Goal: Task Accomplishment & Management: Use online tool/utility

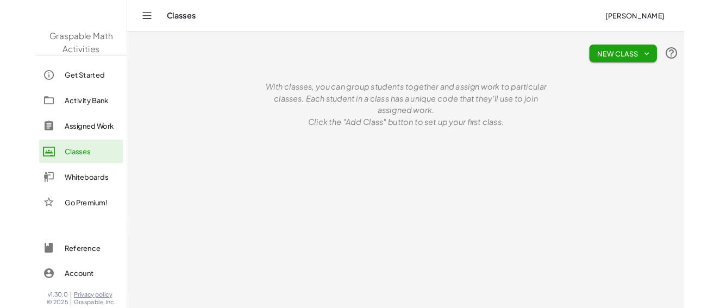
scroll to position [1956, 0]
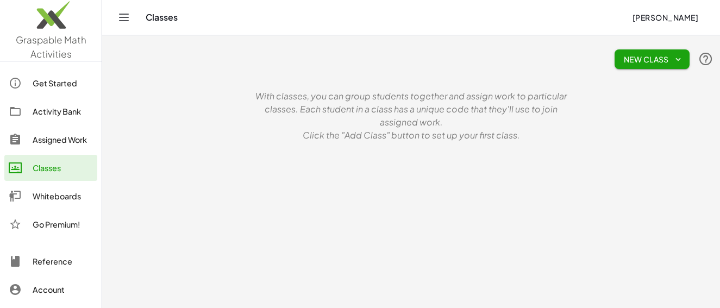
click at [51, 197] on div "Whiteboards" at bounding box center [63, 196] width 60 height 13
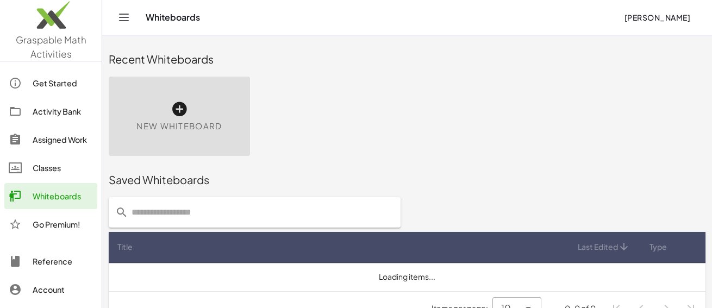
click at [184, 101] on icon at bounding box center [179, 109] width 17 height 17
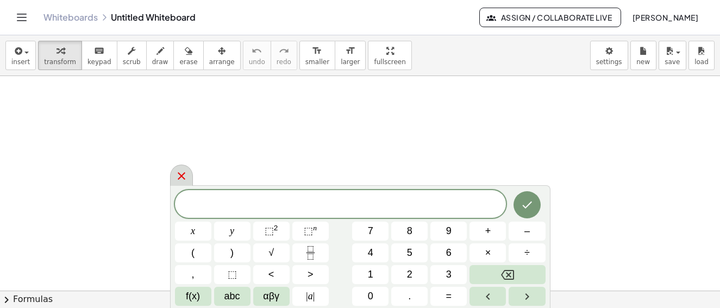
click at [181, 173] on icon at bounding box center [181, 176] width 13 height 13
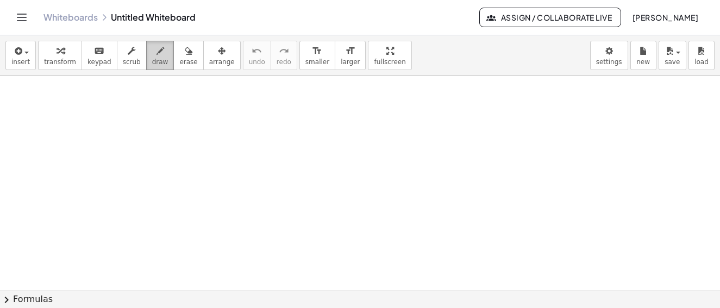
click at [157, 55] on icon "button" at bounding box center [161, 51] width 8 height 13
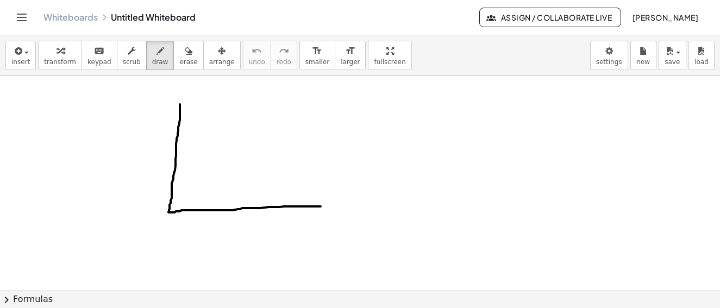
drag, startPoint x: 180, startPoint y: 104, endPoint x: 319, endPoint y: 201, distance: 169.5
click at [322, 206] on div at bounding box center [360, 291] width 720 height 430
drag, startPoint x: 181, startPoint y: 103, endPoint x: 315, endPoint y: 202, distance: 167.2
click at [315, 202] on div at bounding box center [360, 291] width 720 height 430
drag, startPoint x: 260, startPoint y: 138, endPoint x: 278, endPoint y: 155, distance: 25.4
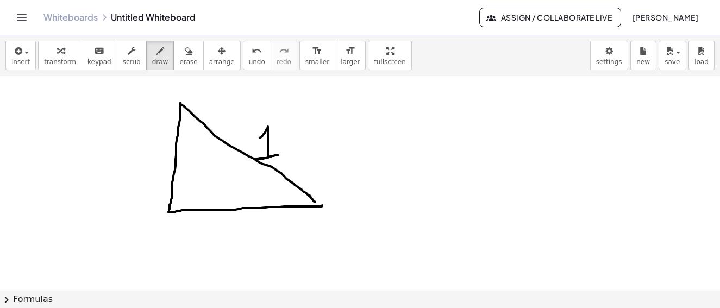
click at [278, 155] on div at bounding box center [360, 291] width 720 height 430
drag, startPoint x: 172, startPoint y: 199, endPoint x: 182, endPoint y: 211, distance: 15.8
click at [182, 211] on div at bounding box center [360, 291] width 720 height 430
drag, startPoint x: 286, startPoint y: 179, endPoint x: 279, endPoint y: 202, distance: 23.2
click at [277, 207] on div at bounding box center [360, 291] width 720 height 430
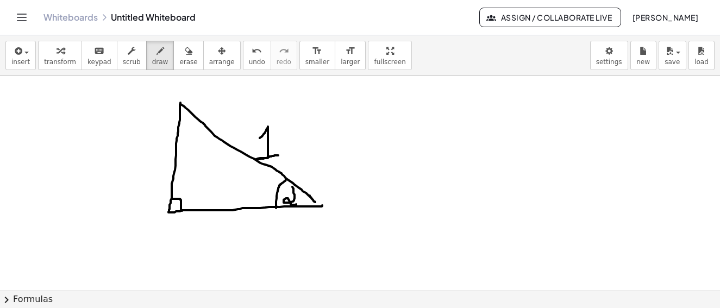
drag, startPoint x: 292, startPoint y: 187, endPoint x: 294, endPoint y: 200, distance: 13.1
click at [296, 204] on div at bounding box center [360, 291] width 720 height 430
drag, startPoint x: 207, startPoint y: 222, endPoint x: 229, endPoint y: 217, distance: 22.8
click at [229, 215] on div at bounding box center [360, 291] width 720 height 430
drag, startPoint x: 223, startPoint y: 227, endPoint x: 236, endPoint y: 226, distance: 13.7
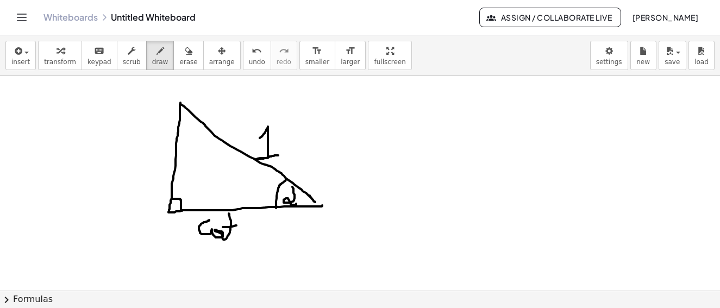
click at [236, 226] on div at bounding box center [360, 291] width 720 height 430
drag, startPoint x: 125, startPoint y: 141, endPoint x: 153, endPoint y: 139, distance: 28.3
click at [153, 137] on div at bounding box center [360, 291] width 720 height 430
drag, startPoint x: 151, startPoint y: 147, endPoint x: 156, endPoint y: 147, distance: 5.5
click at [156, 147] on div at bounding box center [360, 291] width 720 height 430
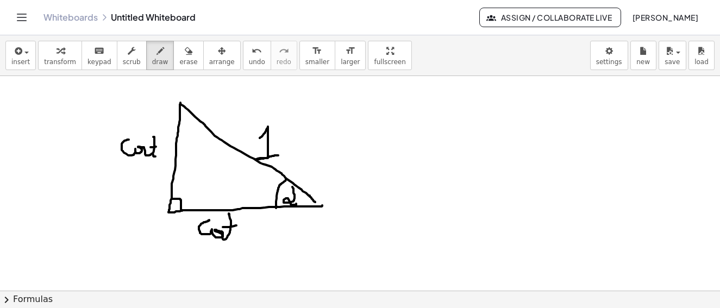
click at [157, 157] on div at bounding box center [360, 291] width 720 height 430
drag, startPoint x: 256, startPoint y: 223, endPoint x: 273, endPoint y: 227, distance: 17.9
click at [272, 227] on div at bounding box center [360, 291] width 720 height 430
drag, startPoint x: 272, startPoint y: 229, endPoint x: 291, endPoint y: 239, distance: 20.9
click at [291, 241] on div at bounding box center [360, 291] width 720 height 430
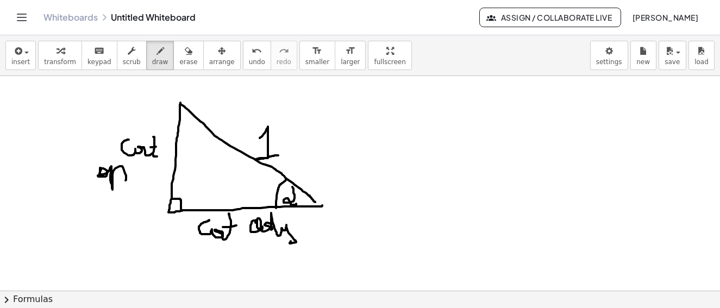
drag, startPoint x: 101, startPoint y: 170, endPoint x: 128, endPoint y: 179, distance: 28.2
click at [122, 180] on div at bounding box center [360, 291] width 720 height 430
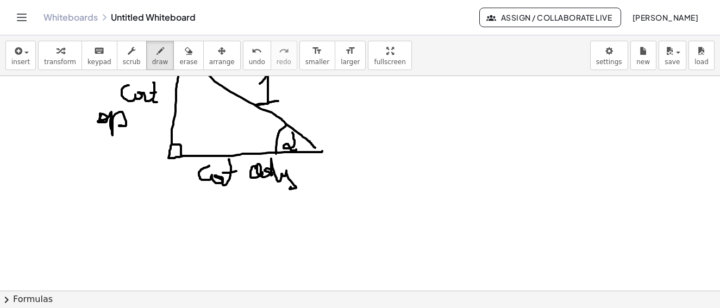
scroll to position [109, 0]
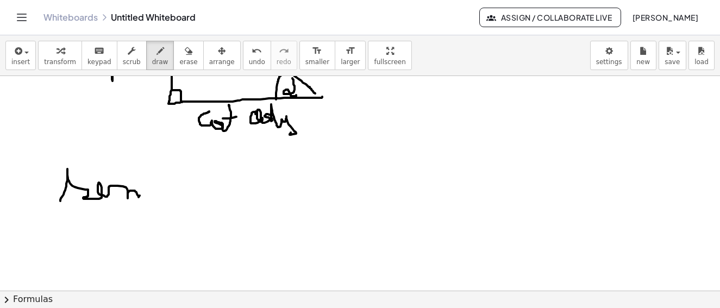
drag, startPoint x: 60, startPoint y: 201, endPoint x: 146, endPoint y: 179, distance: 88.6
click at [142, 191] on div at bounding box center [360, 182] width 720 height 430
drag, startPoint x: 146, startPoint y: 172, endPoint x: 164, endPoint y: 182, distance: 20.9
click at [164, 182] on div at bounding box center [360, 182] width 720 height 430
drag, startPoint x: 184, startPoint y: 170, endPoint x: 197, endPoint y: 195, distance: 28.2
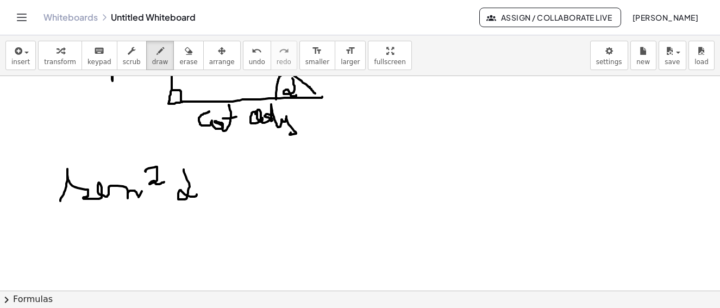
click at [197, 195] on div at bounding box center [360, 182] width 720 height 430
drag, startPoint x: 210, startPoint y: 181, endPoint x: 232, endPoint y: 177, distance: 22.6
click at [234, 181] on div at bounding box center [360, 182] width 720 height 430
drag, startPoint x: 225, startPoint y: 167, endPoint x: 235, endPoint y: 182, distance: 18.7
click at [225, 191] on div at bounding box center [360, 182] width 720 height 430
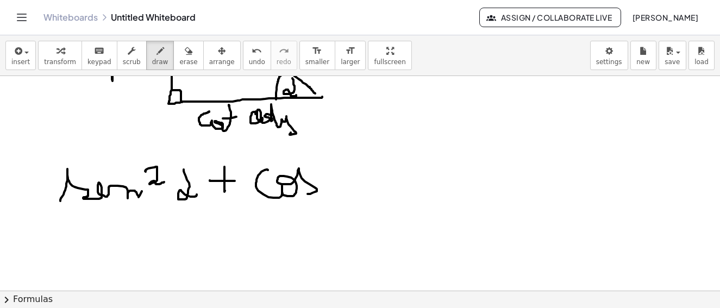
drag, startPoint x: 268, startPoint y: 170, endPoint x: 322, endPoint y: 185, distance: 55.8
click at [310, 193] on div at bounding box center [360, 182] width 720 height 430
drag, startPoint x: 321, startPoint y: 164, endPoint x: 336, endPoint y: 167, distance: 15.2
click at [333, 169] on div at bounding box center [360, 182] width 720 height 430
drag, startPoint x: 351, startPoint y: 163, endPoint x: 370, endPoint y: 170, distance: 20.5
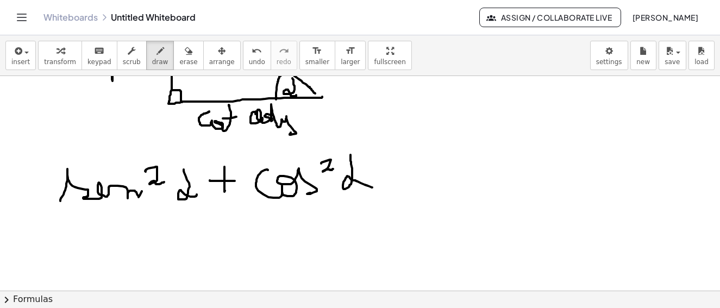
click at [373, 183] on div at bounding box center [360, 182] width 720 height 430
drag, startPoint x: 405, startPoint y: 173, endPoint x: 424, endPoint y: 172, distance: 18.5
click at [424, 172] on div at bounding box center [360, 182] width 720 height 430
drag, startPoint x: 409, startPoint y: 185, endPoint x: 430, endPoint y: 184, distance: 21.3
click at [430, 184] on div at bounding box center [360, 182] width 720 height 430
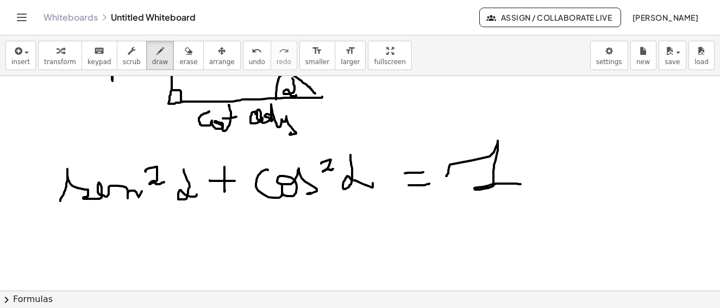
drag, startPoint x: 446, startPoint y: 176, endPoint x: 508, endPoint y: 182, distance: 62.3
click at [520, 184] on div at bounding box center [360, 182] width 720 height 430
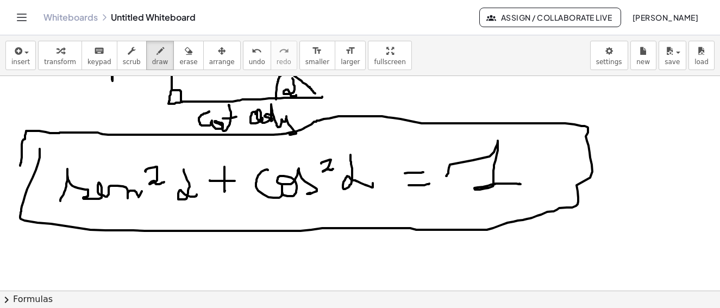
drag, startPoint x: 27, startPoint y: 189, endPoint x: 21, endPoint y: 173, distance: 17.1
click at [21, 173] on div at bounding box center [360, 182] width 720 height 430
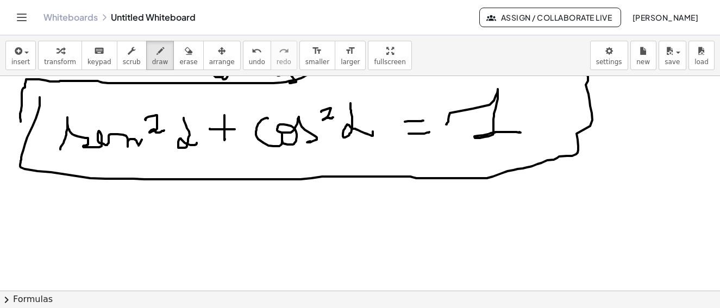
scroll to position [215, 0]
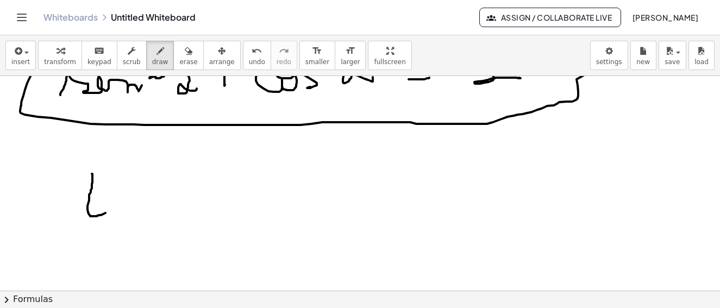
drag, startPoint x: 92, startPoint y: 174, endPoint x: 96, endPoint y: 205, distance: 31.3
click at [104, 209] on div at bounding box center [360, 183] width 720 height 644
drag, startPoint x: 71, startPoint y: 194, endPoint x: 94, endPoint y: 194, distance: 22.8
click at [94, 194] on div at bounding box center [360, 183] width 720 height 644
drag, startPoint x: 126, startPoint y: 197, endPoint x: 123, endPoint y: 227, distance: 30.0
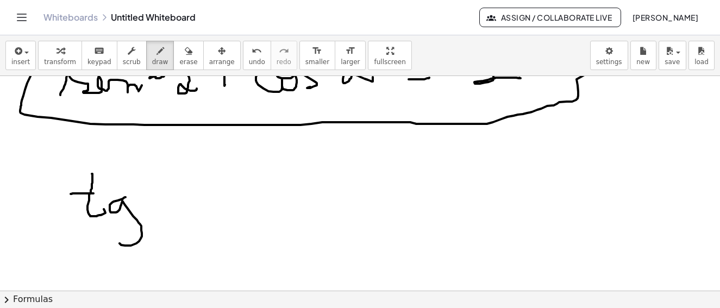
click at [122, 231] on div at bounding box center [360, 183] width 720 height 644
drag, startPoint x: 154, startPoint y: 175, endPoint x: 172, endPoint y: 186, distance: 21.4
click at [172, 186] on div at bounding box center [360, 183] width 720 height 644
drag, startPoint x: 195, startPoint y: 189, endPoint x: 233, endPoint y: 210, distance: 42.8
click at [208, 215] on div at bounding box center [360, 183] width 720 height 644
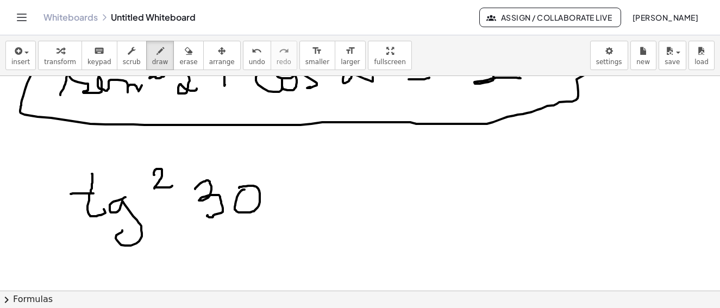
drag, startPoint x: 239, startPoint y: 194, endPoint x: 239, endPoint y: 188, distance: 6.0
click at [239, 188] on div at bounding box center [360, 183] width 720 height 644
click at [278, 170] on div at bounding box center [360, 183] width 720 height 644
drag, startPoint x: 295, startPoint y: 198, endPoint x: 319, endPoint y: 205, distance: 24.3
click at [330, 198] on div at bounding box center [360, 183] width 720 height 644
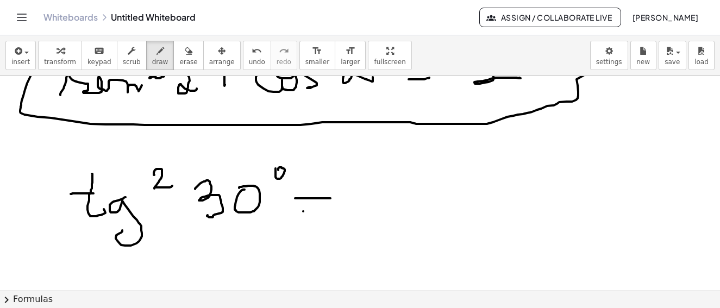
drag, startPoint x: 303, startPoint y: 211, endPoint x: 329, endPoint y: 211, distance: 26.1
click at [329, 211] on div at bounding box center [360, 183] width 720 height 644
drag, startPoint x: 385, startPoint y: 172, endPoint x: 429, endPoint y: 183, distance: 45.0
click at [420, 215] on div at bounding box center [360, 183] width 720 height 644
drag, startPoint x: 430, startPoint y: 176, endPoint x: 402, endPoint y: 220, distance: 51.8
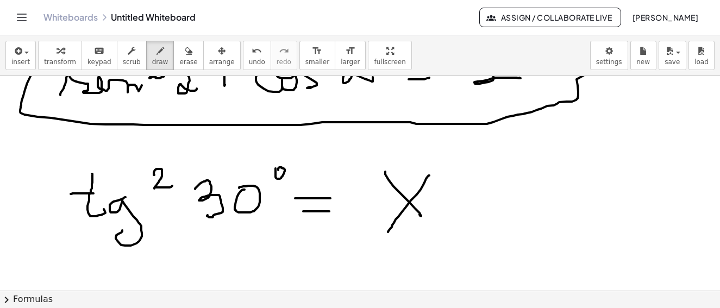
click at [385, 228] on div at bounding box center [360, 183] width 720 height 644
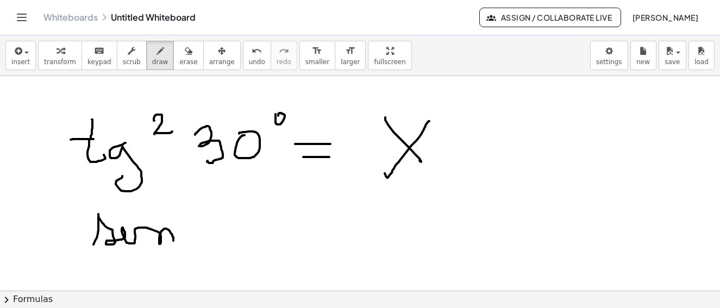
drag, startPoint x: 94, startPoint y: 245, endPoint x: 173, endPoint y: 244, distance: 79.9
click at [173, 244] on div at bounding box center [360, 129] width 720 height 644
drag, startPoint x: 171, startPoint y: 208, endPoint x: 181, endPoint y: 200, distance: 13.5
click at [181, 200] on div at bounding box center [360, 129] width 720 height 644
drag, startPoint x: 181, startPoint y: 200, endPoint x: 221, endPoint y: 235, distance: 53.5
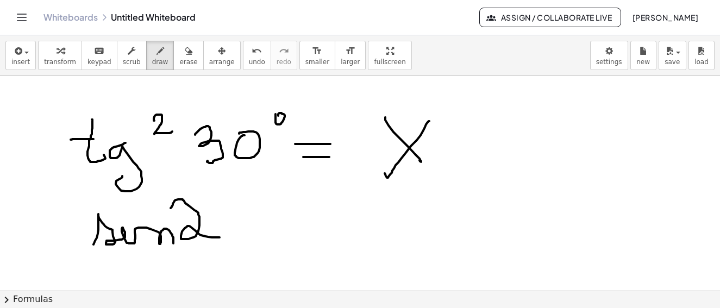
click at [222, 235] on div at bounding box center [360, 129] width 720 height 644
drag, startPoint x: 75, startPoint y: 257, endPoint x: 198, endPoint y: 252, distance: 123.5
click at [192, 252] on div at bounding box center [360, 129] width 720 height 644
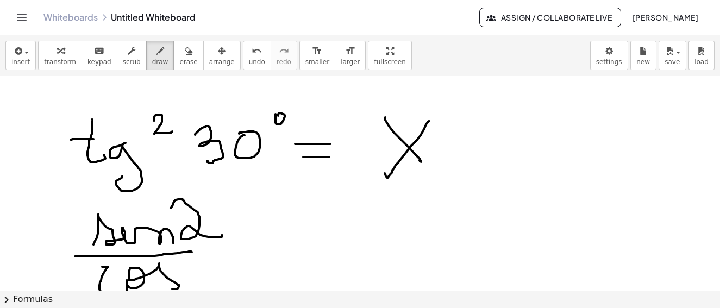
drag, startPoint x: 108, startPoint y: 267, endPoint x: 186, endPoint y: 279, distance: 79.2
click at [173, 287] on div at bounding box center [360, 129] width 720 height 644
drag, startPoint x: 201, startPoint y: 259, endPoint x: 227, endPoint y: 263, distance: 26.4
click at [222, 284] on div at bounding box center [360, 129] width 720 height 644
drag, startPoint x: 235, startPoint y: 215, endPoint x: 261, endPoint y: 230, distance: 29.7
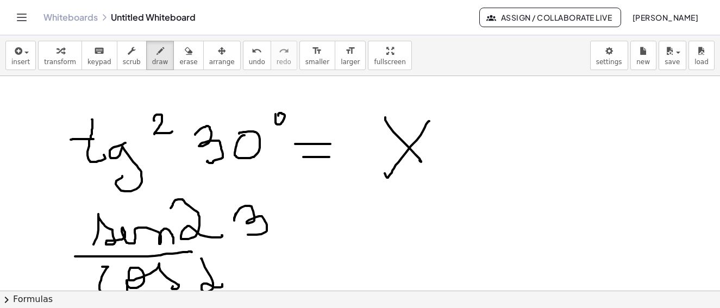
click at [249, 234] on div at bounding box center [360, 129] width 720 height 644
drag, startPoint x: 276, startPoint y: 216, endPoint x: 254, endPoint y: 204, distance: 25.6
click at [275, 221] on div at bounding box center [360, 129] width 720 height 644
click at [179, 57] on div "button" at bounding box center [188, 50] width 18 height 13
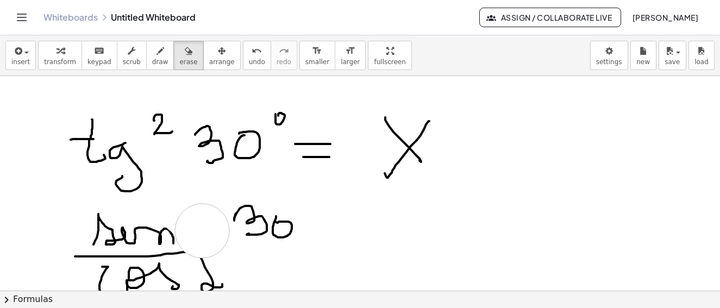
drag, startPoint x: 187, startPoint y: 209, endPoint x: 239, endPoint y: 209, distance: 51.6
click at [207, 229] on div at bounding box center [360, 129] width 720 height 644
drag, startPoint x: 150, startPoint y: 55, endPoint x: 233, endPoint y: 184, distance: 153.8
click at [157, 57] on icon "button" at bounding box center [161, 51] width 8 height 13
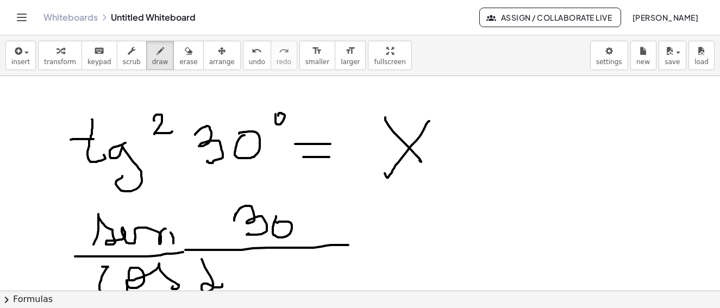
drag, startPoint x: 185, startPoint y: 250, endPoint x: 319, endPoint y: 248, distance: 133.2
click at [342, 247] on div at bounding box center [360, 129] width 720 height 644
drag, startPoint x: 264, startPoint y: 260, endPoint x: 294, endPoint y: 272, distance: 32.9
click at [276, 281] on div at bounding box center [360, 129] width 720 height 644
drag, startPoint x: 292, startPoint y: 267, endPoint x: 313, endPoint y: 261, distance: 22.2
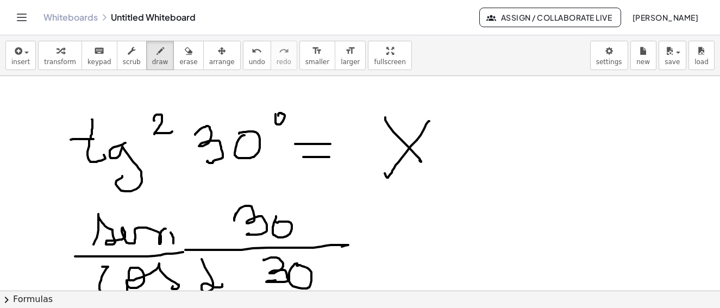
click at [299, 269] on div at bounding box center [360, 129] width 720 height 644
drag, startPoint x: 312, startPoint y: 260, endPoint x: 315, endPoint y: 251, distance: 9.6
click at [315, 258] on div at bounding box center [360, 129] width 720 height 644
click at [304, 206] on div at bounding box center [360, 129] width 720 height 644
click at [382, 228] on div at bounding box center [360, 129] width 720 height 644
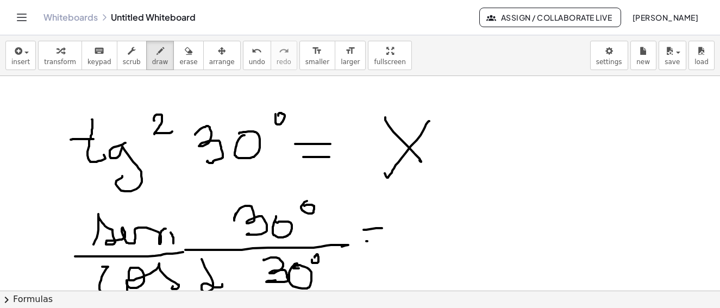
drag, startPoint x: 368, startPoint y: 241, endPoint x: 383, endPoint y: 240, distance: 15.9
click at [383, 241] on div at bounding box center [360, 129] width 720 height 644
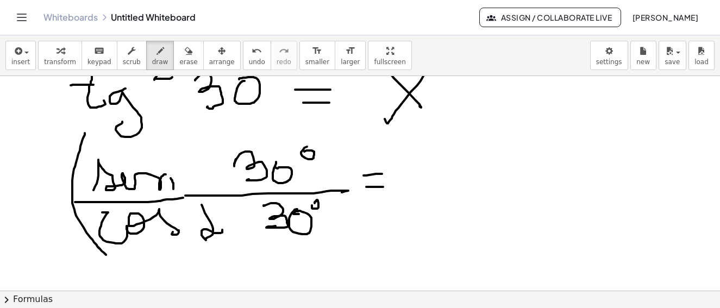
drag, startPoint x: 85, startPoint y: 133, endPoint x: 196, endPoint y: 188, distance: 124.2
click at [106, 254] on div at bounding box center [360, 75] width 720 height 644
drag, startPoint x: 314, startPoint y: 137, endPoint x: 337, endPoint y: 176, distance: 45.1
click at [328, 235] on div at bounding box center [360, 75] width 720 height 644
drag, startPoint x: 338, startPoint y: 117, endPoint x: 420, endPoint y: 145, distance: 86.0
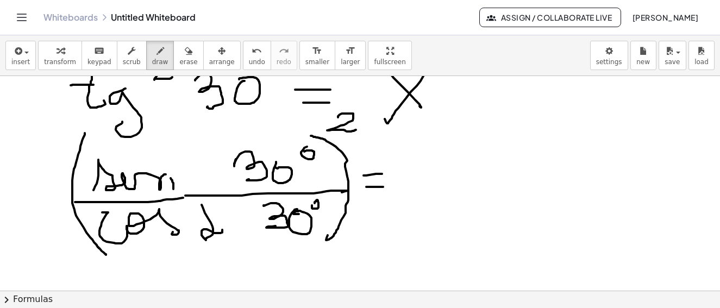
click at [355, 133] on div at bounding box center [360, 75] width 720 height 644
drag, startPoint x: 416, startPoint y: 183, endPoint x: 444, endPoint y: 139, distance: 52.3
click at [444, 139] on div at bounding box center [360, 75] width 720 height 644
drag, startPoint x: 414, startPoint y: 144, endPoint x: 453, endPoint y: 176, distance: 50.3
click at [453, 182] on div at bounding box center [360, 75] width 720 height 644
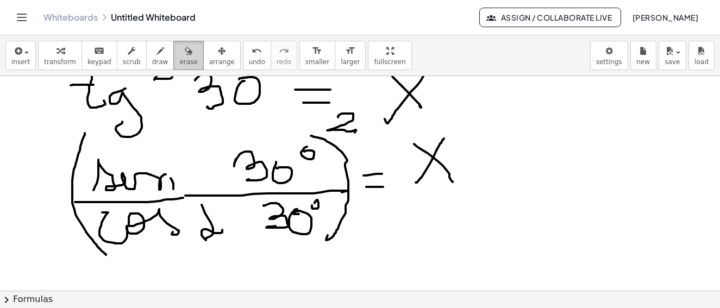
click at [179, 51] on div "button" at bounding box center [188, 50] width 18 height 13
drag, startPoint x: 210, startPoint y: 234, endPoint x: 209, endPoint y: 217, distance: 17.5
click at [209, 217] on div at bounding box center [360, 75] width 720 height 644
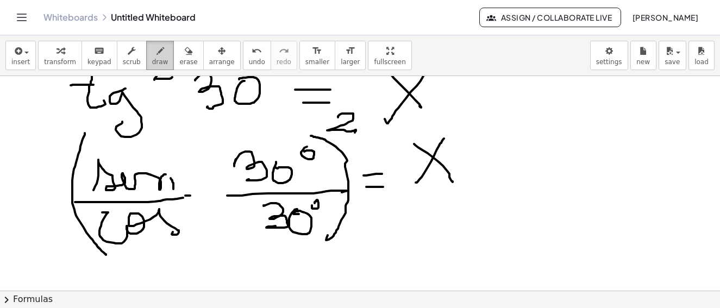
click at [157, 54] on icon "button" at bounding box center [161, 51] width 8 height 13
drag, startPoint x: 185, startPoint y: 198, endPoint x: 245, endPoint y: 192, distance: 59.5
click at [245, 192] on div at bounding box center [360, 75] width 720 height 644
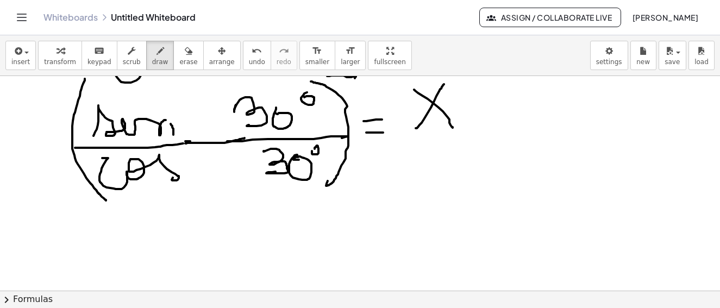
scroll to position [430, 0]
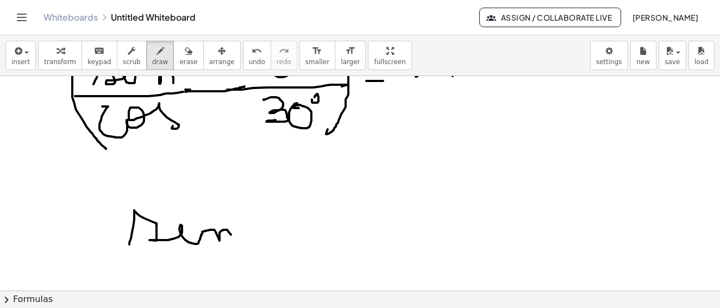
drag, startPoint x: 129, startPoint y: 245, endPoint x: 236, endPoint y: 228, distance: 108.3
click at [235, 237] on div at bounding box center [360, 76] width 720 height 859
drag, startPoint x: 233, startPoint y: 201, endPoint x: 257, endPoint y: 208, distance: 24.6
click at [248, 208] on div at bounding box center [360, 76] width 720 height 859
drag, startPoint x: 281, startPoint y: 199, endPoint x: 329, endPoint y: 216, distance: 50.7
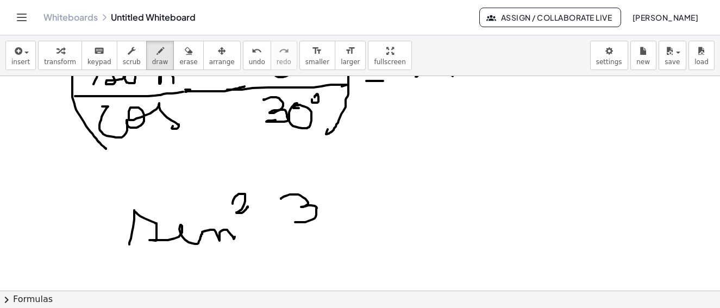
click at [298, 222] on div at bounding box center [360, 76] width 720 height 859
drag, startPoint x: 336, startPoint y: 200, endPoint x: 347, endPoint y: 198, distance: 11.6
click at [349, 197] on div at bounding box center [360, 76] width 720 height 859
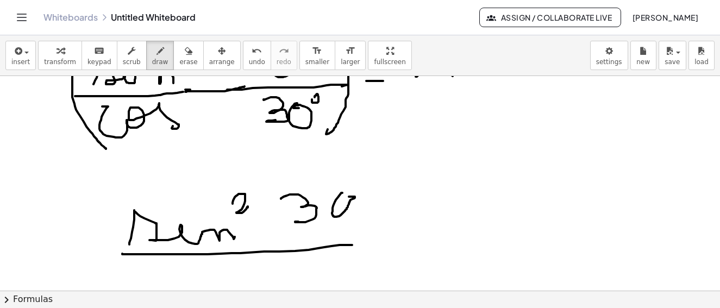
drag, startPoint x: 123, startPoint y: 254, endPoint x: 358, endPoint y: 242, distance: 235.7
click at [365, 244] on div at bounding box center [360, 76] width 720 height 859
drag, startPoint x: 150, startPoint y: 272, endPoint x: 231, endPoint y: 277, distance: 81.2
click at [205, 283] on div at bounding box center [360, 76] width 720 height 859
drag, startPoint x: 225, startPoint y: 265, endPoint x: 262, endPoint y: 275, distance: 38.4
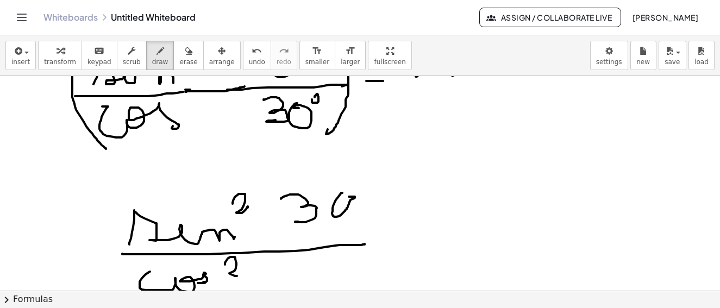
click at [239, 276] on div at bounding box center [360, 76] width 720 height 859
drag, startPoint x: 263, startPoint y: 265, endPoint x: 347, endPoint y: 278, distance: 85.2
click at [296, 287] on div at bounding box center [360, 76] width 720 height 859
drag, startPoint x: 339, startPoint y: 263, endPoint x: 360, endPoint y: 259, distance: 22.0
click at [341, 265] on div at bounding box center [360, 76] width 720 height 859
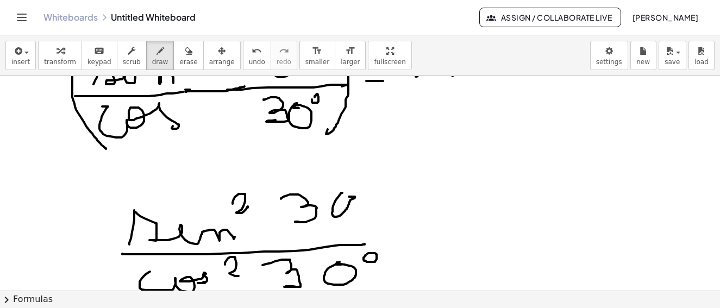
click at [366, 256] on div at bounding box center [360, 76] width 720 height 859
drag, startPoint x: 346, startPoint y: 194, endPoint x: 360, endPoint y: 194, distance: 14.1
click at [354, 203] on div at bounding box center [360, 76] width 720 height 859
drag, startPoint x: 368, startPoint y: 176, endPoint x: 376, endPoint y: 177, distance: 7.8
click at [372, 176] on div at bounding box center [360, 76] width 720 height 859
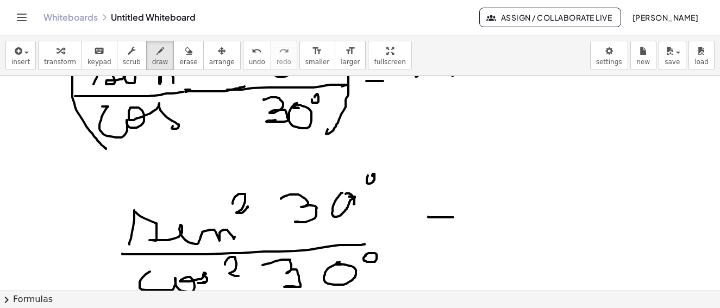
drag, startPoint x: 428, startPoint y: 217, endPoint x: 451, endPoint y: 220, distance: 23.1
click at [455, 217] on div at bounding box center [360, 76] width 720 height 859
drag, startPoint x: 452, startPoint y: 228, endPoint x: 468, endPoint y: 226, distance: 16.5
click at [466, 226] on div at bounding box center [360, 76] width 720 height 859
drag, startPoint x: 534, startPoint y: 204, endPoint x: 549, endPoint y: 226, distance: 26.2
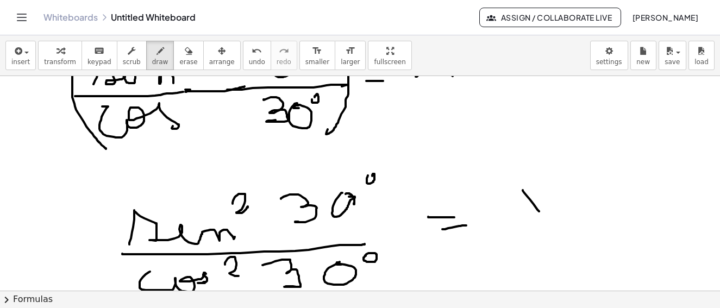
click at [549, 226] on div at bounding box center [360, 76] width 720 height 859
drag, startPoint x: 552, startPoint y: 189, endPoint x: 514, endPoint y: 238, distance: 62.0
click at [514, 238] on div at bounding box center [360, 76] width 720 height 859
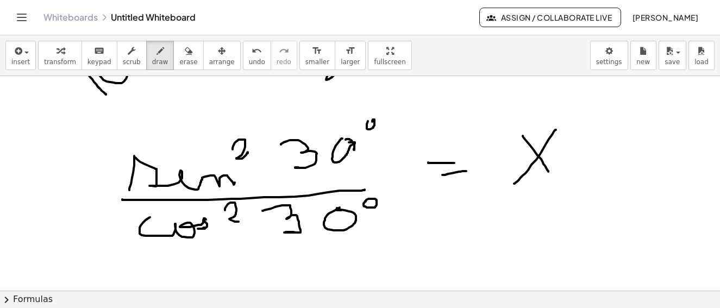
scroll to position [538, 0]
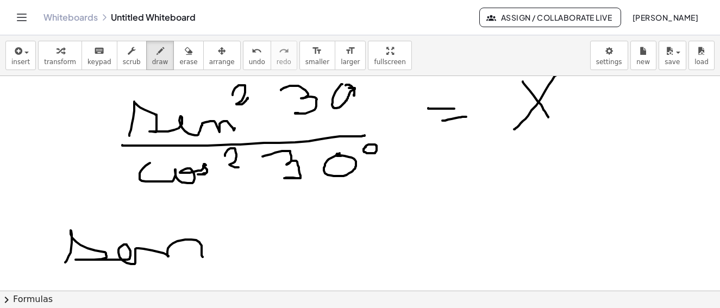
drag, startPoint x: 65, startPoint y: 263, endPoint x: 215, endPoint y: 253, distance: 149.8
drag, startPoint x: 234, startPoint y: 228, endPoint x: 278, endPoint y: 251, distance: 50.1
drag, startPoint x: 297, startPoint y: 223, endPoint x: 292, endPoint y: 225, distance: 5.7
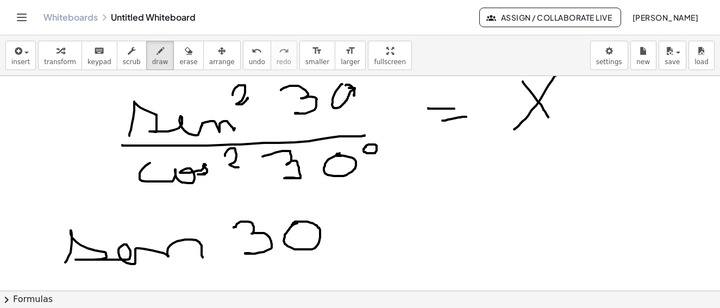
drag, startPoint x: 370, startPoint y: 222, endPoint x: 382, endPoint y: 222, distance: 12.0
drag, startPoint x: 371, startPoint y: 235, endPoint x: 384, endPoint y: 233, distance: 13.3
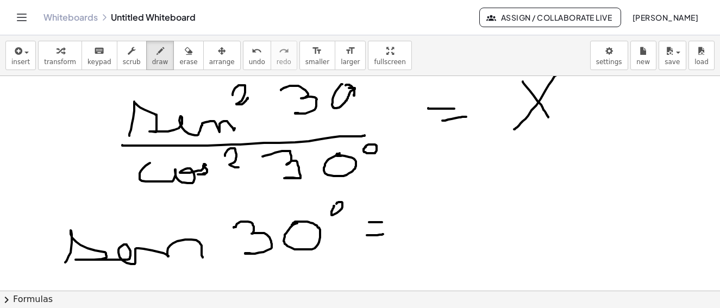
drag, startPoint x: 416, startPoint y: 210, endPoint x: 426, endPoint y: 231, distance: 22.1
drag, startPoint x: 408, startPoint y: 244, endPoint x: 458, endPoint y: 235, distance: 50.7
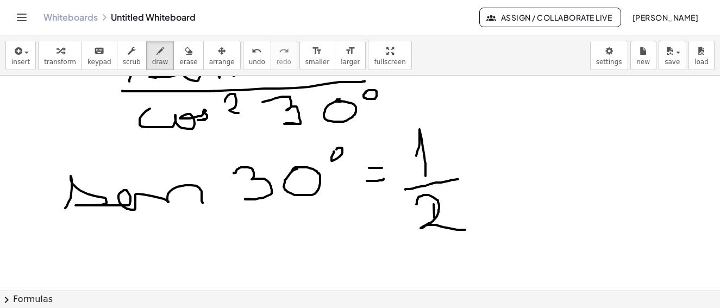
drag, startPoint x: 416, startPoint y: 204, endPoint x: 476, endPoint y: 226, distance: 63.5
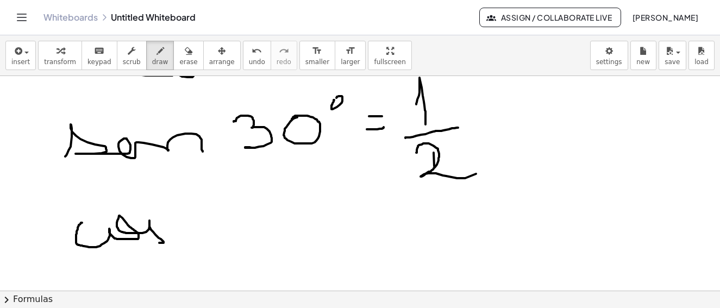
drag, startPoint x: 82, startPoint y: 223, endPoint x: 167, endPoint y: 234, distance: 86.0
drag, startPoint x: 198, startPoint y: 215, endPoint x: 217, endPoint y: 239, distance: 30.6
drag, startPoint x: 248, startPoint y: 231, endPoint x: 271, endPoint y: 210, distance: 30.4
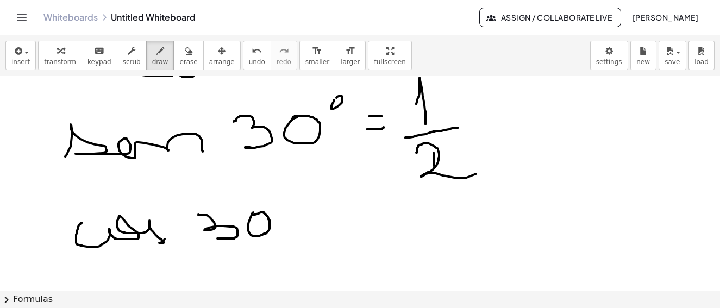
drag, startPoint x: 356, startPoint y: 217, endPoint x: 372, endPoint y: 214, distance: 17.1
drag, startPoint x: 357, startPoint y: 231, endPoint x: 371, endPoint y: 229, distance: 14.8
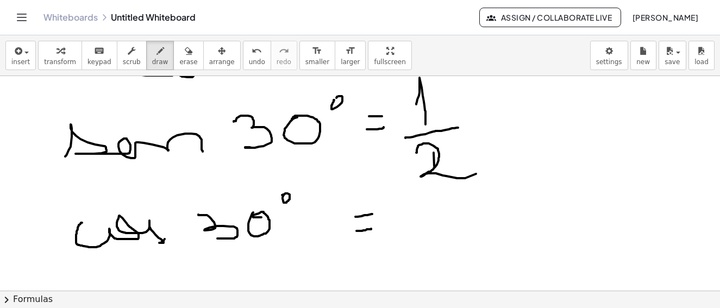
drag, startPoint x: 408, startPoint y: 214, endPoint x: 475, endPoint y: 212, distance: 66.9
drag, startPoint x: 441, startPoint y: 213, endPoint x: 449, endPoint y: 233, distance: 21.7
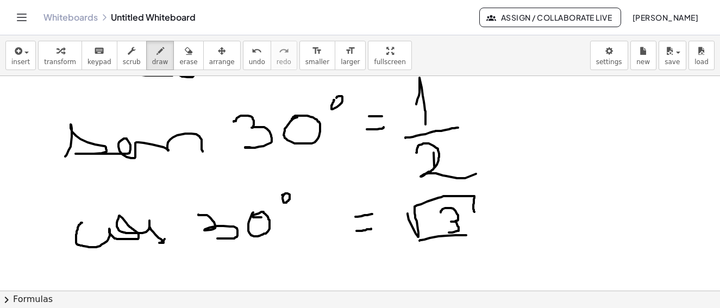
drag, startPoint x: 420, startPoint y: 241, endPoint x: 482, endPoint y: 236, distance: 62.1
drag, startPoint x: 450, startPoint y: 248, endPoint x: 470, endPoint y: 268, distance: 28.1
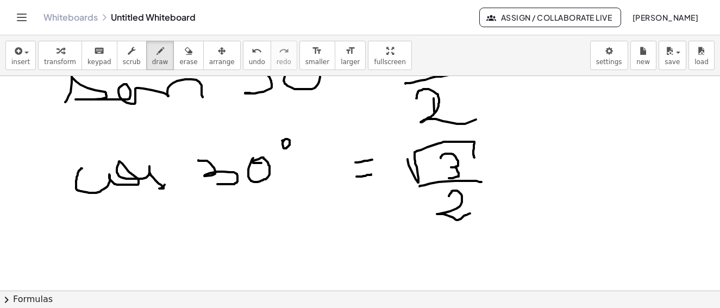
scroll to position [753, 0]
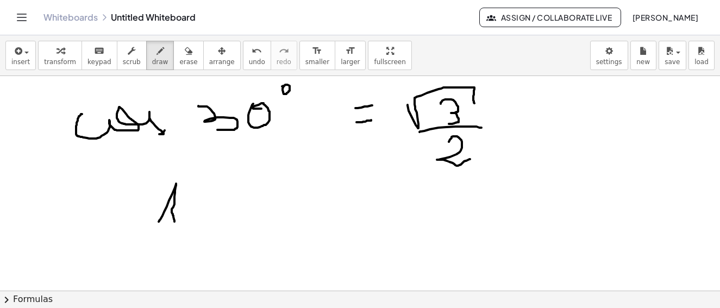
drag, startPoint x: 159, startPoint y: 222, endPoint x: 176, endPoint y: 224, distance: 17.0
drag, startPoint x: 155, startPoint y: 229, endPoint x: 179, endPoint y: 231, distance: 24.0
drag, startPoint x: 170, startPoint y: 242, endPoint x: 189, endPoint y: 267, distance: 31.8
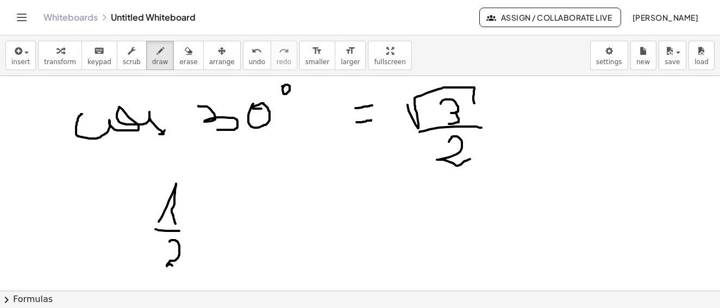
drag, startPoint x: 153, startPoint y: 183, endPoint x: 160, endPoint y: 254, distance: 71.6
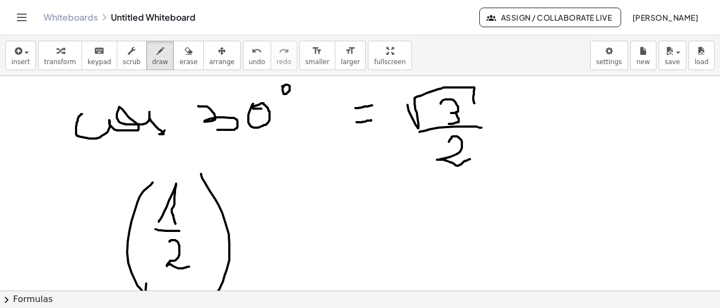
drag, startPoint x: 201, startPoint y: 174, endPoint x: 228, endPoint y: 223, distance: 55.7
drag, startPoint x: 235, startPoint y: 153, endPoint x: 239, endPoint y: 177, distance: 24.1
drag, startPoint x: 275, startPoint y: 204, endPoint x: 273, endPoint y: 217, distance: 12.7
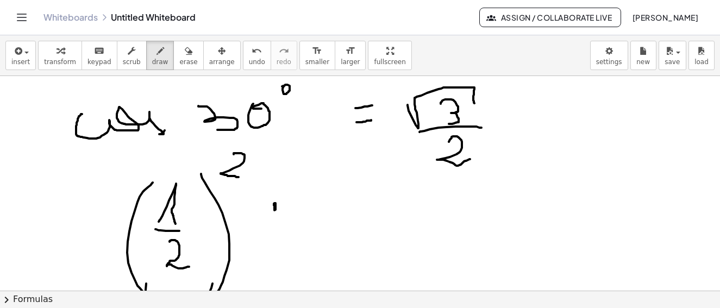
drag, startPoint x: 321, startPoint y: 191, endPoint x: 376, endPoint y: 190, distance: 54.9
drag, startPoint x: 356, startPoint y: 195, endPoint x: 357, endPoint y: 222, distance: 27.7
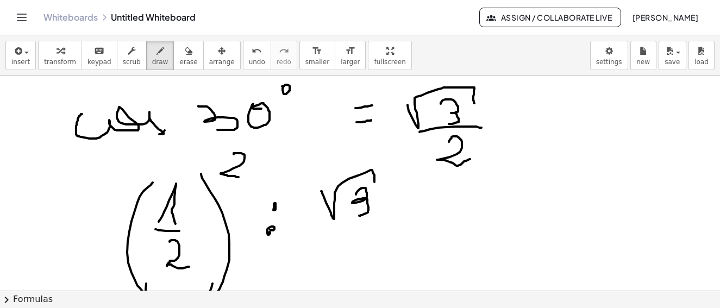
drag, startPoint x: 337, startPoint y: 226, endPoint x: 370, endPoint y: 229, distance: 32.8
drag, startPoint x: 348, startPoint y: 240, endPoint x: 371, endPoint y: 259, distance: 30.1
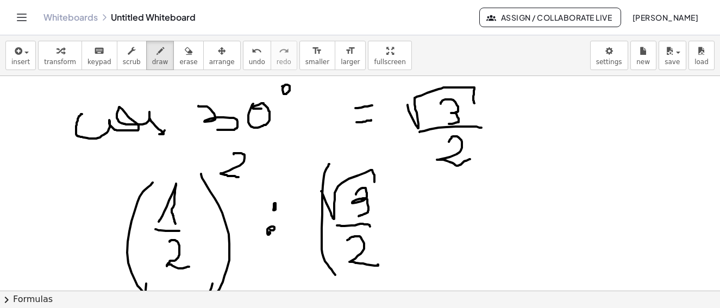
drag, startPoint x: 323, startPoint y: 181, endPoint x: 347, endPoint y: 244, distance: 67.5
drag, startPoint x: 385, startPoint y: 158, endPoint x: 395, endPoint y: 238, distance: 80.0
drag, startPoint x: 401, startPoint y: 154, endPoint x: 414, endPoint y: 176, distance: 24.9
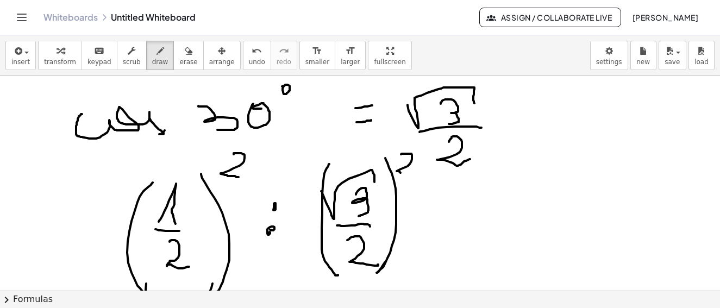
drag, startPoint x: 465, startPoint y: 200, endPoint x: 470, endPoint y: 203, distance: 5.8
drag, startPoint x: 480, startPoint y: 213, endPoint x: 487, endPoint y: 214, distance: 7.8
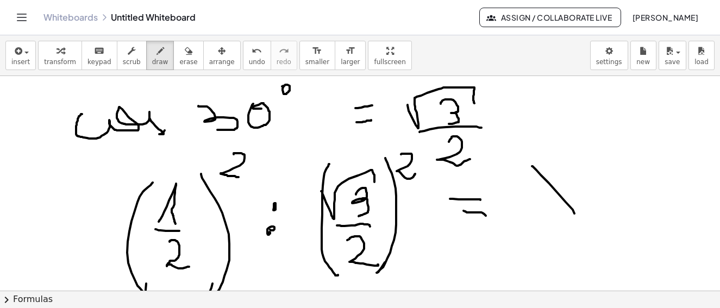
drag, startPoint x: 532, startPoint y: 166, endPoint x: 577, endPoint y: 197, distance: 54.0
drag, startPoint x: 586, startPoint y: 166, endPoint x: 531, endPoint y: 211, distance: 70.7
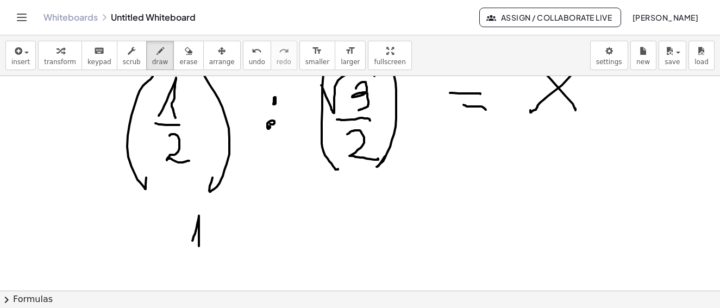
drag, startPoint x: 192, startPoint y: 241, endPoint x: 200, endPoint y: 252, distance: 13.3
drag, startPoint x: 191, startPoint y: 258, endPoint x: 219, endPoint y: 259, distance: 28.3
drag, startPoint x: 200, startPoint y: 262, endPoint x: 235, endPoint y: 248, distance: 37.9
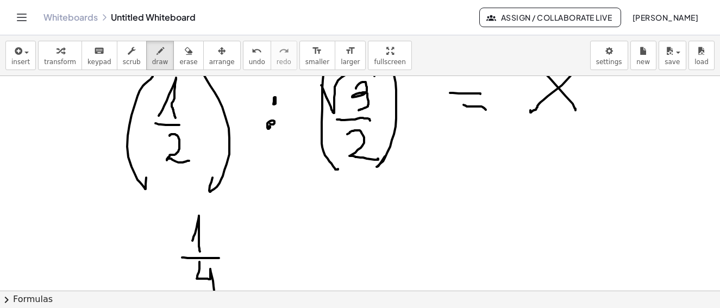
drag, startPoint x: 314, startPoint y: 204, endPoint x: 322, endPoint y: 234, distance: 30.5
drag, startPoint x: 301, startPoint y: 241, endPoint x: 348, endPoint y: 244, distance: 47.4
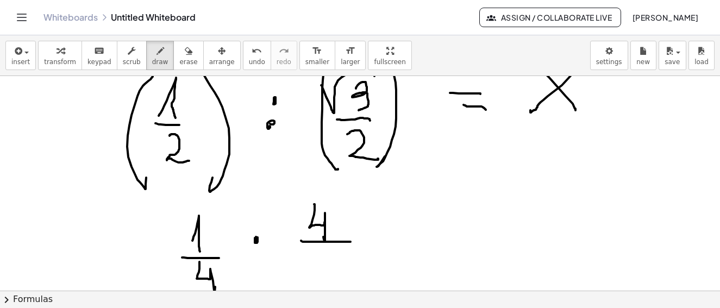
drag, startPoint x: 313, startPoint y: 263, endPoint x: 333, endPoint y: 268, distance: 21.2
drag, startPoint x: 191, startPoint y: 278, endPoint x: 184, endPoint y: 283, distance: 8.6
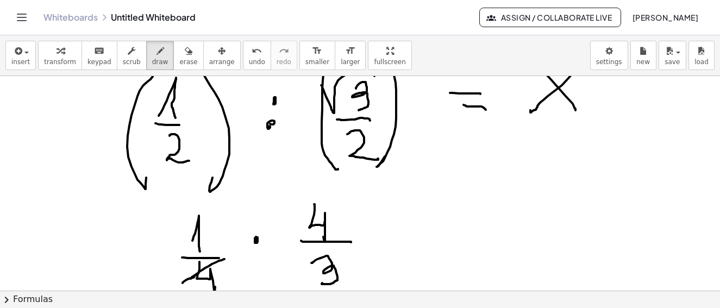
drag, startPoint x: 191, startPoint y: 278, endPoint x: 233, endPoint y: 254, distance: 48.2
drag
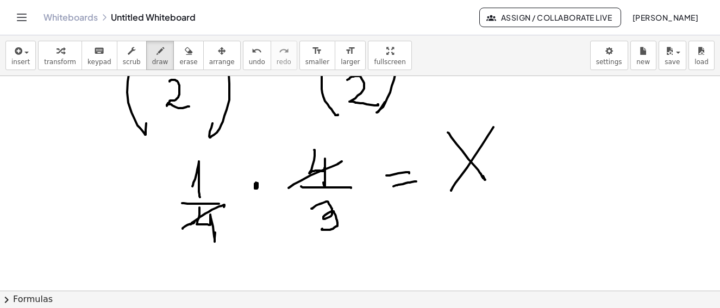
scroll to position [968, 0]
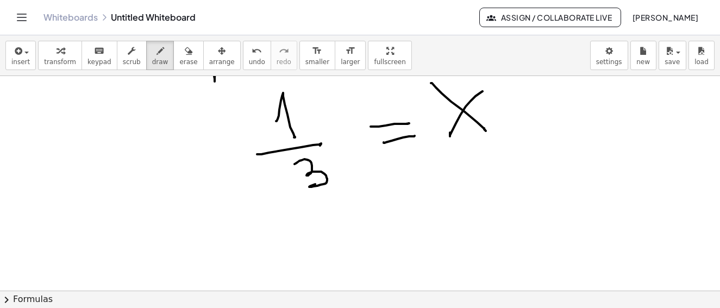
scroll to position [1237, 0]
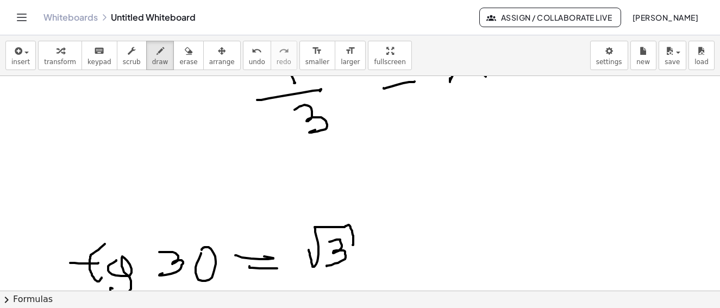
scroll to position [1289, 0]
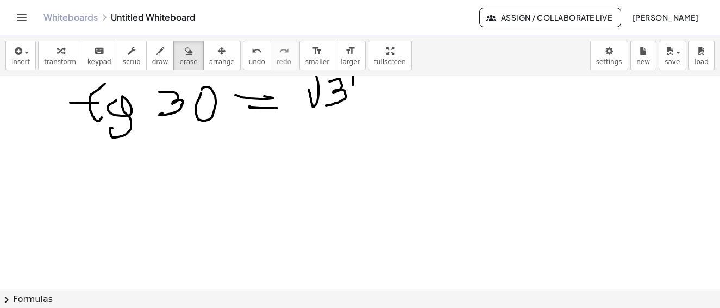
click at [179, 60] on span "erase" at bounding box center [188, 62] width 18 height 8
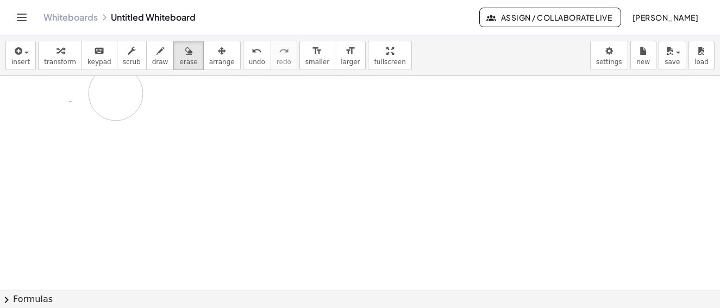
click at [152, 60] on span "draw" at bounding box center [160, 62] width 16 height 8
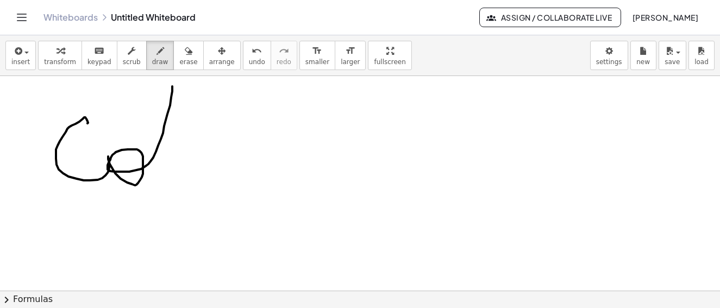
drag, startPoint x: 88, startPoint y: 123, endPoint x: 175, endPoint y: 95, distance: 91.6
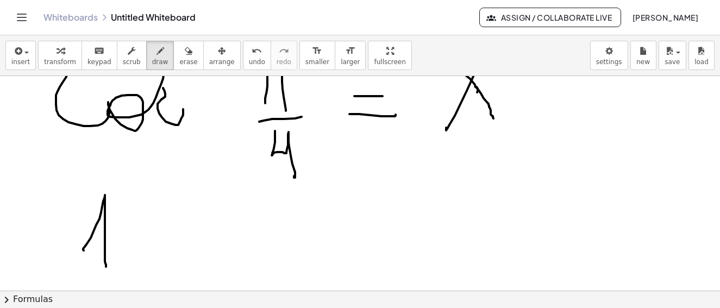
drag, startPoint x: 84, startPoint y: 251, endPoint x: 106, endPoint y: 267, distance: 27.6
drag, startPoint x: 73, startPoint y: 272, endPoint x: 142, endPoint y: 274, distance: 69.1
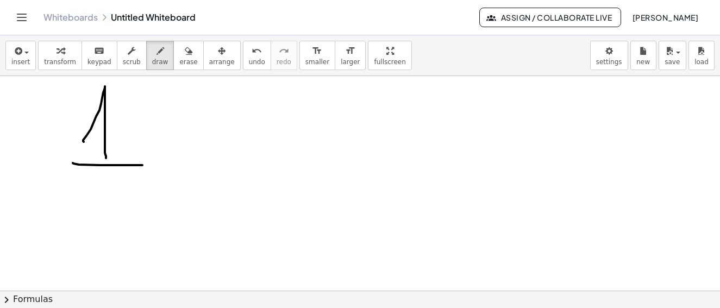
scroll to position [1503, 0]
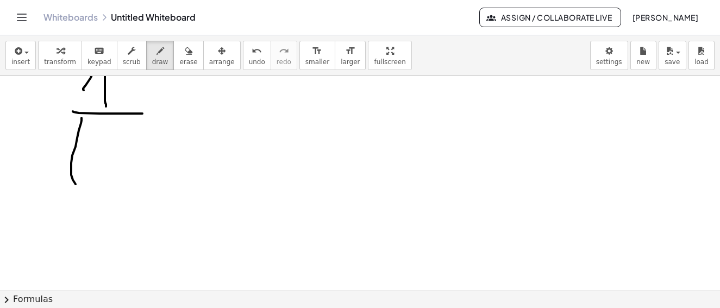
drag, startPoint x: 82, startPoint y: 118, endPoint x: 88, endPoint y: 182, distance: 64.5
drag, startPoint x: 69, startPoint y: 161, endPoint x: 90, endPoint y: 158, distance: 22.1
drag, startPoint x: 105, startPoint y: 159, endPoint x: 128, endPoint y: 186, distance: 35.5
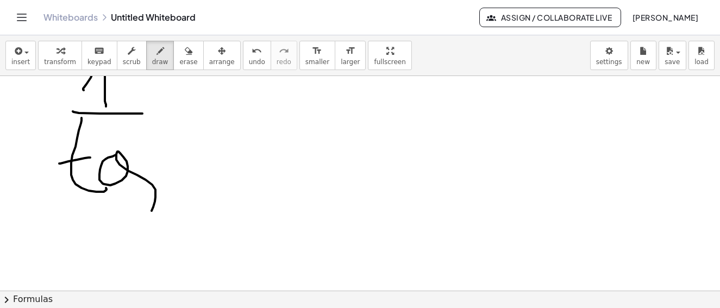
drag, startPoint x: 165, startPoint y: 135, endPoint x: 222, endPoint y: 168, distance: 65.7
drag, startPoint x: 254, startPoint y: 89, endPoint x: 268, endPoint y: 89, distance: 13.6
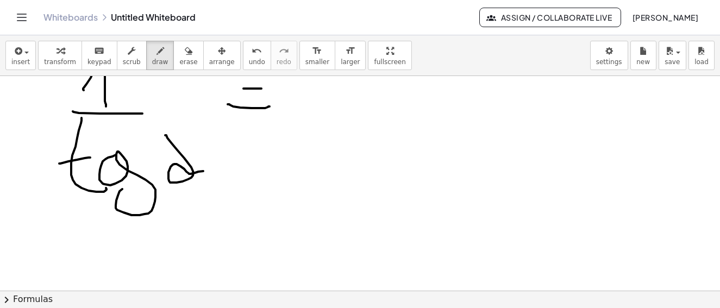
drag, startPoint x: 252, startPoint y: 108, endPoint x: 270, endPoint y: 107, distance: 18.0
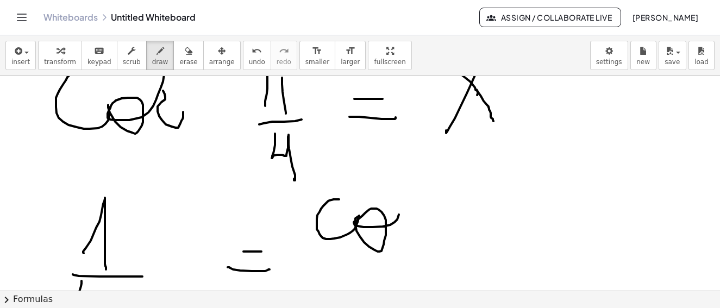
drag, startPoint x: 339, startPoint y: 200, endPoint x: 399, endPoint y: 169, distance: 66.6
drag, startPoint x: 402, startPoint y: 206, endPoint x: 406, endPoint y: 230, distance: 24.8
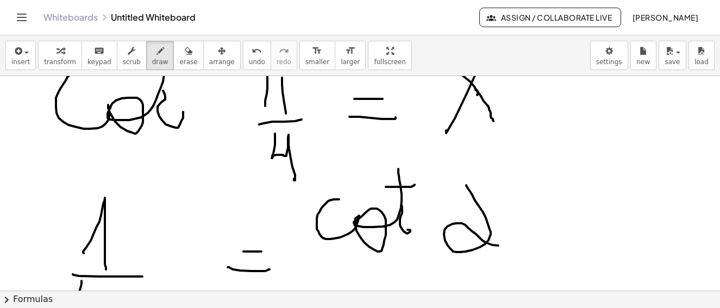
drag, startPoint x: 466, startPoint y: 186, endPoint x: 503, endPoint y: 241, distance: 66.3
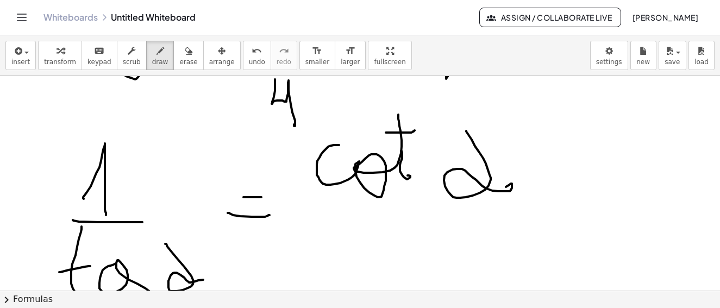
scroll to position [1449, 0]
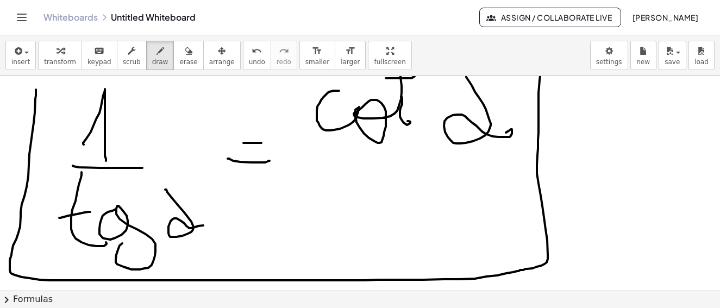
drag, startPoint x: 36, startPoint y: 90, endPoint x: 530, endPoint y: 61, distance: 494.5
click at [534, 60] on div "insert select one: Math Expression Function Text Youtube Video Graphing Geometr…" at bounding box center [360, 171] width 720 height 273
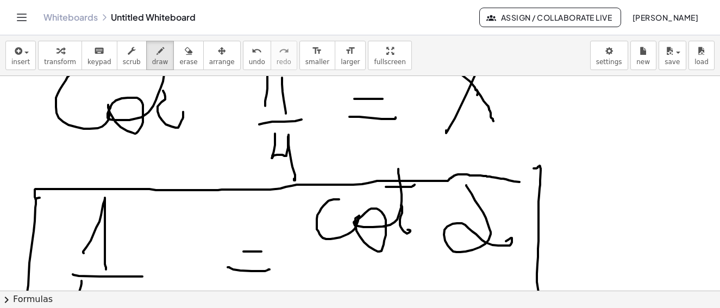
drag, startPoint x: 35, startPoint y: 192, endPoint x: 533, endPoint y: 183, distance: 498.1
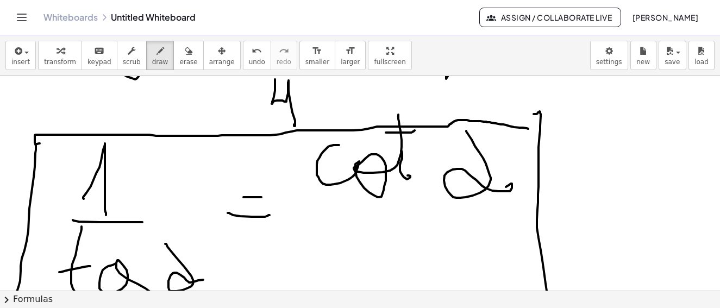
scroll to position [1558, 0]
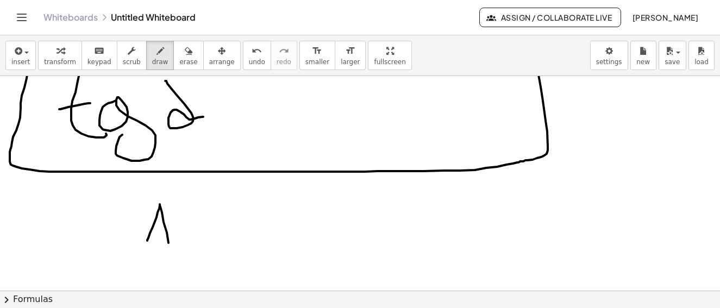
drag, startPoint x: 147, startPoint y: 241, endPoint x: 155, endPoint y: 263, distance: 23.2
drag, startPoint x: 114, startPoint y: 271, endPoint x: 232, endPoint y: 275, distance: 118.0
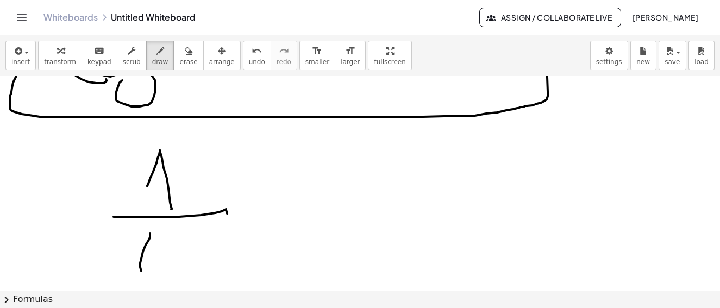
drag, startPoint x: 148, startPoint y: 241, endPoint x: 155, endPoint y: 273, distance: 33.3
drag, startPoint x: 155, startPoint y: 262, endPoint x: 176, endPoint y: 263, distance: 20.7
drag, startPoint x: 178, startPoint y: 263, endPoint x: 200, endPoint y: 266, distance: 22.0
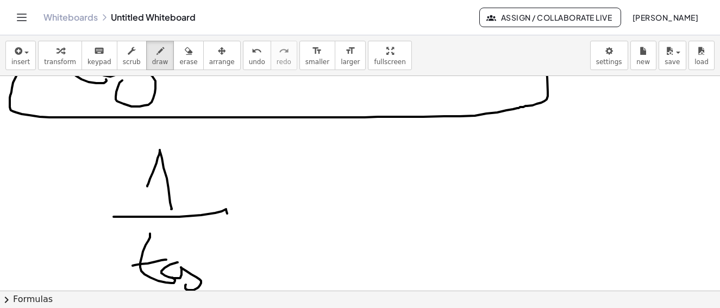
drag, startPoint x: 214, startPoint y: 248, endPoint x: 215, endPoint y: 255, distance: 6.5
drag, startPoint x: 227, startPoint y: 254, endPoint x: 198, endPoint y: 247, distance: 29.7
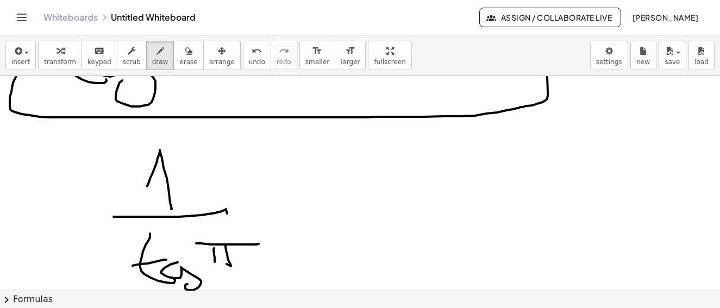
drag, startPoint x: 196, startPoint y: 244, endPoint x: 259, endPoint y: 244, distance: 62.5
drag, startPoint x: 215, startPoint y: 269, endPoint x: 238, endPoint y: 267, distance: 22.9
drag, startPoint x: 228, startPoint y: 285, endPoint x: 231, endPoint y: 267, distance: 18.1
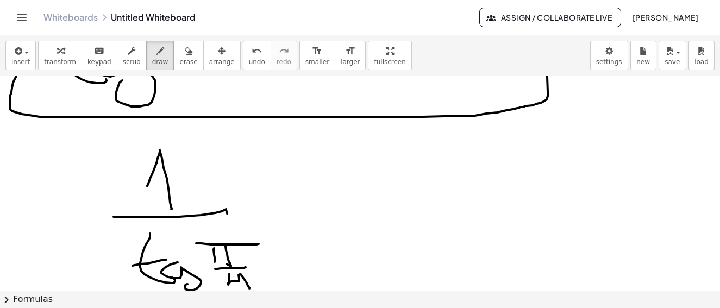
drag, startPoint x: 99, startPoint y: 201, endPoint x: 128, endPoint y: 291, distance: 94.2
click at [129, 292] on div "insert select one: Math Expression Function Text Youtube Video Graphing Geometr…" at bounding box center [360, 171] width 720 height 273
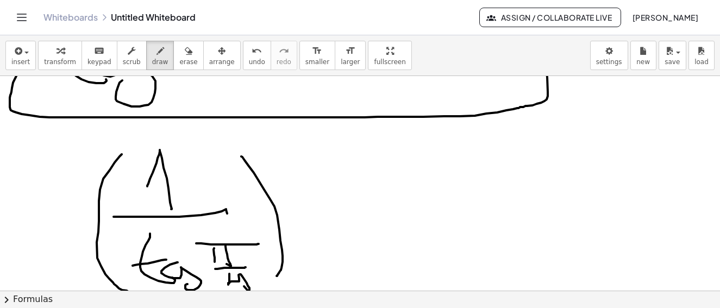
drag, startPoint x: 241, startPoint y: 157, endPoint x: 272, endPoint y: 263, distance: 110.3
drag, startPoint x: 298, startPoint y: 126, endPoint x: 372, endPoint y: 181, distance: 92.4
drag, startPoint x: 371, startPoint y: 194, endPoint x: 388, endPoint y: 197, distance: 17.1
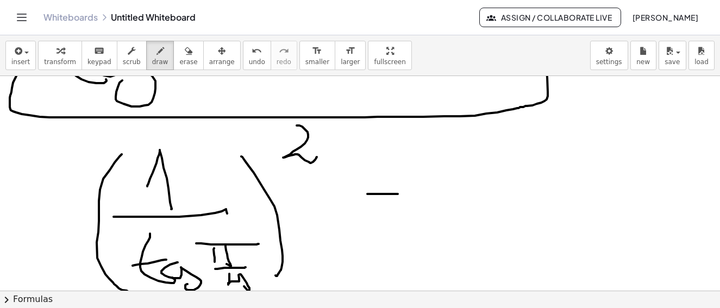
drag, startPoint x: 376, startPoint y: 212, endPoint x: 426, endPoint y: 211, distance: 50.0
drag, startPoint x: 509, startPoint y: 146, endPoint x: 550, endPoint y: 188, distance: 57.7
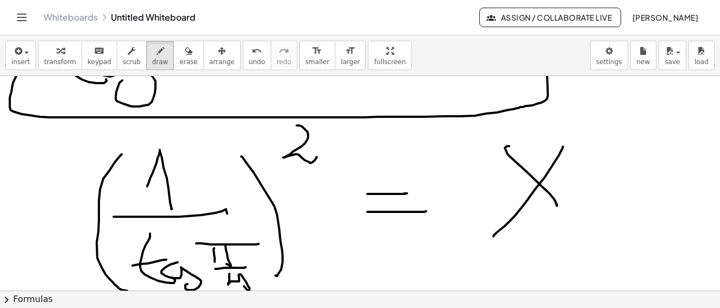
drag, startPoint x: 497, startPoint y: 233, endPoint x: 508, endPoint y: 220, distance: 16.9
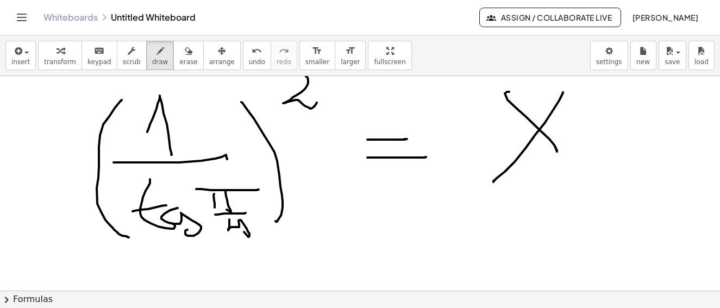
scroll to position [1718, 0]
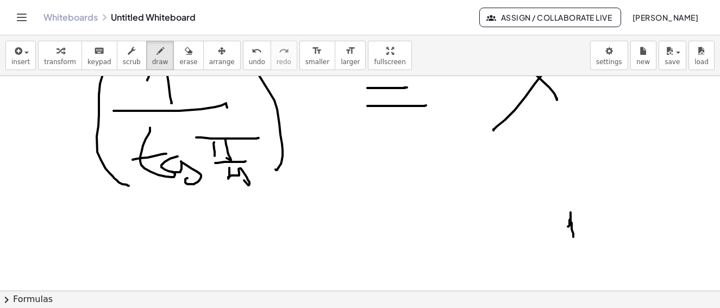
drag, startPoint x: 568, startPoint y: 227, endPoint x: 581, endPoint y: 224, distance: 12.8
drag, startPoint x: 584, startPoint y: 219, endPoint x: 592, endPoint y: 215, distance: 8.0
drag, startPoint x: 619, startPoint y: 208, endPoint x: 613, endPoint y: 228, distance: 21.5
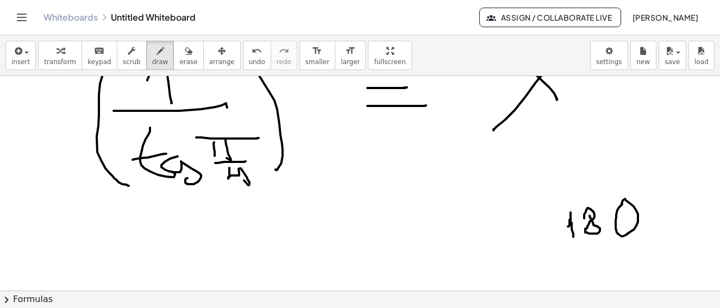
drag, startPoint x: 559, startPoint y: 245, endPoint x: 651, endPoint y: 245, distance: 91.3
drag, startPoint x: 612, startPoint y: 248, endPoint x: 656, endPoint y: 238, distance: 45.4
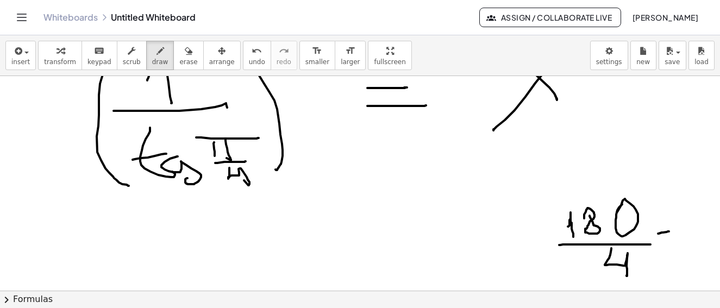
drag, startPoint x: 658, startPoint y: 234, endPoint x: 658, endPoint y: 240, distance: 6.5
drag, startPoint x: 661, startPoint y: 240, endPoint x: 676, endPoint y: 240, distance: 15.2
drag, startPoint x: 674, startPoint y: 213, endPoint x: 690, endPoint y: 217, distance: 16.5
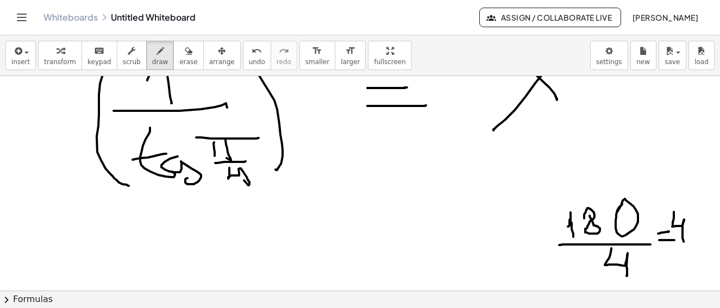
drag, startPoint x: 709, startPoint y: 209, endPoint x: 696, endPoint y: 236, distance: 30.4
drag, startPoint x: 708, startPoint y: 190, endPoint x: 677, endPoint y: 197, distance: 31.3
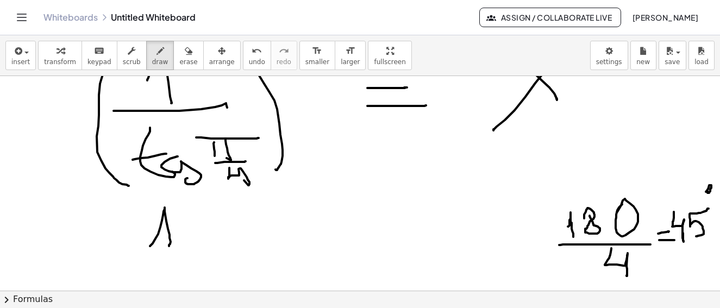
drag, startPoint x: 150, startPoint y: 246, endPoint x: 169, endPoint y: 247, distance: 19.1
drag, startPoint x: 226, startPoint y: 220, endPoint x: 235, endPoint y: 221, distance: 9.3
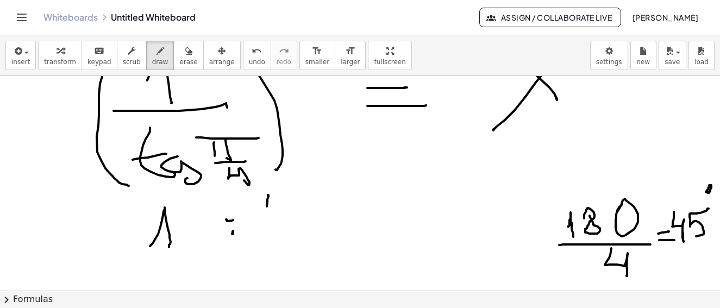
drag, startPoint x: 268, startPoint y: 195, endPoint x: 279, endPoint y: 229, distance: 35.4
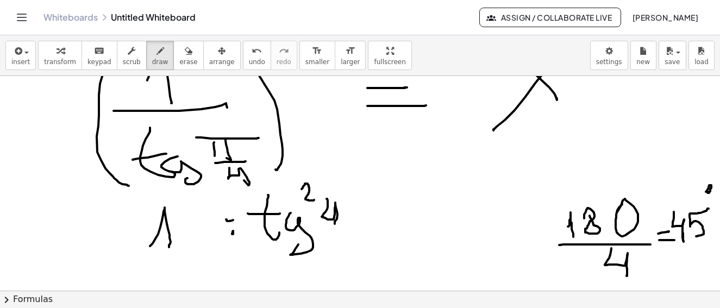
drag, startPoint x: 327, startPoint y: 199, endPoint x: 358, endPoint y: 192, distance: 32.3
drag, startPoint x: 361, startPoint y: 196, endPoint x: 376, endPoint y: 221, distance: 28.8
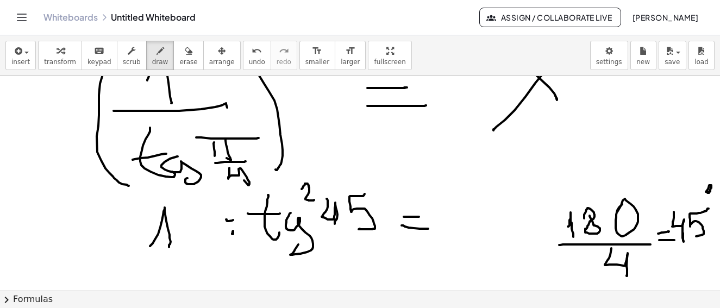
drag, startPoint x: 460, startPoint y: 197, endPoint x: 495, endPoint y: 192, distance: 35.7
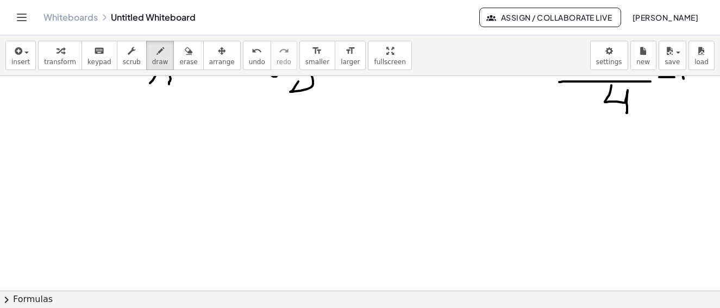
scroll to position [1827, 0]
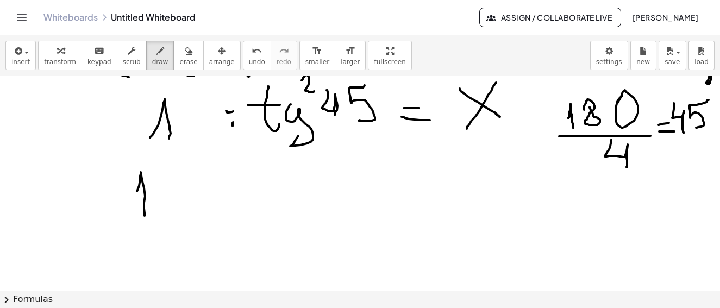
drag, startPoint x: 137, startPoint y: 191, endPoint x: 153, endPoint y: 204, distance: 20.5
drag, startPoint x: 192, startPoint y: 192, endPoint x: 198, endPoint y: 190, distance: 6.1
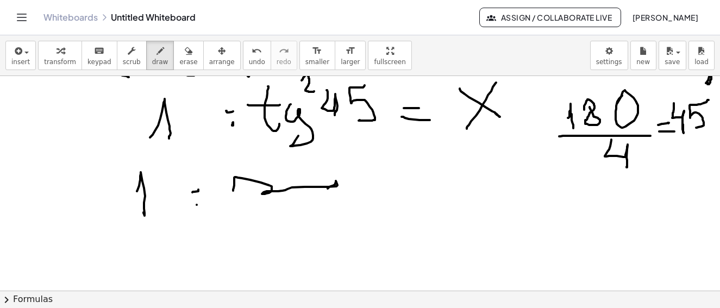
drag, startPoint x: 233, startPoint y: 191, endPoint x: 326, endPoint y: 185, distance: 93.1
click at [185, 57] on icon "button" at bounding box center [189, 51] width 8 height 13
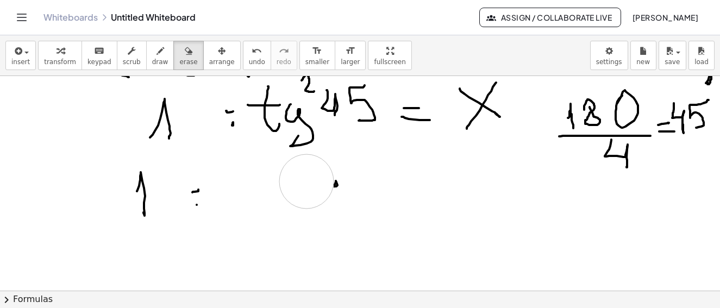
drag, startPoint x: 307, startPoint y: 185, endPoint x: 344, endPoint y: 185, distance: 37.0
click at [157, 55] on icon "button" at bounding box center [161, 51] width 8 height 13
drag, startPoint x: 192, startPoint y: 208, endPoint x: 200, endPoint y: 197, distance: 12.5
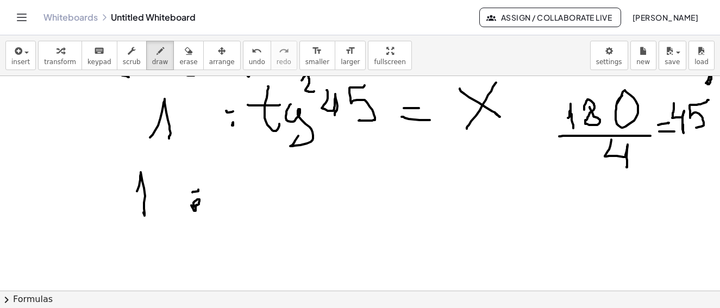
drag, startPoint x: 193, startPoint y: 189, endPoint x: 206, endPoint y: 189, distance: 12.5
drag, startPoint x: 228, startPoint y: 192, endPoint x: 313, endPoint y: 190, distance: 84.9
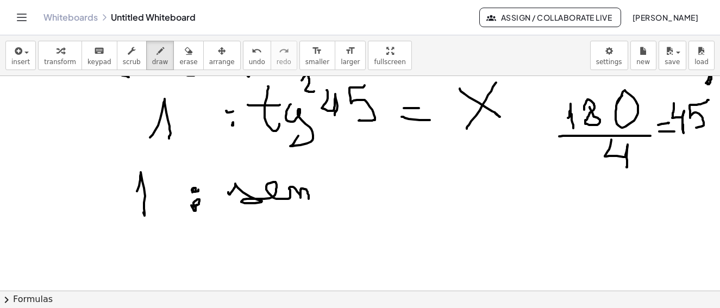
drag, startPoint x: 307, startPoint y: 165, endPoint x: 325, endPoint y: 174, distance: 20.2
drag, startPoint x: 337, startPoint y: 167, endPoint x: 352, endPoint y: 183, distance: 22.3
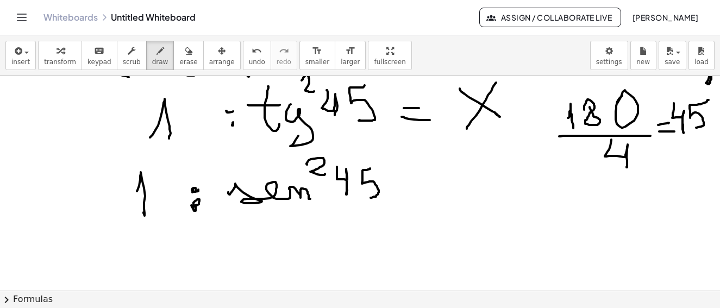
drag, startPoint x: 368, startPoint y: 170, endPoint x: 355, endPoint y: 202, distance: 35.1
drag, startPoint x: 234, startPoint y: 210, endPoint x: 364, endPoint y: 205, distance: 130.6
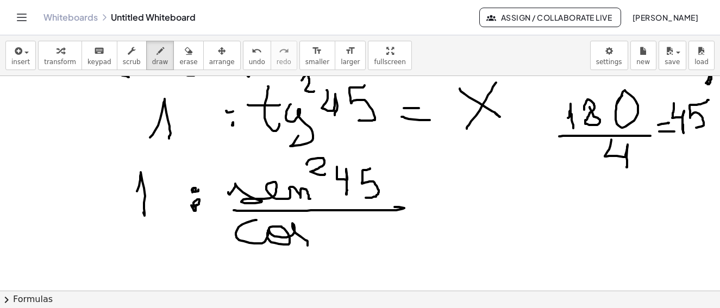
drag, startPoint x: 257, startPoint y: 220, endPoint x: 307, endPoint y: 243, distance: 55.0
drag, startPoint x: 312, startPoint y: 221, endPoint x: 340, endPoint y: 228, distance: 28.6
drag, startPoint x: 355, startPoint y: 233, endPoint x: 389, endPoint y: 219, distance: 37.1
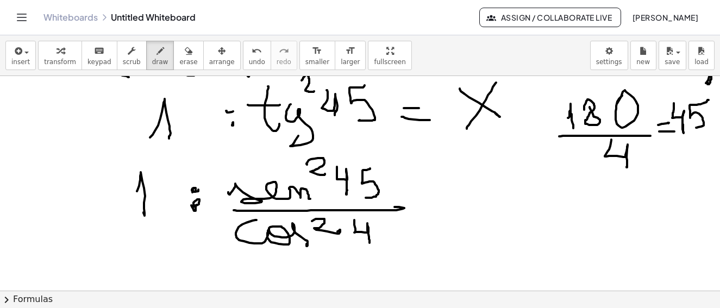
drag, startPoint x: 393, startPoint y: 215, endPoint x: 382, endPoint y: 232, distance: 19.6
drag, startPoint x: 444, startPoint y: 196, endPoint x: 449, endPoint y: 195, distance: 5.5
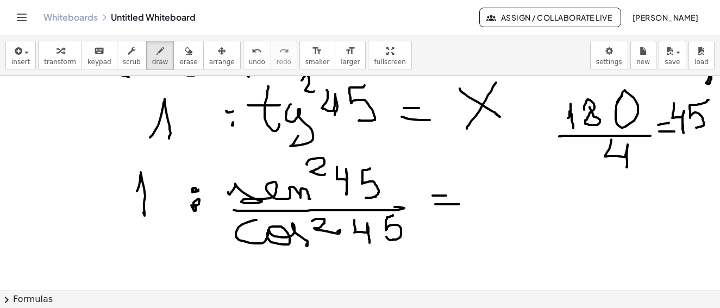
drag, startPoint x: 472, startPoint y: 177, endPoint x: 502, endPoint y: 192, distance: 34.0
drag, startPoint x: 501, startPoint y: 180, endPoint x: 446, endPoint y: 196, distance: 57.3
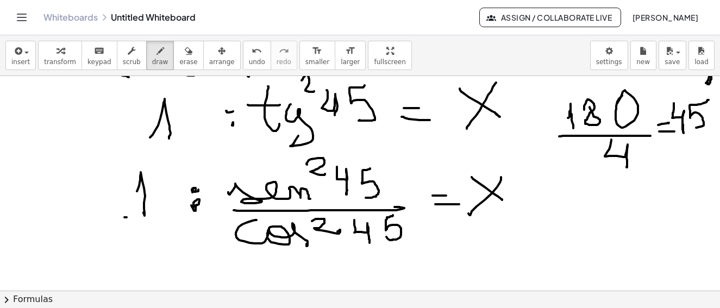
drag, startPoint x: 125, startPoint y: 217, endPoint x: 161, endPoint y: 217, distance: 36.4
drag, startPoint x: 143, startPoint y: 240, endPoint x: 149, endPoint y: 245, distance: 8.1
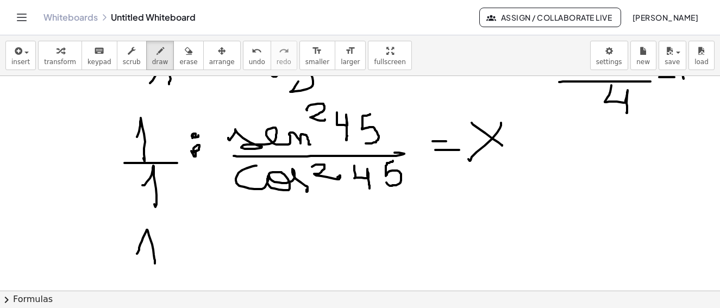
drag, startPoint x: 137, startPoint y: 254, endPoint x: 164, endPoint y: 244, distance: 28.4
drag, startPoint x: 196, startPoint y: 236, endPoint x: 196, endPoint y: 243, distance: 7.1
drag, startPoint x: 239, startPoint y: 227, endPoint x: 300, endPoint y: 239, distance: 62.2
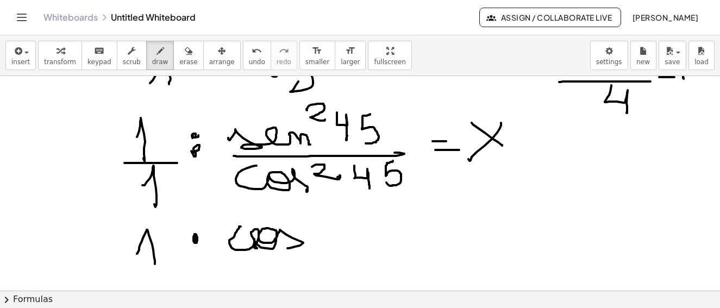
drag, startPoint x: 309, startPoint y: 219, endPoint x: 324, endPoint y: 231, distance: 19.4
drag, startPoint x: 347, startPoint y: 219, endPoint x: 375, endPoint y: 232, distance: 30.6
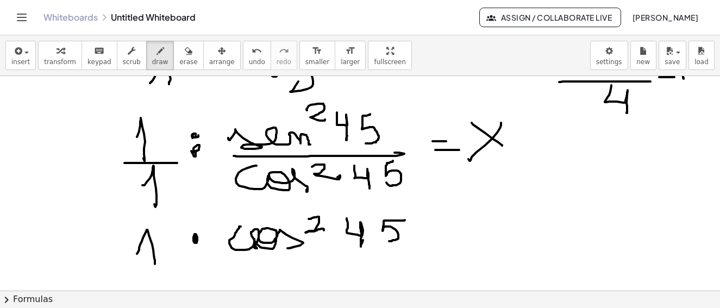
drag, startPoint x: 394, startPoint y: 221, endPoint x: 341, endPoint y: 248, distance: 59.3
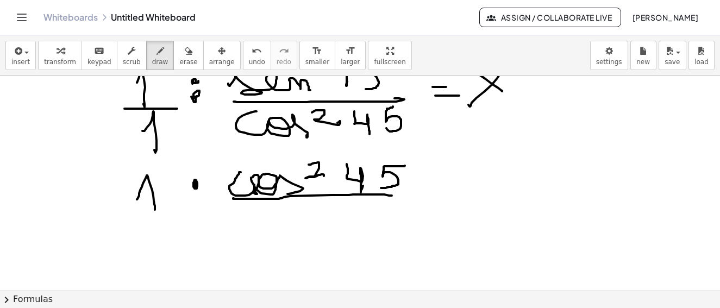
drag, startPoint x: 233, startPoint y: 198, endPoint x: 392, endPoint y: 196, distance: 158.8
drag, startPoint x: 261, startPoint y: 214, endPoint x: 281, endPoint y: 221, distance: 20.8
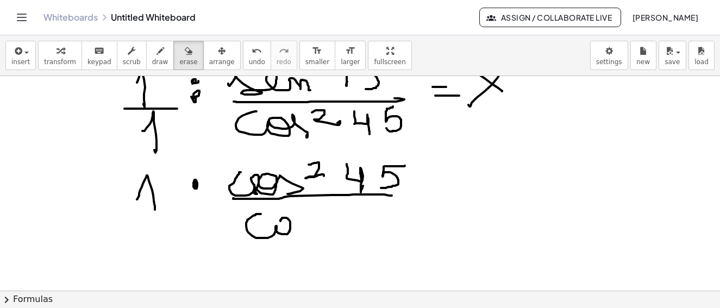
drag, startPoint x: 185, startPoint y: 53, endPoint x: 281, endPoint y: 209, distance: 183.3
click at [184, 53] on button "erase" at bounding box center [188, 55] width 30 height 29
drag, startPoint x: 284, startPoint y: 235, endPoint x: 247, endPoint y: 232, distance: 37.7
drag, startPoint x: 147, startPoint y: 58, endPoint x: 156, endPoint y: 70, distance: 14.8
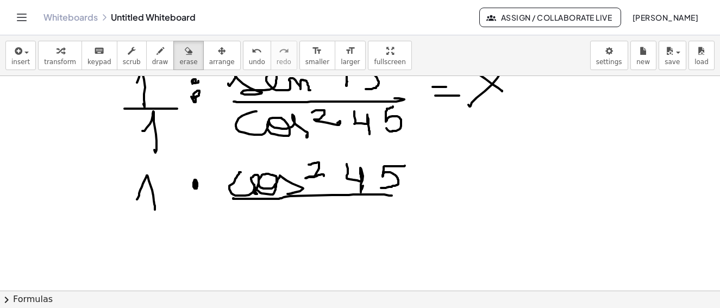
click at [152, 60] on span "draw" at bounding box center [160, 62] width 16 height 8
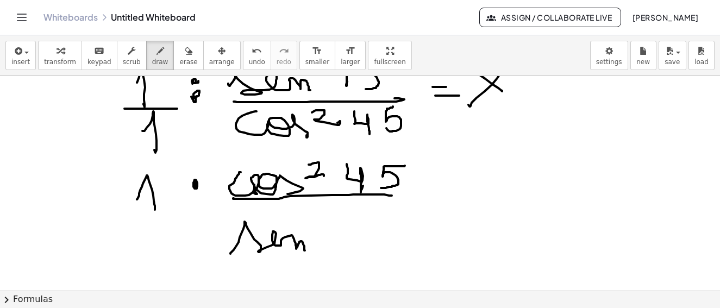
drag, startPoint x: 231, startPoint y: 253, endPoint x: 309, endPoint y: 239, distance: 78.9
drag, startPoint x: 315, startPoint y: 220, endPoint x: 323, endPoint y: 230, distance: 13.2
drag, startPoint x: 344, startPoint y: 230, endPoint x: 384, endPoint y: 219, distance: 41.2
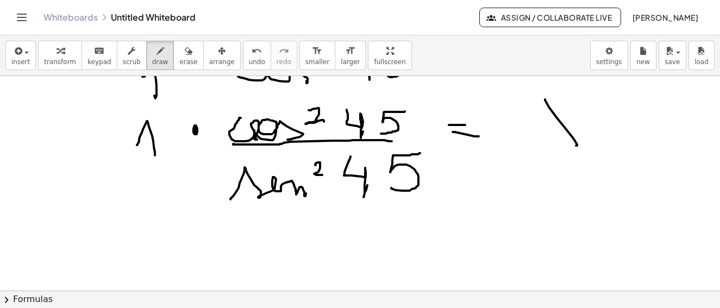
drag, startPoint x: 545, startPoint y: 99, endPoint x: 562, endPoint y: 118, distance: 25.0
drag, startPoint x: 562, startPoint y: 104, endPoint x: 539, endPoint y: 154, distance: 55.0
drag, startPoint x: 280, startPoint y: 227, endPoint x: 323, endPoint y: 223, distance: 43.7
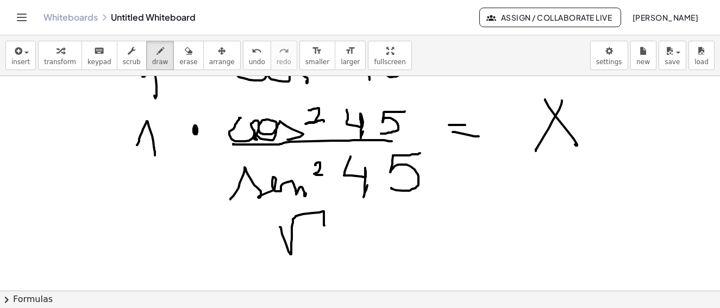
drag, startPoint x: 306, startPoint y: 229, endPoint x: 315, endPoint y: 245, distance: 18.3
drag, startPoint x: 275, startPoint y: 211, endPoint x: 276, endPoint y: 251, distance: 39.7
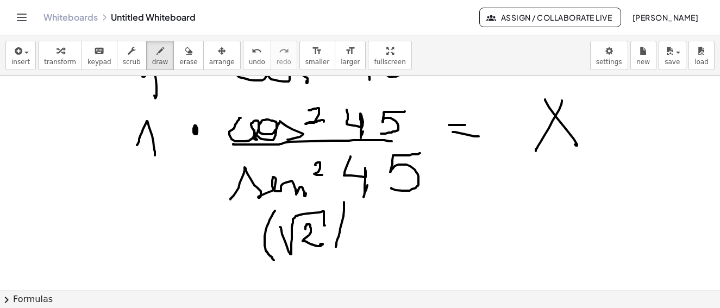
drag, startPoint x: 344, startPoint y: 202, endPoint x: 349, endPoint y: 235, distance: 33.0
drag, startPoint x: 354, startPoint y: 228, endPoint x: 376, endPoint y: 242, distance: 25.9
drag, startPoint x: 372, startPoint y: 195, endPoint x: 402, endPoint y: 213, distance: 34.9
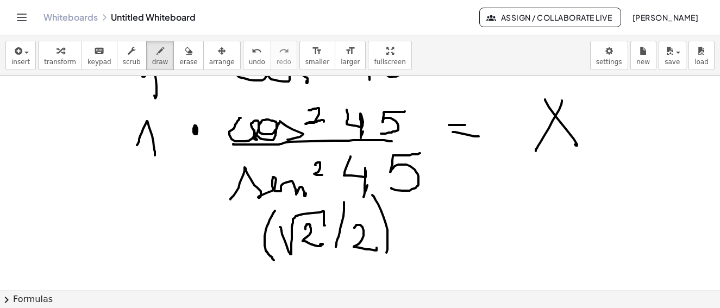
drag, startPoint x: 409, startPoint y: 200, endPoint x: 415, endPoint y: 216, distance: 17.2
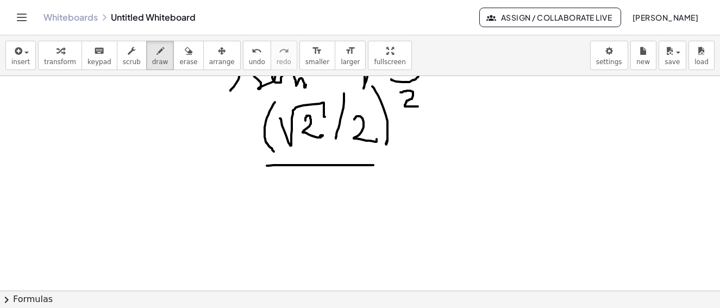
drag, startPoint x: 267, startPoint y: 166, endPoint x: 337, endPoint y: 166, distance: 70.1
drag, startPoint x: 290, startPoint y: 187, endPoint x: 331, endPoint y: 188, distance: 40.2
drag, startPoint x: 319, startPoint y: 195, endPoint x: 347, endPoint y: 199, distance: 28.0
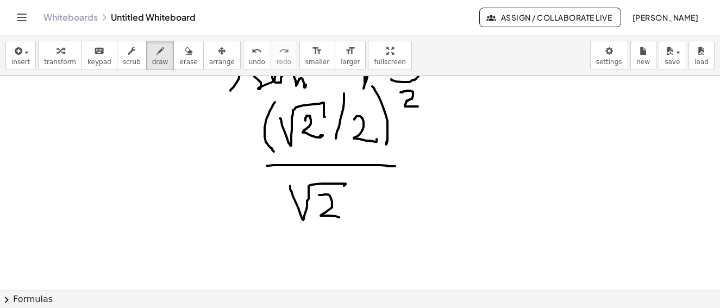
drag, startPoint x: 358, startPoint y: 223, endPoint x: 372, endPoint y: 220, distance: 15.0
drag, startPoint x: 375, startPoint y: 217, endPoint x: 324, endPoint y: 209, distance: 51.8
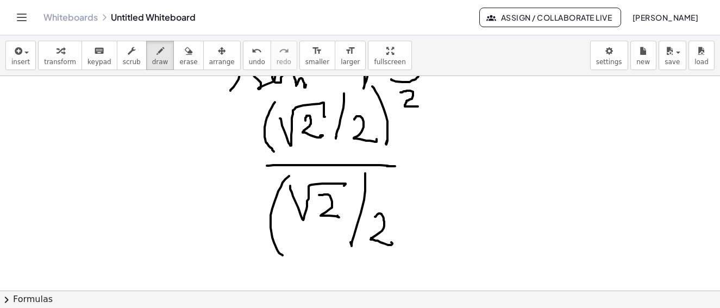
drag, startPoint x: 272, startPoint y: 209, endPoint x: 287, endPoint y: 257, distance: 50.0
drag, startPoint x: 388, startPoint y: 180, endPoint x: 413, endPoint y: 223, distance: 49.7
drag, startPoint x: 400, startPoint y: 178, endPoint x: 416, endPoint y: 179, distance: 15.9
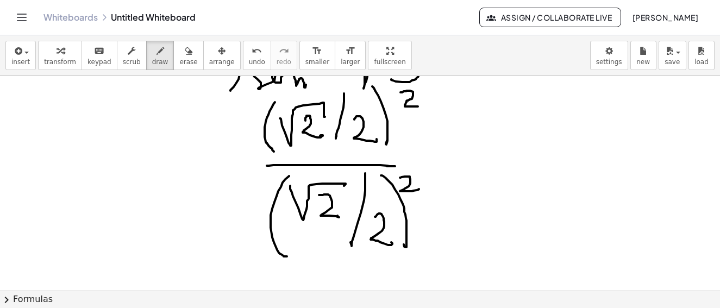
drag, startPoint x: 394, startPoint y: 163, endPoint x: 447, endPoint y: 165, distance: 53.8
drag, startPoint x: 479, startPoint y: 150, endPoint x: 500, endPoint y: 156, distance: 22.0
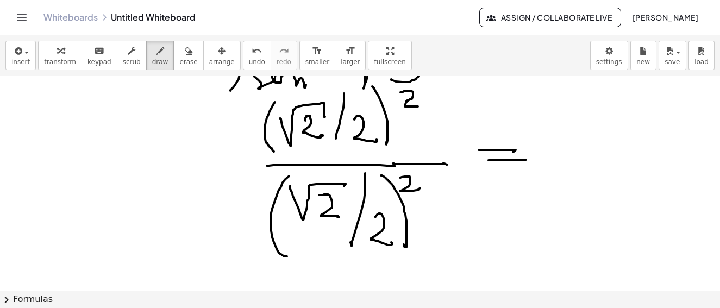
drag, startPoint x: 556, startPoint y: 111, endPoint x: 609, endPoint y: 134, distance: 58.5
drag, startPoint x: 620, startPoint y: 108, endPoint x: 581, endPoint y: 159, distance: 63.9
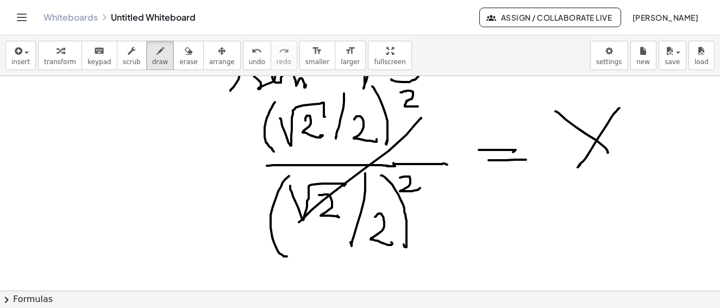
drag, startPoint x: 301, startPoint y: 221, endPoint x: 389, endPoint y: 154, distance: 109.8
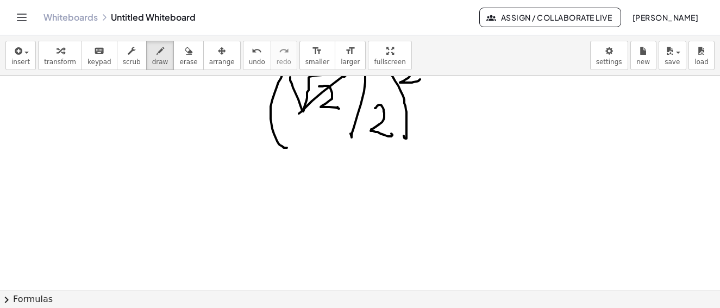
scroll to position [2262, 0]
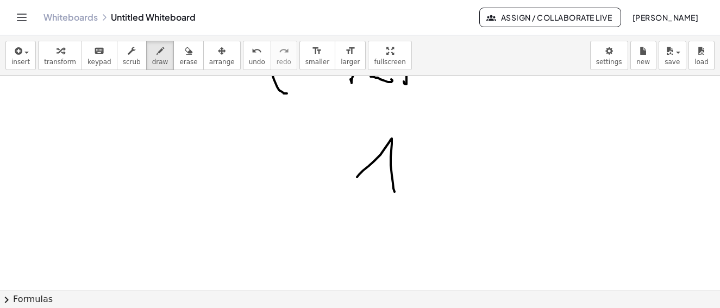
drag, startPoint x: 357, startPoint y: 177, endPoint x: 400, endPoint y: 184, distance: 43.4
drag, startPoint x: 454, startPoint y: 175, endPoint x: 475, endPoint y: 172, distance: 21.5
drag, startPoint x: 494, startPoint y: 183, endPoint x: 503, endPoint y: 181, distance: 9.5
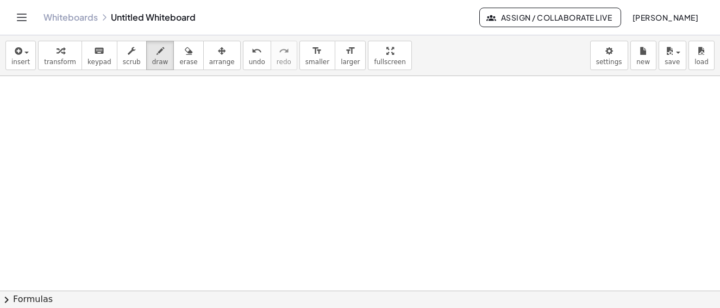
scroll to position [2585, 0]
drag, startPoint x: 108, startPoint y: 107, endPoint x: 123, endPoint y: 145, distance: 40.8
drag, startPoint x: 89, startPoint y: 129, endPoint x: 183, endPoint y: 139, distance: 95.1
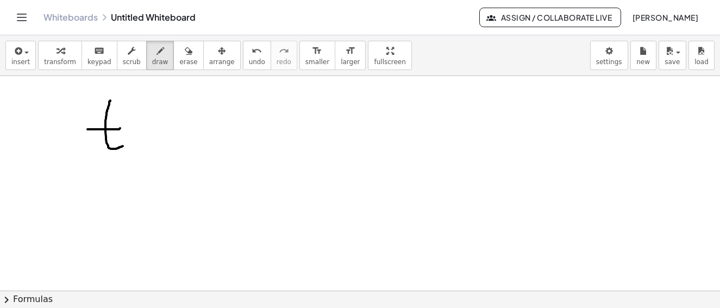
drag, startPoint x: 142, startPoint y: 130, endPoint x: 142, endPoint y: 166, distance: 35.9
drag, startPoint x: 154, startPoint y: 99, endPoint x: 185, endPoint y: 110, distance: 33.2
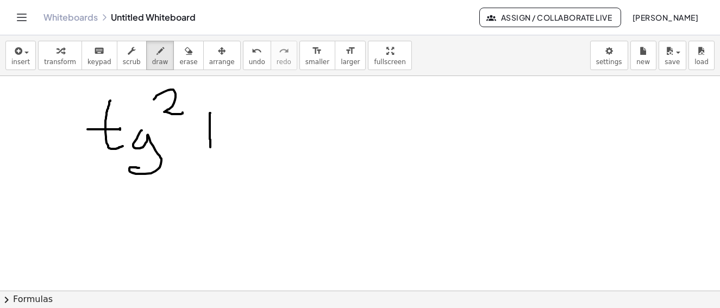
drag, startPoint x: 210, startPoint y: 113, endPoint x: 210, endPoint y: 140, distance: 27.2
drag, startPoint x: 220, startPoint y: 113, endPoint x: 222, endPoint y: 139, distance: 26.7
drag, startPoint x: 196, startPoint y: 112, endPoint x: 232, endPoint y: 107, distance: 36.2
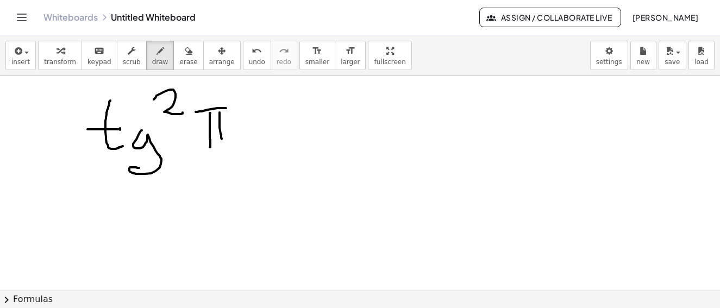
drag, startPoint x: 204, startPoint y: 159, endPoint x: 229, endPoint y: 153, distance: 25.7
drag, startPoint x: 210, startPoint y: 173, endPoint x: 210, endPoint y: 200, distance: 26.1
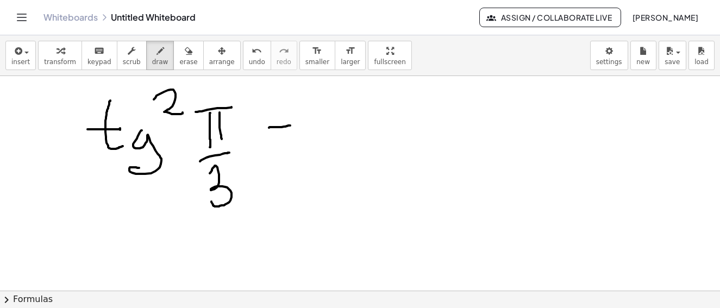
drag, startPoint x: 269, startPoint y: 128, endPoint x: 292, endPoint y: 130, distance: 22.9
drag, startPoint x: 352, startPoint y: 105, endPoint x: 379, endPoint y: 94, distance: 29.0
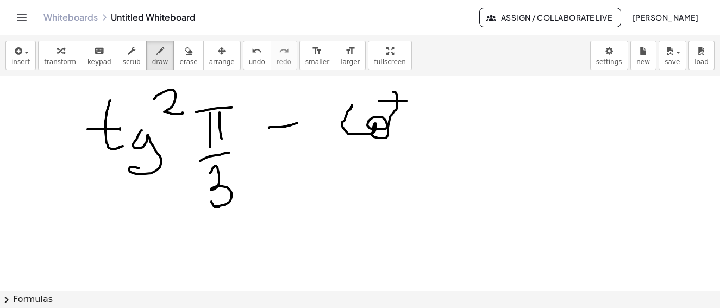
drag, startPoint x: 389, startPoint y: 101, endPoint x: 413, endPoint y: 101, distance: 24.5
drag, startPoint x: 393, startPoint y: 115, endPoint x: 420, endPoint y: 134, distance: 32.9
drag, startPoint x: 437, startPoint y: 89, endPoint x: 456, endPoint y: 106, distance: 25.0
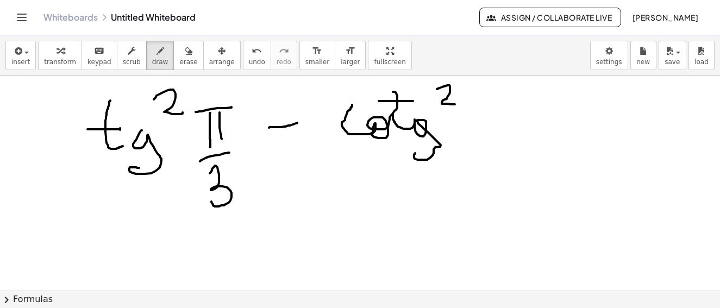
drag, startPoint x: 471, startPoint y: 98, endPoint x: 474, endPoint y: 122, distance: 24.7
drag, startPoint x: 484, startPoint y: 101, endPoint x: 473, endPoint y: 109, distance: 13.9
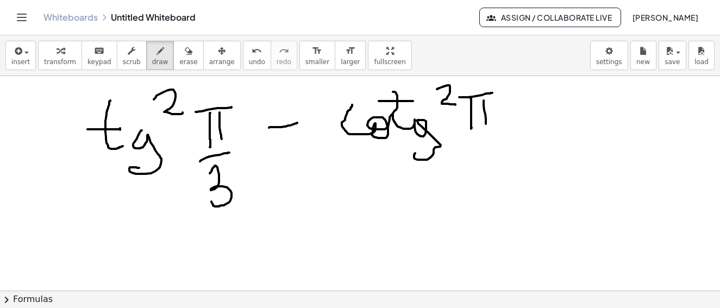
drag, startPoint x: 460, startPoint y: 97, endPoint x: 493, endPoint y: 93, distance: 32.9
drag, startPoint x: 465, startPoint y: 139, endPoint x: 487, endPoint y: 150, distance: 24.1
drag, startPoint x: 486, startPoint y: 151, endPoint x: 520, endPoint y: 154, distance: 33.9
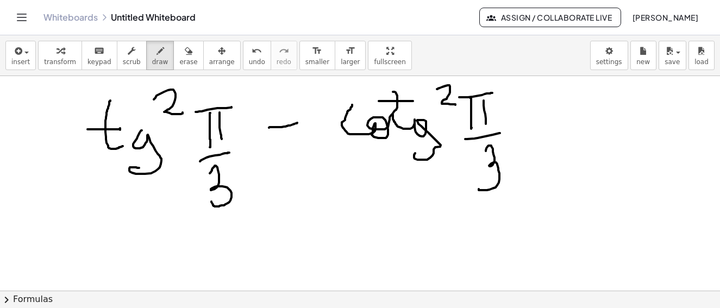
drag, startPoint x: 549, startPoint y: 121, endPoint x: 556, endPoint y: 126, distance: 9.4
drag, startPoint x: 544, startPoint y: 136, endPoint x: 568, endPoint y: 133, distance: 23.6
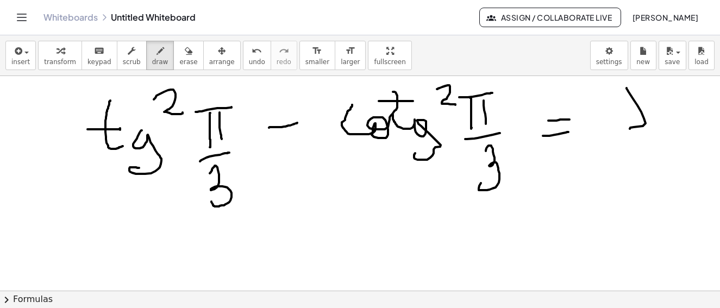
drag, startPoint x: 627, startPoint y: 88, endPoint x: 629, endPoint y: 132, distance: 44.1
drag, startPoint x: 655, startPoint y: 88, endPoint x: 617, endPoint y: 142, distance: 65.6
click at [185, 57] on icon "button" at bounding box center [189, 51] width 8 height 13
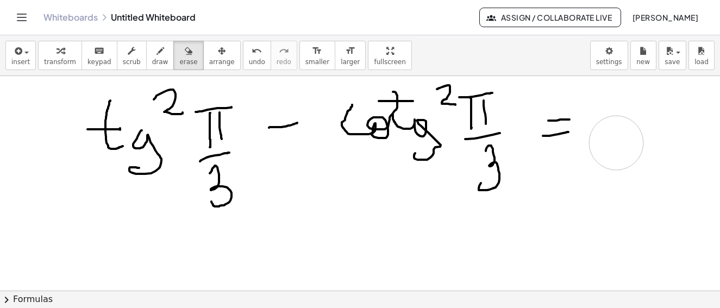
drag, startPoint x: 659, startPoint y: 107, endPoint x: 156, endPoint y: 89, distance: 503.2
drag, startPoint x: 146, startPoint y: 64, endPoint x: 159, endPoint y: 61, distance: 13.3
click at [152, 64] on span "draw" at bounding box center [160, 62] width 16 height 8
drag, startPoint x: 602, startPoint y: 109, endPoint x: 625, endPoint y: 137, distance: 36.0
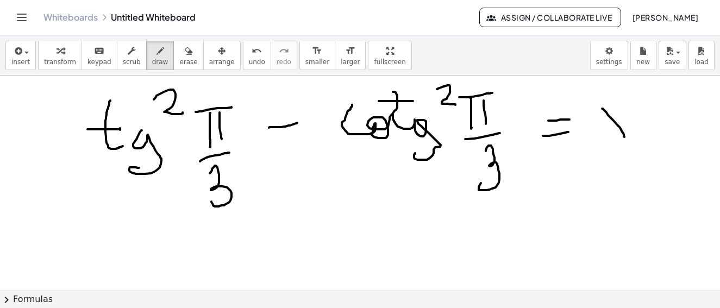
drag, startPoint x: 612, startPoint y: 127, endPoint x: 597, endPoint y: 139, distance: 18.9
drag, startPoint x: 133, startPoint y: 239, endPoint x: 201, endPoint y: 228, distance: 68.9
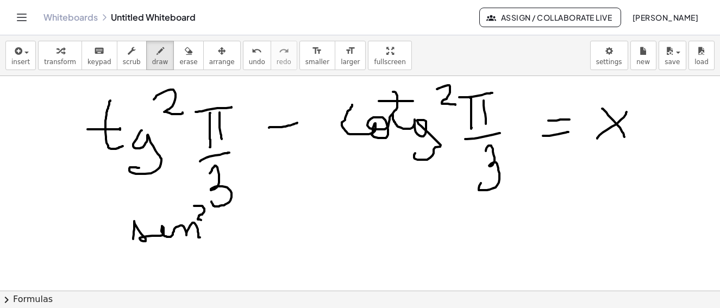
drag, startPoint x: 194, startPoint y: 206, endPoint x: 211, endPoint y: 220, distance: 22.4
drag, startPoint x: 235, startPoint y: 224, endPoint x: 249, endPoint y: 206, distance: 22.5
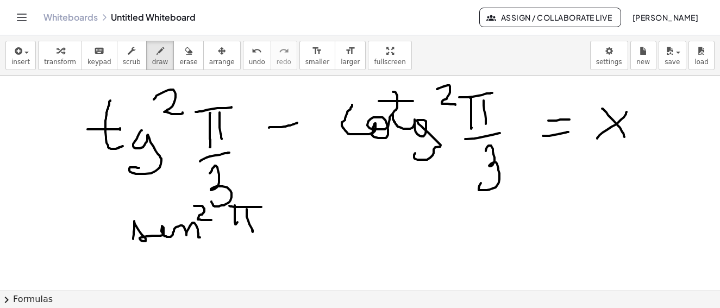
drag, startPoint x: 229, startPoint y: 206, endPoint x: 260, endPoint y: 214, distance: 31.4
drag, startPoint x: 235, startPoint y: 232, endPoint x: 248, endPoint y: 244, distance: 17.7
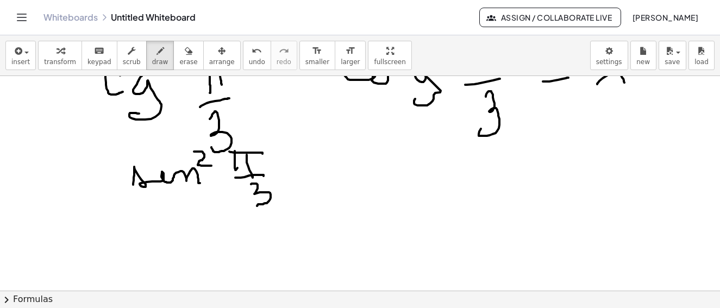
scroll to position [2694, 0]
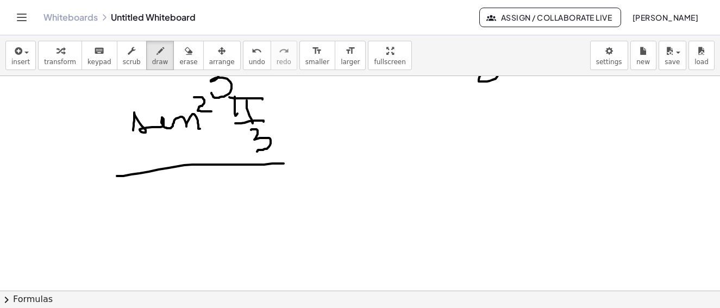
drag, startPoint x: 117, startPoint y: 176, endPoint x: 125, endPoint y: 192, distance: 17.8
drag, startPoint x: 151, startPoint y: 185, endPoint x: 196, endPoint y: 201, distance: 48.1
drag, startPoint x: 200, startPoint y: 182, endPoint x: 214, endPoint y: 195, distance: 19.6
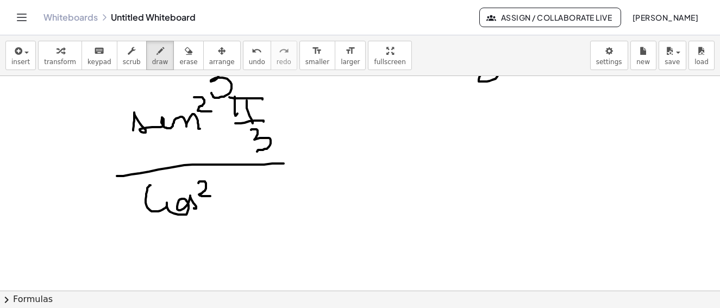
drag, startPoint x: 238, startPoint y: 185, endPoint x: 247, endPoint y: 179, distance: 11.2
drag, startPoint x: 248, startPoint y: 190, endPoint x: 238, endPoint y: 185, distance: 11.2
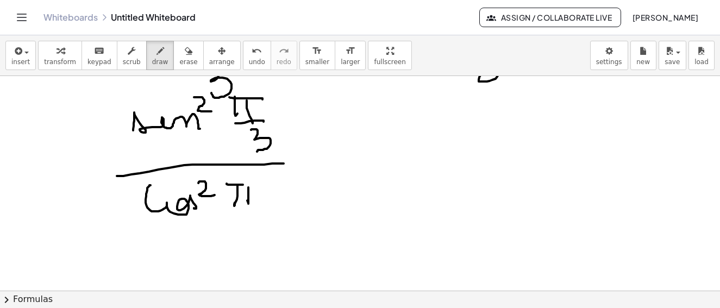
drag, startPoint x: 227, startPoint y: 184, endPoint x: 252, endPoint y: 183, distance: 25.6
drag, startPoint x: 229, startPoint y: 212, endPoint x: 262, endPoint y: 210, distance: 33.2
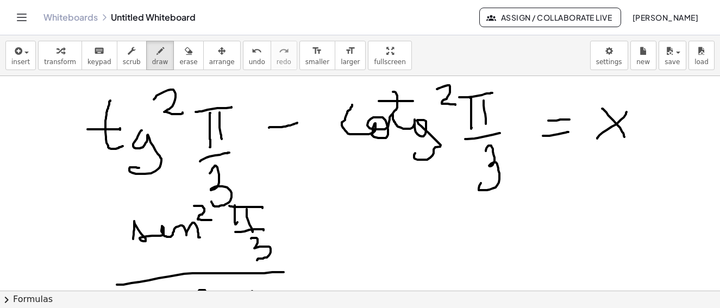
scroll to position [2640, 0]
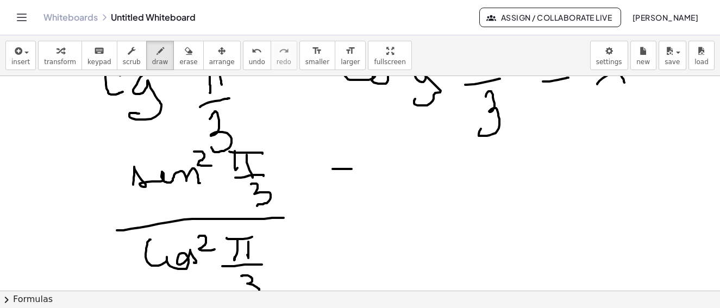
click at [117, 304] on div "insert select one: Math Expression Function Text Youtube Video Graphing Geometr…" at bounding box center [360, 171] width 720 height 273
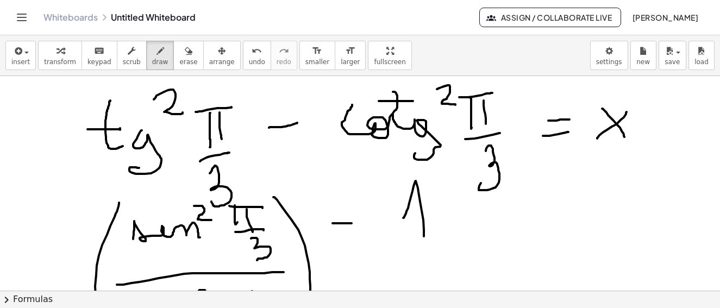
drag, startPoint x: 411, startPoint y: 197, endPoint x: 450, endPoint y: 225, distance: 47.5
drag, startPoint x: 490, startPoint y: 194, endPoint x: 506, endPoint y: 221, distance: 31.6
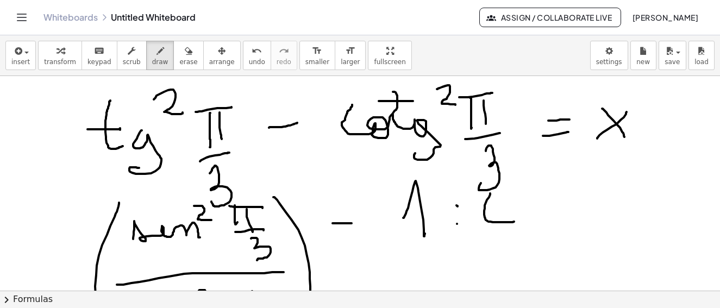
drag, startPoint x: 477, startPoint y: 209, endPoint x: 496, endPoint y: 208, distance: 19.0
drag, startPoint x: 517, startPoint y: 206, endPoint x: 540, endPoint y: 212, distance: 23.6
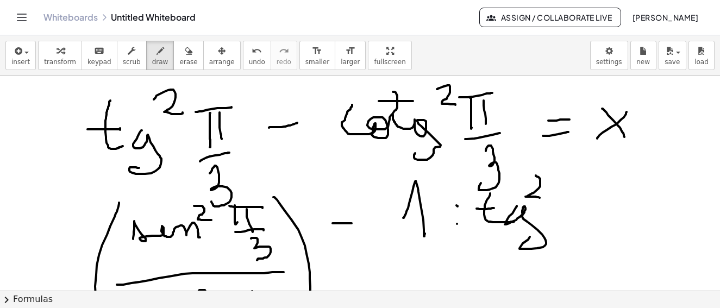
drag, startPoint x: 536, startPoint y: 176, endPoint x: 576, endPoint y: 207, distance: 50.8
drag, startPoint x: 568, startPoint y: 205, endPoint x: 584, endPoint y: 208, distance: 16.5
drag, startPoint x: 572, startPoint y: 221, endPoint x: 584, endPoint y: 218, distance: 12.4
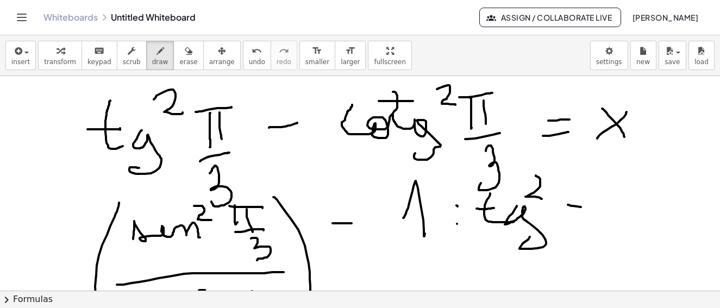
drag, startPoint x: 608, startPoint y: 189, endPoint x: 626, endPoint y: 207, distance: 24.6
drag, startPoint x: 619, startPoint y: 201, endPoint x: 608, endPoint y: 208, distance: 12.5
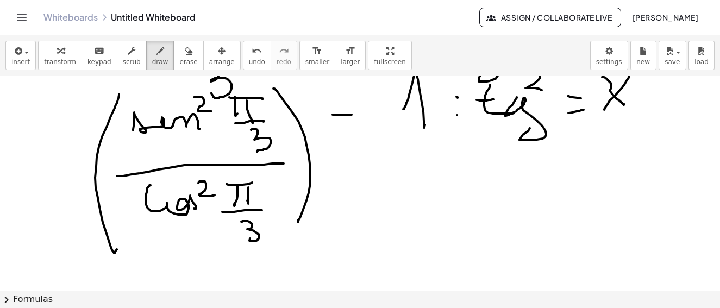
scroll to position [2748, 0]
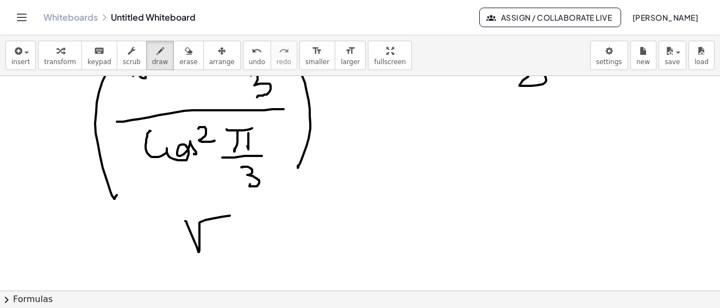
drag, startPoint x: 185, startPoint y: 221, endPoint x: 233, endPoint y: 216, distance: 48.2
drag, startPoint x: 213, startPoint y: 227, endPoint x: 199, endPoint y: 252, distance: 28.5
drag, startPoint x: 190, startPoint y: 255, endPoint x: 241, endPoint y: 251, distance: 50.7
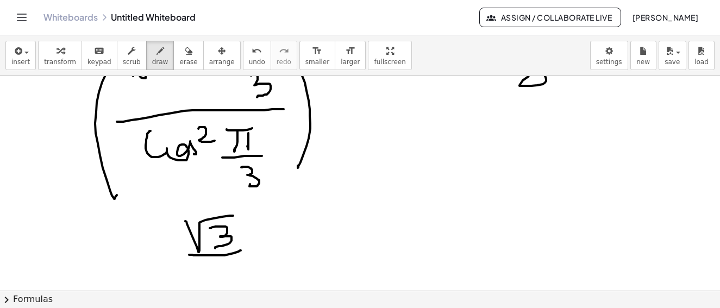
drag, startPoint x: 213, startPoint y: 267, endPoint x: 173, endPoint y: 238, distance: 49.0
drag, startPoint x: 180, startPoint y: 214, endPoint x: 184, endPoint y: 273, distance: 59.4
click at [177, 287] on div "×" at bounding box center [360, 183] width 720 height 215
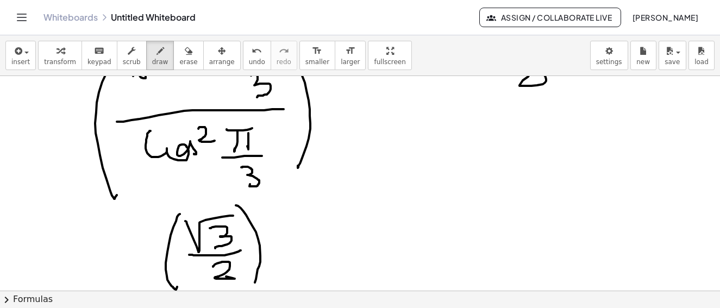
drag, startPoint x: 246, startPoint y: 215, endPoint x: 259, endPoint y: 243, distance: 30.4
drag, startPoint x: 263, startPoint y: 194, endPoint x: 279, endPoint y: 211, distance: 24.6
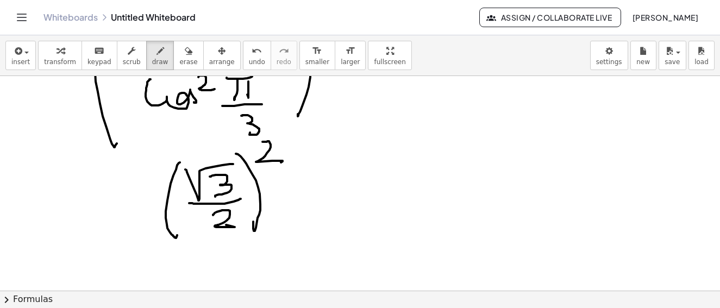
scroll to position [2854, 0]
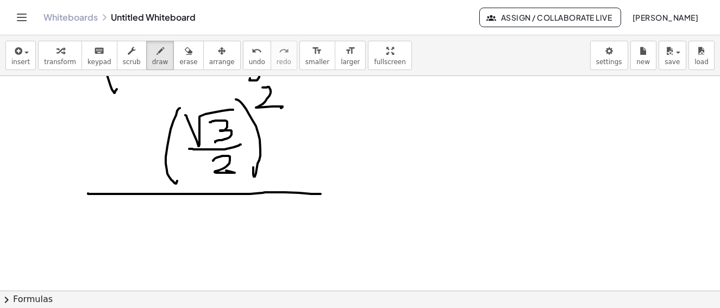
drag, startPoint x: 88, startPoint y: 194, endPoint x: 245, endPoint y: 188, distance: 157.2
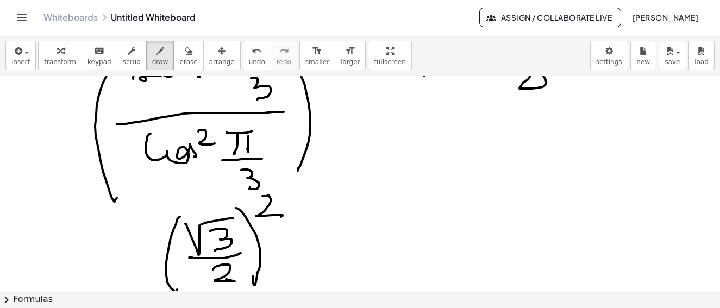
scroll to position [2800, 0]
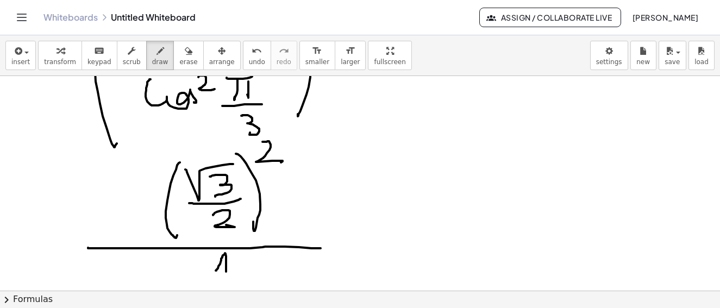
drag, startPoint x: 216, startPoint y: 270, endPoint x: 226, endPoint y: 272, distance: 9.9
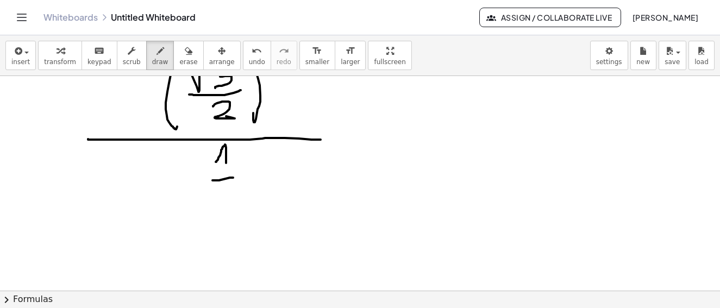
drag, startPoint x: 213, startPoint y: 181, endPoint x: 234, endPoint y: 178, distance: 21.4
drag, startPoint x: 225, startPoint y: 188, endPoint x: 238, endPoint y: 210, distance: 25.6
drag, startPoint x: 194, startPoint y: 160, endPoint x: 250, endPoint y: 189, distance: 63.0
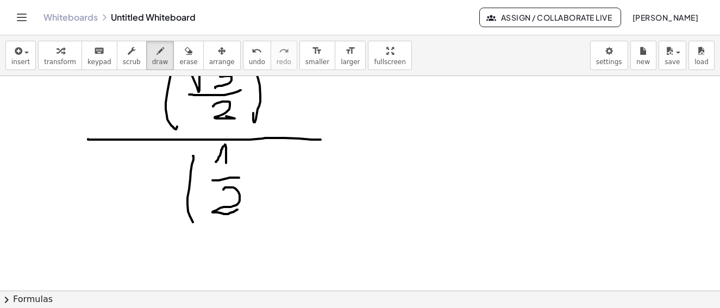
drag, startPoint x: 256, startPoint y: 139, endPoint x: 286, endPoint y: 158, distance: 35.9
drag, startPoint x: 275, startPoint y: 147, endPoint x: 288, endPoint y: 165, distance: 22.2
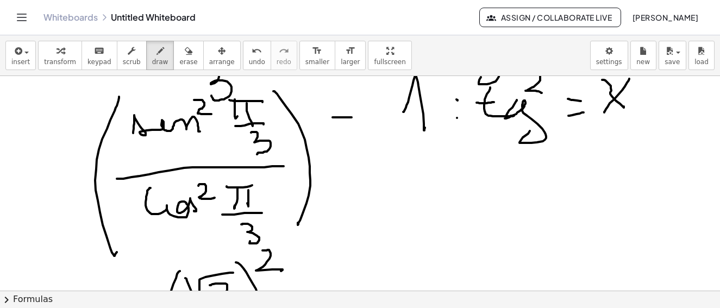
scroll to position [2800, 0]
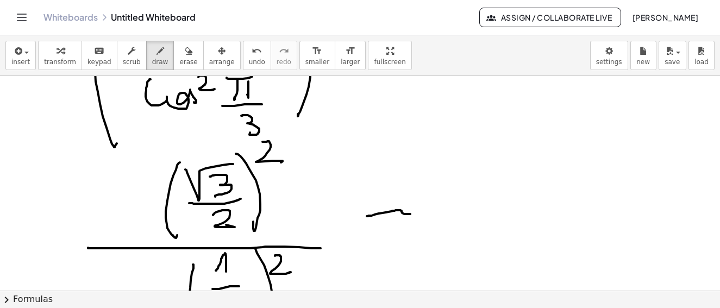
drag, startPoint x: 367, startPoint y: 216, endPoint x: 444, endPoint y: 221, distance: 76.8
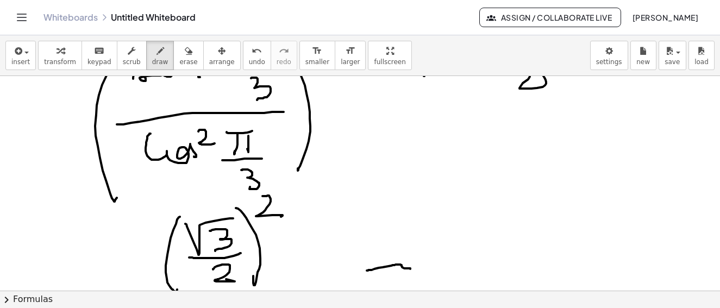
scroll to position [2854, 0]
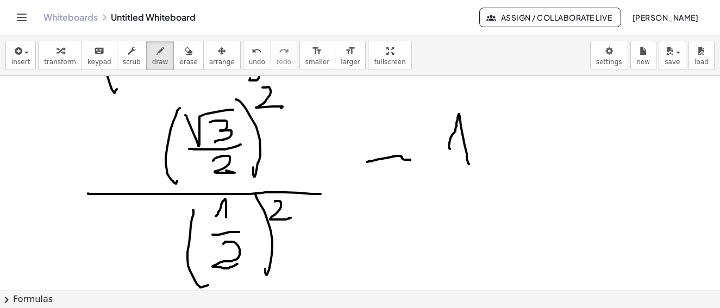
drag, startPoint x: 450, startPoint y: 149, endPoint x: 469, endPoint y: 164, distance: 24.4
drag, startPoint x: 443, startPoint y: 176, endPoint x: 514, endPoint y: 173, distance: 71.3
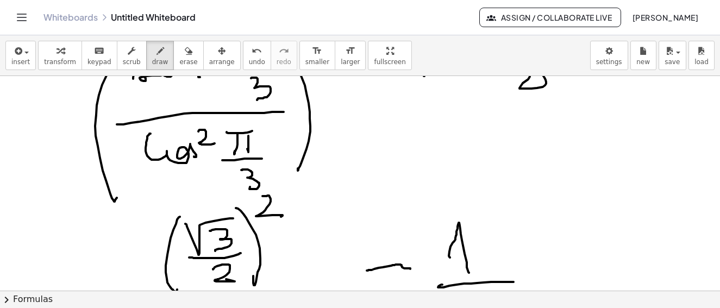
scroll to position [2800, 0]
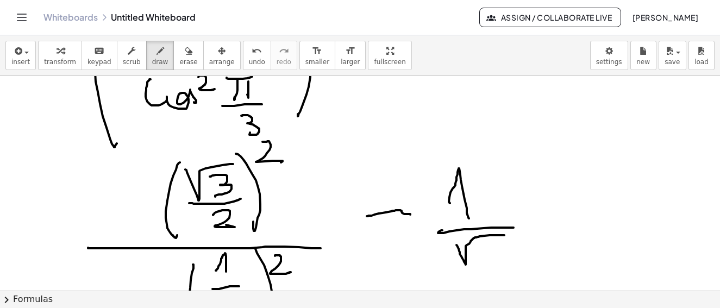
drag, startPoint x: 457, startPoint y: 245, endPoint x: 483, endPoint y: 251, distance: 27.3
drag, startPoint x: 482, startPoint y: 250, endPoint x: 485, endPoint y: 267, distance: 17.6
drag, startPoint x: 526, startPoint y: 246, endPoint x: 517, endPoint y: 261, distance: 17.1
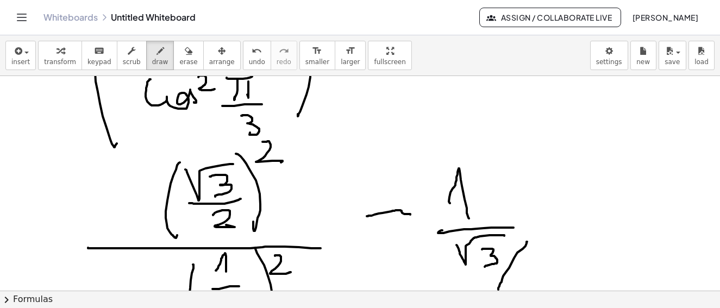
click at [501, 284] on div "×" at bounding box center [360, 183] width 720 height 215
drag, startPoint x: 517, startPoint y: 267, endPoint x: 532, endPoint y: 278, distance: 18.7
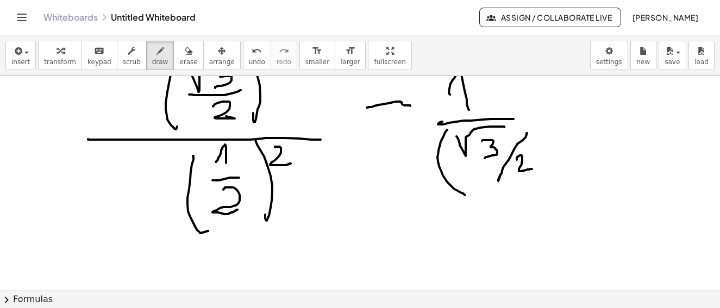
drag, startPoint x: 445, startPoint y: 133, endPoint x: 461, endPoint y: 195, distance: 64.5
drag, startPoint x: 534, startPoint y: 120, endPoint x: 539, endPoint y: 194, distance: 74.1
drag, startPoint x: 551, startPoint y: 123, endPoint x: 555, endPoint y: 140, distance: 17.3
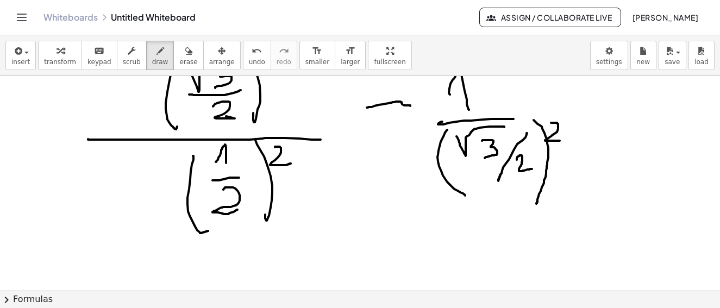
drag, startPoint x: 501, startPoint y: 118, endPoint x: 587, endPoint y: 118, distance: 85.4
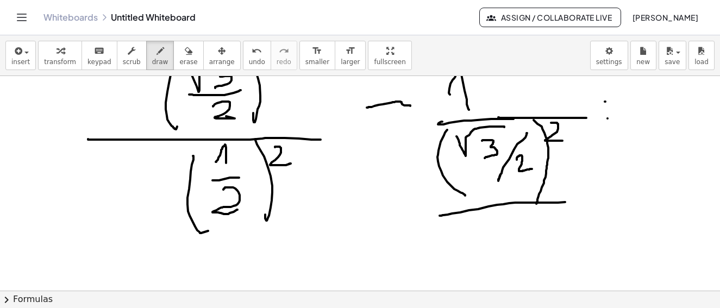
drag, startPoint x: 440, startPoint y: 216, endPoint x: 555, endPoint y: 204, distance: 115.3
drag, startPoint x: 497, startPoint y: 227, endPoint x: 508, endPoint y: 226, distance: 10.9
drag, startPoint x: 495, startPoint y: 241, endPoint x: 527, endPoint y: 238, distance: 32.2
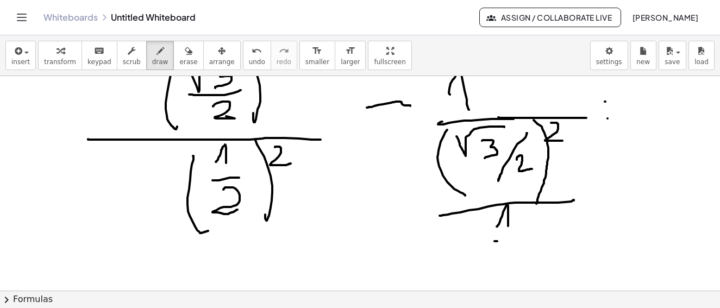
drag, startPoint x: 501, startPoint y: 257, endPoint x: 527, endPoint y: 272, distance: 29.9
drag, startPoint x: 481, startPoint y: 220, endPoint x: 522, endPoint y: 260, distance: 58.1
click at [500, 288] on div "×" at bounding box center [360, 183] width 720 height 215
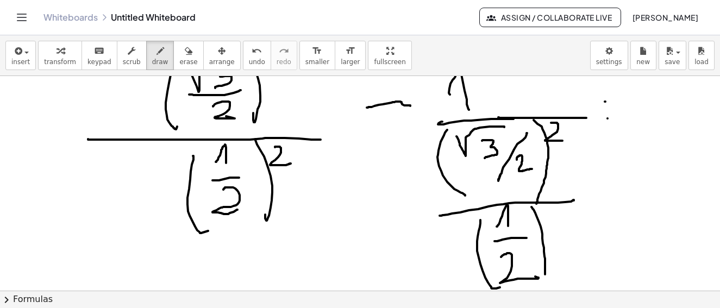
drag, startPoint x: 534, startPoint y: 211, endPoint x: 556, endPoint y: 214, distance: 22.0
drag, startPoint x: 553, startPoint y: 208, endPoint x: 571, endPoint y: 223, distance: 23.5
drag, startPoint x: 173, startPoint y: 58, endPoint x: 344, endPoint y: 96, distance: 175.4
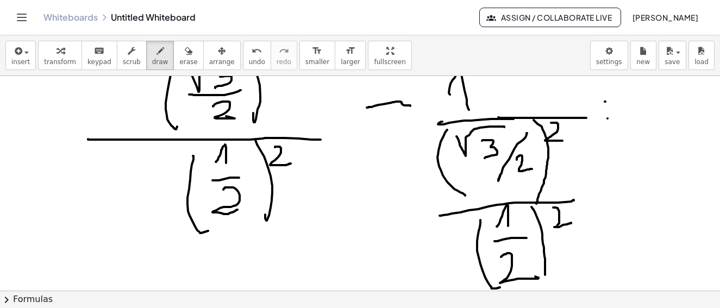
click at [179, 58] on span "erase" at bounding box center [188, 62] width 18 height 8
drag, startPoint x: 600, startPoint y: 101, endPoint x: 600, endPoint y: 119, distance: 17.9
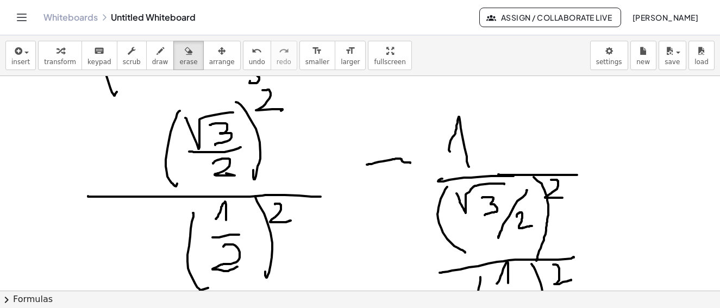
scroll to position [2906, 0]
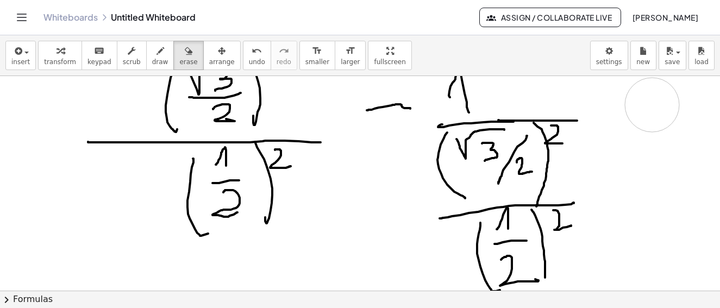
drag, startPoint x: 630, startPoint y: 107, endPoint x: 630, endPoint y: 119, distance: 12.0
click at [157, 53] on icon "button" at bounding box center [161, 51] width 8 height 13
drag, startPoint x: 620, startPoint y: 107, endPoint x: 637, endPoint y: 105, distance: 16.5
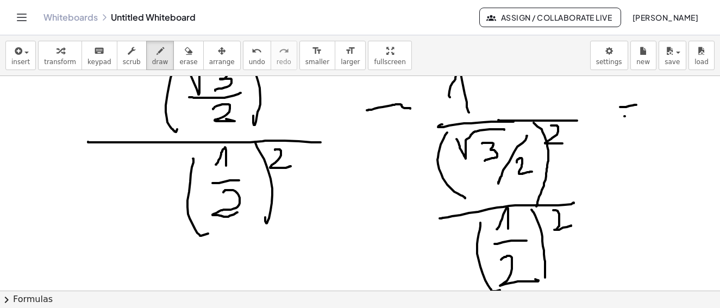
drag, startPoint x: 625, startPoint y: 116, endPoint x: 652, endPoint y: 111, distance: 28.3
drag, startPoint x: 658, startPoint y: 91, endPoint x: 685, endPoint y: 122, distance: 41.3
drag, startPoint x: 687, startPoint y: 94, endPoint x: 655, endPoint y: 125, distance: 45.0
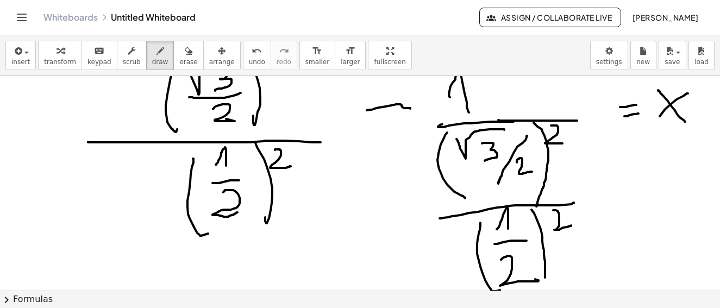
drag, startPoint x: 200, startPoint y: 250, endPoint x: 219, endPoint y: 263, distance: 22.8
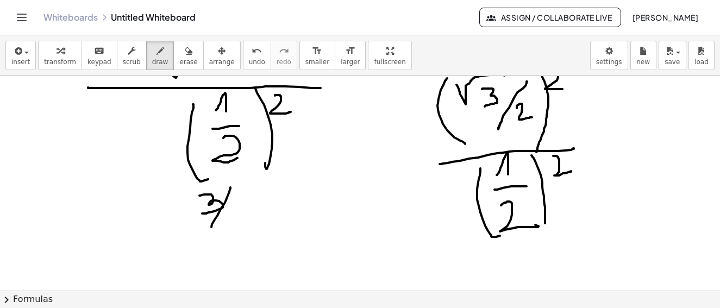
drag, startPoint x: 231, startPoint y: 188, endPoint x: 211, endPoint y: 227, distance: 44.0
drag, startPoint x: 234, startPoint y: 202, endPoint x: 240, endPoint y: 221, distance: 19.6
drag, startPoint x: 171, startPoint y: 241, endPoint x: 263, endPoint y: 223, distance: 93.5
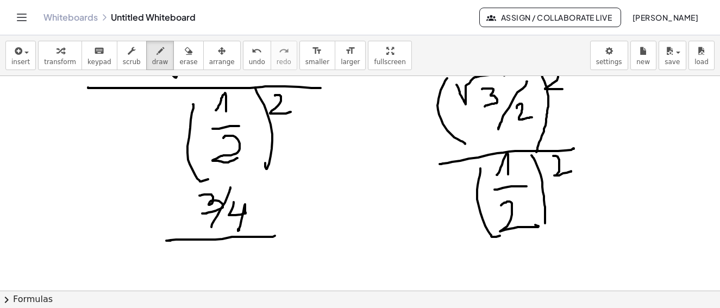
drag, startPoint x: 213, startPoint y: 258, endPoint x: 225, endPoint y: 267, distance: 15.1
drag, startPoint x: 246, startPoint y: 247, endPoint x: 234, endPoint y: 272, distance: 27.7
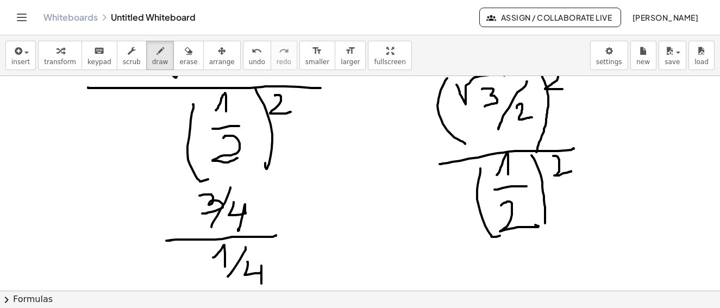
drag, startPoint x: 247, startPoint y: 262, endPoint x: 276, endPoint y: 251, distance: 31.0
drag, startPoint x: 318, startPoint y: 233, endPoint x: 337, endPoint y: 233, distance: 19.6
drag, startPoint x: 359, startPoint y: 225, endPoint x: 368, endPoint y: 240, distance: 17.1
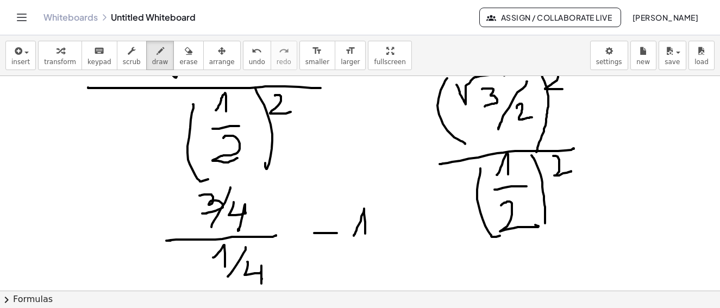
drag, startPoint x: 404, startPoint y: 225, endPoint x: 432, endPoint y: 215, distance: 29.6
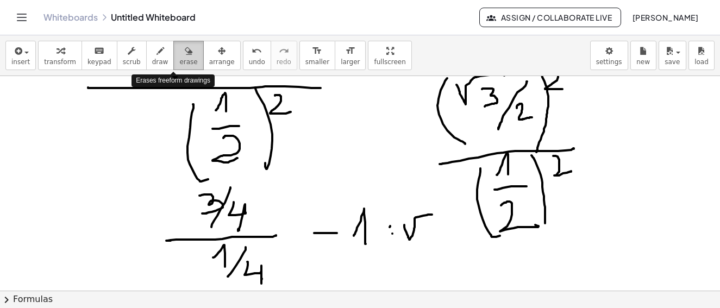
click at [180, 50] on div "button" at bounding box center [188, 50] width 18 height 13
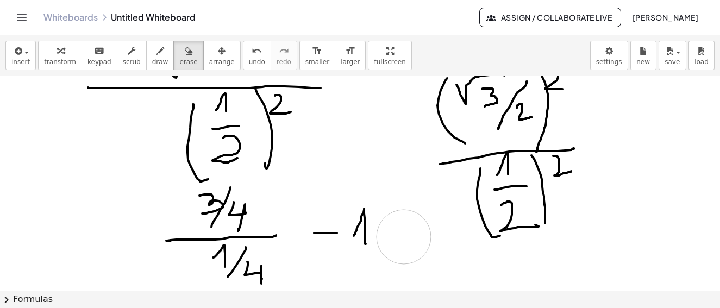
drag, startPoint x: 418, startPoint y: 215, endPoint x: 400, endPoint y: 220, distance: 19.1
click at [157, 51] on icon "button" at bounding box center [161, 51] width 8 height 13
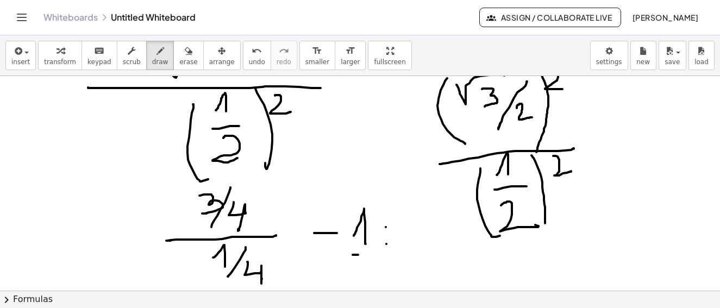
drag, startPoint x: 358, startPoint y: 255, endPoint x: 372, endPoint y: 258, distance: 13.9
drag, startPoint x: 352, startPoint y: 275, endPoint x: 368, endPoint y: 277, distance: 16.5
click at [363, 287] on div "×" at bounding box center [360, 183] width 720 height 215
drag, startPoint x: 409, startPoint y: 229, endPoint x: 419, endPoint y: 248, distance: 21.7
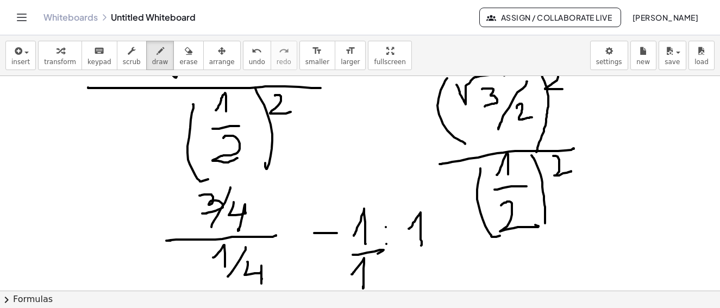
drag, startPoint x: 414, startPoint y: 248, endPoint x: 439, endPoint y: 248, distance: 25.6
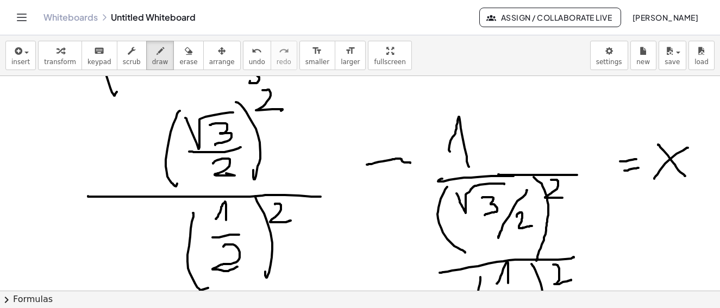
scroll to position [2906, 0]
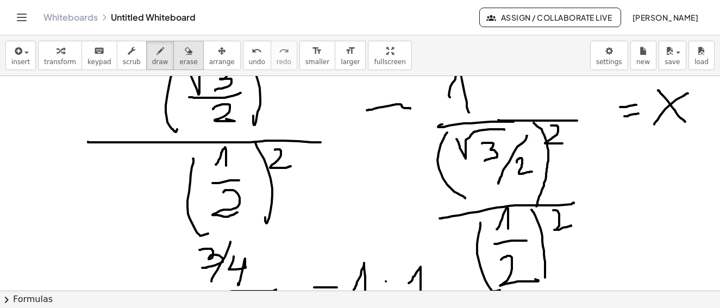
click at [185, 53] on button "erase" at bounding box center [188, 55] width 30 height 29
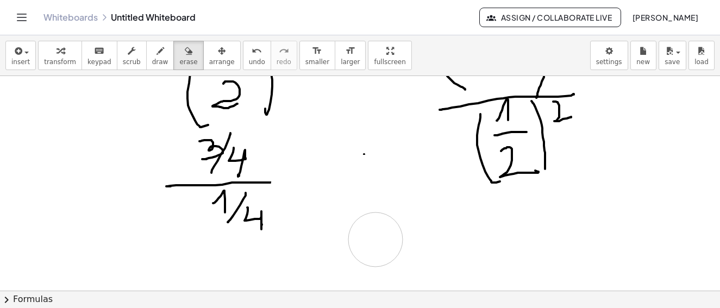
drag, startPoint x: 419, startPoint y: 182, endPoint x: 399, endPoint y: 220, distance: 42.3
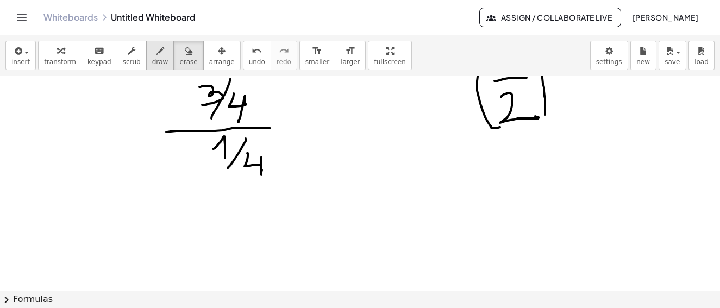
click at [157, 57] on button "draw" at bounding box center [160, 55] width 28 height 29
drag, startPoint x: 132, startPoint y: 221, endPoint x: 135, endPoint y: 249, distance: 28.5
drag, startPoint x: 121, startPoint y: 251, endPoint x: 159, endPoint y: 257, distance: 38.0
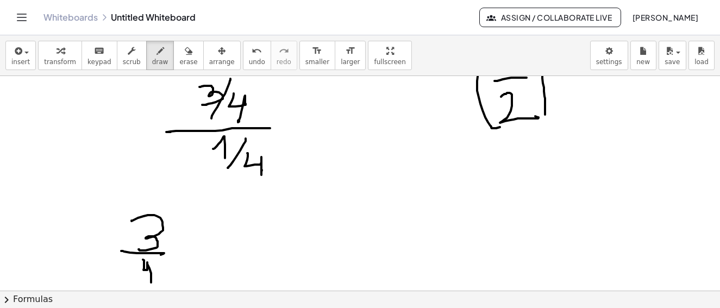
drag, startPoint x: 144, startPoint y: 263, endPoint x: 156, endPoint y: 272, distance: 15.1
click at [152, 283] on div "×" at bounding box center [360, 183] width 720 height 215
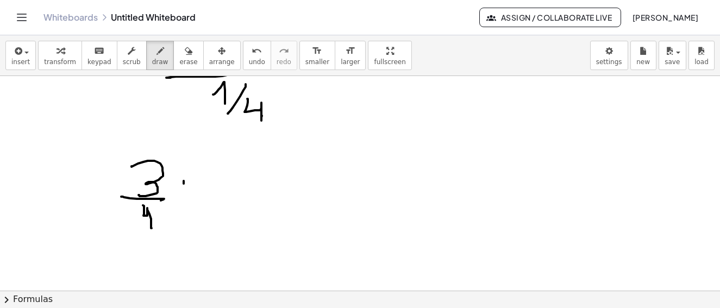
drag, startPoint x: 184, startPoint y: 181, endPoint x: 177, endPoint y: 185, distance: 8.3
drag, startPoint x: 177, startPoint y: 185, endPoint x: 184, endPoint y: 185, distance: 7.1
drag, startPoint x: 214, startPoint y: 181, endPoint x: 212, endPoint y: 195, distance: 13.7
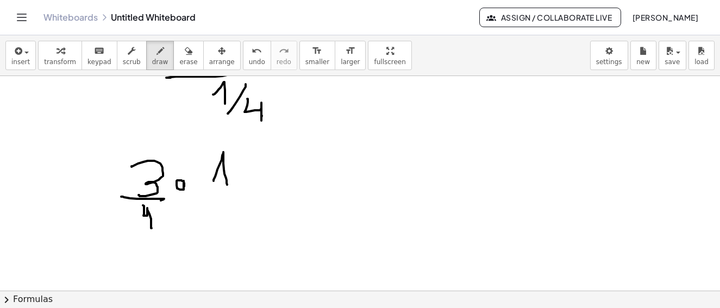
drag, startPoint x: 208, startPoint y: 196, endPoint x: 228, endPoint y: 200, distance: 20.5
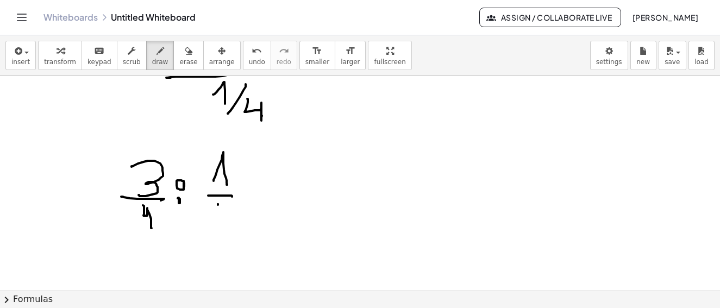
drag, startPoint x: 218, startPoint y: 202, endPoint x: 229, endPoint y: 222, distance: 23.1
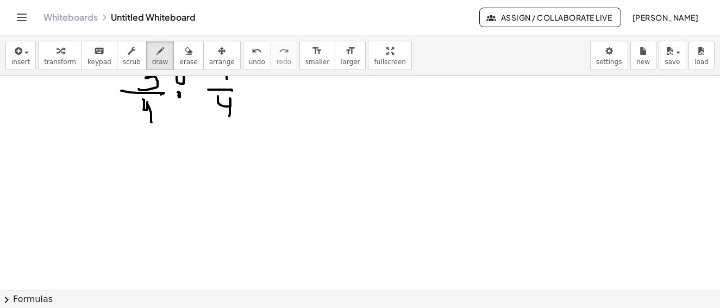
scroll to position [3121, 0]
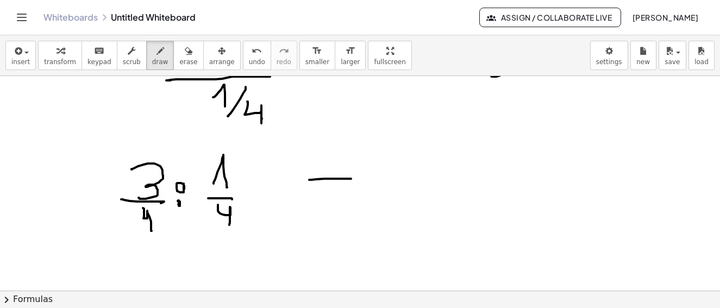
drag, startPoint x: 309, startPoint y: 180, endPoint x: 351, endPoint y: 179, distance: 41.9
drag, startPoint x: 391, startPoint y: 172, endPoint x: 408, endPoint y: 172, distance: 16.9
drag, startPoint x: 387, startPoint y: 186, endPoint x: 424, endPoint y: 183, distance: 37.1
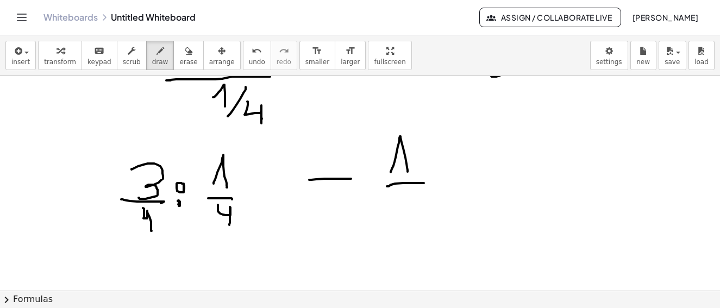
drag, startPoint x: 395, startPoint y: 204, endPoint x: 413, endPoint y: 209, distance: 18.5
drag, startPoint x: 460, startPoint y: 163, endPoint x: 462, endPoint y: 170, distance: 7.2
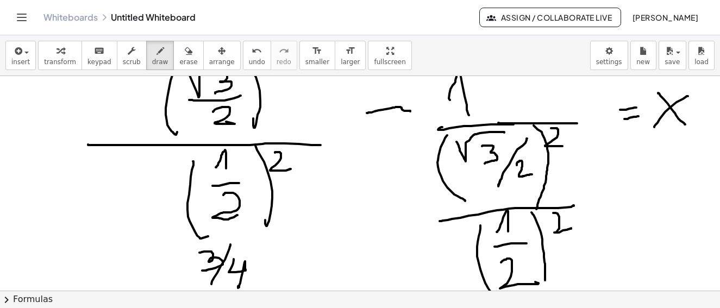
scroll to position [3012, 0]
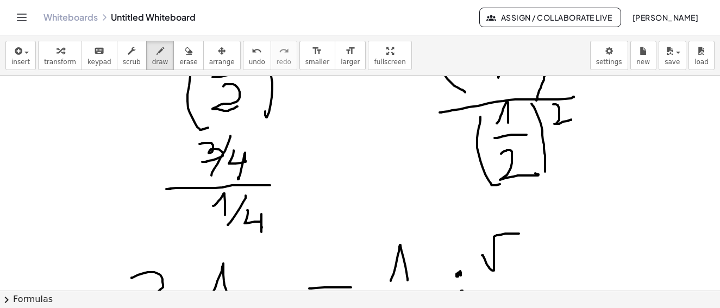
drag, startPoint x: 483, startPoint y: 256, endPoint x: 515, endPoint y: 250, distance: 32.6
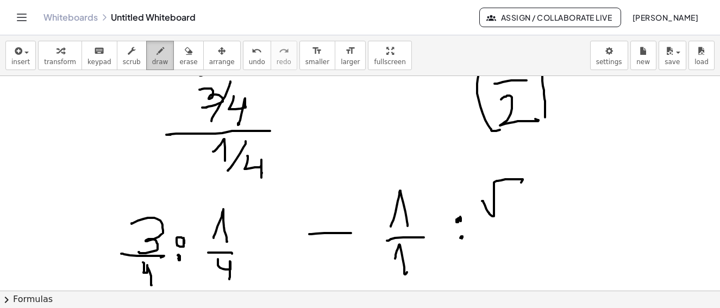
click at [152, 53] on div "button" at bounding box center [160, 50] width 16 height 13
drag, startPoint x: 179, startPoint y: 54, endPoint x: 383, endPoint y: 185, distance: 241.9
click at [179, 55] on div "button" at bounding box center [188, 50] width 18 height 13
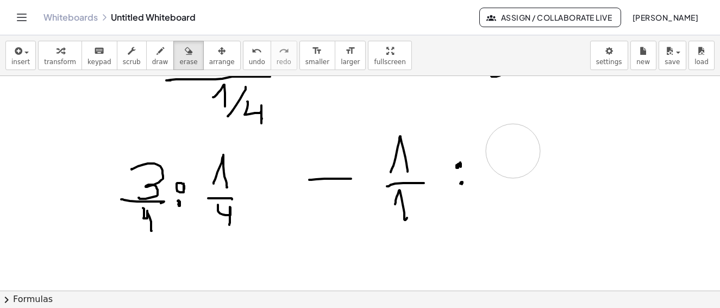
drag, startPoint x: 499, startPoint y: 147, endPoint x: 374, endPoint y: 106, distance: 131.5
drag, startPoint x: 146, startPoint y: 53, endPoint x: 557, endPoint y: 141, distance: 420.3
click at [157, 53] on icon "button" at bounding box center [161, 51] width 8 height 13
drag, startPoint x: 499, startPoint y: 140, endPoint x: 518, endPoint y: 167, distance: 33.2
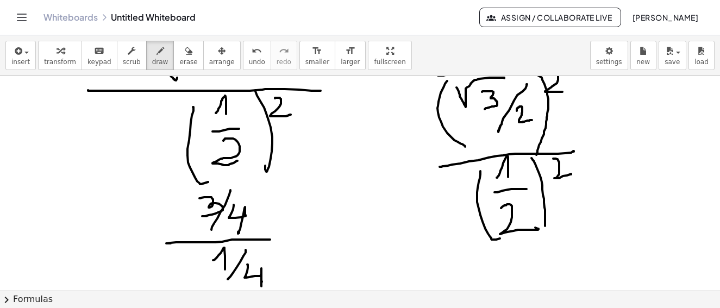
scroll to position [3066, 0]
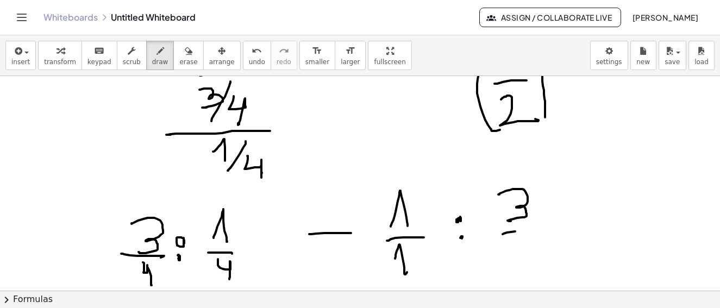
drag, startPoint x: 503, startPoint y: 234, endPoint x: 538, endPoint y: 232, distance: 34.9
drag, startPoint x: 519, startPoint y: 257, endPoint x: 539, endPoint y: 253, distance: 20.4
drag, startPoint x: 569, startPoint y: 209, endPoint x: 574, endPoint y: 213, distance: 6.2
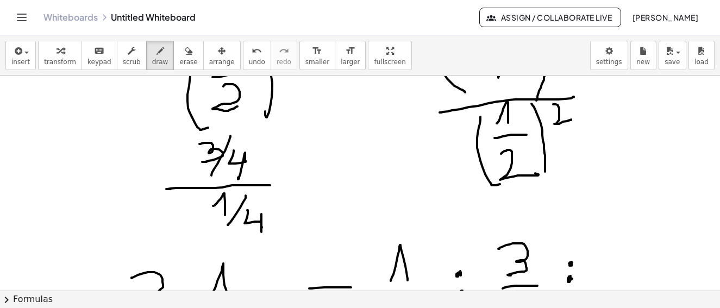
scroll to position [3121, 0]
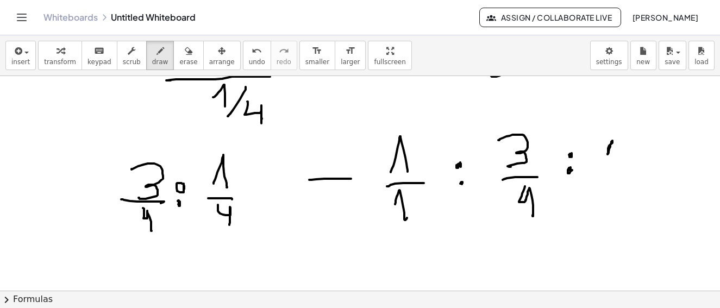
drag, startPoint x: 608, startPoint y: 154, endPoint x: 612, endPoint y: 165, distance: 11.7
drag, startPoint x: 596, startPoint y: 172, endPoint x: 624, endPoint y: 173, distance: 28.3
drag, startPoint x: 612, startPoint y: 178, endPoint x: 630, endPoint y: 208, distance: 34.9
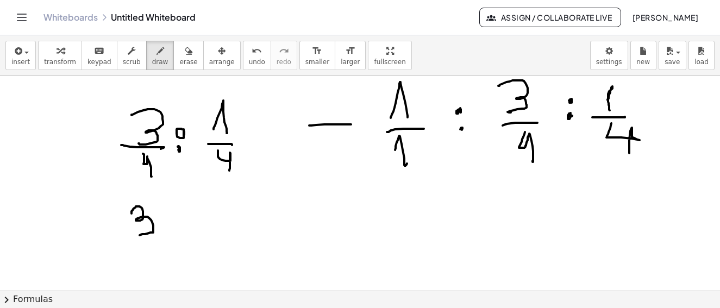
drag, startPoint x: 132, startPoint y: 214, endPoint x: 147, endPoint y: 242, distance: 32.4
drag, startPoint x: 125, startPoint y: 247, endPoint x: 154, endPoint y: 247, distance: 29.4
drag, startPoint x: 134, startPoint y: 267, endPoint x: 167, endPoint y: 250, distance: 37.7
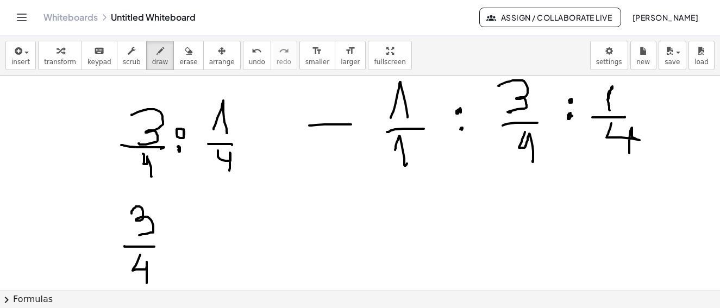
drag, startPoint x: 220, startPoint y: 199, endPoint x: 223, endPoint y: 239, distance: 39.9
drag, startPoint x: 213, startPoint y: 245, endPoint x: 239, endPoint y: 246, distance: 26.1
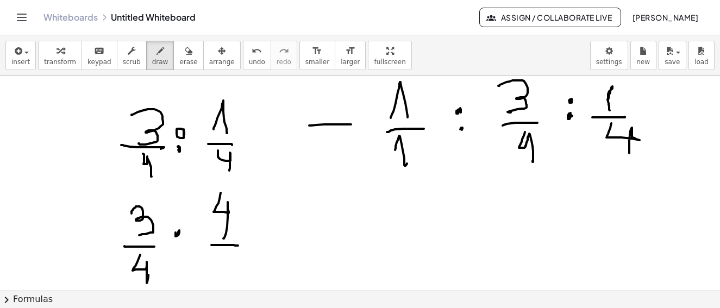
drag, startPoint x: 223, startPoint y: 259, endPoint x: 138, endPoint y: 248, distance: 86.7
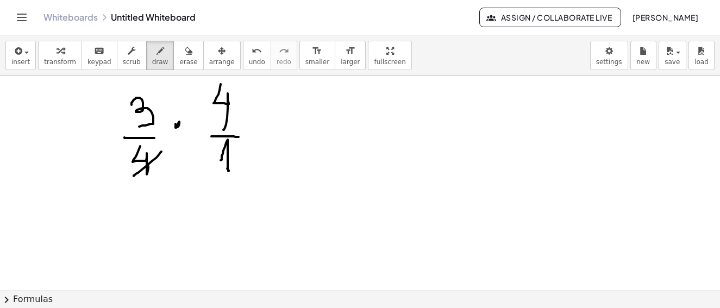
drag, startPoint x: 130, startPoint y: 176, endPoint x: 218, endPoint y: 127, distance: 100.3
drag, startPoint x: 217, startPoint y: 133, endPoint x: 238, endPoint y: 109, distance: 31.2
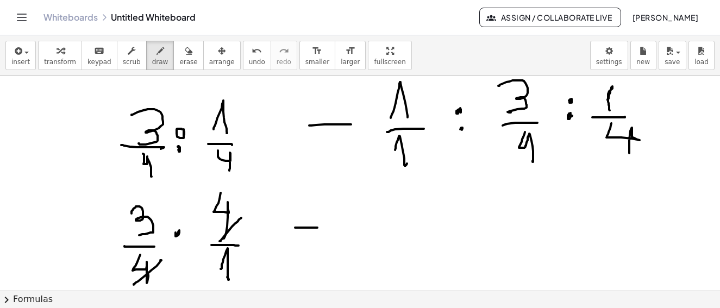
drag, startPoint x: 292, startPoint y: 228, endPoint x: 314, endPoint y: 228, distance: 22.3
drag, startPoint x: 376, startPoint y: 218, endPoint x: 388, endPoint y: 230, distance: 16.5
drag, startPoint x: 369, startPoint y: 239, endPoint x: 401, endPoint y: 242, distance: 32.3
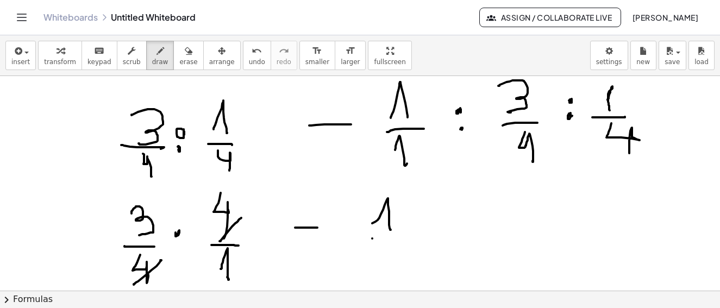
drag, startPoint x: 390, startPoint y: 248, endPoint x: 422, endPoint y: 229, distance: 37.3
drag, startPoint x: 436, startPoint y: 212, endPoint x: 434, endPoint y: 219, distance: 6.9
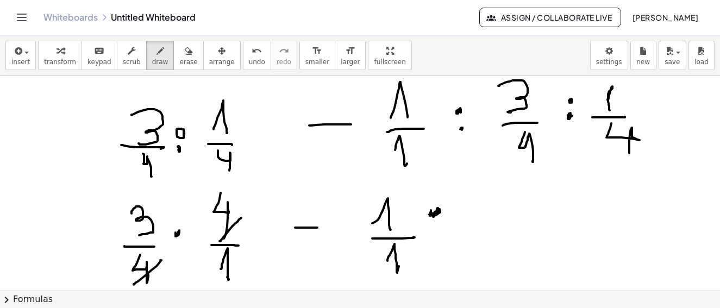
drag, startPoint x: 422, startPoint y: 244, endPoint x: 432, endPoint y: 239, distance: 10.7
drag, startPoint x: 432, startPoint y: 238, endPoint x: 447, endPoint y: 228, distance: 18.8
drag, startPoint x: 462, startPoint y: 214, endPoint x: 484, endPoint y: 236, distance: 31.1
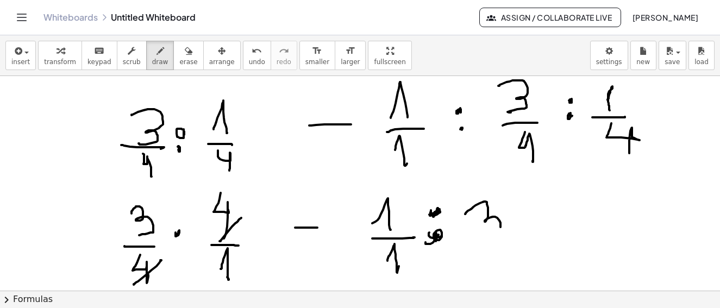
drag, startPoint x: 473, startPoint y: 240, endPoint x: 500, endPoint y: 240, distance: 26.6
drag, startPoint x: 489, startPoint y: 259, endPoint x: 522, endPoint y: 252, distance: 33.9
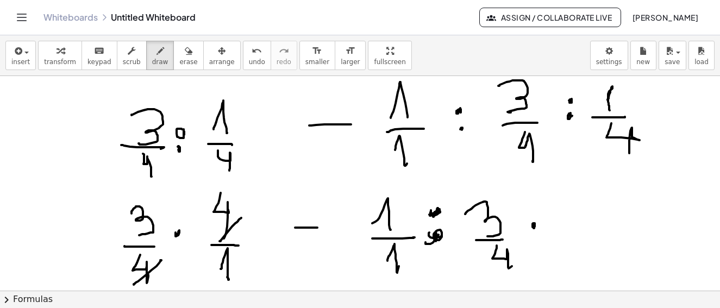
drag, startPoint x: 565, startPoint y: 196, endPoint x: 577, endPoint y: 227, distance: 33.0
drag, startPoint x: 553, startPoint y: 232, endPoint x: 600, endPoint y: 228, distance: 46.9
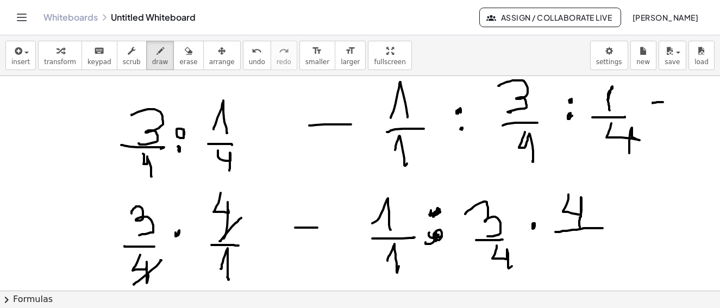
drag, startPoint x: 650, startPoint y: 103, endPoint x: 652, endPoint y: 112, distance: 9.0
drag, startPoint x: 670, startPoint y: 119, endPoint x: 679, endPoint y: 114, distance: 9.8
drag, startPoint x: 682, startPoint y: 98, endPoint x: 694, endPoint y: 106, distance: 14.5
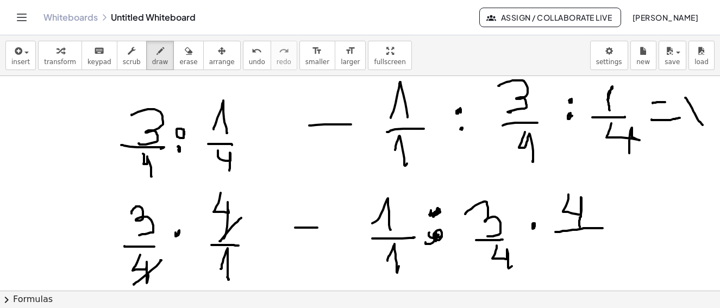
drag, startPoint x: 696, startPoint y: 97, endPoint x: 679, endPoint y: 138, distance: 44.3
drag, startPoint x: 580, startPoint y: 246, endPoint x: 587, endPoint y: 261, distance: 16.3
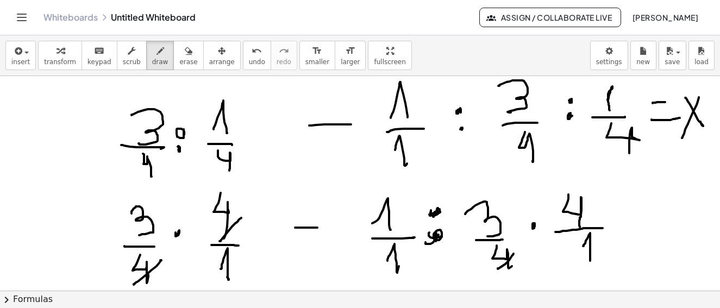
drag, startPoint x: 495, startPoint y: 269, endPoint x: 641, endPoint y: 221, distance: 153.7
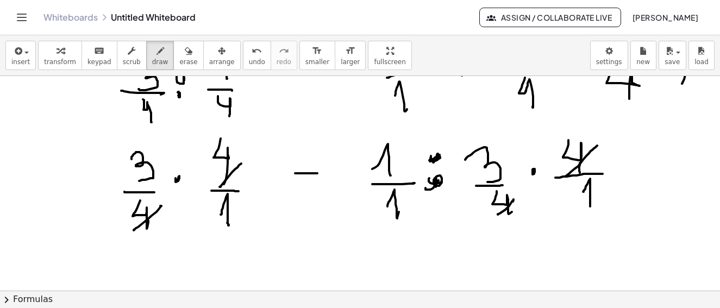
scroll to position [3284, 3]
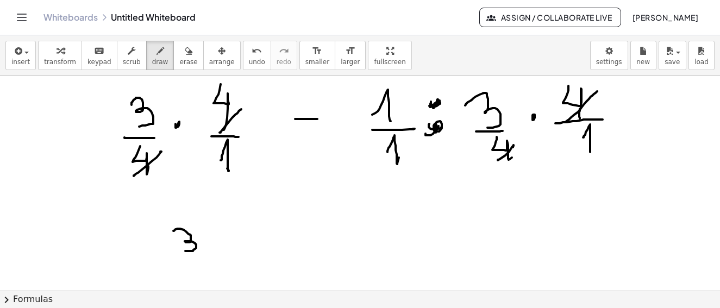
drag, startPoint x: 352, startPoint y: 220, endPoint x: 363, endPoint y: 226, distance: 12.2
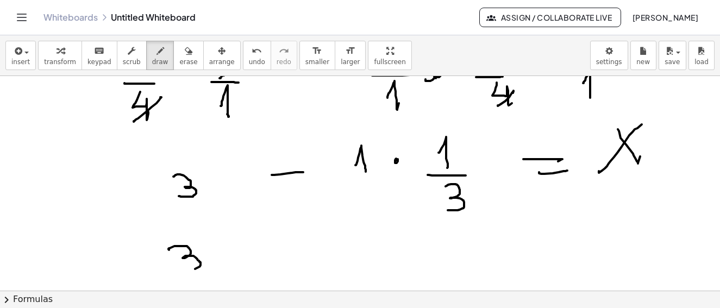
drag, startPoint x: 165, startPoint y: 250, endPoint x: 192, endPoint y: 266, distance: 32.0
drag, startPoint x: 240, startPoint y: 254, endPoint x: 275, endPoint y: 254, distance: 34.8
drag, startPoint x: 323, startPoint y: 247, endPoint x: 315, endPoint y: 260, distance: 15.6
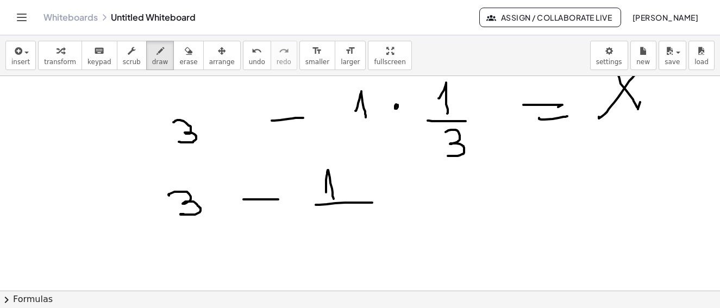
click at [157, 53] on icon "button" at bounding box center [161, 51] width 8 height 13
drag, startPoint x: 325, startPoint y: 226, endPoint x: 416, endPoint y: 217, distance: 92.3
drag, startPoint x: 425, startPoint y: 192, endPoint x: 439, endPoint y: 196, distance: 14.8
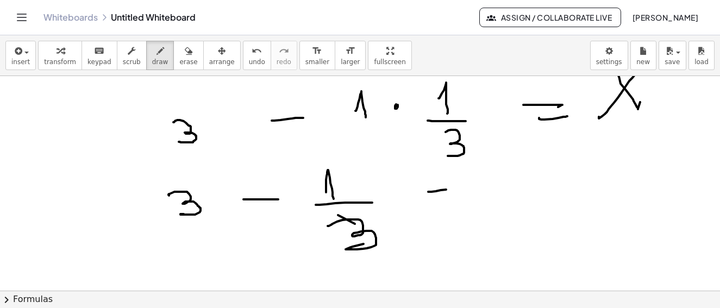
drag, startPoint x: 434, startPoint y: 203, endPoint x: 475, endPoint y: 200, distance: 40.9
drag, startPoint x: 492, startPoint y: 174, endPoint x: 526, endPoint y: 202, distance: 43.6
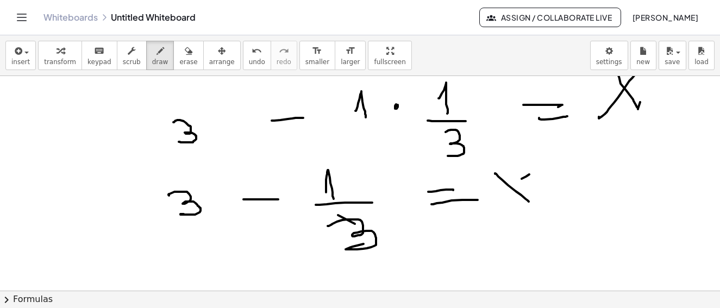
drag, startPoint x: 519, startPoint y: 179, endPoint x: 482, endPoint y: 199, distance: 41.6
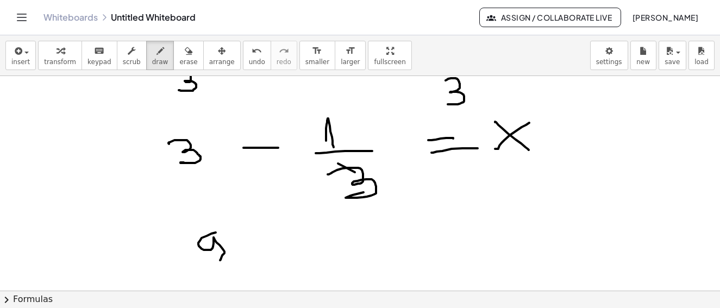
drag, startPoint x: 197, startPoint y: 241, endPoint x: 220, endPoint y: 254, distance: 26.8
drag, startPoint x: 232, startPoint y: 246, endPoint x: 258, endPoint y: 247, distance: 26.7
drag, startPoint x: 267, startPoint y: 245, endPoint x: 282, endPoint y: 256, distance: 17.8
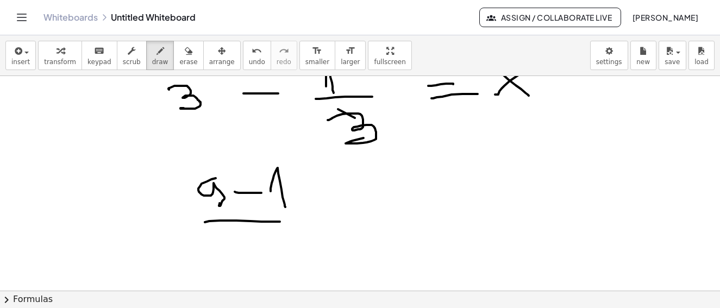
drag, startPoint x: 233, startPoint y: 221, endPoint x: 277, endPoint y: 222, distance: 44.1
drag, startPoint x: 241, startPoint y: 238, endPoint x: 253, endPoint y: 265, distance: 29.7
drag, startPoint x: 413, startPoint y: 197, endPoint x: 402, endPoint y: 204, distance: 12.7
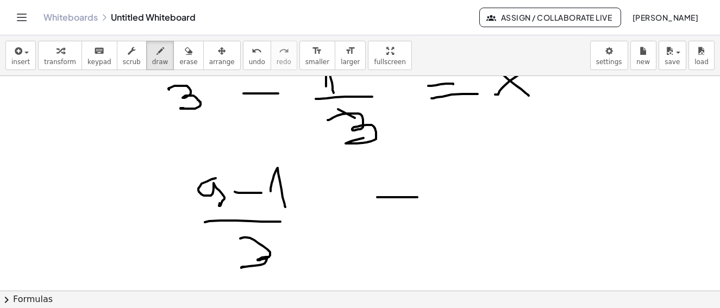
drag, startPoint x: 418, startPoint y: 213, endPoint x: 427, endPoint y: 206, distance: 10.9
drag, startPoint x: 474, startPoint y: 195, endPoint x: 488, endPoint y: 184, distance: 17.8
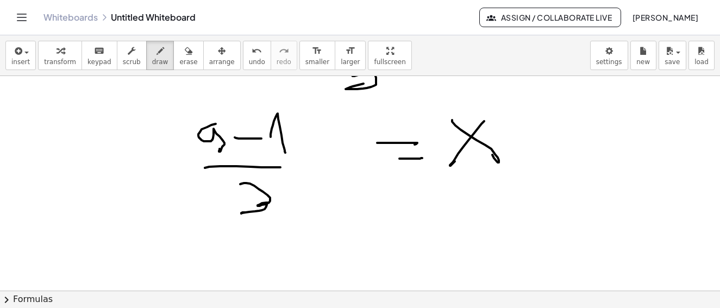
scroll to position [3607, 3]
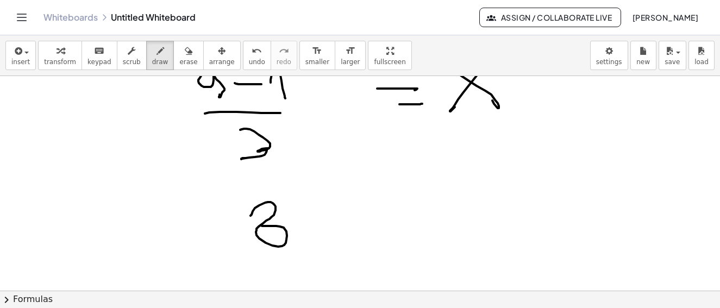
drag, startPoint x: 247, startPoint y: 216, endPoint x: 257, endPoint y: 222, distance: 11.3
drag, startPoint x: 239, startPoint y: 256, endPoint x: 288, endPoint y: 253, distance: 49.0
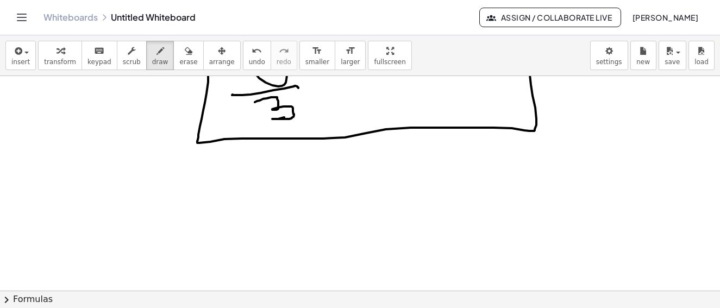
scroll to position [3928, 3]
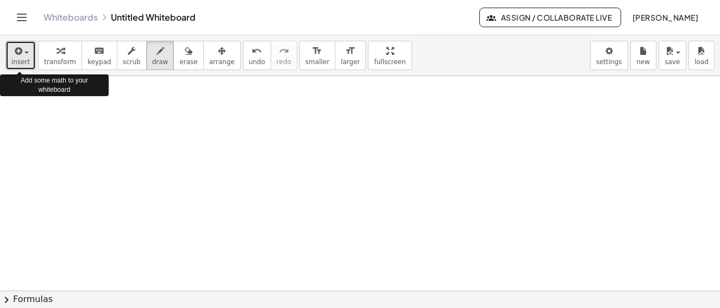
click at [18, 59] on span "insert" at bounding box center [20, 62] width 18 height 8
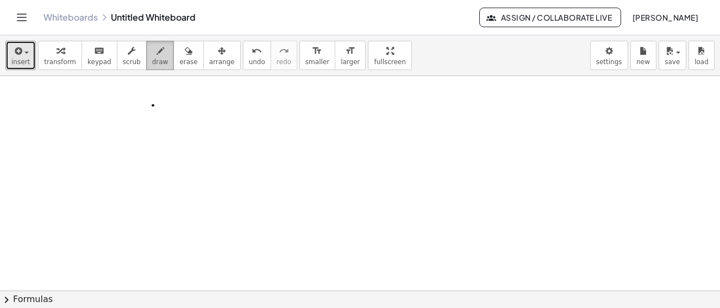
click at [157, 55] on icon "button" at bounding box center [161, 51] width 8 height 13
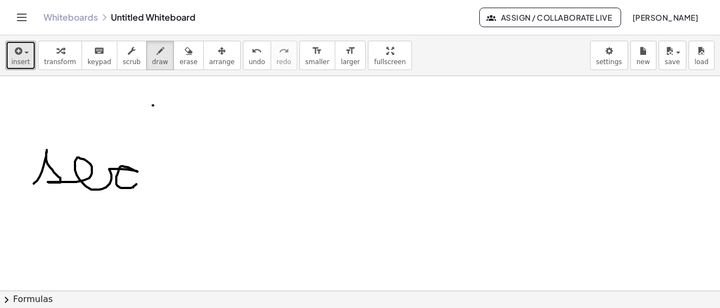
drag, startPoint x: 30, startPoint y: 184, endPoint x: 140, endPoint y: 190, distance: 109.4
drag, startPoint x: 159, startPoint y: 166, endPoint x: 175, endPoint y: 165, distance: 15.8
drag, startPoint x: 148, startPoint y: 146, endPoint x: 163, endPoint y: 186, distance: 42.1
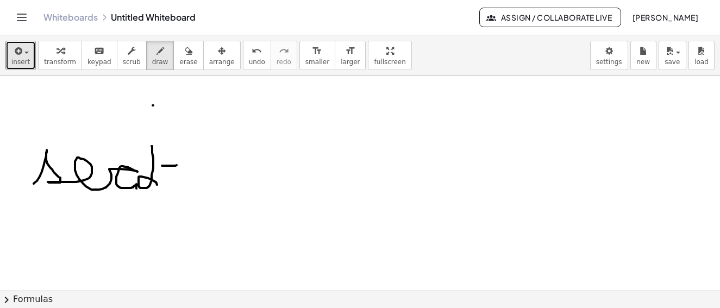
drag, startPoint x: 160, startPoint y: 176, endPoint x: 175, endPoint y: 178, distance: 14.3
drag, startPoint x: 200, startPoint y: 166, endPoint x: 211, endPoint y: 184, distance: 21.4
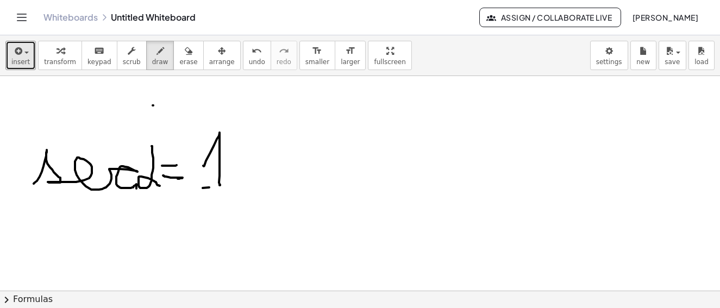
drag, startPoint x: 206, startPoint y: 188, endPoint x: 234, endPoint y: 191, distance: 28.5
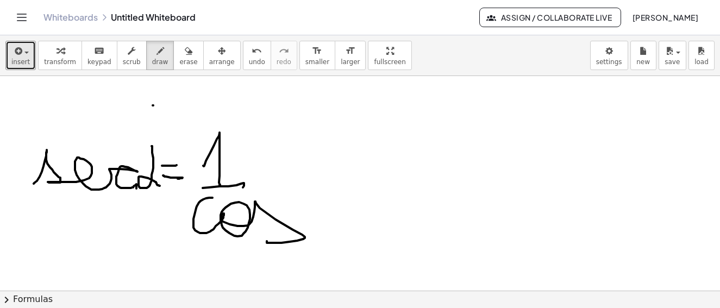
drag, startPoint x: 209, startPoint y: 198, endPoint x: 285, endPoint y: 233, distance: 83.4
drag, startPoint x: 324, startPoint y: 194, endPoint x: 340, endPoint y: 230, distance: 39.2
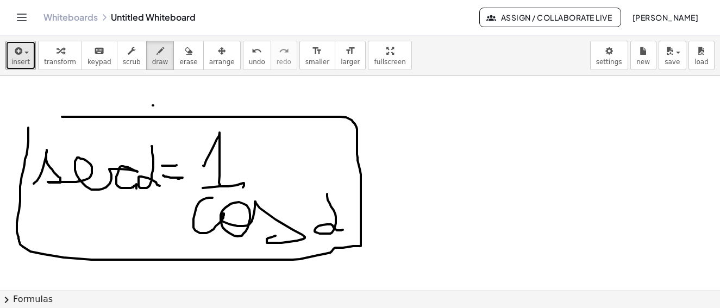
drag, startPoint x: 25, startPoint y: 129, endPoint x: 47, endPoint y: 114, distance: 26.5
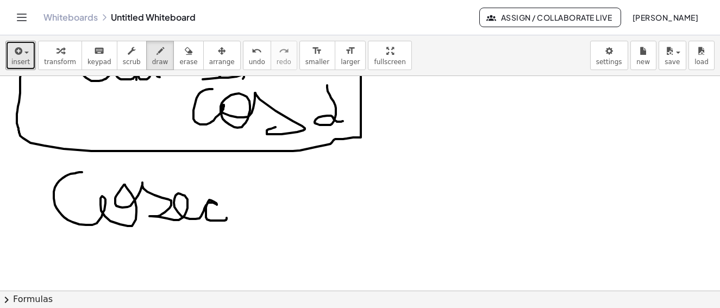
drag, startPoint x: 79, startPoint y: 172, endPoint x: 256, endPoint y: 209, distance: 180.4
drag, startPoint x: 251, startPoint y: 173, endPoint x: 277, endPoint y: 211, distance: 46.5
drag, startPoint x: 317, startPoint y: 198, endPoint x: 340, endPoint y: 202, distance: 23.7
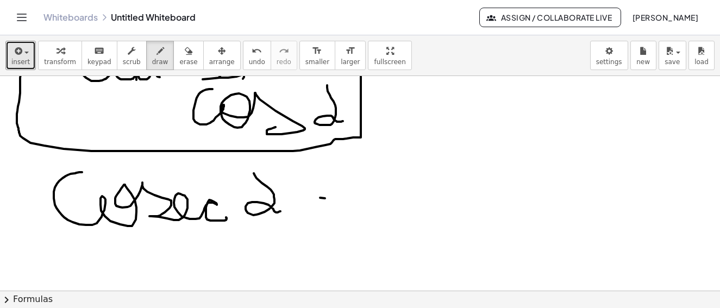
drag, startPoint x: 340, startPoint y: 213, endPoint x: 352, endPoint y: 209, distance: 11.9
drag, startPoint x: 386, startPoint y: 191, endPoint x: 413, endPoint y: 214, distance: 35.5
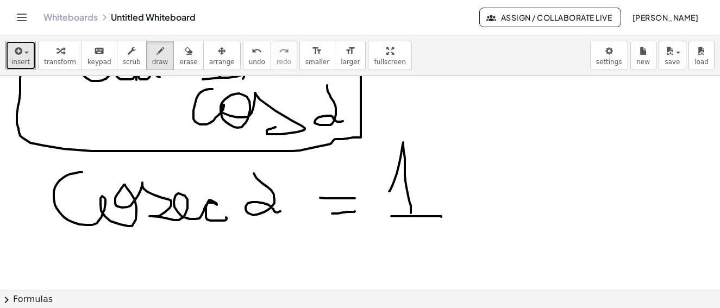
drag, startPoint x: 389, startPoint y: 216, endPoint x: 392, endPoint y: 250, distance: 33.3
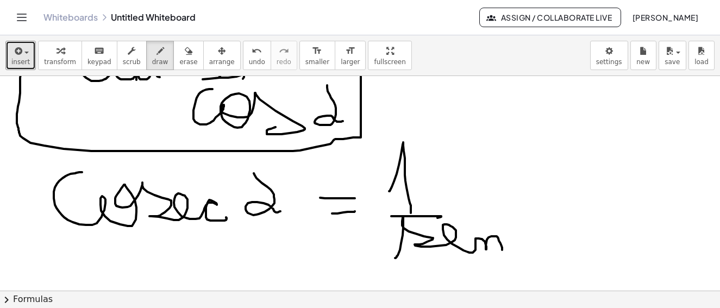
drag, startPoint x: 392, startPoint y: 258, endPoint x: 508, endPoint y: 234, distance: 118.9
drag, startPoint x: 522, startPoint y: 226, endPoint x: 515, endPoint y: 252, distance: 27.2
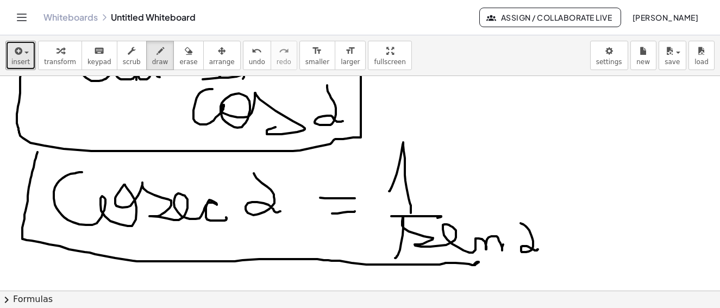
drag, startPoint x: 33, startPoint y: 155, endPoint x: 473, endPoint y: 264, distance: 453.1
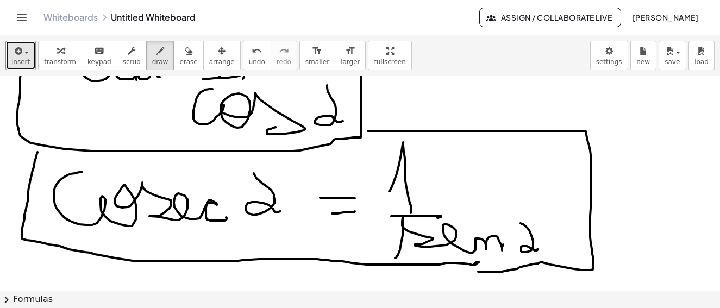
drag, startPoint x: 382, startPoint y: 131, endPoint x: 516, endPoint y: 257, distance: 184.2
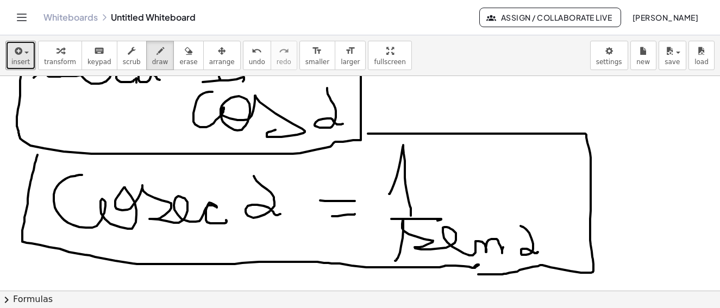
scroll to position [3980, 3]
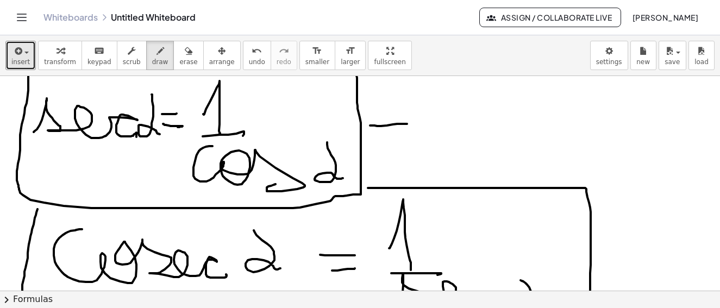
drag, startPoint x: 367, startPoint y: 126, endPoint x: 404, endPoint y: 124, distance: 37.0
drag, startPoint x: 403, startPoint y: 114, endPoint x: 410, endPoint y: 136, distance: 22.7
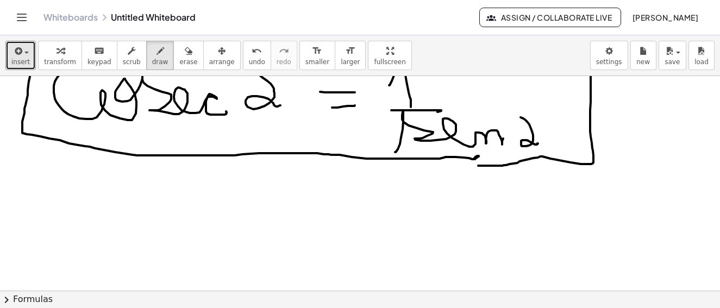
scroll to position [4252, 3]
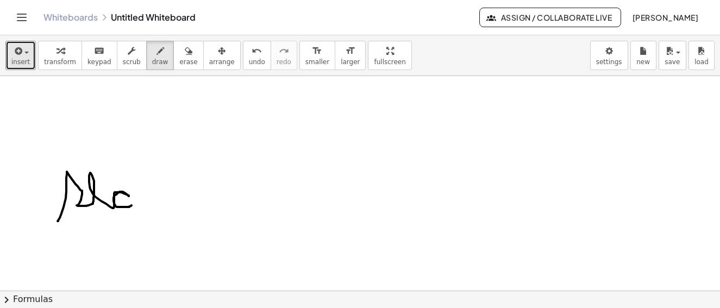
drag, startPoint x: 55, startPoint y: 221, endPoint x: 168, endPoint y: 197, distance: 115.6
drag, startPoint x: 155, startPoint y: 175, endPoint x: 155, endPoint y: 186, distance: 12.0
drag, startPoint x: 164, startPoint y: 174, endPoint x: 166, endPoint y: 194, distance: 19.7
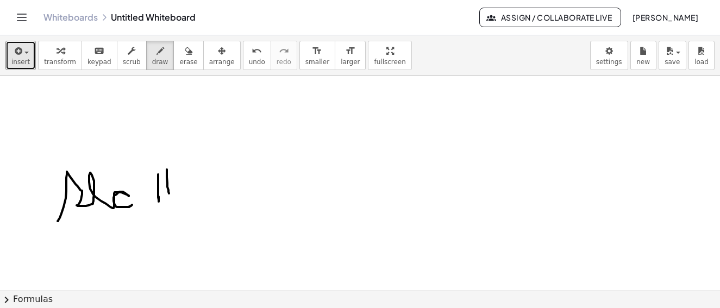
drag, startPoint x: 142, startPoint y: 164, endPoint x: 172, endPoint y: 169, distance: 30.2
drag, startPoint x: 146, startPoint y: 201, endPoint x: 175, endPoint y: 202, distance: 28.8
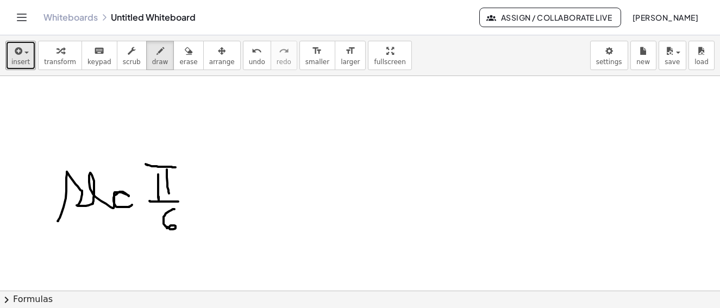
drag, startPoint x: 171, startPoint y: 209, endPoint x: 178, endPoint y: 220, distance: 13.0
drag, startPoint x: 208, startPoint y: 186, endPoint x: 215, endPoint y: 186, distance: 7.6
drag, startPoint x: 207, startPoint y: 195, endPoint x: 220, endPoint y: 196, distance: 13.1
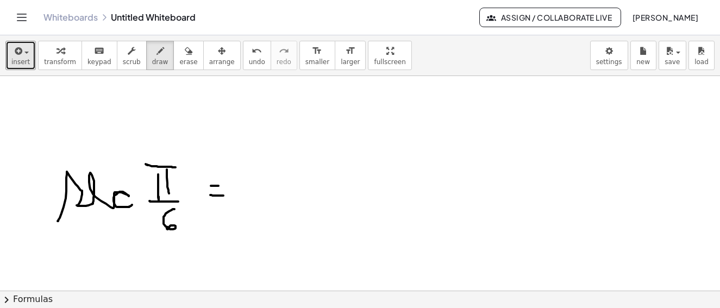
drag, startPoint x: 279, startPoint y: 181, endPoint x: 306, endPoint y: 189, distance: 27.2
drag, startPoint x: 259, startPoint y: 197, endPoint x: 327, endPoint y: 203, distance: 67.7
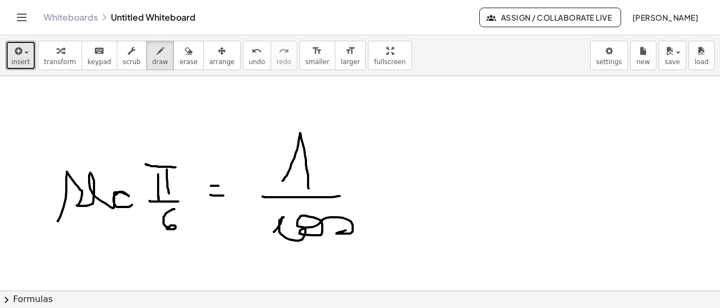
drag, startPoint x: 271, startPoint y: 232, endPoint x: 352, endPoint y: 228, distance: 81.1
drag, startPoint x: 391, startPoint y: 231, endPoint x: 390, endPoint y: 224, distance: 6.6
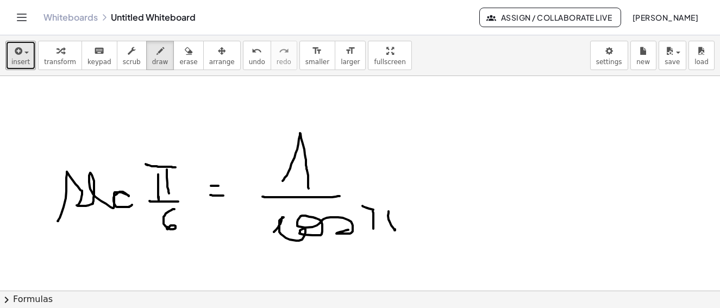
drag, startPoint x: 366, startPoint y: 209, endPoint x: 398, endPoint y: 210, distance: 32.1
drag, startPoint x: 365, startPoint y: 235, endPoint x: 401, endPoint y: 235, distance: 35.9
drag, startPoint x: 396, startPoint y: 236, endPoint x: 382, endPoint y: 253, distance: 22.0
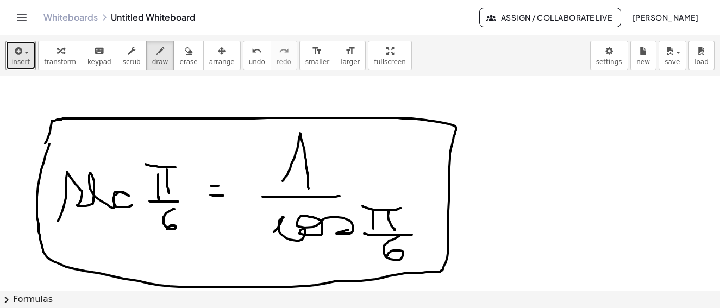
drag, startPoint x: 46, startPoint y: 144, endPoint x: 76, endPoint y: 145, distance: 29.9
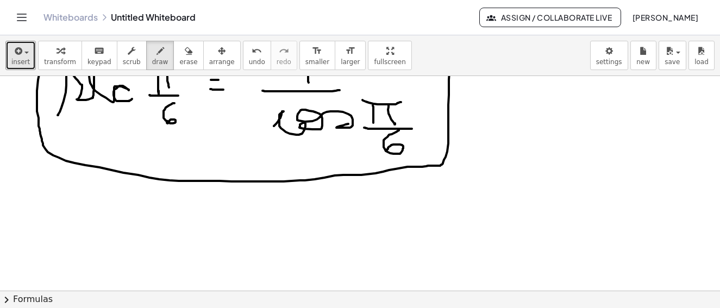
scroll to position [4303, 3]
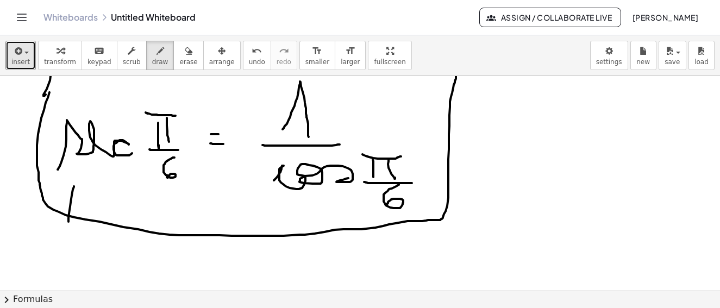
drag, startPoint x: 71, startPoint y: 186, endPoint x: 66, endPoint y: 214, distance: 27.6
drag, startPoint x: 81, startPoint y: 195, endPoint x: 75, endPoint y: 208, distance: 14.4
drag, startPoint x: 69, startPoint y: 204, endPoint x: 81, endPoint y: 206, distance: 12.6
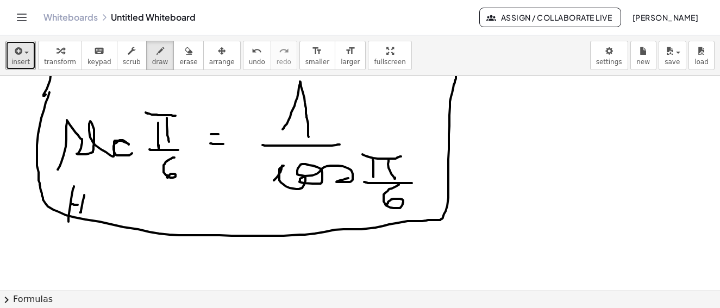
drag, startPoint x: 92, startPoint y: 202, endPoint x: 89, endPoint y: 215, distance: 13.3
drag, startPoint x: 113, startPoint y: 203, endPoint x: 102, endPoint y: 206, distance: 10.8
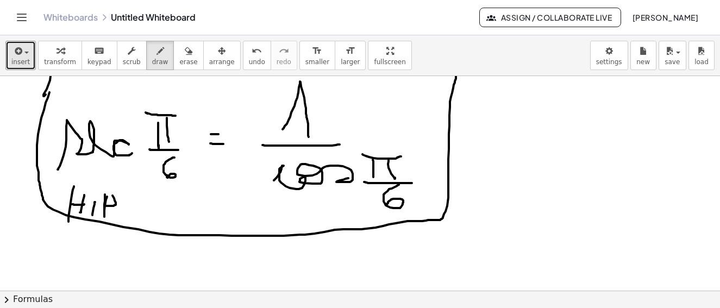
drag, startPoint x: 298, startPoint y: 201, endPoint x: 299, endPoint y: 219, distance: 17.9
drag, startPoint x: 289, startPoint y: 202, endPoint x: 312, endPoint y: 198, distance: 23.1
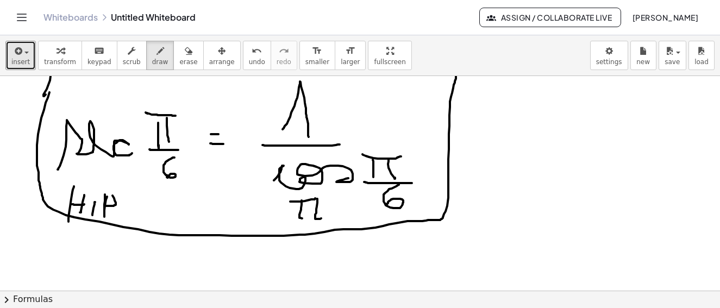
drag, startPoint x: 314, startPoint y: 199, endPoint x: 319, endPoint y: 217, distance: 19.1
drag, startPoint x: 314, startPoint y: 213, endPoint x: 315, endPoint y: 201, distance: 12.0
drag, startPoint x: 313, startPoint y: 200, endPoint x: 325, endPoint y: 199, distance: 12.0
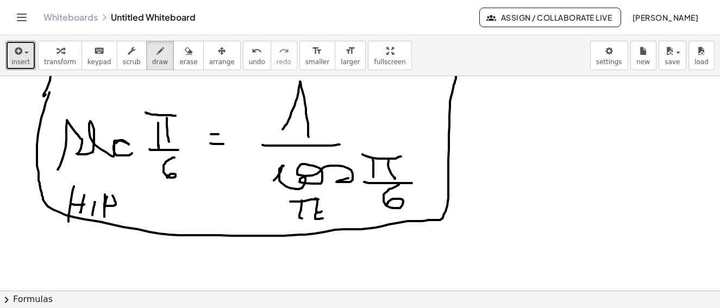
drag, startPoint x: 344, startPoint y: 200, endPoint x: 347, endPoint y: 212, distance: 12.4
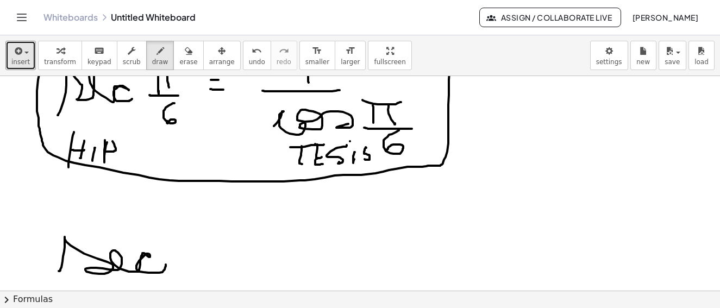
drag, startPoint x: 55, startPoint y: 271, endPoint x: 175, endPoint y: 246, distance: 122.2
drag, startPoint x: 183, startPoint y: 235, endPoint x: 191, endPoint y: 245, distance: 13.2
drag, startPoint x: 194, startPoint y: 240, endPoint x: 190, endPoint y: 251, distance: 12.0
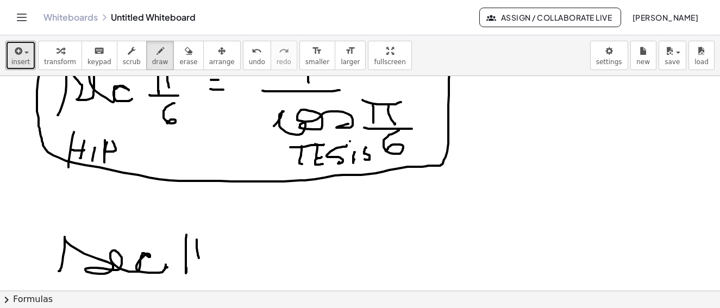
drag, startPoint x: 166, startPoint y: 235, endPoint x: 201, endPoint y: 238, distance: 34.9
drag, startPoint x: 206, startPoint y: 255, endPoint x: 224, endPoint y: 254, distance: 18.0
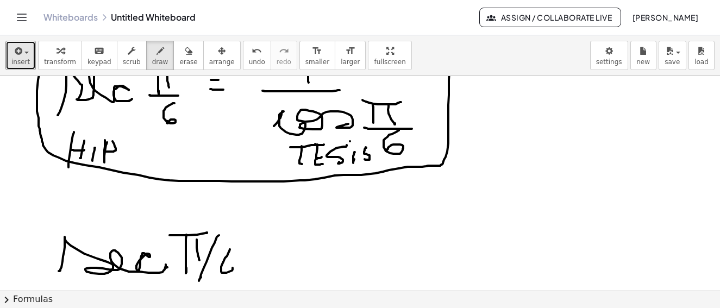
drag, startPoint x: 227, startPoint y: 250, endPoint x: 231, endPoint y: 267, distance: 18.3
drag, startPoint x: 257, startPoint y: 250, endPoint x: 271, endPoint y: 251, distance: 13.6
drag, startPoint x: 262, startPoint y: 261, endPoint x: 272, endPoint y: 260, distance: 10.3
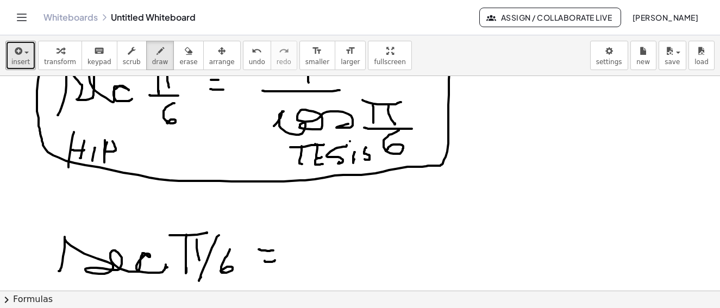
drag, startPoint x: 306, startPoint y: 234, endPoint x: 323, endPoint y: 253, distance: 25.4
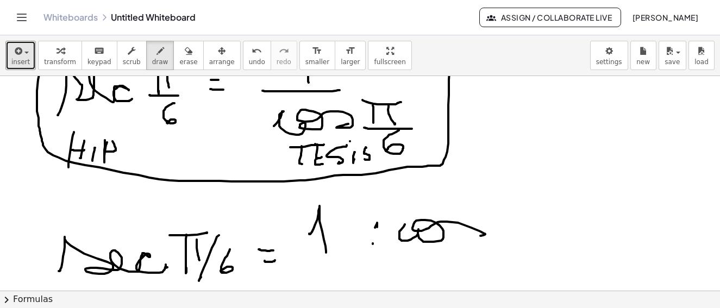
drag, startPoint x: 402, startPoint y: 225, endPoint x: 474, endPoint y: 232, distance: 72.2
drag, startPoint x: 518, startPoint y: 210, endPoint x: 531, endPoint y: 214, distance: 13.4
drag, startPoint x: 534, startPoint y: 203, endPoint x: 532, endPoint y: 209, distance: 6.2
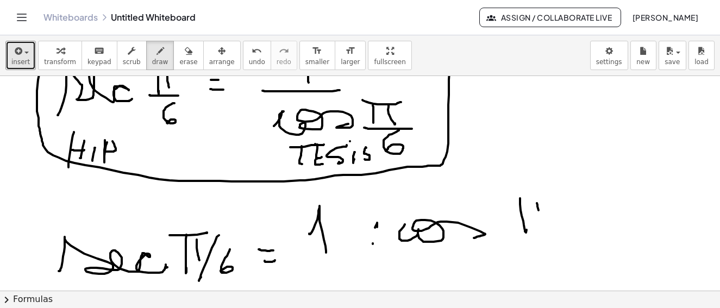
drag, startPoint x: 497, startPoint y: 191, endPoint x: 538, endPoint y: 198, distance: 40.8
drag, startPoint x: 499, startPoint y: 245, endPoint x: 562, endPoint y: 239, distance: 63.8
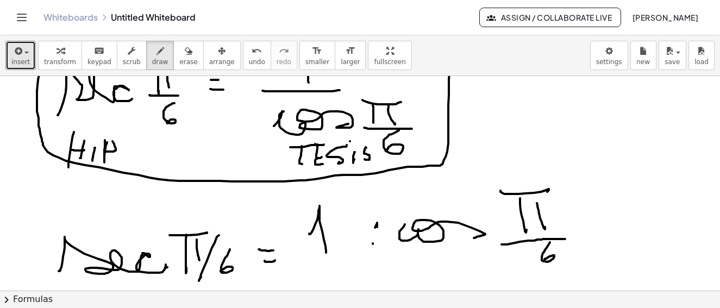
drag, startPoint x: 547, startPoint y: 242, endPoint x: 542, endPoint y: 260, distance: 18.7
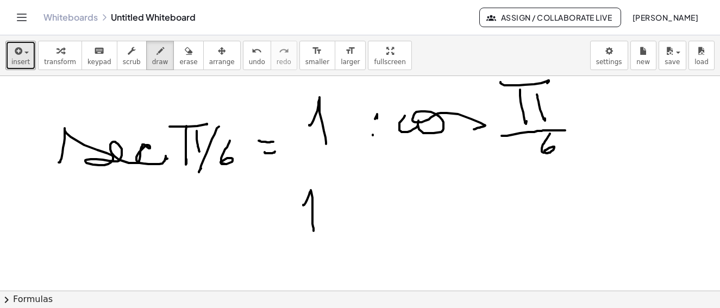
drag, startPoint x: 300, startPoint y: 205, endPoint x: 310, endPoint y: 231, distance: 28.1
drag, startPoint x: 363, startPoint y: 206, endPoint x: 370, endPoint y: 209, distance: 7.8
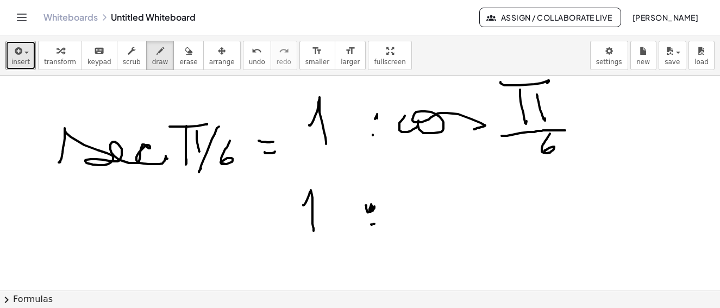
drag, startPoint x: 370, startPoint y: 224, endPoint x: 364, endPoint y: 223, distance: 6.0
drag, startPoint x: 394, startPoint y: 191, endPoint x: 422, endPoint y: 190, distance: 27.7
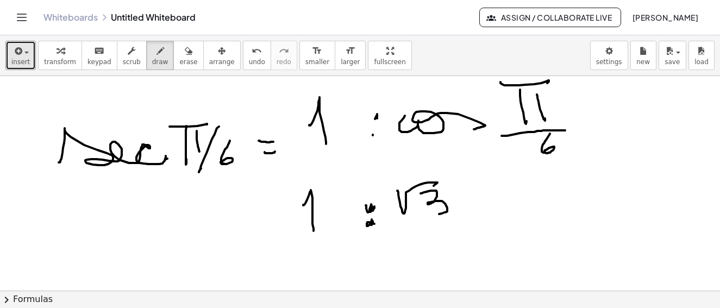
drag, startPoint x: 418, startPoint y: 194, endPoint x: 432, endPoint y: 215, distance: 26.2
drag, startPoint x: 406, startPoint y: 220, endPoint x: 438, endPoint y: 227, distance: 32.3
drag, startPoint x: 425, startPoint y: 234, endPoint x: 446, endPoint y: 253, distance: 28.1
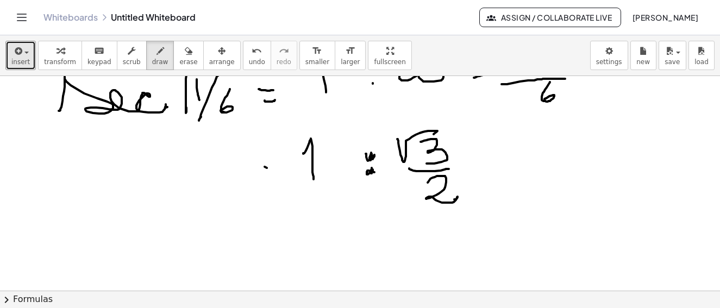
drag, startPoint x: 262, startPoint y: 167, endPoint x: 270, endPoint y: 171, distance: 9.5
drag, startPoint x: 255, startPoint y: 188, endPoint x: 275, endPoint y: 182, distance: 20.5
drag, startPoint x: 268, startPoint y: 238, endPoint x: 273, endPoint y: 250, distance: 13.1
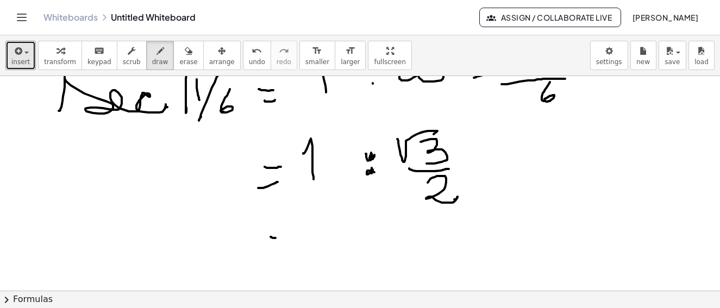
drag, startPoint x: 271, startPoint y: 253, endPoint x: 283, endPoint y: 252, distance: 11.5
drag, startPoint x: 333, startPoint y: 257, endPoint x: 357, endPoint y: 240, distance: 29.4
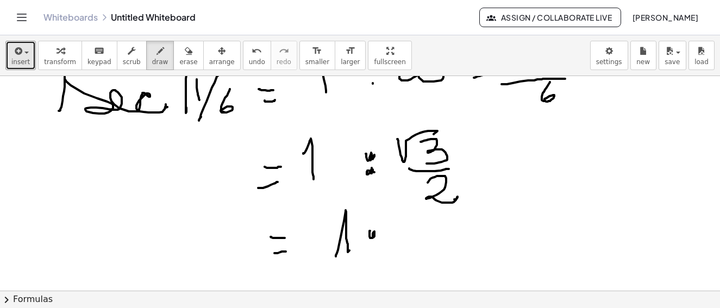
drag, startPoint x: 411, startPoint y: 226, endPoint x: 443, endPoint y: 242, distance: 35.5
drag, startPoint x: 393, startPoint y: 257, endPoint x: 444, endPoint y: 260, distance: 51.2
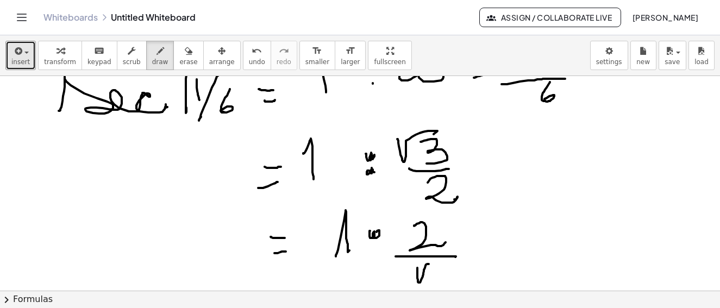
drag, startPoint x: 414, startPoint y: 278, endPoint x: 445, endPoint y: 266, distance: 32.9
drag, startPoint x: 441, startPoint y: 270, endPoint x: 440, endPoint y: 287, distance: 16.9
click at [438, 287] on div "×" at bounding box center [360, 183] width 720 height 215
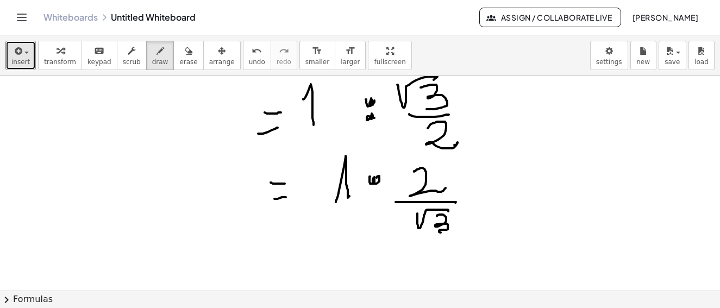
scroll to position [4627, 3]
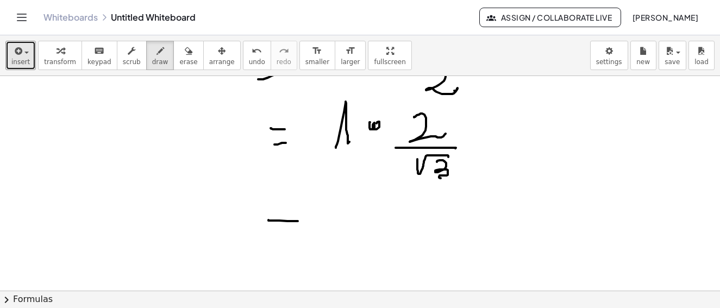
drag, startPoint x: 265, startPoint y: 220, endPoint x: 295, endPoint y: 221, distance: 29.4
drag, startPoint x: 267, startPoint y: 237, endPoint x: 303, endPoint y: 235, distance: 36.5
drag, startPoint x: 351, startPoint y: 202, endPoint x: 322, endPoint y: 236, distance: 45.2
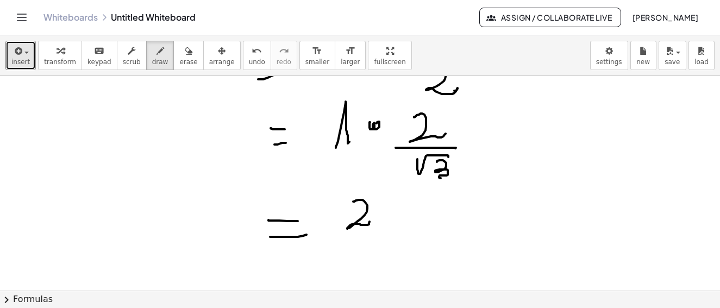
drag, startPoint x: 355, startPoint y: 238, endPoint x: 367, endPoint y: 240, distance: 12.3
drag, startPoint x: 343, startPoint y: 262, endPoint x: 374, endPoint y: 246, distance: 34.5
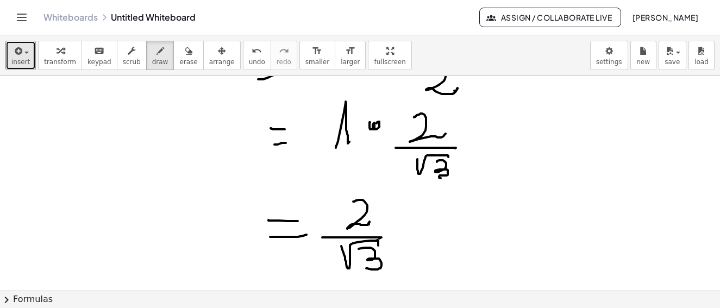
drag, startPoint x: 358, startPoint y: 248, endPoint x: 371, endPoint y: 265, distance: 20.6
drag, startPoint x: 459, startPoint y: 207, endPoint x: 468, endPoint y: 232, distance: 26.0
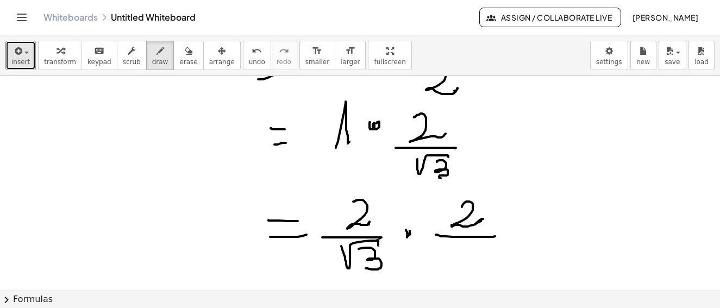
drag, startPoint x: 433, startPoint y: 235, endPoint x: 476, endPoint y: 239, distance: 43.2
click at [182, 48] on button "erase" at bounding box center [188, 55] width 30 height 29
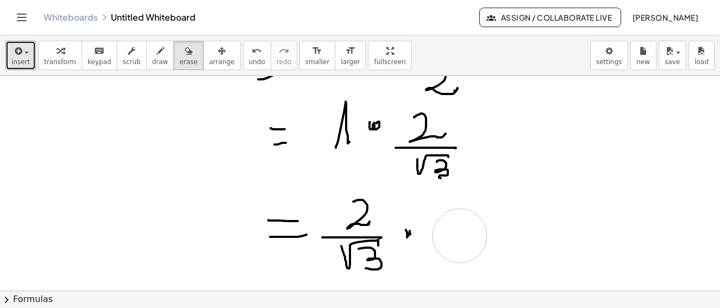
drag, startPoint x: 468, startPoint y: 217, endPoint x: 477, endPoint y: 232, distance: 17.3
drag, startPoint x: 149, startPoint y: 55, endPoint x: 385, endPoint y: 221, distance: 288.1
click at [157, 56] on icon "button" at bounding box center [161, 51] width 8 height 13
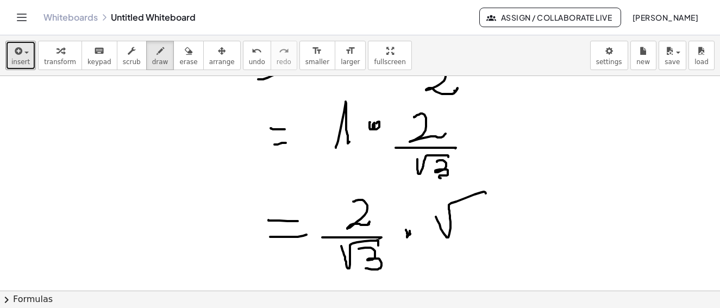
drag, startPoint x: 443, startPoint y: 237, endPoint x: 477, endPoint y: 203, distance: 48.4
drag, startPoint x: 481, startPoint y: 213, endPoint x: 463, endPoint y: 243, distance: 35.3
drag, startPoint x: 479, startPoint y: 245, endPoint x: 482, endPoint y: 250, distance: 6.3
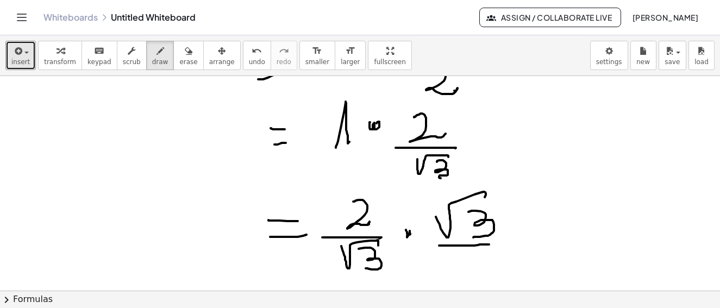
drag, startPoint x: 443, startPoint y: 252, endPoint x: 477, endPoint y: 256, distance: 35.1
drag, startPoint x: 481, startPoint y: 263, endPoint x: 489, endPoint y: 258, distance: 9.4
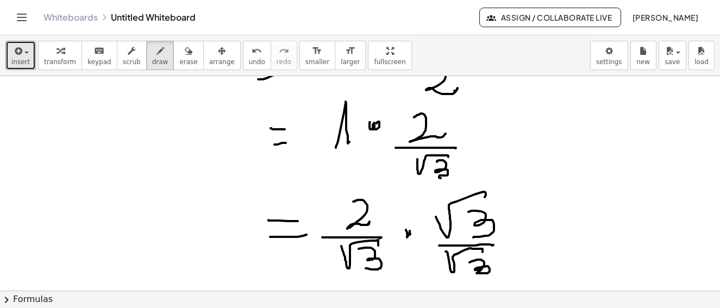
scroll to position [4681, 3]
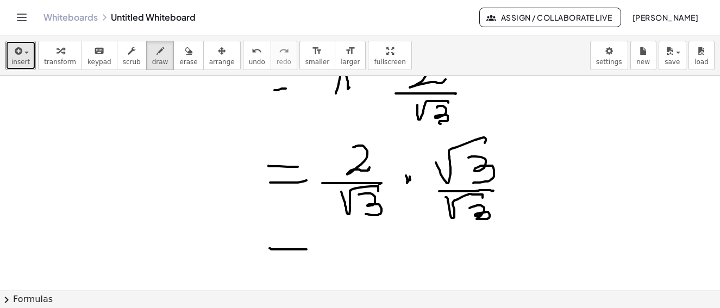
drag, startPoint x: 266, startPoint y: 248, endPoint x: 287, endPoint y: 259, distance: 22.9
drag, startPoint x: 278, startPoint y: 264, endPoint x: 322, endPoint y: 245, distance: 47.7
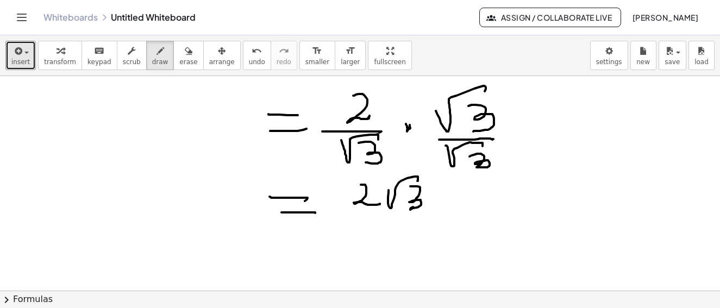
scroll to position [4787, 3]
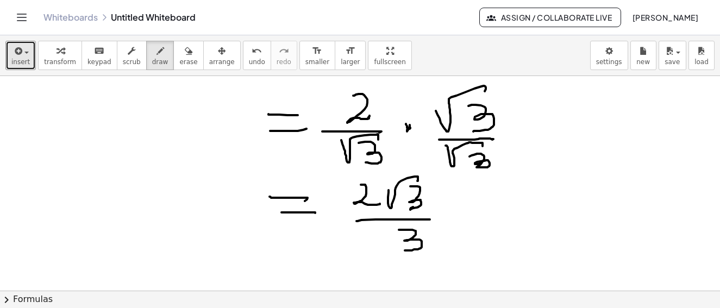
scroll to position [4624, 3]
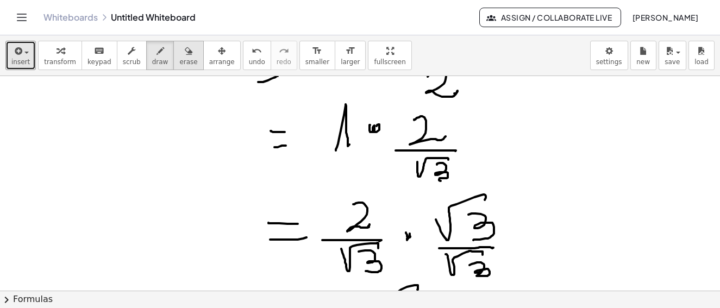
click at [185, 48] on icon "button" at bounding box center [189, 51] width 8 height 13
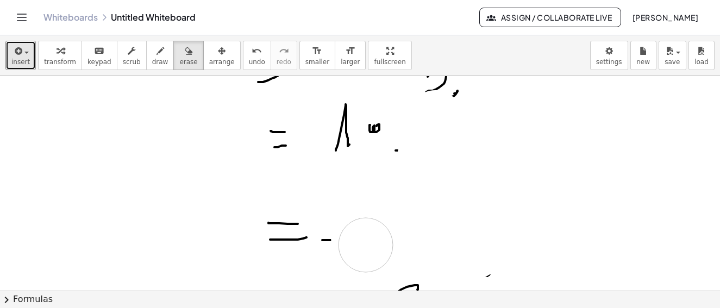
drag, startPoint x: 433, startPoint y: 121, endPoint x: 336, endPoint y: 222, distance: 140.3
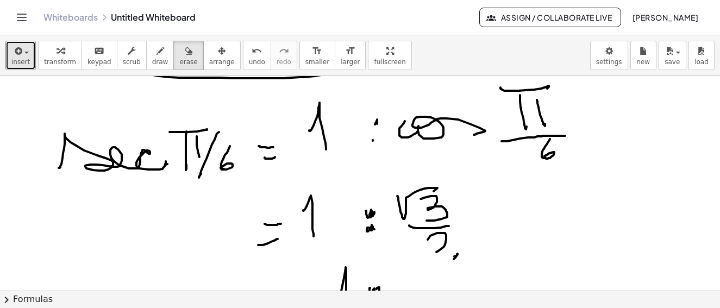
scroll to position [4570, 3]
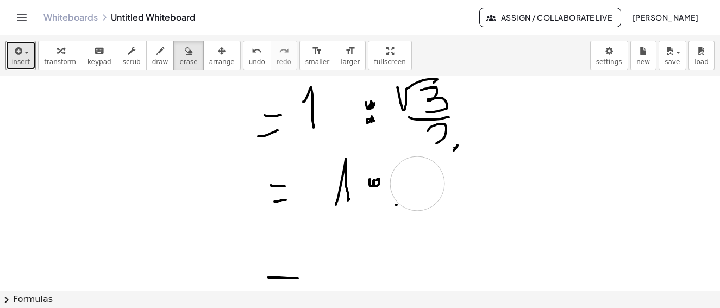
drag, startPoint x: 408, startPoint y: 169, endPoint x: 230, endPoint y: 84, distance: 196.7
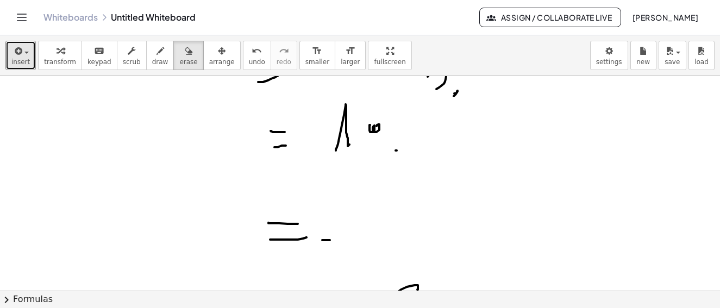
scroll to position [4515, 3]
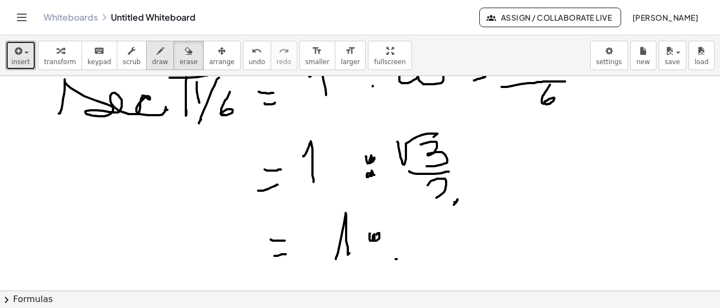
click at [157, 55] on icon "button" at bounding box center [161, 51] width 8 height 13
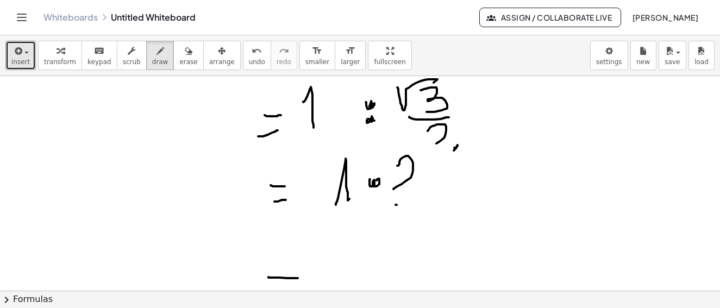
drag, startPoint x: 394, startPoint y: 166, endPoint x: 412, endPoint y: 188, distance: 27.8
drag, startPoint x: 375, startPoint y: 200, endPoint x: 415, endPoint y: 193, distance: 41.4
drag, startPoint x: 396, startPoint y: 214, endPoint x: 425, endPoint y: 208, distance: 29.0
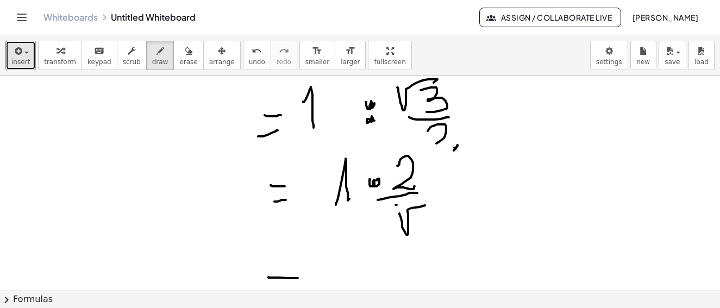
drag, startPoint x: 420, startPoint y: 214, endPoint x: 430, endPoint y: 236, distance: 24.1
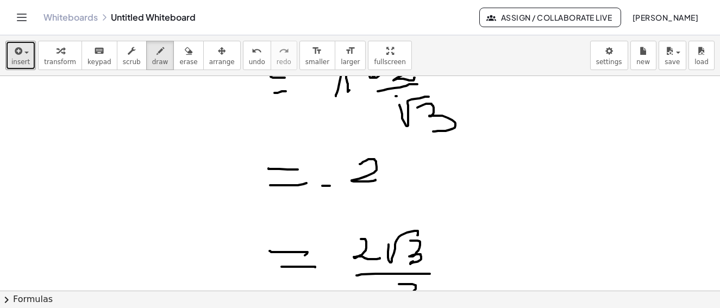
drag, startPoint x: 357, startPoint y: 164, endPoint x: 343, endPoint y: 192, distance: 31.6
drag, startPoint x: 337, startPoint y: 193, endPoint x: 367, endPoint y: 196, distance: 30.6
drag, startPoint x: 361, startPoint y: 197, endPoint x: 382, endPoint y: 198, distance: 20.7
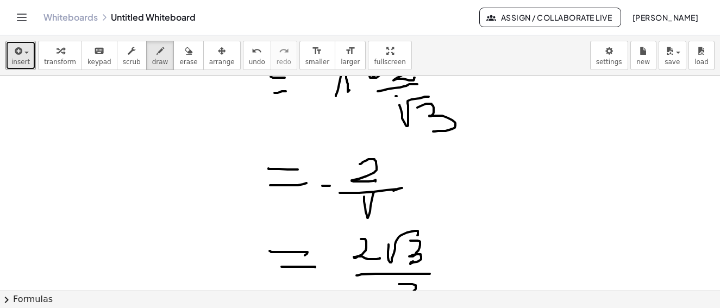
drag, startPoint x: 375, startPoint y: 202, endPoint x: 379, endPoint y: 210, distance: 9.0
drag, startPoint x: 430, startPoint y: 166, endPoint x: 469, endPoint y: 150, distance: 42.2
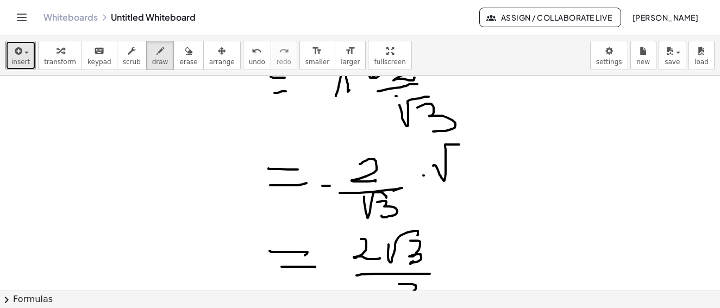
drag, startPoint x: 457, startPoint y: 159, endPoint x: 460, endPoint y: 181, distance: 21.5
drag, startPoint x: 446, startPoint y: 186, endPoint x: 476, endPoint y: 187, distance: 29.4
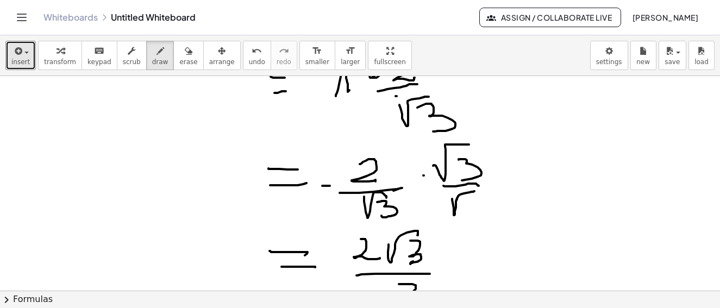
drag, startPoint x: 449, startPoint y: 200, endPoint x: 470, endPoint y: 200, distance: 21.2
drag, startPoint x: 476, startPoint y: 208, endPoint x: 483, endPoint y: 215, distance: 10.0
drag, startPoint x: 512, startPoint y: 181, endPoint x: 521, endPoint y: 179, distance: 9.0
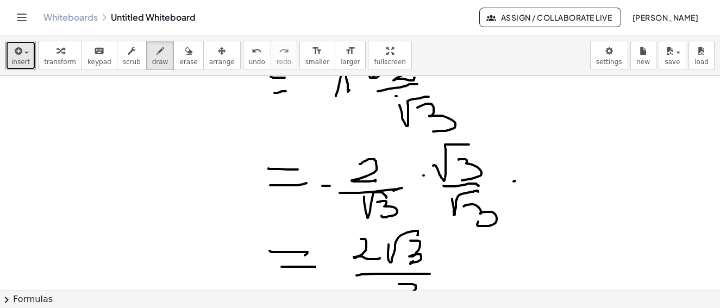
drag, startPoint x: 511, startPoint y: 171, endPoint x: 528, endPoint y: 168, distance: 17.7
drag, startPoint x: 549, startPoint y: 167, endPoint x: 565, endPoint y: 144, distance: 29.3
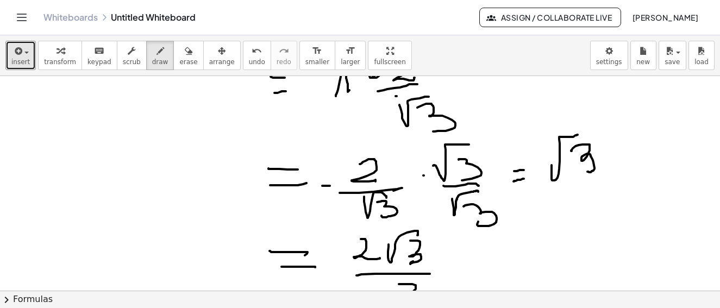
drag, startPoint x: 568, startPoint y: 151, endPoint x: 581, endPoint y: 172, distance: 24.6
drag, startPoint x: 531, startPoint y: 152, endPoint x: 540, endPoint y: 181, distance: 29.9
drag, startPoint x: 530, startPoint y: 182, endPoint x: 618, endPoint y: 182, distance: 88.1
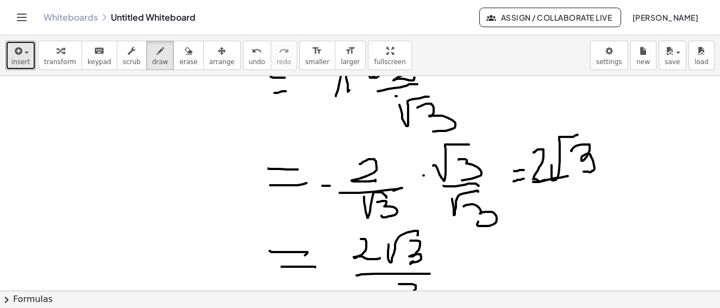
drag, startPoint x: 551, startPoint y: 189, endPoint x: 553, endPoint y: 213, distance: 23.5
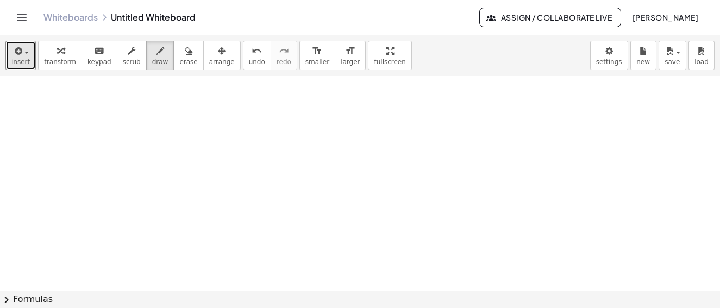
scroll to position [5111, 3]
drag, startPoint x: 78, startPoint y: 140, endPoint x: 153, endPoint y: 132, distance: 75.4
drag, startPoint x: 174, startPoint y: 104, endPoint x: 185, endPoint y: 127, distance: 25.3
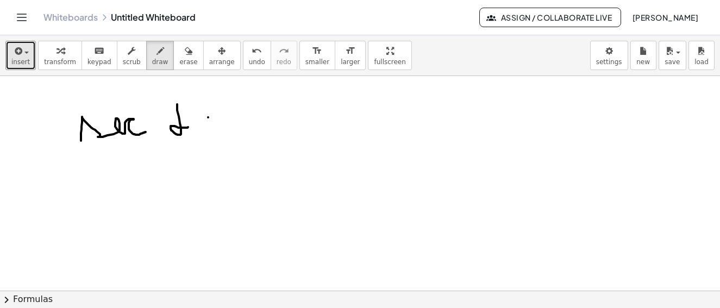
drag, startPoint x: 205, startPoint y: 117, endPoint x: 223, endPoint y: 120, distance: 18.6
drag, startPoint x: 205, startPoint y: 130, endPoint x: 222, endPoint y: 127, distance: 17.2
drag, startPoint x: 262, startPoint y: 122, endPoint x: 289, endPoint y: 130, distance: 28.5
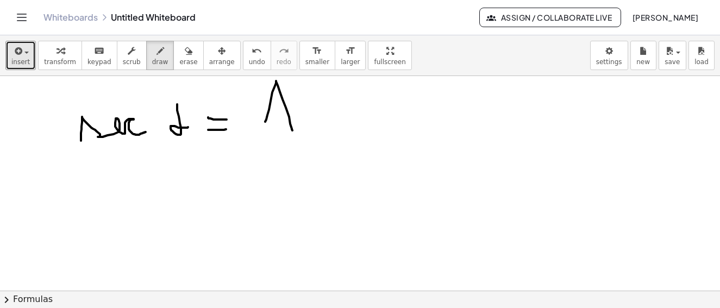
drag, startPoint x: 264, startPoint y: 137, endPoint x: 277, endPoint y: 138, distance: 13.1
drag, startPoint x: 262, startPoint y: 146, endPoint x: 24, endPoint y: 81, distance: 245.7
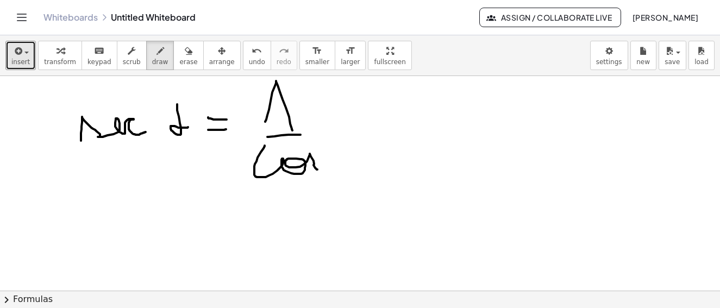
click at [152, 58] on span "draw" at bounding box center [160, 62] width 16 height 8
click at [152, 51] on div "button" at bounding box center [160, 50] width 16 height 13
click at [152, 65] on span "draw" at bounding box center [160, 62] width 16 height 8
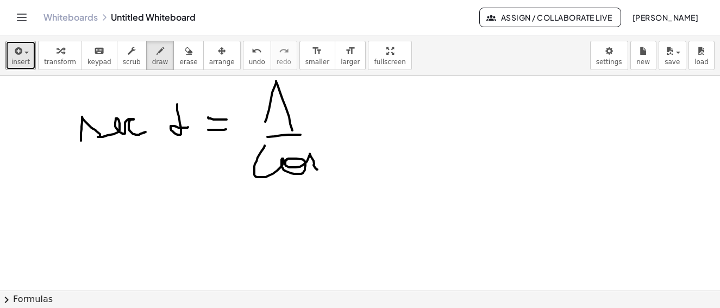
click at [152, 58] on span "draw" at bounding box center [160, 62] width 16 height 8
drag, startPoint x: 175, startPoint y: 60, endPoint x: 178, endPoint y: 66, distance: 6.8
click at [179, 61] on span "erase" at bounding box center [188, 62] width 18 height 8
drag, startPoint x: 332, startPoint y: 169, endPoint x: 320, endPoint y: 149, distance: 22.9
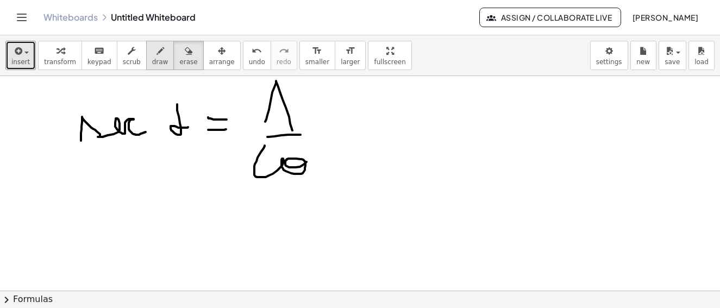
click at [156, 59] on button "draw" at bounding box center [160, 55] width 28 height 29
drag, startPoint x: 304, startPoint y: 163, endPoint x: 326, endPoint y: 165, distance: 21.3
drag, startPoint x: 344, startPoint y: 144, endPoint x: 345, endPoint y: 176, distance: 32.6
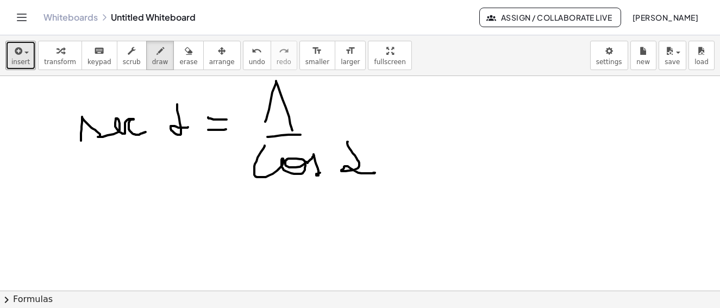
click at [157, 53] on icon "button" at bounding box center [161, 51] width 8 height 13
click at [152, 62] on span "draw" at bounding box center [160, 62] width 16 height 8
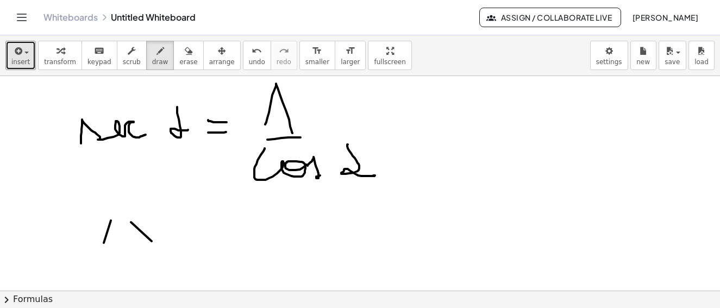
scroll to position [5162, 3]
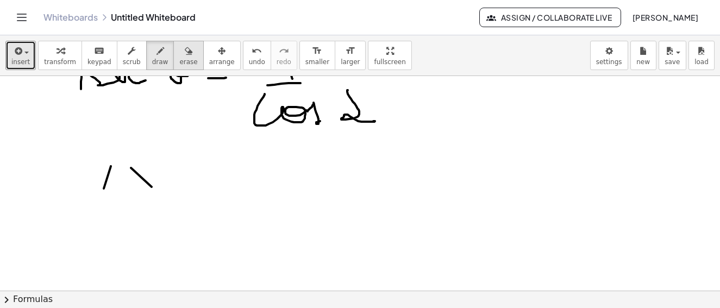
click at [179, 58] on span "erase" at bounding box center [188, 62] width 18 height 8
drag, startPoint x: 132, startPoint y: 178, endPoint x: 176, endPoint y: 82, distance: 106.1
click at [152, 62] on span "draw" at bounding box center [160, 62] width 16 height 8
drag, startPoint x: 104, startPoint y: 172, endPoint x: 275, endPoint y: 250, distance: 188.1
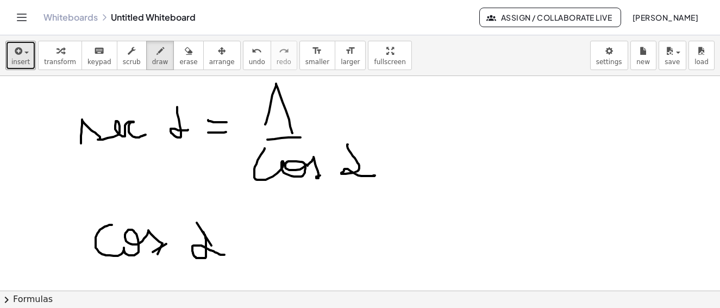
drag, startPoint x: 199, startPoint y: 232, endPoint x: 242, endPoint y: 249, distance: 46.3
drag, startPoint x: 247, startPoint y: 238, endPoint x: 257, endPoint y: 244, distance: 11.0
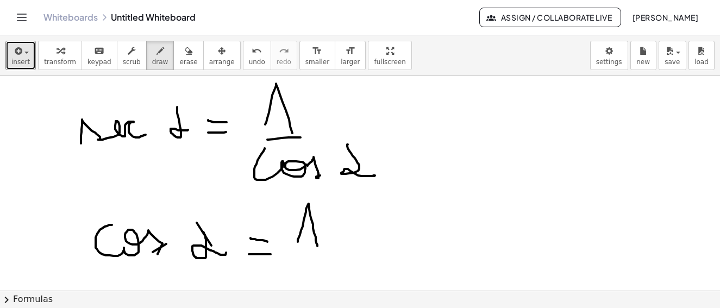
drag, startPoint x: 295, startPoint y: 242, endPoint x: 303, endPoint y: 245, distance: 8.8
drag, startPoint x: 280, startPoint y: 252, endPoint x: 346, endPoint y: 257, distance: 66.0
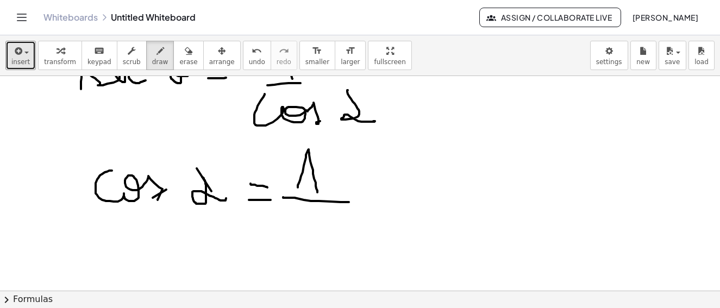
drag, startPoint x: 281, startPoint y: 254, endPoint x: 283, endPoint y: 238, distance: 16.9
drag, startPoint x: 283, startPoint y: 238, endPoint x: 159, endPoint y: 68, distance: 209.8
click at [157, 55] on icon "button" at bounding box center [161, 51] width 8 height 13
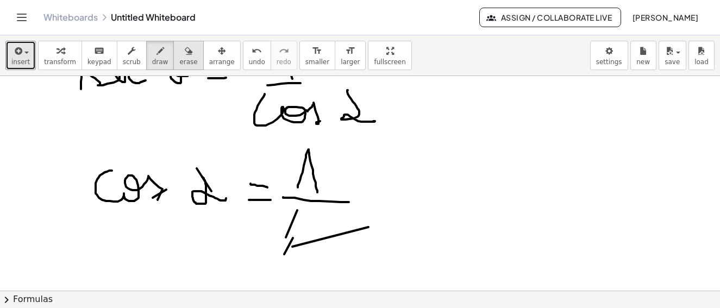
click at [185, 55] on icon "button" at bounding box center [189, 51] width 8 height 13
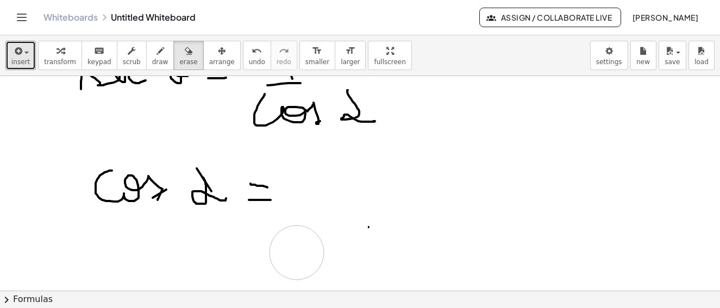
drag, startPoint x: 338, startPoint y: 228, endPoint x: 46, endPoint y: 188, distance: 294.2
click at [157, 55] on icon "button" at bounding box center [161, 51] width 8 height 13
drag, startPoint x: 299, startPoint y: 192, endPoint x: 344, endPoint y: 195, distance: 44.7
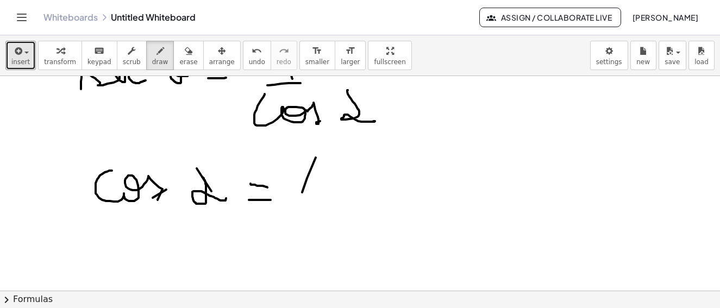
click at [185, 55] on icon "button" at bounding box center [189, 51] width 8 height 13
drag, startPoint x: 328, startPoint y: 182, endPoint x: 346, endPoint y: 225, distance: 46.5
click at [157, 55] on icon "button" at bounding box center [161, 51] width 8 height 13
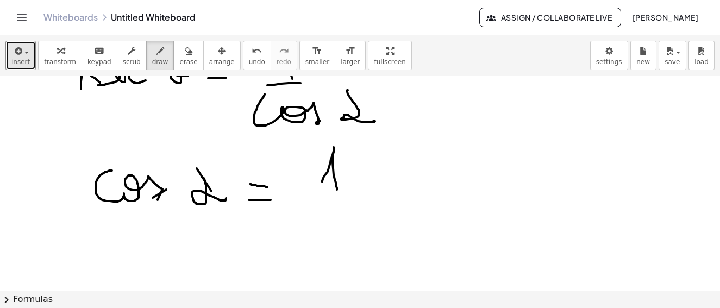
drag, startPoint x: 319, startPoint y: 182, endPoint x: 318, endPoint y: 203, distance: 20.7
drag, startPoint x: 296, startPoint y: 197, endPoint x: 366, endPoint y: 197, distance: 69.6
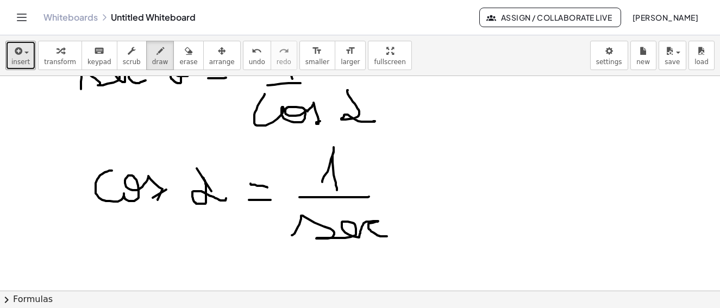
drag, startPoint x: 289, startPoint y: 235, endPoint x: 431, endPoint y: 215, distance: 143.3
drag, startPoint x: 430, startPoint y: 197, endPoint x: 458, endPoint y: 223, distance: 39.2
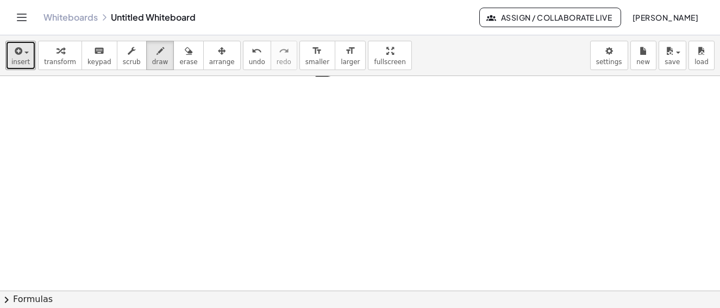
scroll to position [5217, 3]
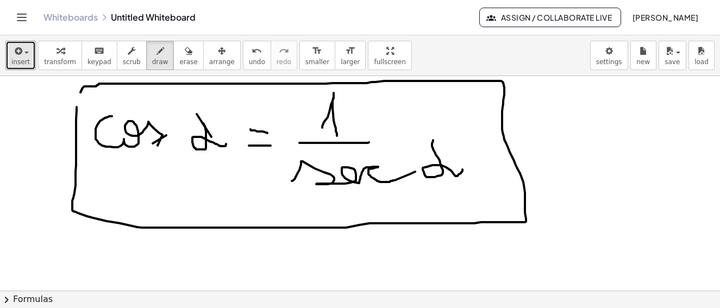
drag, startPoint x: 73, startPoint y: 107, endPoint x: 77, endPoint y: 92, distance: 15.2
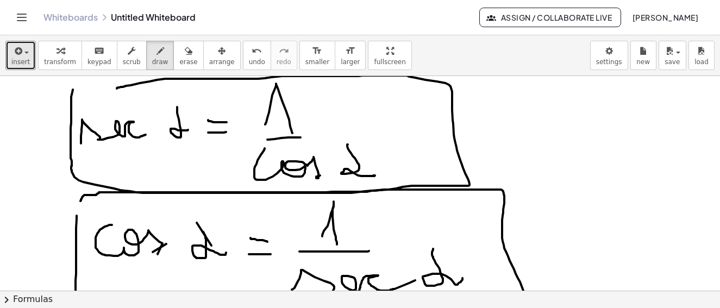
drag, startPoint x: 68, startPoint y: 123, endPoint x: 138, endPoint y: 95, distance: 75.6
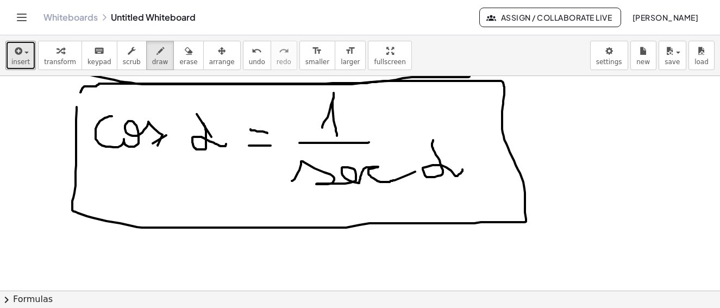
scroll to position [5271, 3]
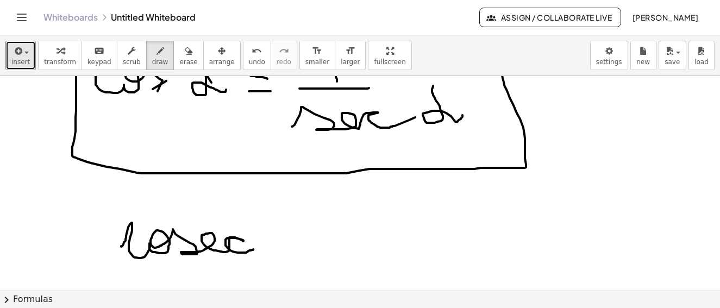
drag, startPoint x: 118, startPoint y: 246, endPoint x: 265, endPoint y: 228, distance: 148.5
drag, startPoint x: 269, startPoint y: 214, endPoint x: 325, endPoint y: 239, distance: 61.3
drag, startPoint x: 335, startPoint y: 234, endPoint x: 359, endPoint y: 241, distance: 24.9
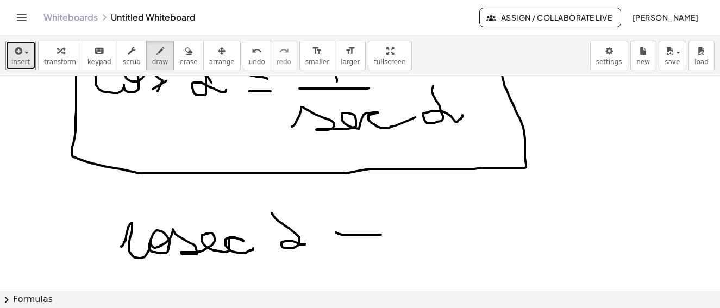
drag, startPoint x: 348, startPoint y: 248, endPoint x: 371, endPoint y: 244, distance: 22.6
drag, startPoint x: 406, startPoint y: 229, endPoint x: 441, endPoint y: 246, distance: 38.4
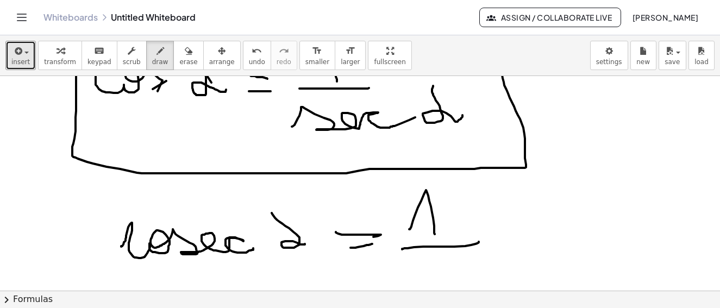
drag, startPoint x: 399, startPoint y: 250, endPoint x: 476, endPoint y: 242, distance: 77.0
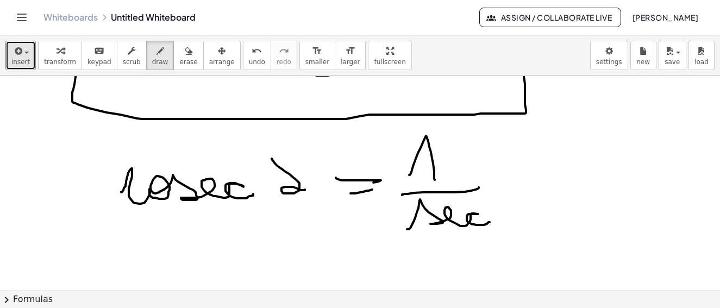
drag, startPoint x: 416, startPoint y: 204, endPoint x: 502, endPoint y: 216, distance: 87.3
drag, startPoint x: 500, startPoint y: 192, endPoint x: 519, endPoint y: 219, distance: 33.5
drag, startPoint x: 175, startPoint y: 50, endPoint x: 520, endPoint y: 281, distance: 415.4
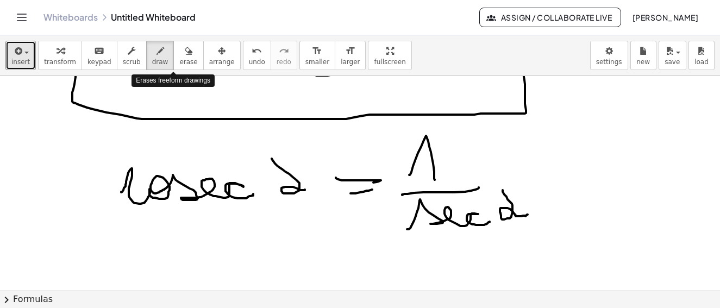
click at [185, 52] on icon "button" at bounding box center [189, 51] width 8 height 13
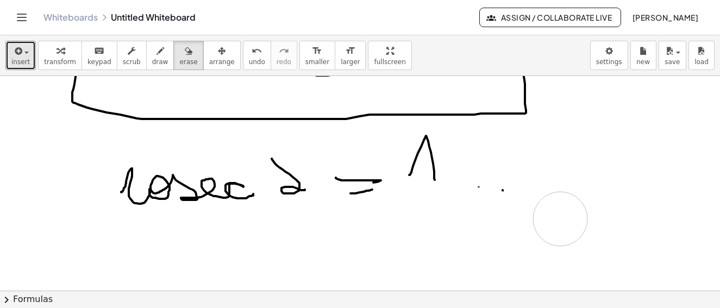
drag, startPoint x: 411, startPoint y: 215, endPoint x: 557, endPoint y: 219, distance: 146.3
drag, startPoint x: 153, startPoint y: 53, endPoint x: 176, endPoint y: 77, distance: 33.4
click at [154, 53] on div "button" at bounding box center [160, 50] width 16 height 13
drag, startPoint x: 391, startPoint y: 191, endPoint x: 386, endPoint y: 225, distance: 34.1
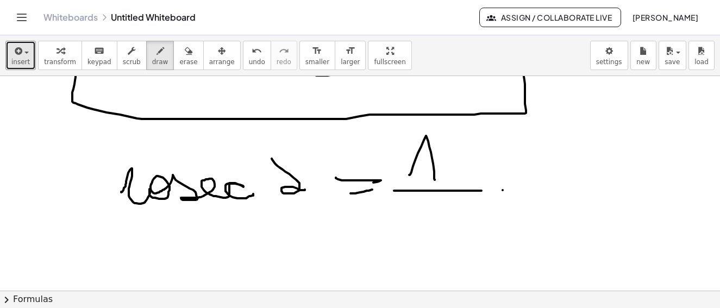
drag, startPoint x: 376, startPoint y: 233, endPoint x: 472, endPoint y: 206, distance: 100.5
drag, startPoint x: 472, startPoint y: 206, endPoint x: 365, endPoint y: 217, distance: 108.3
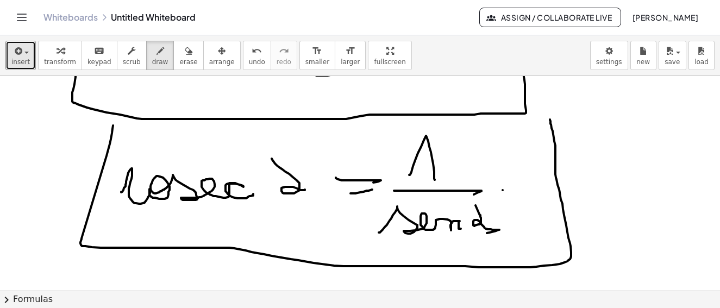
drag, startPoint x: 78, startPoint y: 239, endPoint x: 538, endPoint y: 139, distance: 470.7
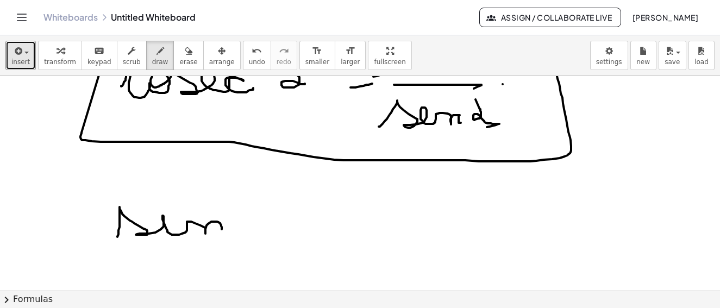
drag, startPoint x: 114, startPoint y: 237, endPoint x: 219, endPoint y: 227, distance: 105.4
drag, startPoint x: 156, startPoint y: 229, endPoint x: 178, endPoint y: 224, distance: 22.3
drag, startPoint x: 240, startPoint y: 197, endPoint x: 285, endPoint y: 225, distance: 52.5
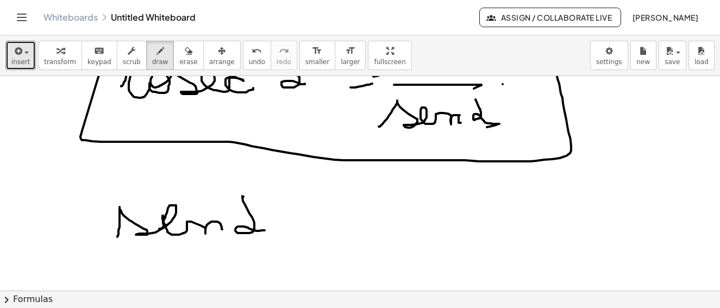
drag, startPoint x: 308, startPoint y: 220, endPoint x: 301, endPoint y: 232, distance: 13.6
drag, startPoint x: 297, startPoint y: 234, endPoint x: 323, endPoint y: 233, distance: 26.1
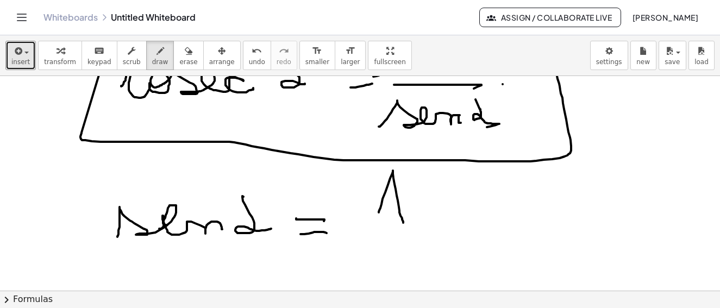
drag, startPoint x: 376, startPoint y: 213, endPoint x: 401, endPoint y: 225, distance: 28.0
drag, startPoint x: 432, startPoint y: 240, endPoint x: 450, endPoint y: 238, distance: 18.6
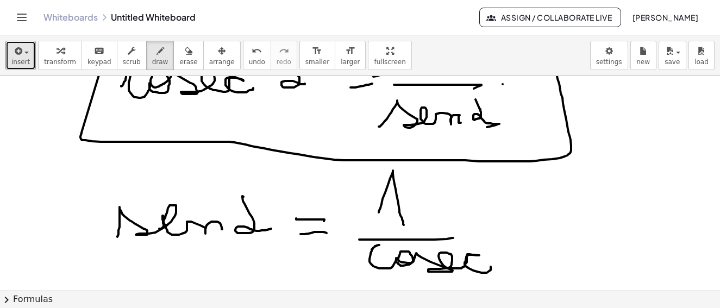
drag, startPoint x: 370, startPoint y: 249, endPoint x: 500, endPoint y: 258, distance: 130.8
drag, startPoint x: 509, startPoint y: 246, endPoint x: 516, endPoint y: 262, distance: 17.0
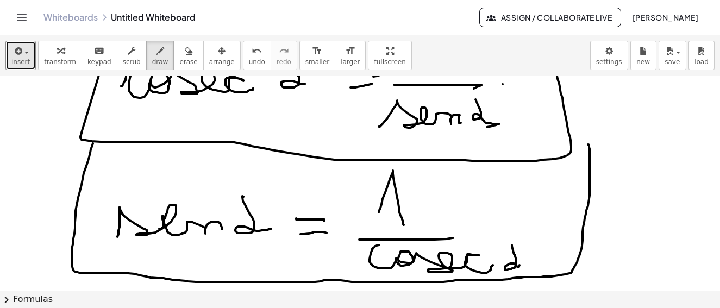
drag, startPoint x: 79, startPoint y: 179, endPoint x: 582, endPoint y: 145, distance: 503.5
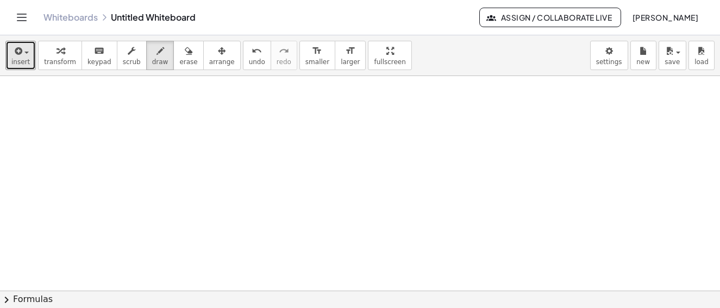
scroll to position [5755, 3]
drag, startPoint x: 86, startPoint y: 157, endPoint x: 143, endPoint y: 145, distance: 57.8
drag, startPoint x: 169, startPoint y: 127, endPoint x: 171, endPoint y: 145, distance: 17.6
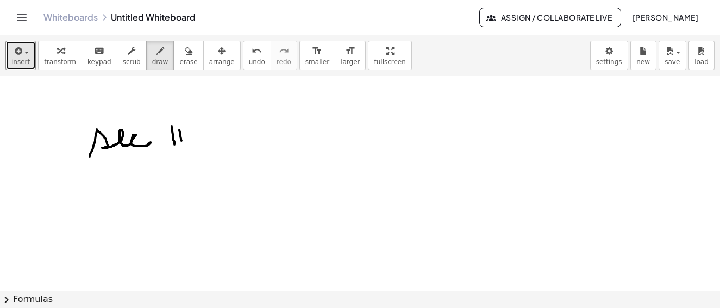
drag, startPoint x: 160, startPoint y: 124, endPoint x: 183, endPoint y: 120, distance: 23.2
drag, startPoint x: 206, startPoint y: 139, endPoint x: 216, endPoint y: 131, distance: 13.6
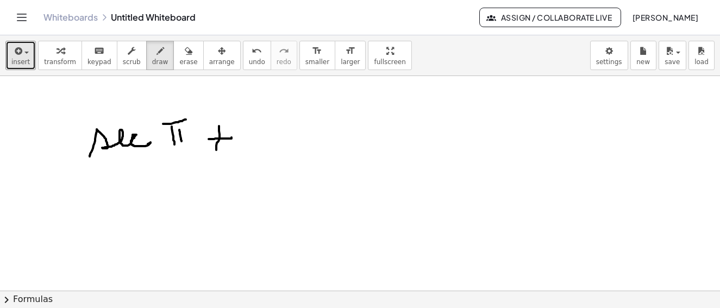
drag, startPoint x: 216, startPoint y: 126, endPoint x: 231, endPoint y: 141, distance: 21.1
drag, startPoint x: 256, startPoint y: 121, endPoint x: 328, endPoint y: 139, distance: 74.5
drag, startPoint x: 354, startPoint y: 117, endPoint x: 358, endPoint y: 135, distance: 18.3
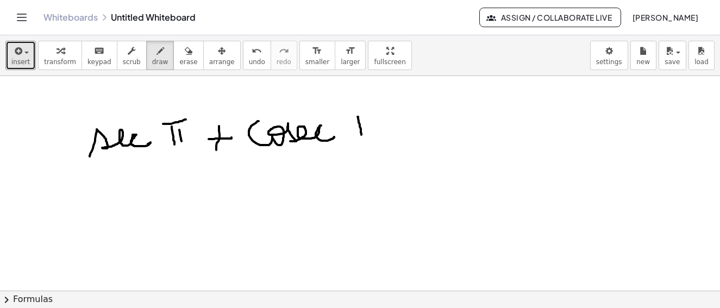
drag, startPoint x: 335, startPoint y: 108, endPoint x: 376, endPoint y: 111, distance: 40.3
drag, startPoint x: 350, startPoint y: 136, endPoint x: 371, endPoint y: 138, distance: 21.3
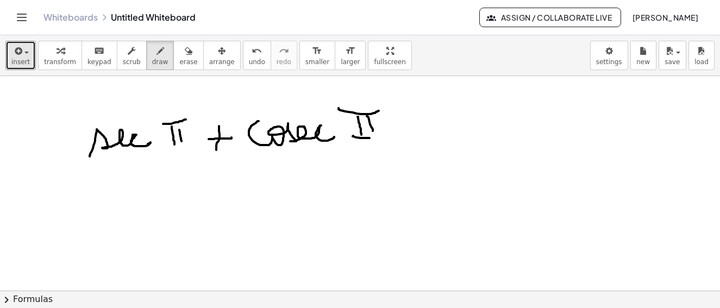
drag, startPoint x: 357, startPoint y: 152, endPoint x: 378, endPoint y: 165, distance: 24.4
drag, startPoint x: 416, startPoint y: 127, endPoint x: 439, endPoint y: 128, distance: 23.4
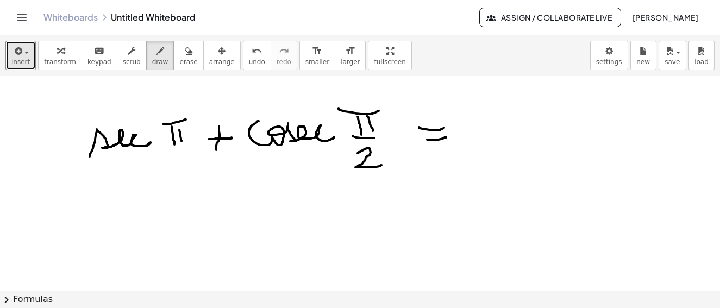
drag, startPoint x: 435, startPoint y: 140, endPoint x: 443, endPoint y: 137, distance: 8.1
drag, startPoint x: 497, startPoint y: 109, endPoint x: 529, endPoint y: 139, distance: 43.5
drag, startPoint x: 532, startPoint y: 98, endPoint x: 507, endPoint y: 144, distance: 52.1
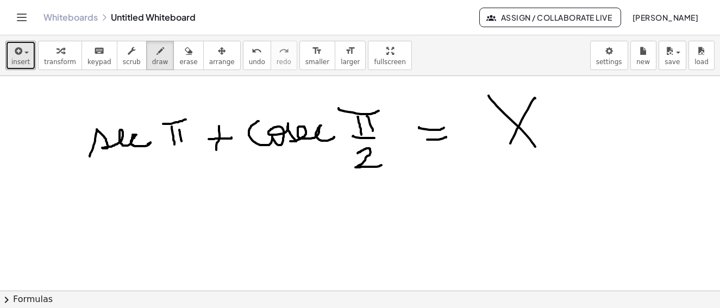
drag, startPoint x: 100, startPoint y: 203, endPoint x: 111, endPoint y: 217, distance: 17.8
drag, startPoint x: 81, startPoint y: 227, endPoint x: 141, endPoint y: 226, distance: 60.4
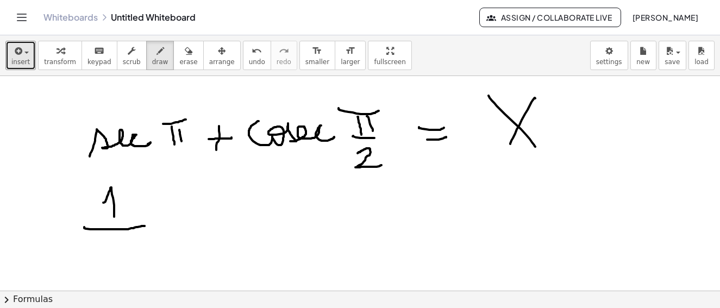
drag, startPoint x: 99, startPoint y: 239, endPoint x: 160, endPoint y: 265, distance: 66.5
drag, startPoint x: 151, startPoint y: 245, endPoint x: 152, endPoint y: 252, distance: 7.8
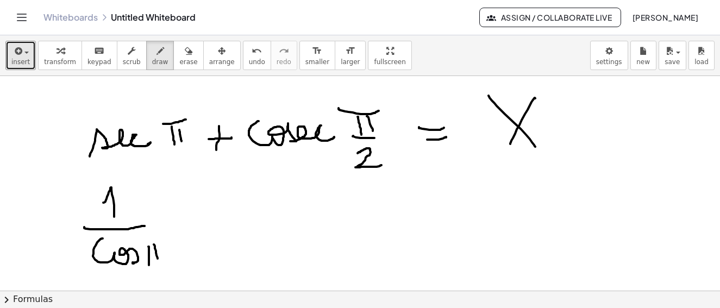
drag, startPoint x: 140, startPoint y: 247, endPoint x: 162, endPoint y: 243, distance: 22.6
drag, startPoint x: 203, startPoint y: 219, endPoint x: 229, endPoint y: 217, distance: 25.6
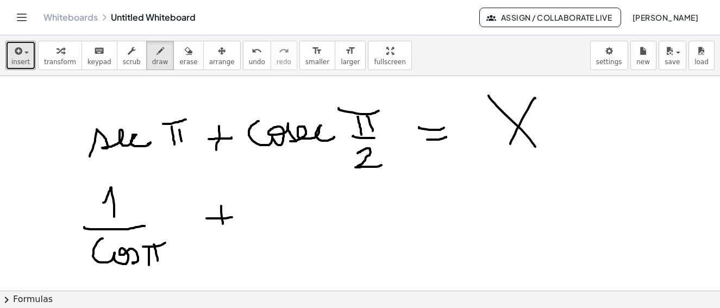
drag, startPoint x: 218, startPoint y: 206, endPoint x: 310, endPoint y: 203, distance: 91.9
drag, startPoint x: 280, startPoint y: 188, endPoint x: 280, endPoint y: 216, distance: 28.8
drag, startPoint x: 263, startPoint y: 221, endPoint x: 304, endPoint y: 221, distance: 41.9
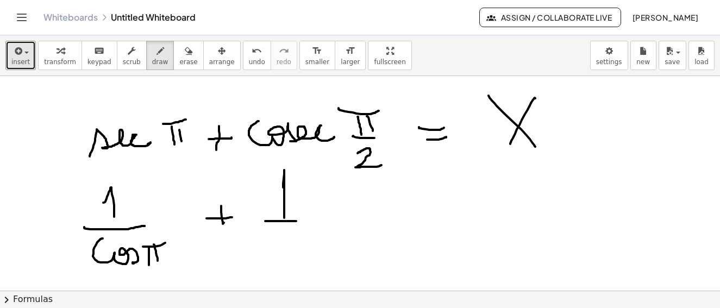
drag, startPoint x: 266, startPoint y: 246, endPoint x: 327, endPoint y: 247, distance: 60.9
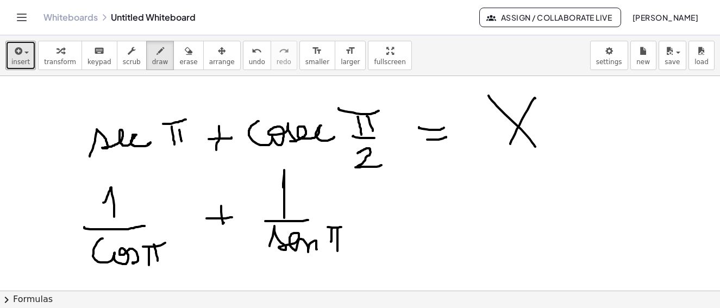
drag, startPoint x: 325, startPoint y: 227, endPoint x: 338, endPoint y: 227, distance: 13.6
drag, startPoint x: 322, startPoint y: 254, endPoint x: 337, endPoint y: 257, distance: 14.9
drag, startPoint x: 333, startPoint y: 262, endPoint x: 359, endPoint y: 260, distance: 25.6
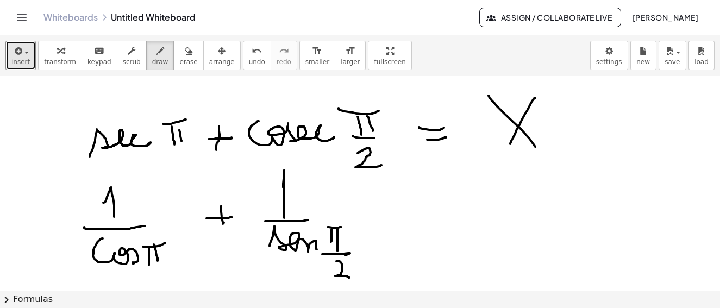
drag, startPoint x: 418, startPoint y: 200, endPoint x: 447, endPoint y: 202, distance: 29.5
drag, startPoint x: 435, startPoint y: 211, endPoint x: 458, endPoint y: 208, distance: 23.1
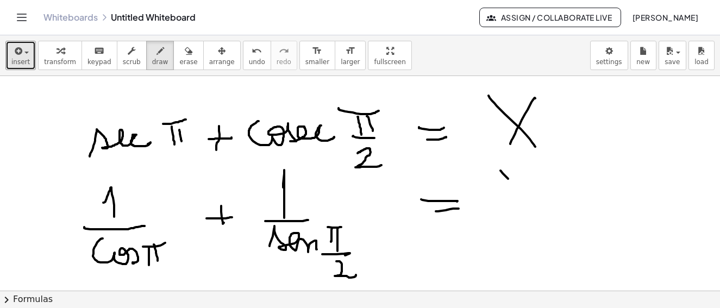
drag, startPoint x: 497, startPoint y: 171, endPoint x: 525, endPoint y: 197, distance: 38.5
drag, startPoint x: 522, startPoint y: 184, endPoint x: 499, endPoint y: 217, distance: 40.1
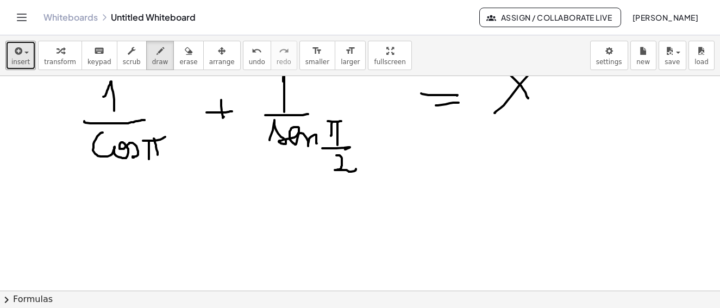
scroll to position [5806, 3]
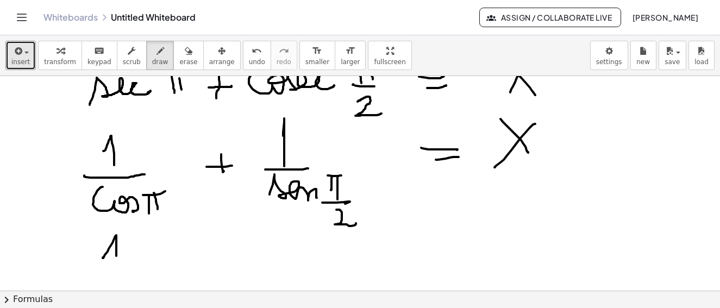
drag, startPoint x: 99, startPoint y: 258, endPoint x: 113, endPoint y: 256, distance: 13.7
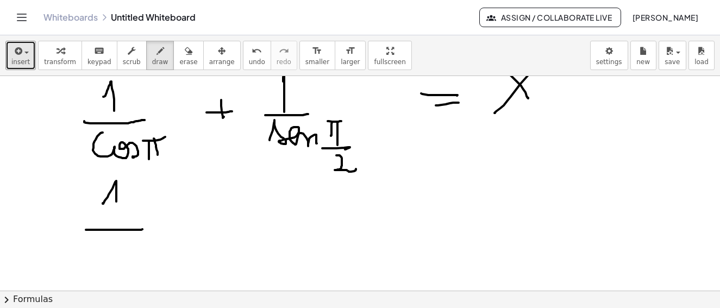
drag, startPoint x: 83, startPoint y: 230, endPoint x: 139, endPoint y: 229, distance: 56.5
drag, startPoint x: 112, startPoint y: 203, endPoint x: 110, endPoint y: 220, distance: 16.4
drag, startPoint x: 84, startPoint y: 244, endPoint x: 113, endPoint y: 246, distance: 28.9
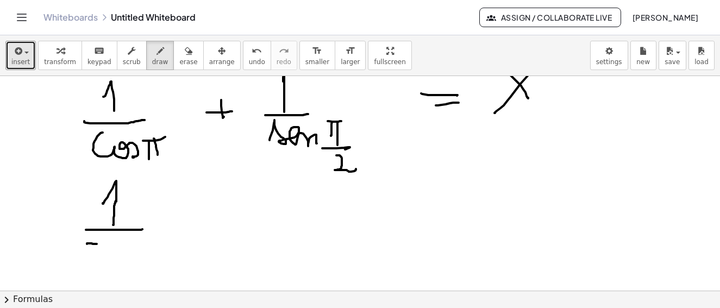
drag, startPoint x: 117, startPoint y: 250, endPoint x: 134, endPoint y: 246, distance: 17.8
drag, startPoint x: 183, startPoint y: 216, endPoint x: 215, endPoint y: 210, distance: 33.2
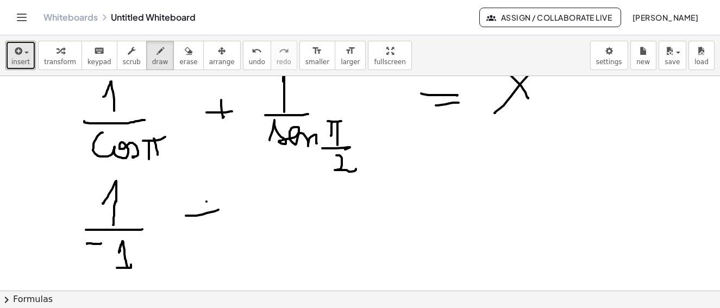
drag, startPoint x: 203, startPoint y: 202, endPoint x: 213, endPoint y: 220, distance: 20.2
drag, startPoint x: 258, startPoint y: 201, endPoint x: 268, endPoint y: 210, distance: 13.9
drag, startPoint x: 251, startPoint y: 225, endPoint x: 278, endPoint y: 215, distance: 28.7
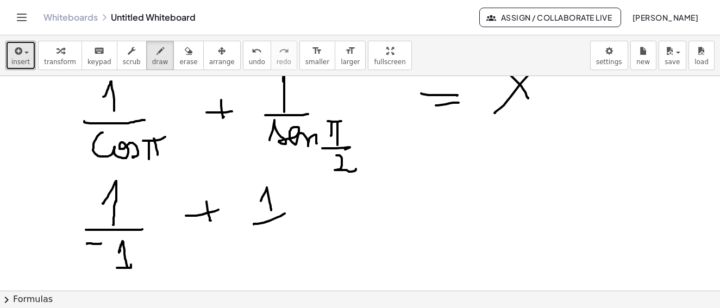
drag, startPoint x: 259, startPoint y: 250, endPoint x: 275, endPoint y: 254, distance: 16.2
drag, startPoint x: 351, startPoint y: 198, endPoint x: 379, endPoint y: 199, distance: 28.3
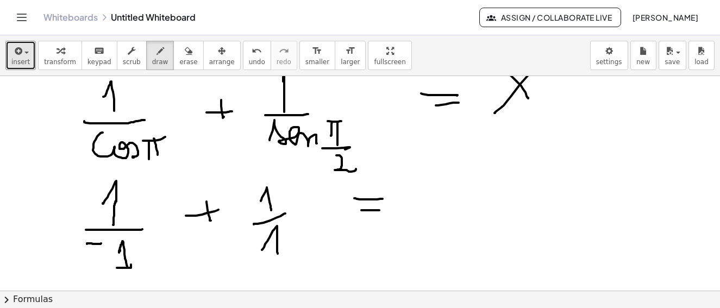
drag, startPoint x: 360, startPoint y: 210, endPoint x: 382, endPoint y: 198, distance: 25.3
drag, startPoint x: 415, startPoint y: 170, endPoint x: 445, endPoint y: 188, distance: 34.9
drag, startPoint x: 441, startPoint y: 177, endPoint x: 420, endPoint y: 201, distance: 31.6
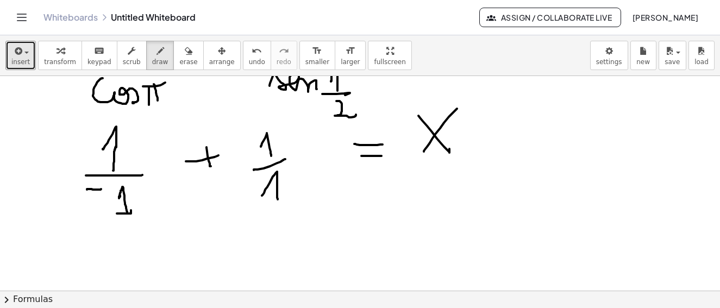
scroll to position [5970, 3]
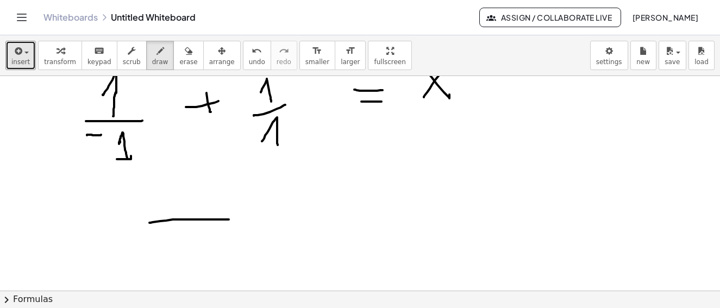
drag, startPoint x: 146, startPoint y: 223, endPoint x: 226, endPoint y: 220, distance: 79.4
drag, startPoint x: 191, startPoint y: 246, endPoint x: 215, endPoint y: 212, distance: 41.0
drag, startPoint x: 197, startPoint y: 177, endPoint x: 205, endPoint y: 182, distance: 9.0
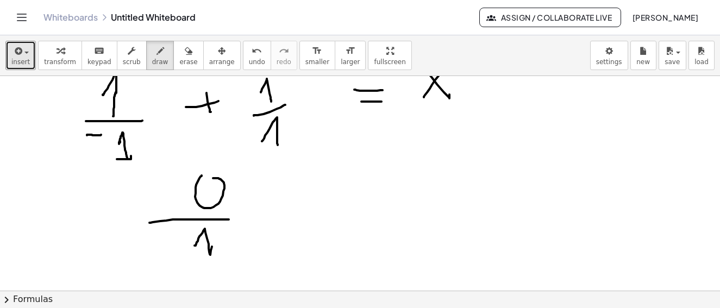
drag, startPoint x: 295, startPoint y: 197, endPoint x: 318, endPoint y: 194, distance: 23.7
drag, startPoint x: 331, startPoint y: 172, endPoint x: 364, endPoint y: 186, distance: 36.3
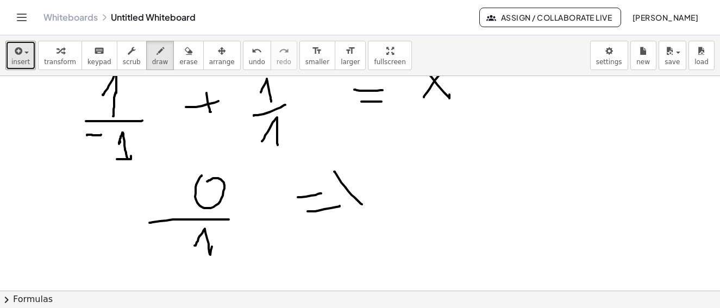
drag, startPoint x: 364, startPoint y: 179, endPoint x: 329, endPoint y: 217, distance: 50.8
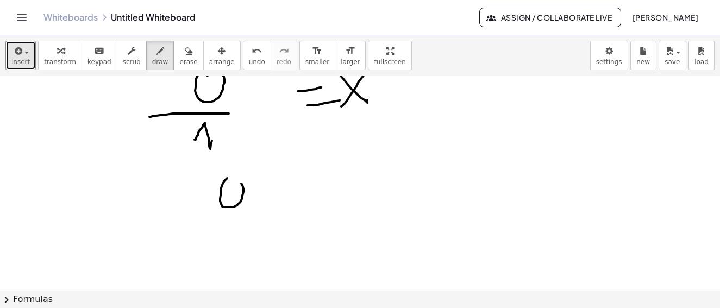
drag, startPoint x: 217, startPoint y: 190, endPoint x: 229, endPoint y: 183, distance: 13.6
drag, startPoint x: 294, startPoint y: 190, endPoint x: 310, endPoint y: 188, distance: 17.0
drag, startPoint x: 292, startPoint y: 202, endPoint x: 325, endPoint y: 197, distance: 33.1
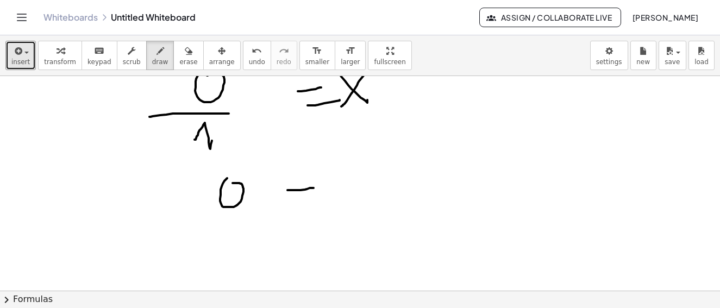
drag, startPoint x: 339, startPoint y: 171, endPoint x: 364, endPoint y: 181, distance: 26.9
drag, startPoint x: 366, startPoint y: 172, endPoint x: 175, endPoint y: 182, distance: 191.6
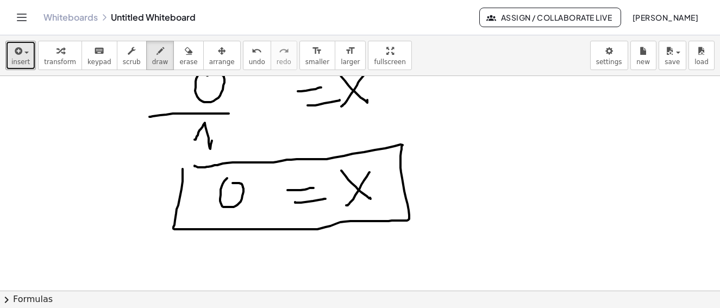
drag, startPoint x: 179, startPoint y: 176, endPoint x: 191, endPoint y: 166, distance: 15.5
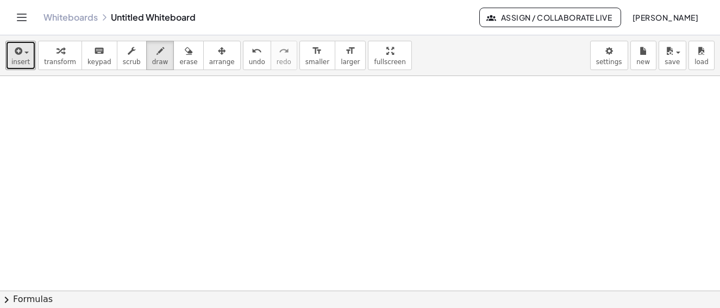
scroll to position [6399, 3]
drag, startPoint x: 110, startPoint y: 105, endPoint x: 99, endPoint y: 144, distance: 40.1
drag, startPoint x: 130, startPoint y: 138, endPoint x: 204, endPoint y: 123, distance: 75.0
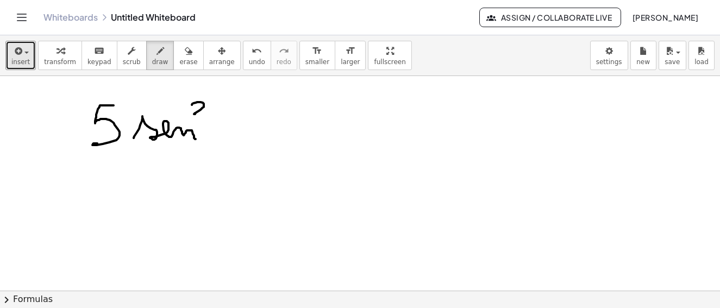
drag, startPoint x: 190, startPoint y: 103, endPoint x: 204, endPoint y: 115, distance: 17.8
drag, startPoint x: 233, startPoint y: 104, endPoint x: 271, endPoint y: 96, distance: 38.5
drag, startPoint x: 266, startPoint y: 101, endPoint x: 270, endPoint y: 116, distance: 15.8
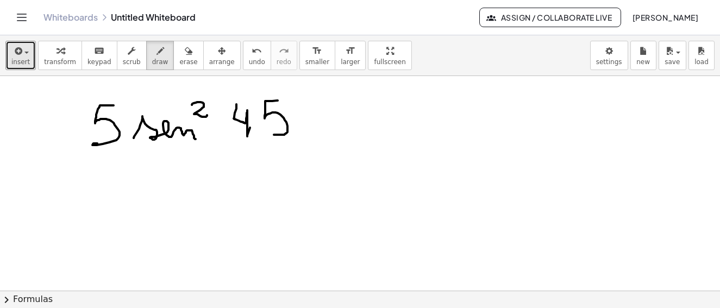
drag, startPoint x: 297, startPoint y: 92, endPoint x: 309, endPoint y: 98, distance: 14.1
drag, startPoint x: 331, startPoint y: 113, endPoint x: 351, endPoint y: 110, distance: 20.4
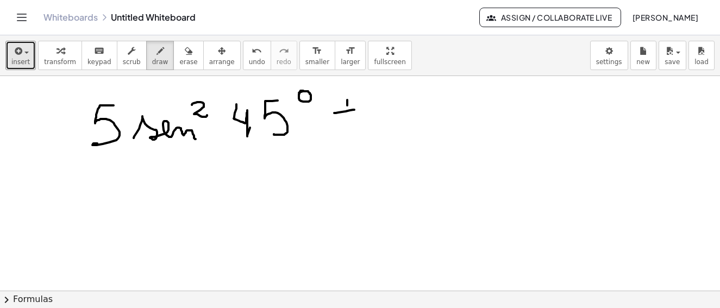
drag, startPoint x: 344, startPoint y: 100, endPoint x: 346, endPoint y: 122, distance: 21.8
drag, startPoint x: 377, startPoint y: 105, endPoint x: 388, endPoint y: 110, distance: 11.2
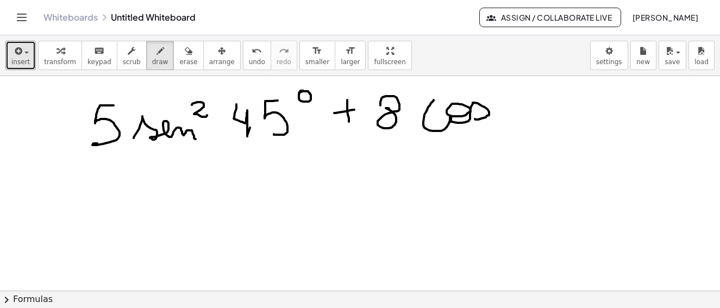
drag, startPoint x: 431, startPoint y: 100, endPoint x: 476, endPoint y: 113, distance: 47.0
drag, startPoint x: 511, startPoint y: 83, endPoint x: 521, endPoint y: 98, distance: 17.9
drag, startPoint x: 565, startPoint y: 94, endPoint x: 595, endPoint y: 117, distance: 38.3
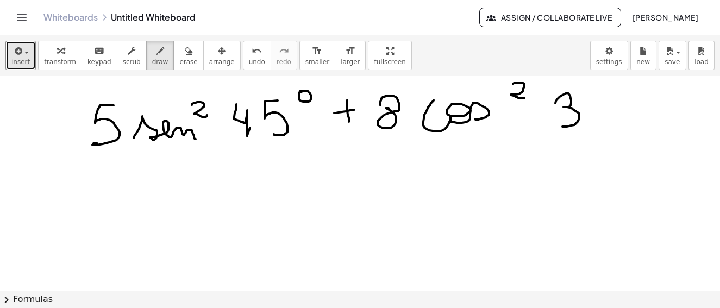
drag, startPoint x: 593, startPoint y: 107, endPoint x: 608, endPoint y: 111, distance: 15.5
drag, startPoint x: 653, startPoint y: 109, endPoint x: 643, endPoint y: 114, distance: 10.9
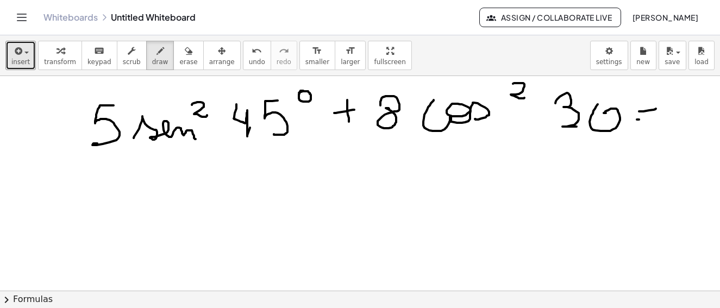
drag, startPoint x: 636, startPoint y: 120, endPoint x: 646, endPoint y: 116, distance: 10.8
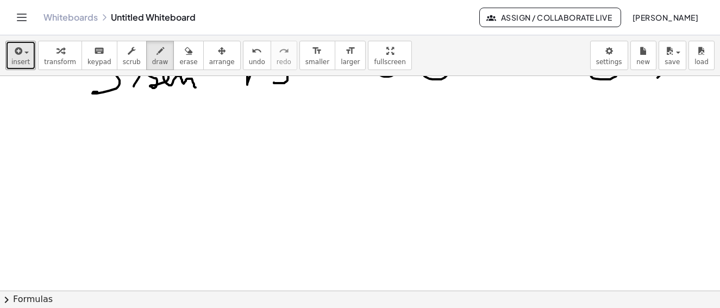
scroll to position [6396, 3]
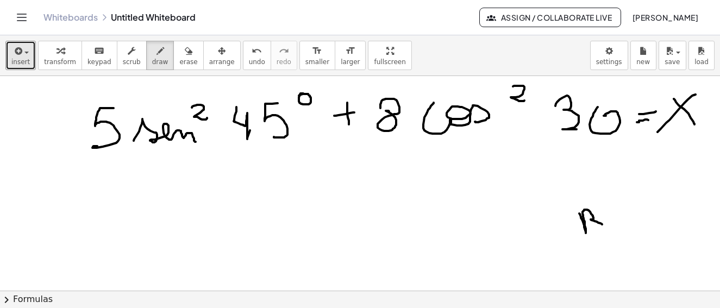
drag, startPoint x: 577, startPoint y: 214, endPoint x: 600, endPoint y: 225, distance: 25.1
drag, startPoint x: 616, startPoint y: 214, endPoint x: 627, endPoint y: 212, distance: 11.1
drag, startPoint x: 620, startPoint y: 223, endPoint x: 628, endPoint y: 225, distance: 8.3
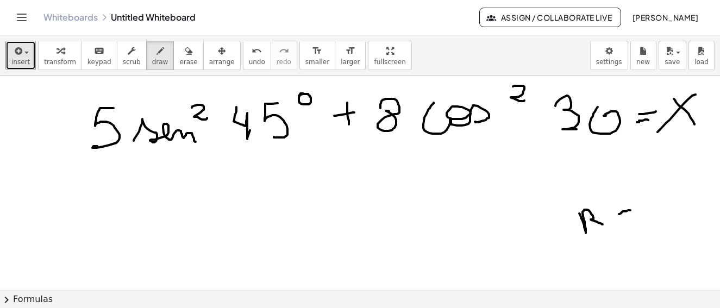
drag, startPoint x: 642, startPoint y: 196, endPoint x: 645, endPoint y: 204, distance: 8.6
drag, startPoint x: 669, startPoint y: 207, endPoint x: 665, endPoint y: 223, distance: 16.1
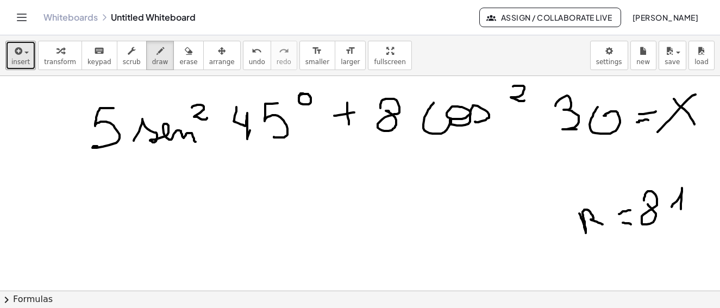
drag, startPoint x: 665, startPoint y: 223, endPoint x: 682, endPoint y: 228, distance: 17.0
drag, startPoint x: 678, startPoint y: 233, endPoint x: 680, endPoint y: 251, distance: 17.5
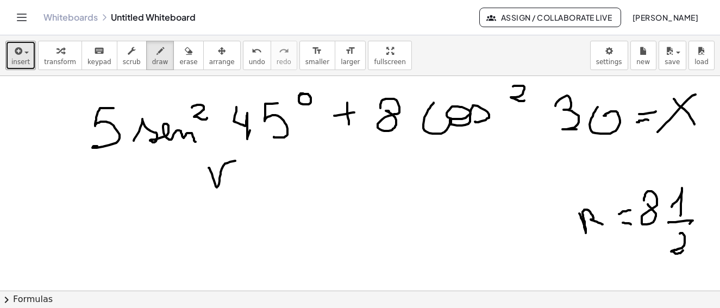
drag, startPoint x: 206, startPoint y: 168, endPoint x: 236, endPoint y: 160, distance: 31.4
drag, startPoint x: 240, startPoint y: 167, endPoint x: 242, endPoint y: 181, distance: 13.9
drag, startPoint x: 212, startPoint y: 196, endPoint x: 221, endPoint y: 212, distance: 18.0
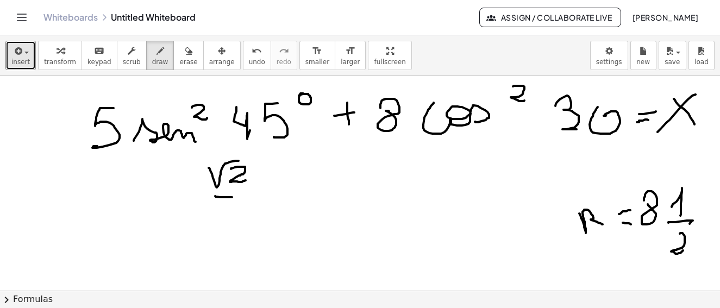
drag, startPoint x: 218, startPoint y: 217, endPoint x: 233, endPoint y: 224, distance: 16.3
drag, startPoint x: 198, startPoint y: 160, endPoint x: 203, endPoint y: 223, distance: 62.8
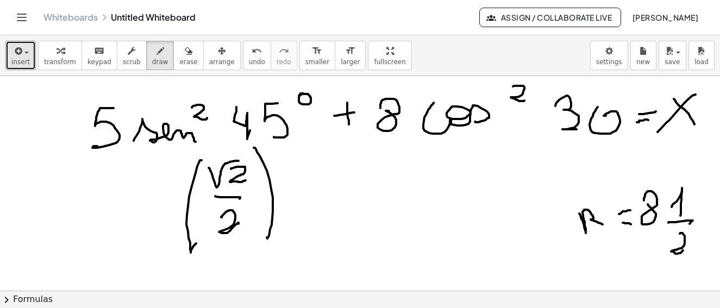
drag, startPoint x: 260, startPoint y: 164, endPoint x: 273, endPoint y: 200, distance: 38.2
drag, startPoint x: 279, startPoint y: 147, endPoint x: 287, endPoint y: 161, distance: 16.3
drag, startPoint x: 146, startPoint y: 178, endPoint x: 148, endPoint y: 203, distance: 25.1
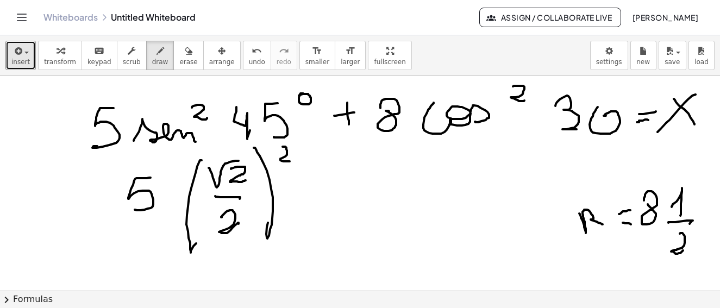
drag, startPoint x: 312, startPoint y: 203, endPoint x: 333, endPoint y: 196, distance: 21.7
drag, startPoint x: 328, startPoint y: 182, endPoint x: 377, endPoint y: 181, distance: 49.0
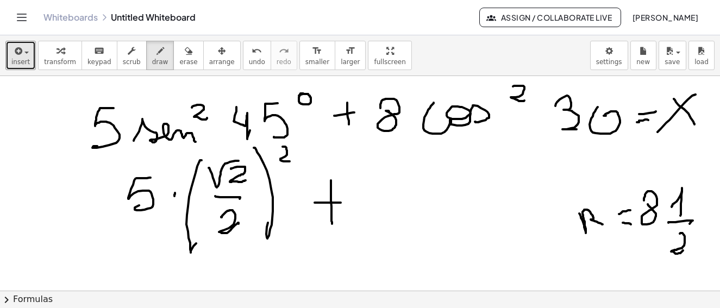
drag, startPoint x: 360, startPoint y: 184, endPoint x: 370, endPoint y: 188, distance: 10.0
drag, startPoint x: 425, startPoint y: 176, endPoint x: 462, endPoint y: 158, distance: 40.8
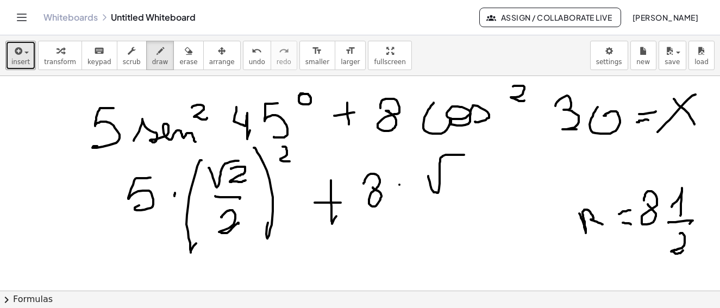
drag, startPoint x: 458, startPoint y: 164, endPoint x: 451, endPoint y: 196, distance: 32.8
drag, startPoint x: 439, startPoint y: 204, endPoint x: 452, endPoint y: 216, distance: 17.3
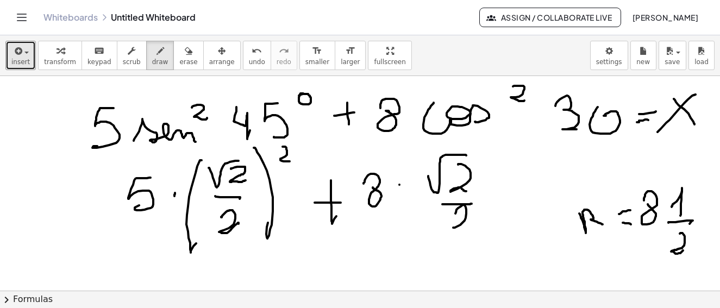
drag, startPoint x: 416, startPoint y: 161, endPoint x: 442, endPoint y: 241, distance: 84.6
drag, startPoint x: 484, startPoint y: 155, endPoint x: 486, endPoint y: 169, distance: 13.8
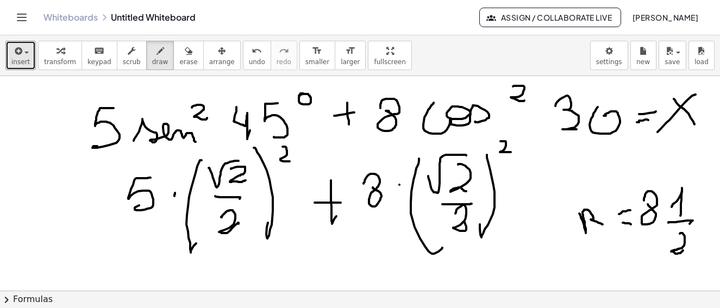
drag, startPoint x: 497, startPoint y: 141, endPoint x: 511, endPoint y: 155, distance: 19.2
drag, startPoint x: 539, startPoint y: 177, endPoint x: 541, endPoint y: 188, distance: 10.6
drag, startPoint x: 544, startPoint y: 190, endPoint x: 563, endPoint y: 189, distance: 19.1
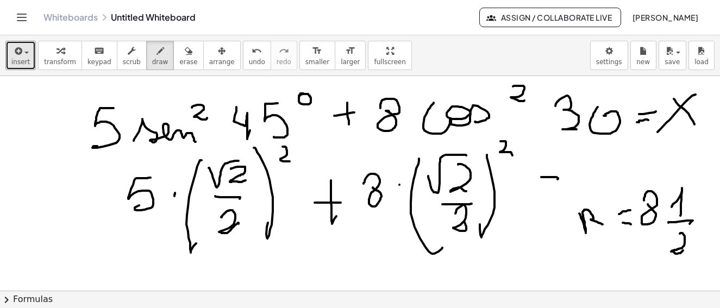
drag, startPoint x: 583, startPoint y: 177, endPoint x: 596, endPoint y: 175, distance: 13.2
drag, startPoint x: 595, startPoint y: 169, endPoint x: 578, endPoint y: 186, distance: 23.5
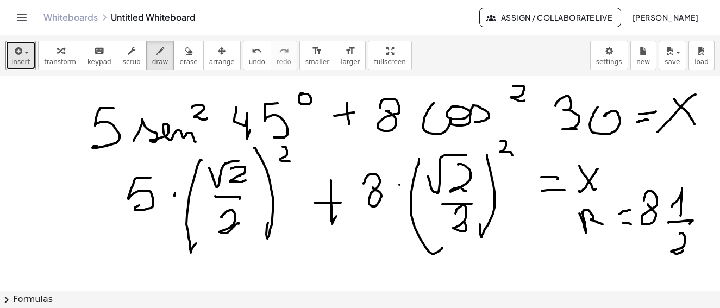
scroll to position [6451, 3]
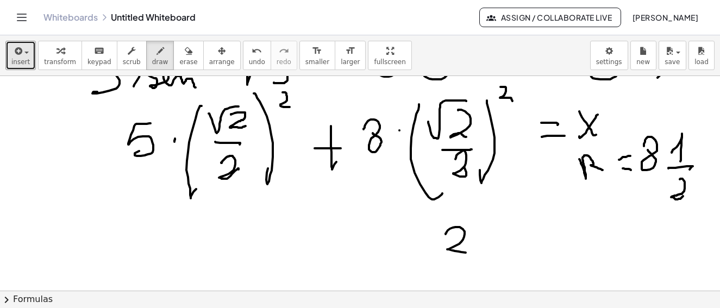
drag, startPoint x: 443, startPoint y: 234, endPoint x: 460, endPoint y: 254, distance: 26.6
drag, startPoint x: 437, startPoint y: 257, endPoint x: 455, endPoint y: 267, distance: 21.0
drag, startPoint x: 449, startPoint y: 267, endPoint x: 440, endPoint y: 267, distance: 8.2
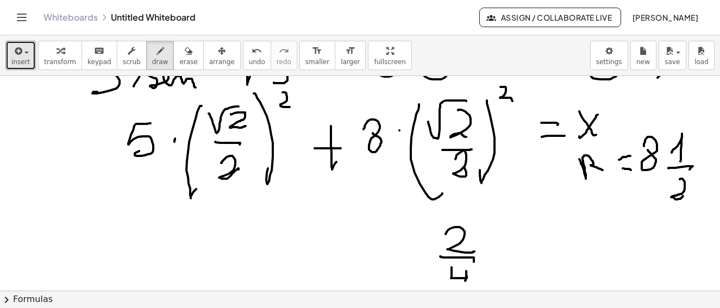
drag, startPoint x: 328, startPoint y: 236, endPoint x: 368, endPoint y: 241, distance: 40.1
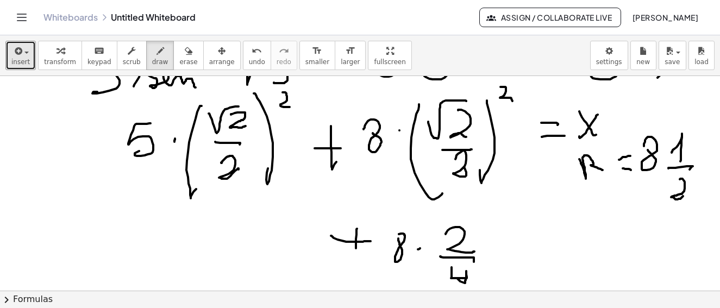
drag, startPoint x: 353, startPoint y: 239, endPoint x: 343, endPoint y: 242, distance: 10.2
drag, startPoint x: 220, startPoint y: 217, endPoint x: 227, endPoint y: 247, distance: 31.3
drag, startPoint x: 205, startPoint y: 250, endPoint x: 232, endPoint y: 252, distance: 26.7
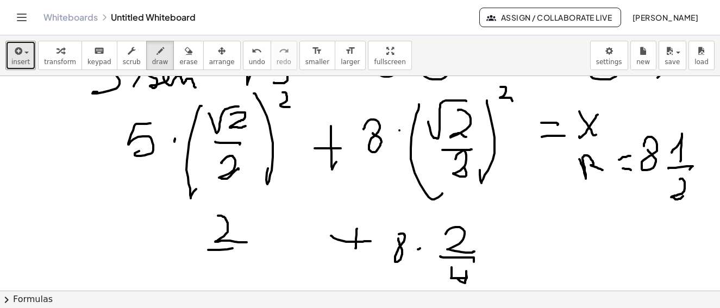
drag, startPoint x: 214, startPoint y: 265, endPoint x: 222, endPoint y: 256, distance: 11.9
drag, startPoint x: 160, startPoint y: 220, endPoint x: 157, endPoint y: 250, distance: 30.1
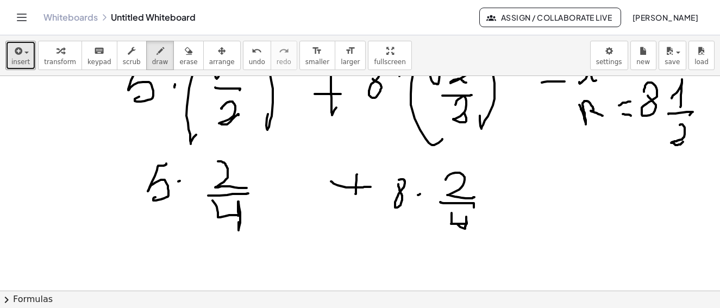
scroll to position [6396, 3]
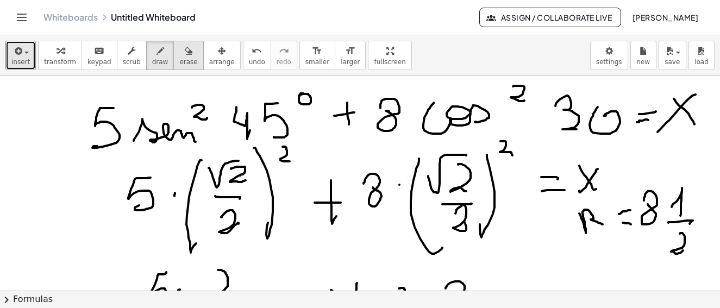
click at [182, 56] on button "erase" at bounding box center [188, 55] width 30 height 29
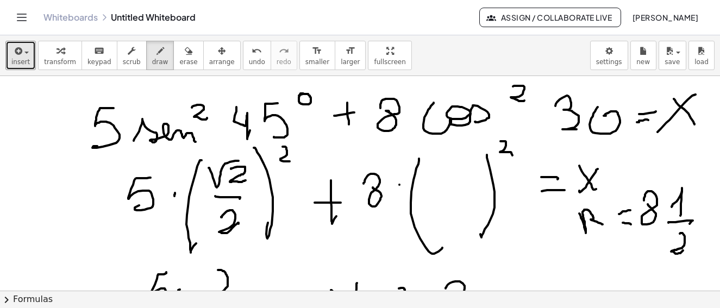
click at [152, 55] on div "button" at bounding box center [160, 50] width 16 height 13
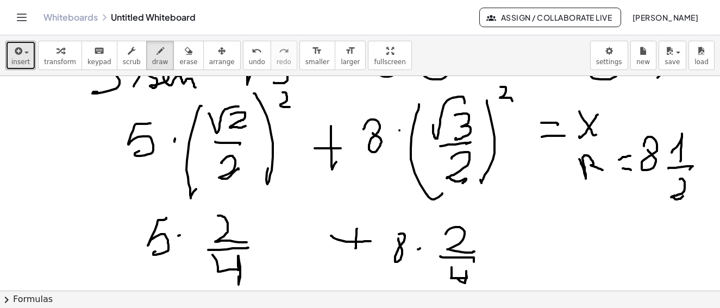
scroll to position [6505, 3]
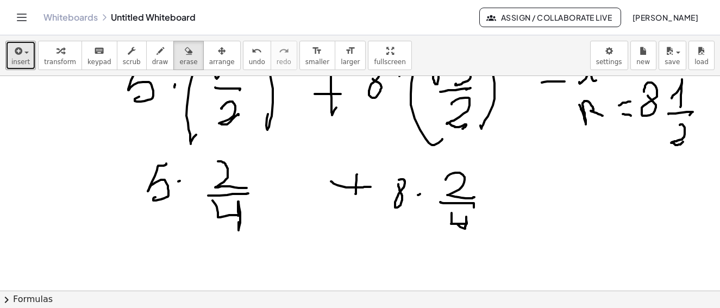
click at [181, 59] on button "erase" at bounding box center [188, 55] width 30 height 29
click at [157, 55] on icon "button" at bounding box center [161, 51] width 8 height 13
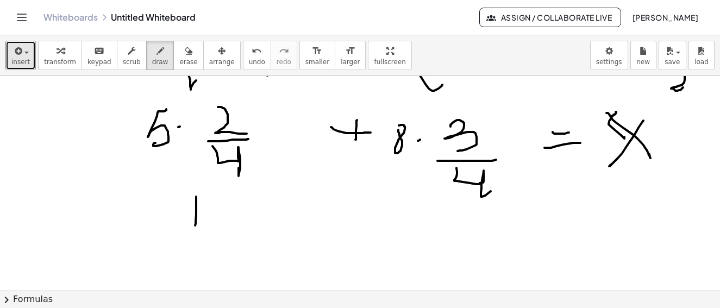
drag, startPoint x: 192, startPoint y: 226, endPoint x: 210, endPoint y: 209, distance: 24.7
drag, startPoint x: 217, startPoint y: 203, endPoint x: 219, endPoint y: 209, distance: 6.4
drag, startPoint x: 179, startPoint y: 239, endPoint x: 234, endPoint y: 244, distance: 55.2
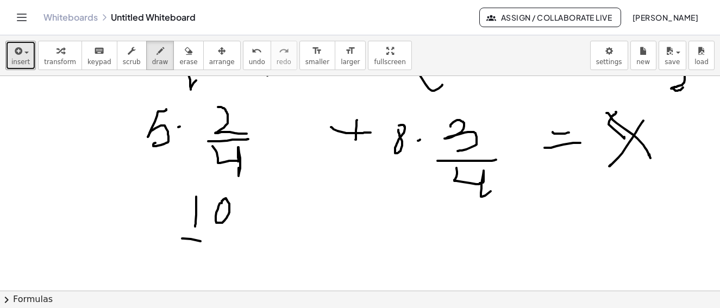
drag, startPoint x: 270, startPoint y: 239, endPoint x: 314, endPoint y: 229, distance: 44.7
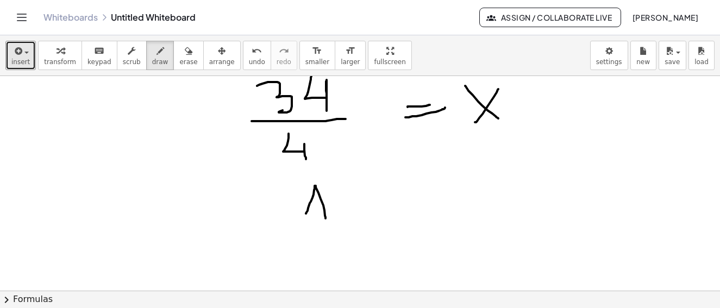
drag, startPoint x: 303, startPoint y: 214, endPoint x: 333, endPoint y: 184, distance: 42.3
drag, startPoint x: 332, startPoint y: 183, endPoint x: 345, endPoint y: 207, distance: 27.2
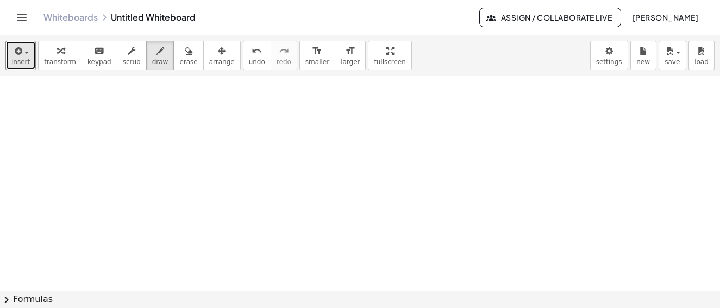
scroll to position [6880, 3]
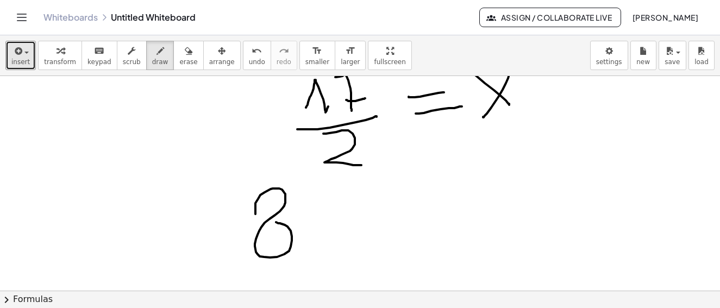
drag, startPoint x: 252, startPoint y: 214, endPoint x: 272, endPoint y: 220, distance: 21.0
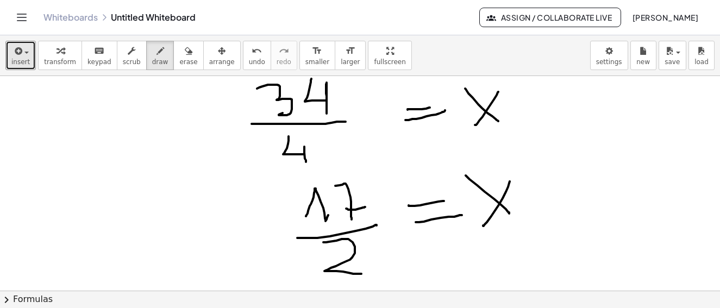
scroll to position [6935, 3]
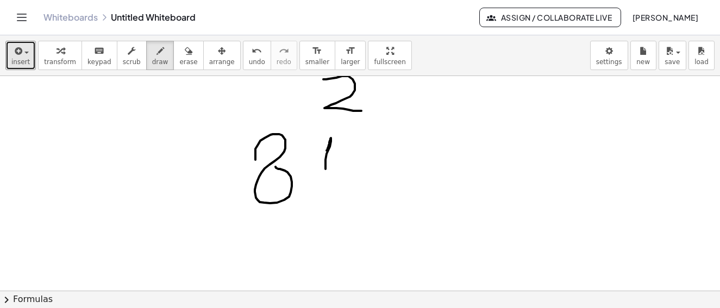
drag, startPoint x: 323, startPoint y: 151, endPoint x: 322, endPoint y: 169, distance: 18.5
drag, startPoint x: 313, startPoint y: 179, endPoint x: 326, endPoint y: 191, distance: 18.1
drag, startPoint x: 320, startPoint y: 194, endPoint x: 353, endPoint y: 215, distance: 39.4
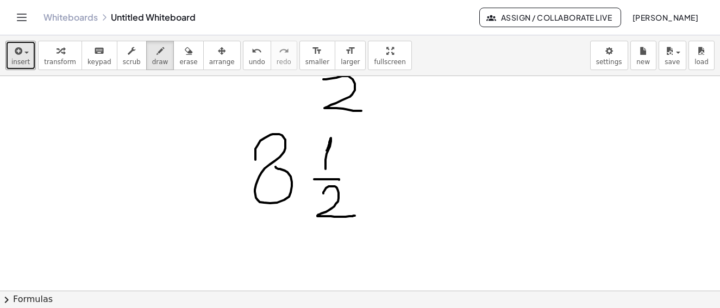
drag, startPoint x: 407, startPoint y: 173, endPoint x: 435, endPoint y: 166, distance: 29.1
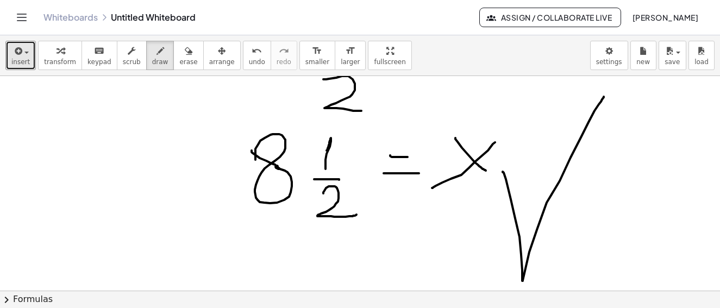
drag, startPoint x: 519, startPoint y: 270, endPoint x: 600, endPoint y: 104, distance: 184.6
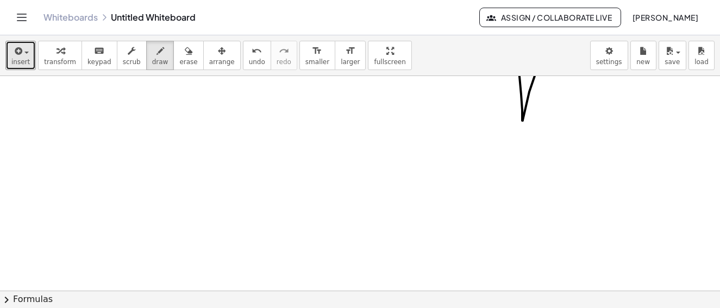
scroll to position [7258, 3]
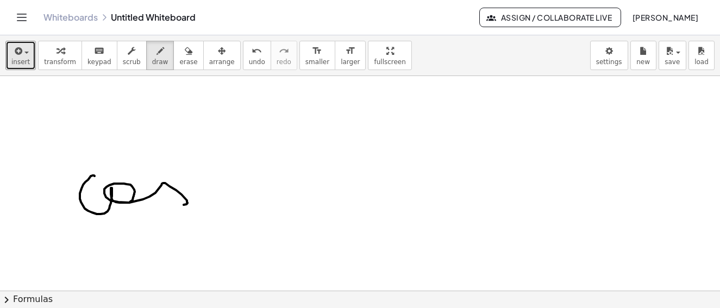
drag, startPoint x: 91, startPoint y: 176, endPoint x: 185, endPoint y: 188, distance: 94.8
drag, startPoint x: 189, startPoint y: 159, endPoint x: 220, endPoint y: 160, distance: 31.0
drag, startPoint x: 225, startPoint y: 169, endPoint x: 236, endPoint y: 182, distance: 17.7
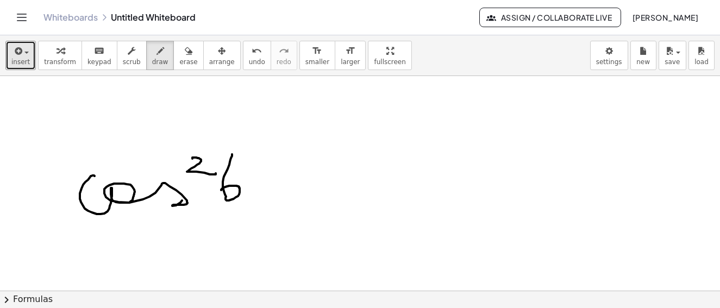
drag, startPoint x: 262, startPoint y: 161, endPoint x: 275, endPoint y: 167, distance: 13.9
drag, startPoint x: 306, startPoint y: 147, endPoint x: 391, endPoint y: 195, distance: 97.6
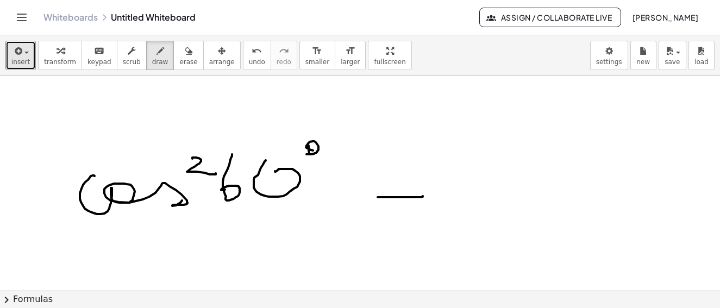
drag, startPoint x: 375, startPoint y: 197, endPoint x: 411, endPoint y: 183, distance: 39.3
drag, startPoint x: 409, startPoint y: 184, endPoint x: 433, endPoint y: 197, distance: 27.0
drag, startPoint x: 407, startPoint y: 204, endPoint x: 430, endPoint y: 197, distance: 24.3
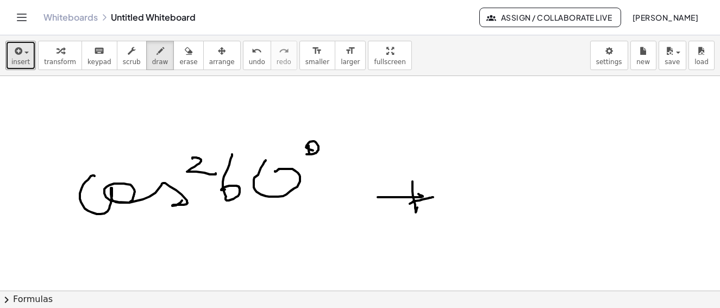
drag, startPoint x: 438, startPoint y: 197, endPoint x: 536, endPoint y: 156, distance: 106.2
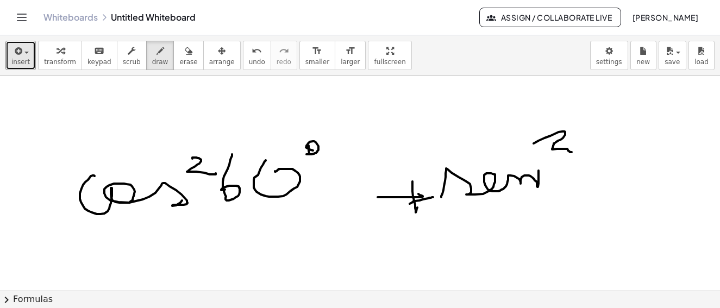
drag, startPoint x: 531, startPoint y: 144, endPoint x: 571, endPoint y: 151, distance: 41.5
drag, startPoint x: 611, startPoint y: 146, endPoint x: 633, endPoint y: 171, distance: 33.5
drag, startPoint x: 655, startPoint y: 159, endPoint x: 680, endPoint y: 175, distance: 29.6
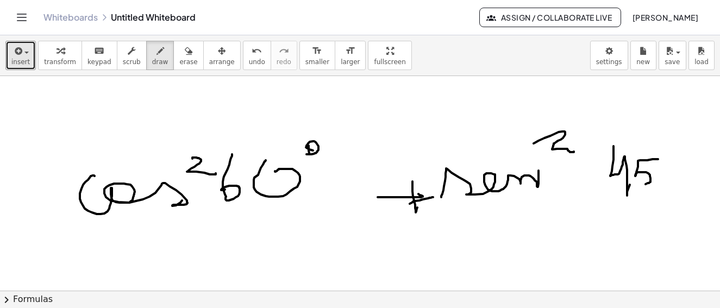
drag, startPoint x: 662, startPoint y: 175, endPoint x: 673, endPoint y: 173, distance: 11.0
drag, startPoint x: 665, startPoint y: 185, endPoint x: 682, endPoint y: 183, distance: 16.9
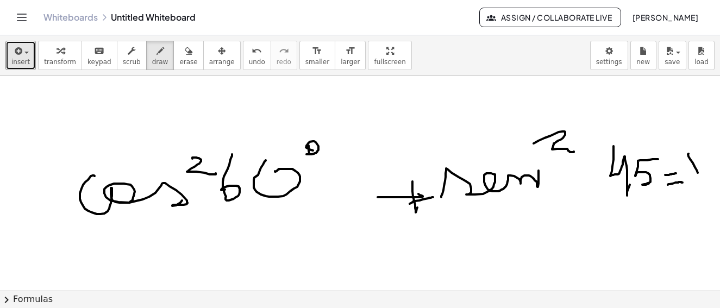
drag, startPoint x: 686, startPoint y: 157, endPoint x: 700, endPoint y: 175, distance: 23.2
drag, startPoint x: 700, startPoint y: 160, endPoint x: 678, endPoint y: 198, distance: 44.3
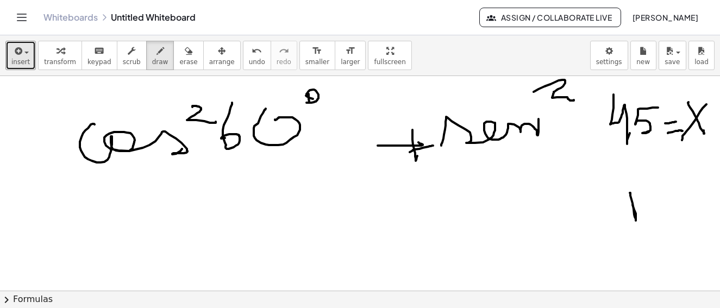
drag, startPoint x: 630, startPoint y: 203, endPoint x: 632, endPoint y: 190, distance: 13.2
drag, startPoint x: 632, startPoint y: 190, endPoint x: 655, endPoint y: 192, distance: 23.5
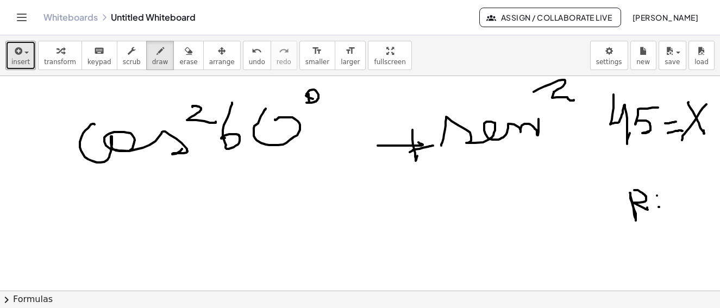
drag, startPoint x: 656, startPoint y: 207, endPoint x: 661, endPoint y: 201, distance: 7.7
drag, startPoint x: 669, startPoint y: 184, endPoint x: 682, endPoint y: 210, distance: 28.7
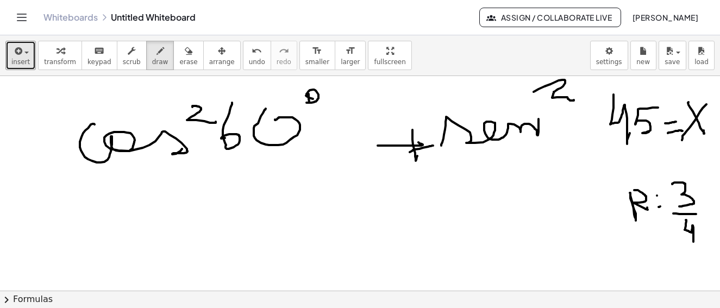
drag, startPoint x: 160, startPoint y: 234, endPoint x: 168, endPoint y: 246, distance: 13.7
drag, startPoint x: 132, startPoint y: 259, endPoint x: 184, endPoint y: 255, distance: 52.4
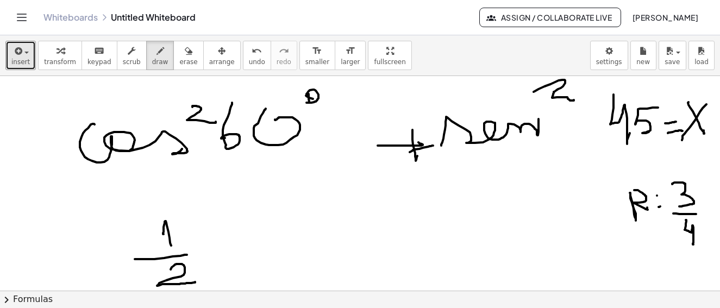
drag, startPoint x: 171, startPoint y: 266, endPoint x: 189, endPoint y: 277, distance: 21.0
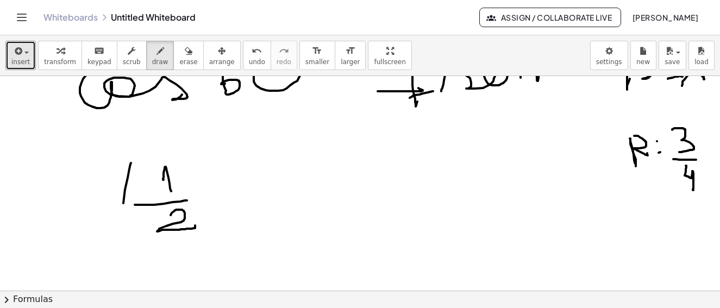
drag, startPoint x: 128, startPoint y: 163, endPoint x: 83, endPoint y: 256, distance: 102.6
drag, startPoint x: 118, startPoint y: 248, endPoint x: 133, endPoint y: 253, distance: 16.0
drag, startPoint x: 198, startPoint y: 164, endPoint x: 213, endPoint y: 220, distance: 57.9
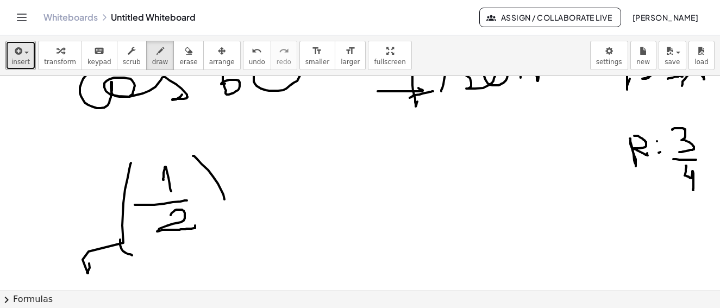
drag, startPoint x: 219, startPoint y: 137, endPoint x: 238, endPoint y: 163, distance: 32.3
drag, startPoint x: 265, startPoint y: 182, endPoint x: 303, endPoint y: 181, distance: 38.1
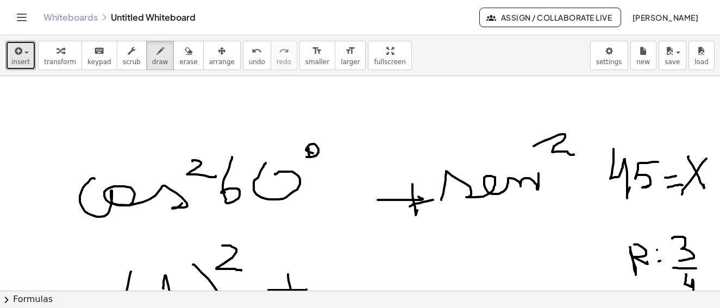
scroll to position [7310, 3]
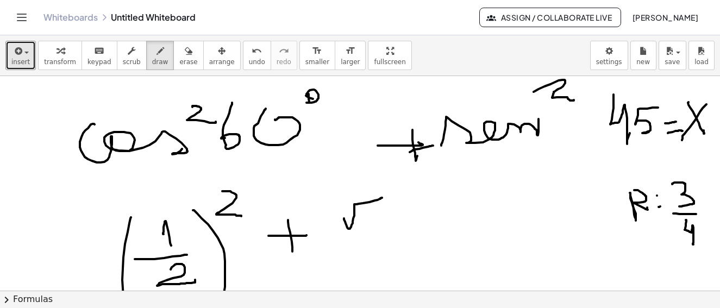
drag, startPoint x: 341, startPoint y: 219, endPoint x: 380, endPoint y: 204, distance: 41.8
drag, startPoint x: 373, startPoint y: 216, endPoint x: 391, endPoint y: 226, distance: 20.9
drag, startPoint x: 340, startPoint y: 244, endPoint x: 393, endPoint y: 236, distance: 53.9
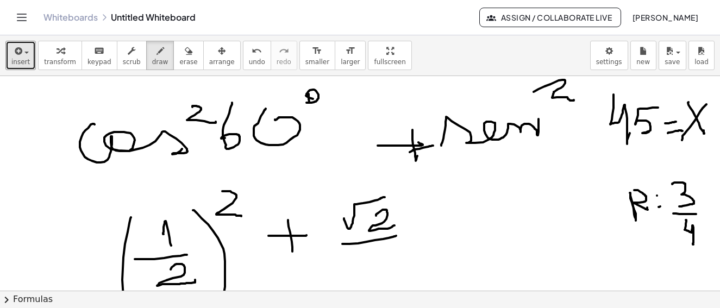
drag, startPoint x: 329, startPoint y: 200, endPoint x: 354, endPoint y: 258, distance: 63.6
click at [339, 284] on div "×" at bounding box center [360, 183] width 720 height 215
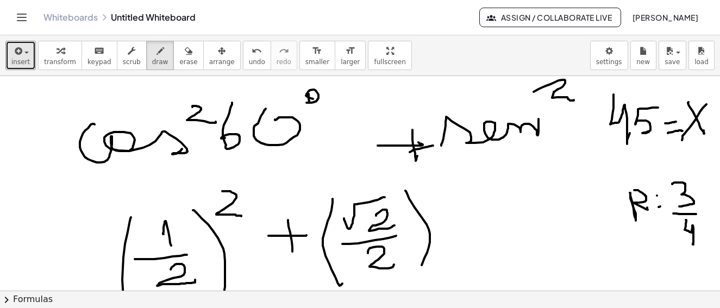
drag, startPoint x: 402, startPoint y: 191, endPoint x: 422, endPoint y: 214, distance: 30.5
drag, startPoint x: 441, startPoint y: 180, endPoint x: 449, endPoint y: 205, distance: 26.3
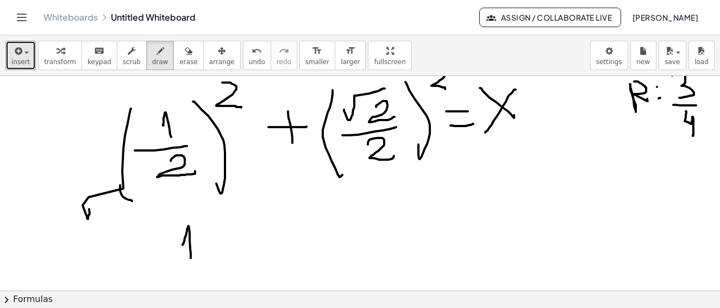
click at [201, 284] on div "×" at bounding box center [360, 183] width 720 height 215
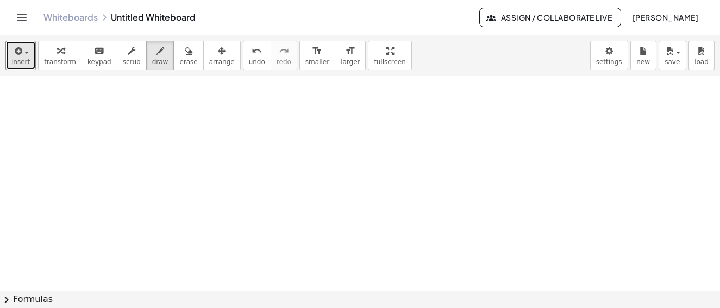
scroll to position [7902, 3]
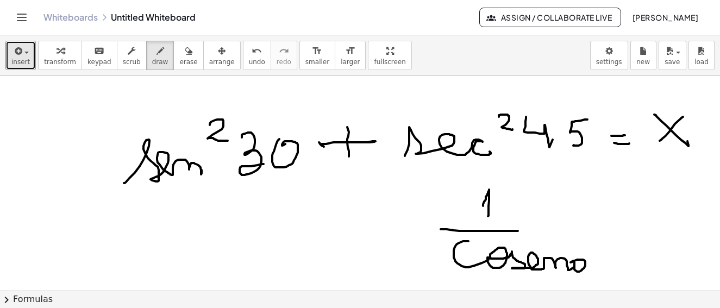
drag, startPoint x: 452, startPoint y: 246, endPoint x: 556, endPoint y: 234, distance: 104.0
drag, startPoint x: 514, startPoint y: 232, endPoint x: 601, endPoint y: 228, distance: 86.5
drag, startPoint x: 598, startPoint y: 250, endPoint x: 625, endPoint y: 242, distance: 28.1
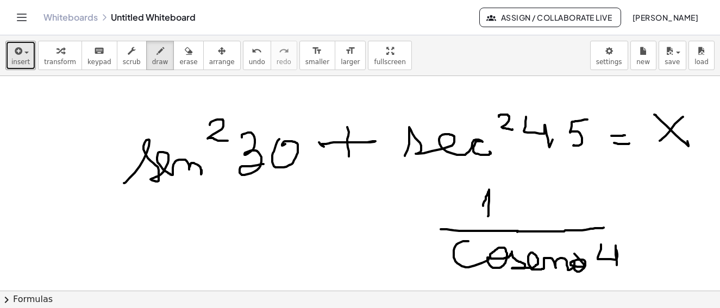
drag, startPoint x: 643, startPoint y: 237, endPoint x: 621, endPoint y: 262, distance: 33.1
drag, startPoint x: 325, startPoint y: 216, endPoint x: 375, endPoint y: 212, distance: 49.6
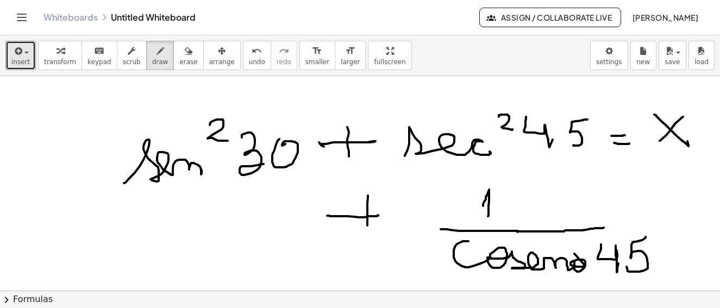
drag, startPoint x: 365, startPoint y: 196, endPoint x: 358, endPoint y: 214, distance: 19.3
drag, startPoint x: 141, startPoint y: 232, endPoint x: 214, endPoint y: 200, distance: 79.1
drag, startPoint x: 213, startPoint y: 196, endPoint x: 226, endPoint y: 205, distance: 15.5
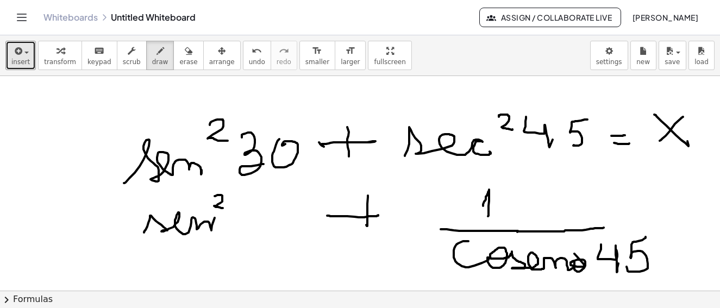
drag, startPoint x: 251, startPoint y: 203, endPoint x: 265, endPoint y: 218, distance: 20.4
drag, startPoint x: 266, startPoint y: 217, endPoint x: 282, endPoint y: 208, distance: 19.0
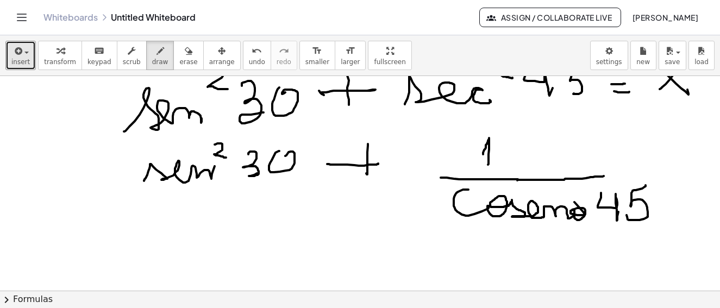
scroll to position [8008, 3]
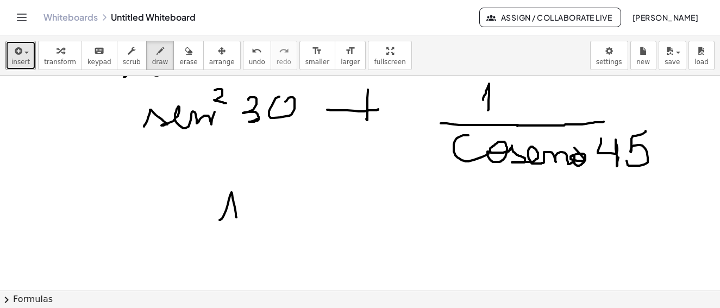
drag, startPoint x: 217, startPoint y: 220, endPoint x: 233, endPoint y: 217, distance: 16.5
drag, startPoint x: 197, startPoint y: 230, endPoint x: 250, endPoint y: 232, distance: 52.2
drag, startPoint x: 222, startPoint y: 237, endPoint x: 271, endPoint y: 235, distance: 48.4
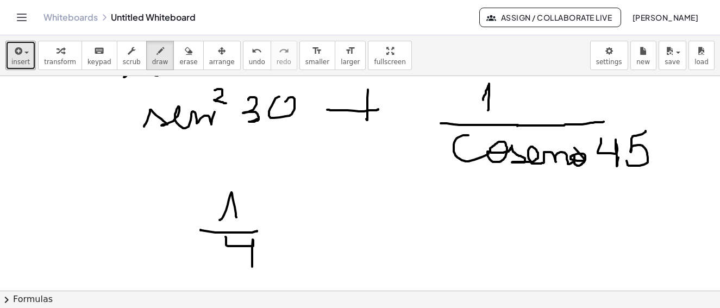
drag, startPoint x: 327, startPoint y: 214, endPoint x: 342, endPoint y: 201, distance: 20.0
drag, startPoint x: 345, startPoint y: 212, endPoint x: 348, endPoint y: 227, distance: 15.0
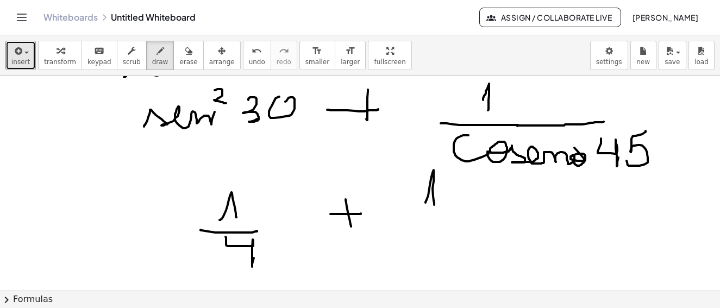
drag, startPoint x: 422, startPoint y: 203, endPoint x: 406, endPoint y: 219, distance: 23.1
drag, startPoint x: 433, startPoint y: 219, endPoint x: 439, endPoint y: 219, distance: 6.0
drag, startPoint x: 463, startPoint y: 198, endPoint x: 474, endPoint y: 186, distance: 16.1
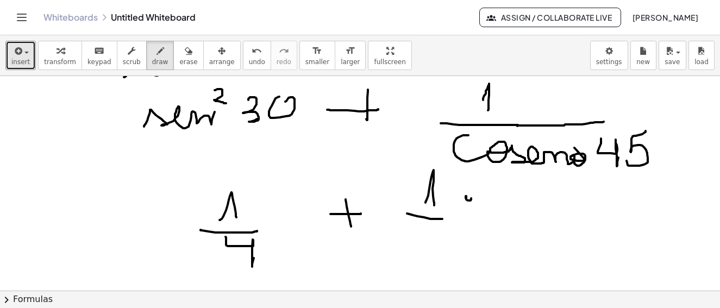
drag, startPoint x: 475, startPoint y: 195, endPoint x: 496, endPoint y: 213, distance: 27.7
drag, startPoint x: 471, startPoint y: 219, endPoint x: 514, endPoint y: 213, distance: 43.4
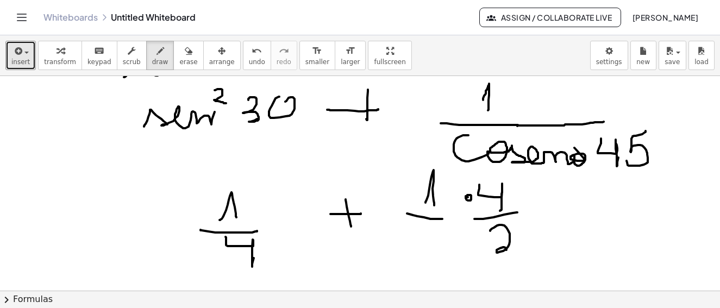
drag, startPoint x: 493, startPoint y: 227, endPoint x: 513, endPoint y: 244, distance: 26.7
drag, startPoint x: 542, startPoint y: 203, endPoint x: 551, endPoint y: 201, distance: 10.0
drag, startPoint x: 533, startPoint y: 210, endPoint x: 552, endPoint y: 207, distance: 19.2
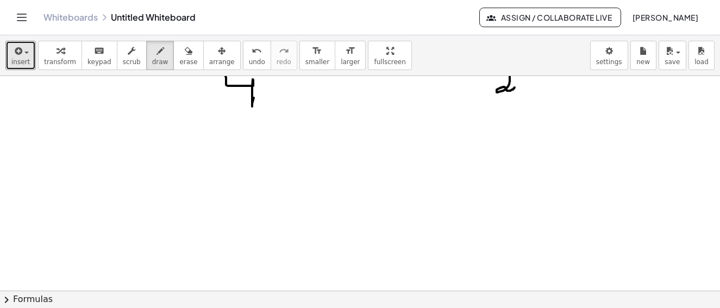
scroll to position [8114, 3]
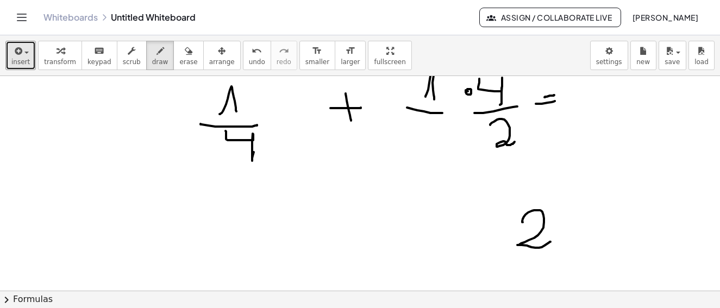
drag, startPoint x: 520, startPoint y: 222, endPoint x: 551, endPoint y: 234, distance: 33.7
drag, startPoint x: 564, startPoint y: 215, endPoint x: 578, endPoint y: 225, distance: 17.1
drag, startPoint x: 549, startPoint y: 228, endPoint x: 584, endPoint y: 232, distance: 36.1
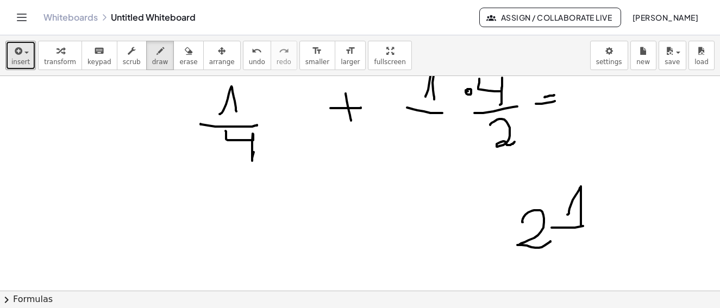
drag, startPoint x: 582, startPoint y: 232, endPoint x: 616, endPoint y: 210, distance: 40.6
drag, startPoint x: 618, startPoint y: 208, endPoint x: 633, endPoint y: 205, distance: 15.0
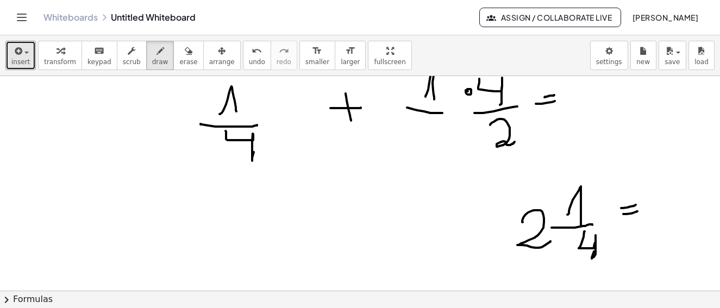
drag, startPoint x: 620, startPoint y: 214, endPoint x: 634, endPoint y: 211, distance: 14.4
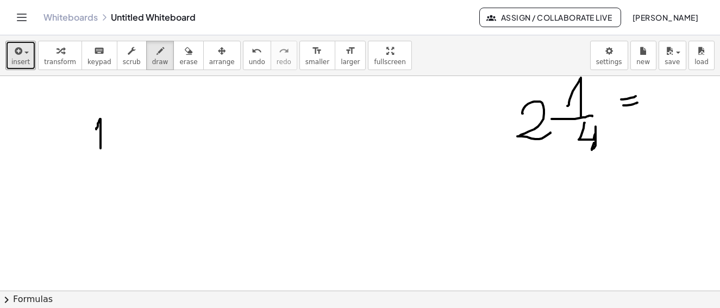
drag, startPoint x: 93, startPoint y: 129, endPoint x: 97, endPoint y: 148, distance: 19.5
drag, startPoint x: 80, startPoint y: 159, endPoint x: 82, endPoint y: 171, distance: 11.5
drag, startPoint x: 84, startPoint y: 179, endPoint x: 99, endPoint y: 190, distance: 19.5
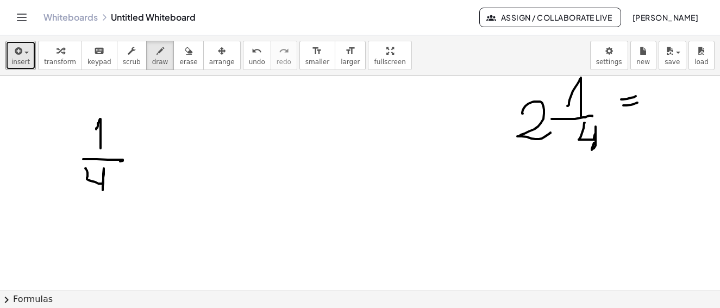
drag, startPoint x: 73, startPoint y: 122, endPoint x: 80, endPoint y: 182, distance: 60.3
drag, startPoint x: 121, startPoint y: 135, endPoint x: 129, endPoint y: 144, distance: 12.3
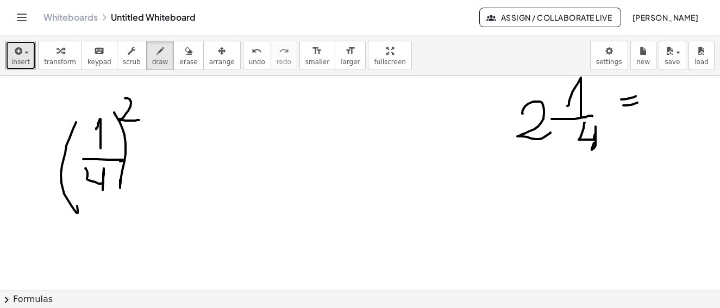
drag, startPoint x: 122, startPoint y: 98, endPoint x: 136, endPoint y: 120, distance: 25.9
drag, startPoint x: 148, startPoint y: 147, endPoint x: 178, endPoint y: 150, distance: 30.0
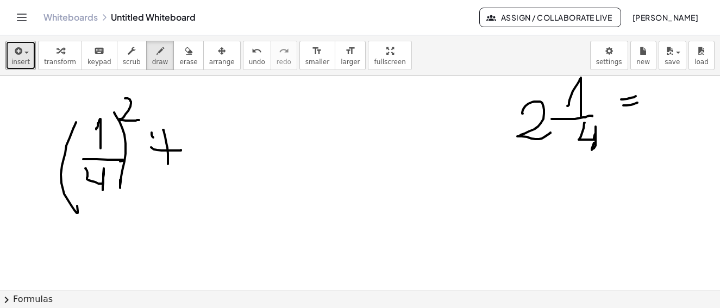
drag, startPoint x: 160, startPoint y: 130, endPoint x: 167, endPoint y: 161, distance: 31.9
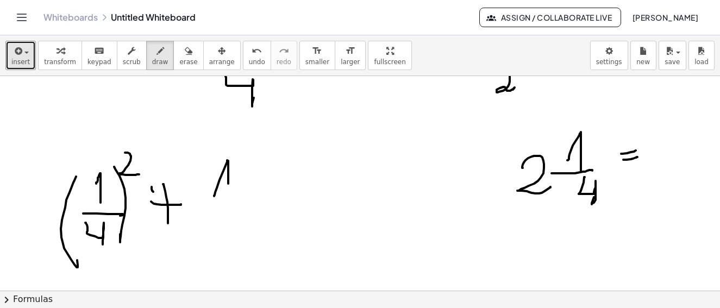
drag, startPoint x: 211, startPoint y: 196, endPoint x: 225, endPoint y: 202, distance: 15.1
drag, startPoint x: 250, startPoint y: 200, endPoint x: 283, endPoint y: 190, distance: 34.6
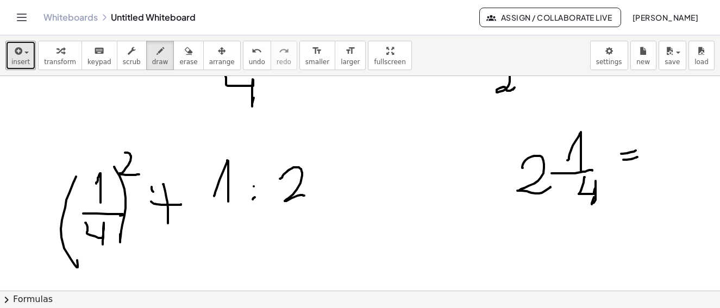
drag, startPoint x: 277, startPoint y: 179, endPoint x: 312, endPoint y: 191, distance: 36.5
drag, startPoint x: 279, startPoint y: 204, endPoint x: 297, endPoint y: 212, distance: 20.0
drag, startPoint x: 295, startPoint y: 209, endPoint x: 301, endPoint y: 222, distance: 14.6
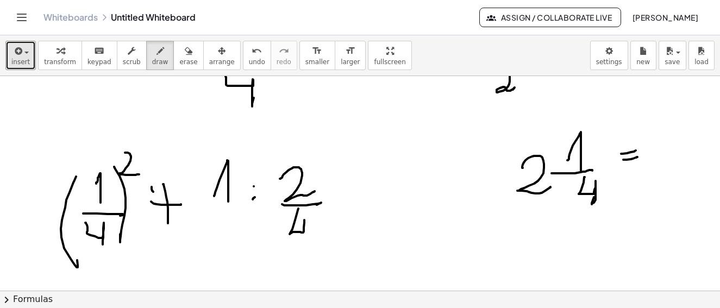
drag, startPoint x: 274, startPoint y: 204, endPoint x: 311, endPoint y: 208, distance: 37.1
drag, startPoint x: 282, startPoint y: 240, endPoint x: 326, endPoint y: 219, distance: 49.4
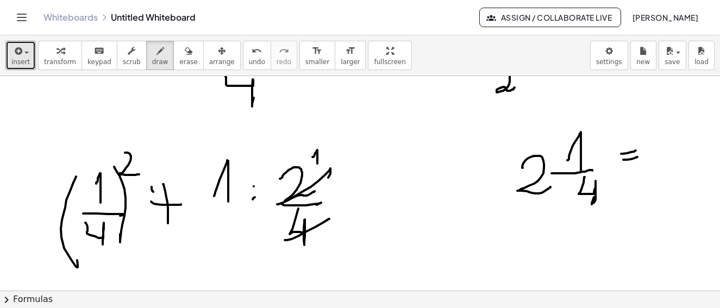
drag, startPoint x: 309, startPoint y: 157, endPoint x: 325, endPoint y: 221, distance: 65.5
drag, startPoint x: 320, startPoint y: 235, endPoint x: 326, endPoint y: 252, distance: 18.1
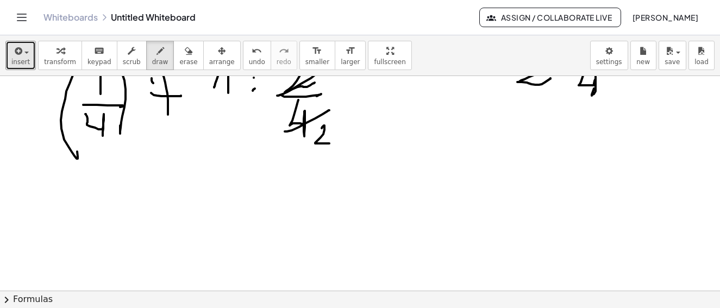
scroll to position [8332, 3]
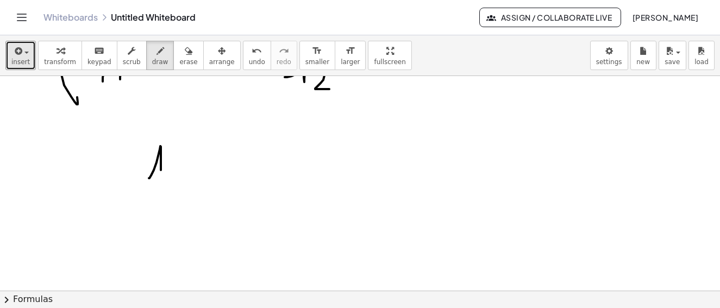
drag, startPoint x: 146, startPoint y: 178, endPoint x: 158, endPoint y: 182, distance: 12.4
drag, startPoint x: 141, startPoint y: 199, endPoint x: 170, endPoint y: 199, distance: 28.8
drag, startPoint x: 146, startPoint y: 216, endPoint x: 166, endPoint y: 232, distance: 25.6
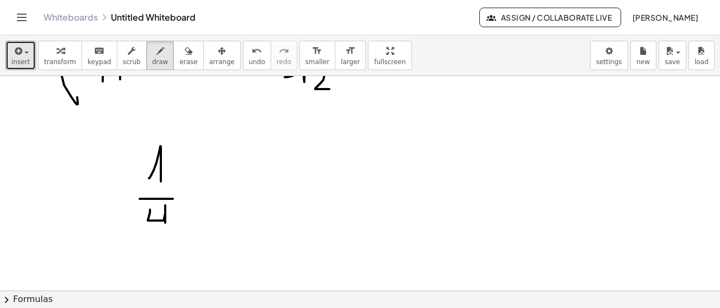
drag, startPoint x: 205, startPoint y: 177, endPoint x: 242, endPoint y: 178, distance: 37.5
drag, startPoint x: 267, startPoint y: 161, endPoint x: 297, endPoint y: 188, distance: 40.0
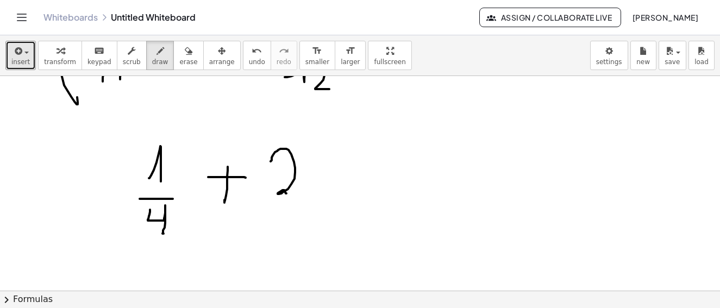
drag, startPoint x: 349, startPoint y: 181, endPoint x: 370, endPoint y: 179, distance: 20.7
drag, startPoint x: 357, startPoint y: 191, endPoint x: 379, endPoint y: 189, distance: 22.5
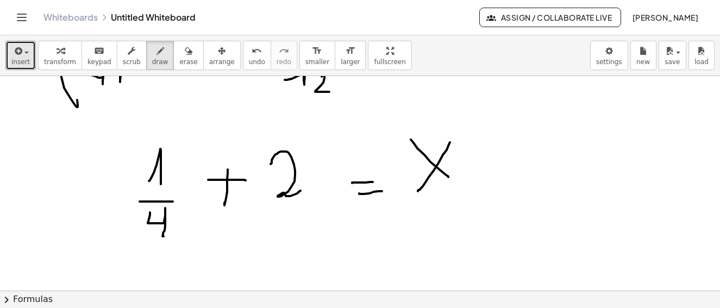
scroll to position [8383, 3]
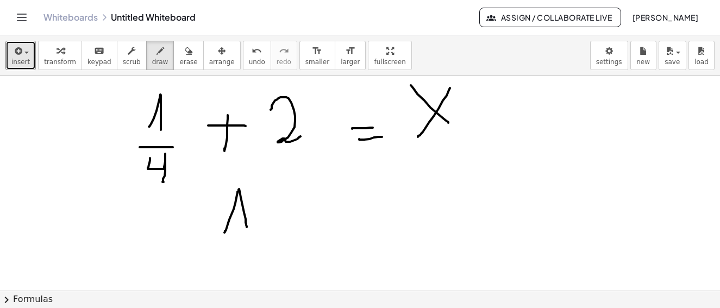
drag, startPoint x: 221, startPoint y: 233, endPoint x: 218, endPoint y: 245, distance: 12.9
drag, startPoint x: 216, startPoint y: 246, endPoint x: 261, endPoint y: 267, distance: 49.9
drag, startPoint x: 261, startPoint y: 267, endPoint x: 250, endPoint y: 259, distance: 14.0
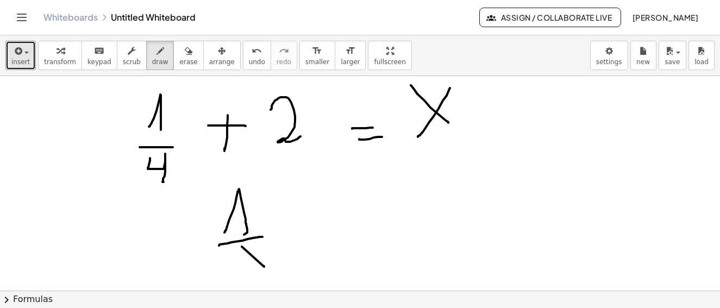
drag, startPoint x: 241, startPoint y: 253, endPoint x: 277, endPoint y: 227, distance: 44.7
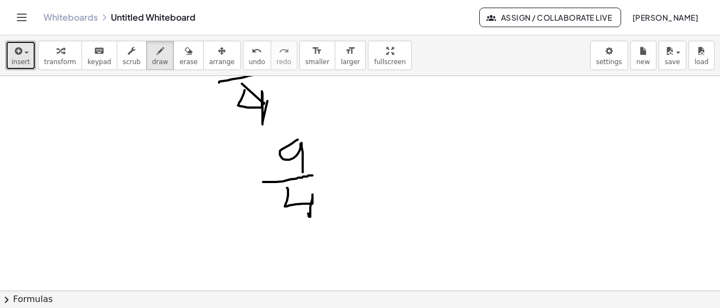
scroll to position [8598, 3]
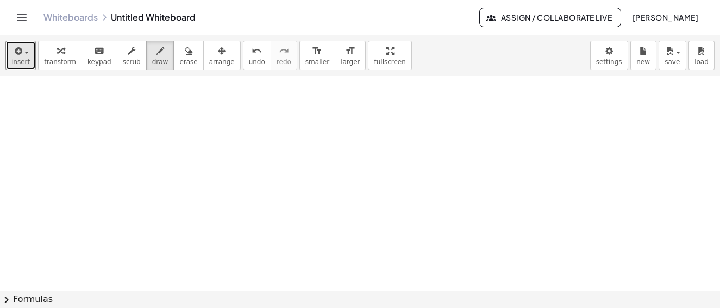
scroll to position [9082, 3]
drag, startPoint x: 96, startPoint y: 175, endPoint x: 148, endPoint y: 198, distance: 56.5
drag, startPoint x: 147, startPoint y: 169, endPoint x: 163, endPoint y: 191, distance: 26.9
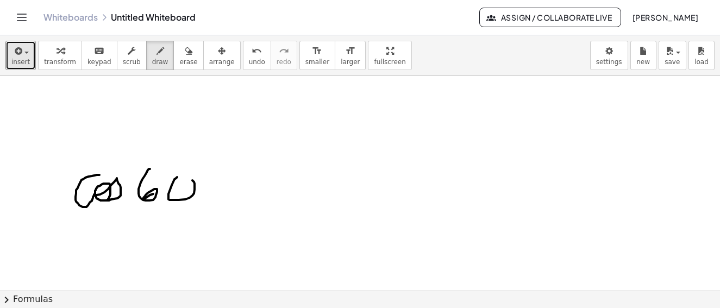
drag, startPoint x: 167, startPoint y: 190, endPoint x: 207, endPoint y: 171, distance: 44.3
drag, startPoint x: 202, startPoint y: 170, endPoint x: 215, endPoint y: 164, distance: 14.4
drag, startPoint x: 232, startPoint y: 185, endPoint x: 256, endPoint y: 175, distance: 25.8
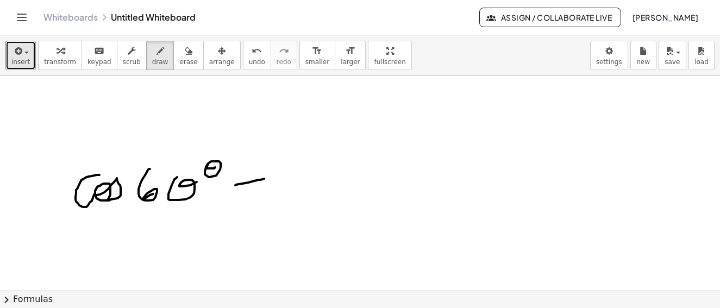
drag, startPoint x: 250, startPoint y: 191, endPoint x: 260, endPoint y: 179, distance: 15.8
drag, startPoint x: 279, startPoint y: 169, endPoint x: 368, endPoint y: 182, distance: 90.1
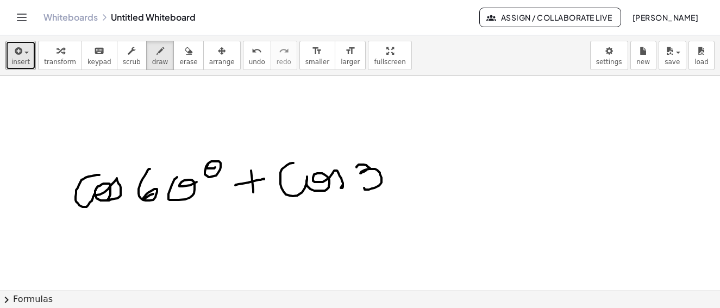
drag, startPoint x: 353, startPoint y: 167, endPoint x: 393, endPoint y: 185, distance: 43.6
drag, startPoint x: 392, startPoint y: 171, endPoint x: 406, endPoint y: 163, distance: 16.1
drag, startPoint x: 420, startPoint y: 152, endPoint x: 377, endPoint y: 181, distance: 51.7
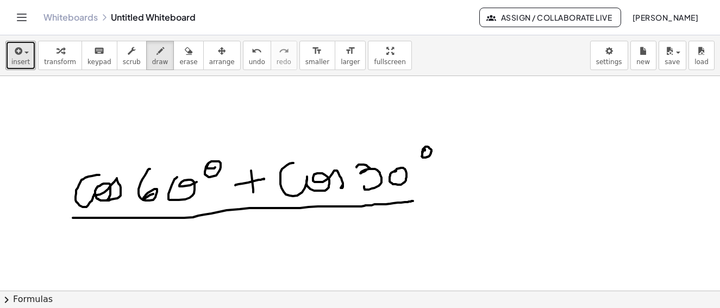
drag, startPoint x: 70, startPoint y: 218, endPoint x: 410, endPoint y: 201, distance: 340.2
drag, startPoint x: 98, startPoint y: 233, endPoint x: 141, endPoint y: 246, distance: 44.7
drag, startPoint x: 166, startPoint y: 238, endPoint x: 176, endPoint y: 252, distance: 17.5
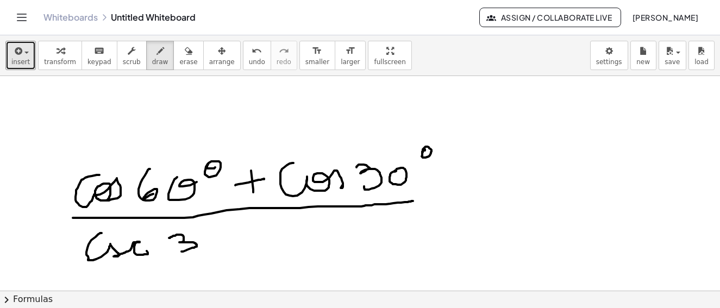
drag, startPoint x: 202, startPoint y: 232, endPoint x: 228, endPoint y: 221, distance: 27.8
drag, startPoint x: 141, startPoint y: 230, endPoint x: 154, endPoint y: 239, distance: 15.2
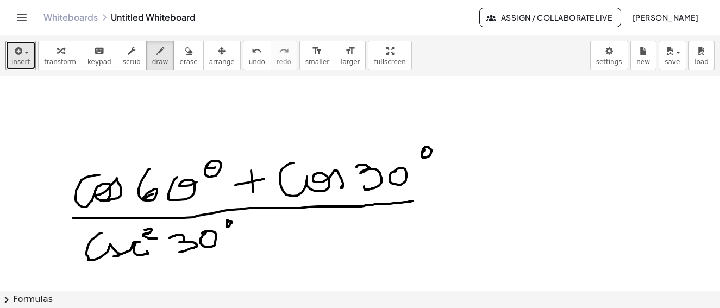
drag, startPoint x: 256, startPoint y: 235, endPoint x: 284, endPoint y: 235, distance: 28.3
drag, startPoint x: 276, startPoint y: 227, endPoint x: 277, endPoint y: 252, distance: 25.0
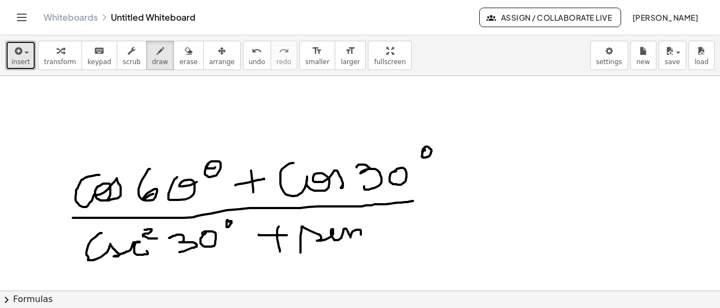
drag, startPoint x: 297, startPoint y: 251, endPoint x: 365, endPoint y: 228, distance: 71.4
drag, startPoint x: 368, startPoint y: 211, endPoint x: 376, endPoint y: 222, distance: 13.7
drag, startPoint x: 401, startPoint y: 213, endPoint x: 430, endPoint y: 207, distance: 30.0
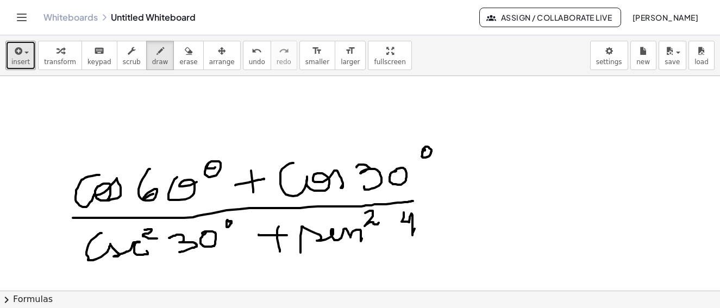
drag, startPoint x: 432, startPoint y: 206, endPoint x: 472, endPoint y: 190, distance: 43.2
drag, startPoint x: 505, startPoint y: 180, endPoint x: 535, endPoint y: 178, distance: 30.0
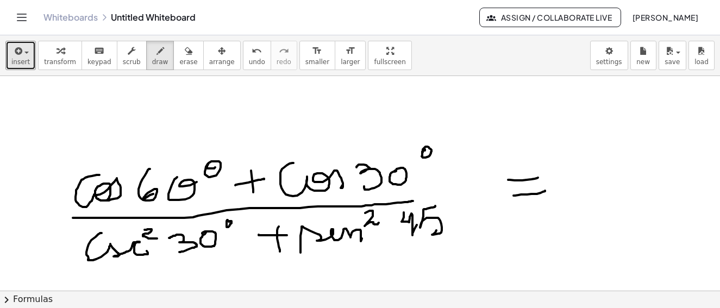
drag, startPoint x: 512, startPoint y: 196, endPoint x: 543, endPoint y: 191, distance: 31.4
drag, startPoint x: 621, startPoint y: 172, endPoint x: 623, endPoint y: 154, distance: 18.0
drag, startPoint x: 624, startPoint y: 138, endPoint x: 583, endPoint y: 194, distance: 68.8
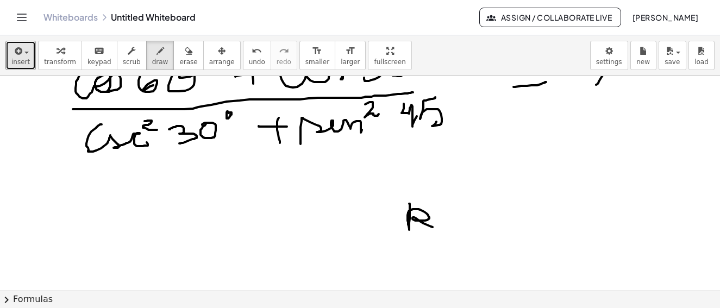
drag, startPoint x: 407, startPoint y: 204, endPoint x: 439, endPoint y: 215, distance: 33.9
drag, startPoint x: 449, startPoint y: 223, endPoint x: 459, endPoint y: 223, distance: 9.8
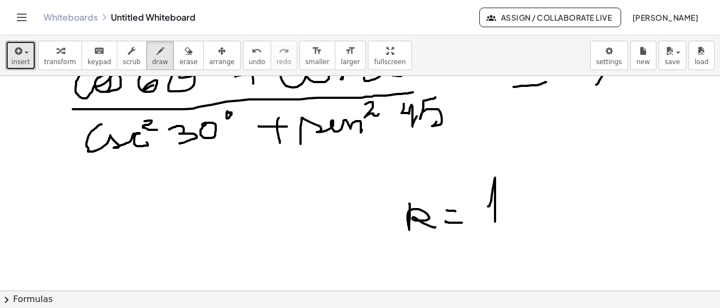
drag, startPoint x: 486, startPoint y: 207, endPoint x: 547, endPoint y: 200, distance: 61.8
drag, startPoint x: 527, startPoint y: 197, endPoint x: 551, endPoint y: 195, distance: 24.0
drag, startPoint x: 541, startPoint y: 182, endPoint x: 568, endPoint y: 200, distance: 31.8
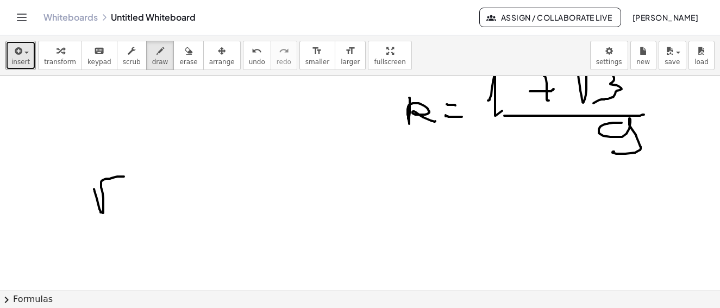
drag, startPoint x: 91, startPoint y: 189, endPoint x: 121, endPoint y: 177, distance: 32.4
drag, startPoint x: 109, startPoint y: 186, endPoint x: 104, endPoint y: 206, distance: 19.6
drag, startPoint x: 131, startPoint y: 170, endPoint x: 141, endPoint y: 195, distance: 27.1
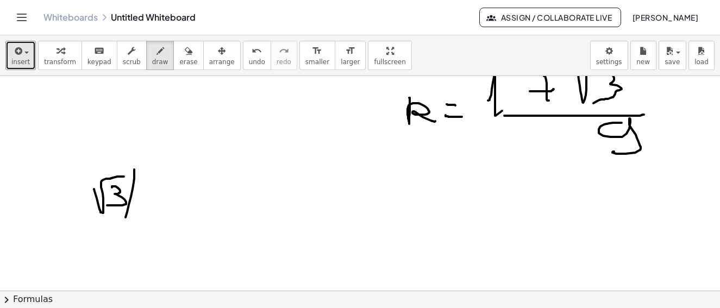
drag, startPoint x: 149, startPoint y: 183, endPoint x: 171, endPoint y: 206, distance: 31.9
drag, startPoint x: 181, startPoint y: 186, endPoint x: 215, endPoint y: 183, distance: 33.9
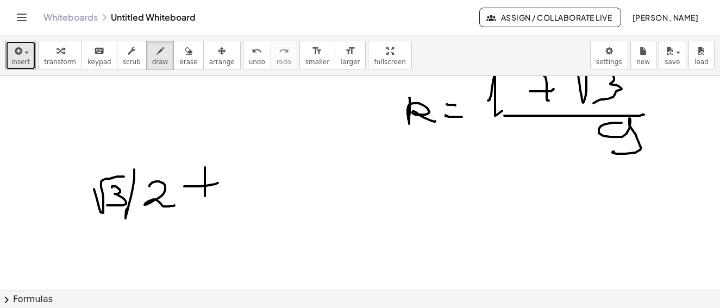
drag, startPoint x: 202, startPoint y: 167, endPoint x: 202, endPoint y: 196, distance: 28.8
drag, startPoint x: 242, startPoint y: 183, endPoint x: 246, endPoint y: 164, distance: 19.9
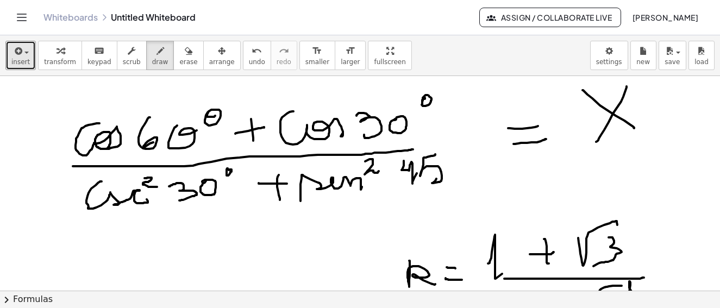
scroll to position [9351, 3]
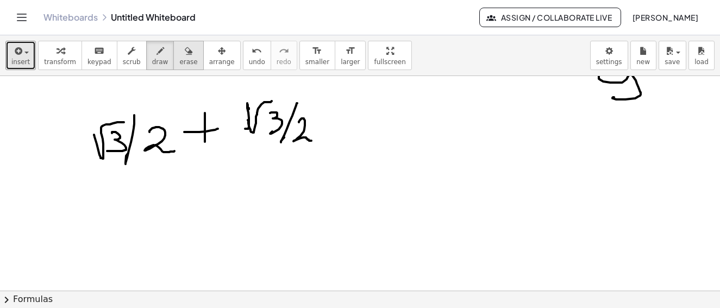
click at [179, 53] on div "button" at bounding box center [188, 50] width 18 height 13
drag, startPoint x: 114, startPoint y: 122, endPoint x: 110, endPoint y: 142, distance: 20.5
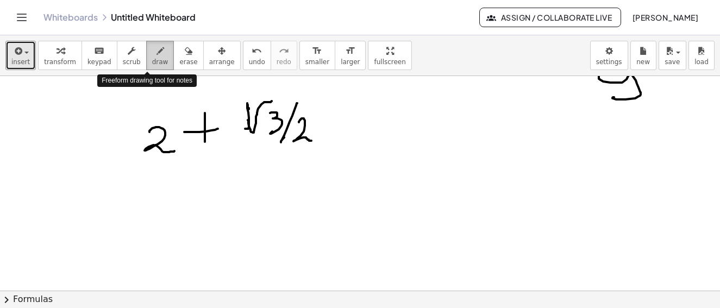
click at [152, 52] on div "button" at bounding box center [160, 50] width 16 height 13
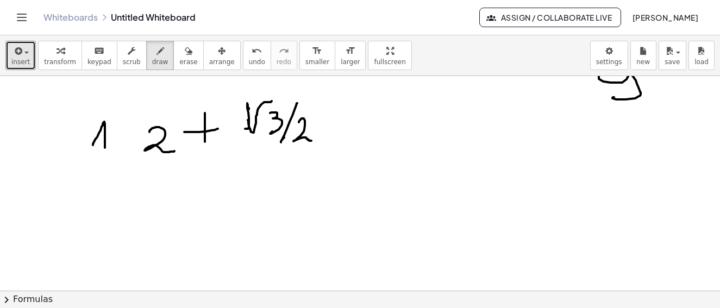
drag, startPoint x: 90, startPoint y: 145, endPoint x: 102, endPoint y: 148, distance: 12.3
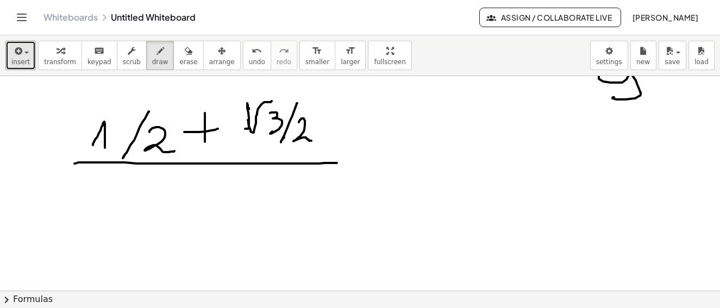
drag, startPoint x: 71, startPoint y: 164, endPoint x: 334, endPoint y: 163, distance: 262.6
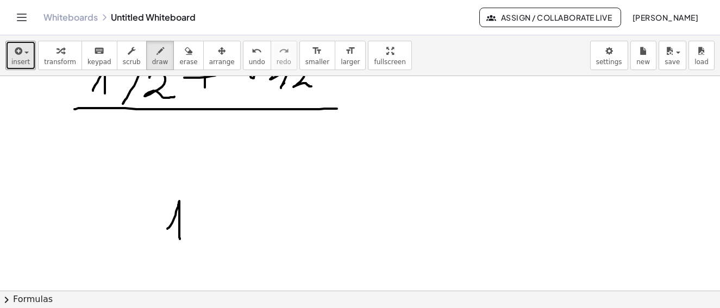
drag, startPoint x: 164, startPoint y: 229, endPoint x: 177, endPoint y: 240, distance: 16.6
drag, startPoint x: 198, startPoint y: 214, endPoint x: 218, endPoint y: 213, distance: 19.6
drag, startPoint x: 210, startPoint y: 205, endPoint x: 236, endPoint y: 204, distance: 26.1
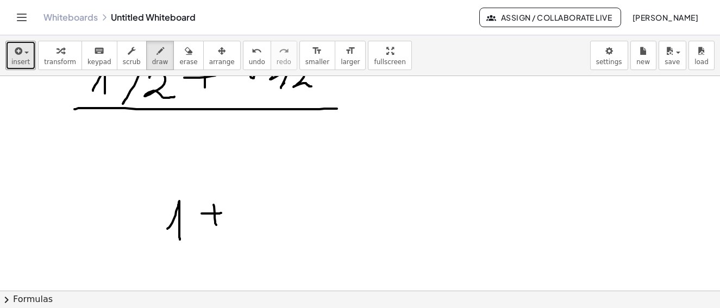
drag, startPoint x: 250, startPoint y: 227, endPoint x: 289, endPoint y: 195, distance: 50.2
drag, startPoint x: 278, startPoint y: 202, endPoint x: 277, endPoint y: 226, distance: 23.4
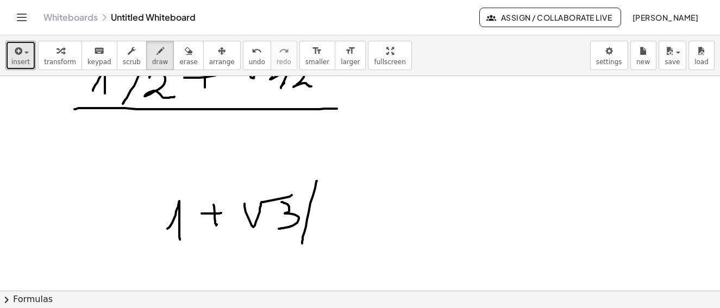
drag, startPoint x: 314, startPoint y: 181, endPoint x: 306, endPoint y: 212, distance: 31.9
drag, startPoint x: 322, startPoint y: 209, endPoint x: 349, endPoint y: 231, distance: 34.8
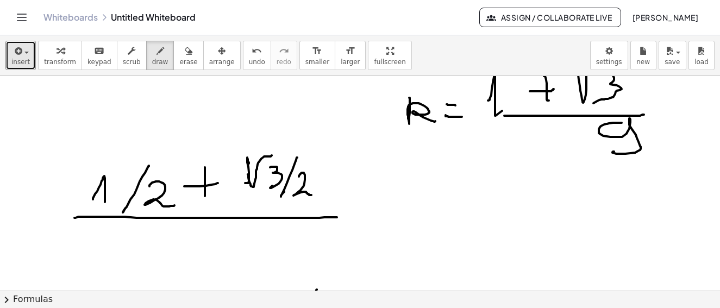
scroll to position [9351, 3]
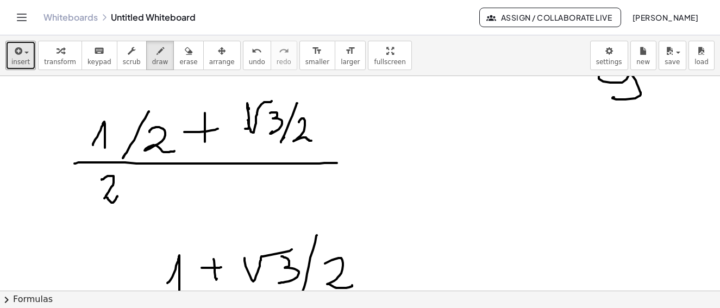
drag, startPoint x: 98, startPoint y: 180, endPoint x: 114, endPoint y: 196, distance: 22.7
drag, startPoint x: 180, startPoint y: 182, endPoint x: 210, endPoint y: 182, distance: 29.9
drag, startPoint x: 192, startPoint y: 172, endPoint x: 194, endPoint y: 191, distance: 19.1
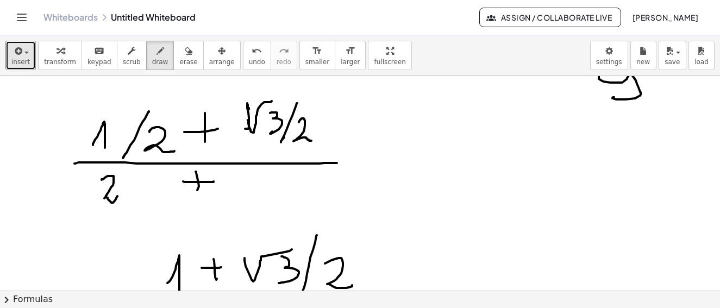
drag, startPoint x: 114, startPoint y: 184, endPoint x: 111, endPoint y: 211, distance: 27.3
drag, startPoint x: 179, startPoint y: 57, endPoint x: 144, endPoint y: 179, distance: 126.8
click at [173, 72] on div "insert select one: Math Expression Function Text Youtube Video Graphing Geometr…" at bounding box center [360, 55] width 720 height 41
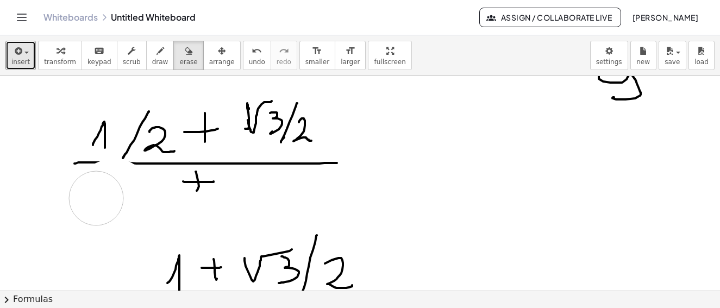
drag, startPoint x: 117, startPoint y: 189, endPoint x: 124, endPoint y: 28, distance: 161.6
drag, startPoint x: 147, startPoint y: 58, endPoint x: 150, endPoint y: 175, distance: 117.5
click at [152, 58] on span "draw" at bounding box center [160, 62] width 16 height 8
drag, startPoint x: 104, startPoint y: 178, endPoint x: 117, endPoint y: 210, distance: 34.3
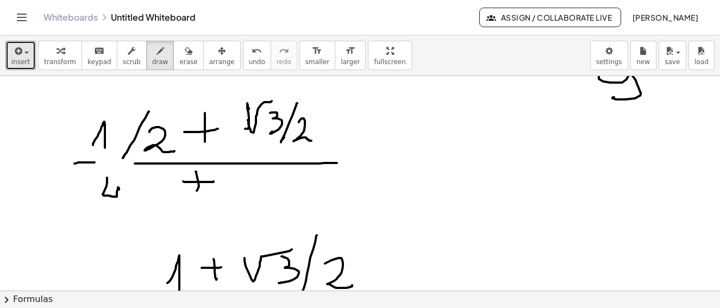
drag, startPoint x: 258, startPoint y: 179, endPoint x: 287, endPoint y: 172, distance: 30.1
drag, startPoint x: 279, startPoint y: 179, endPoint x: 289, endPoint y: 195, distance: 18.6
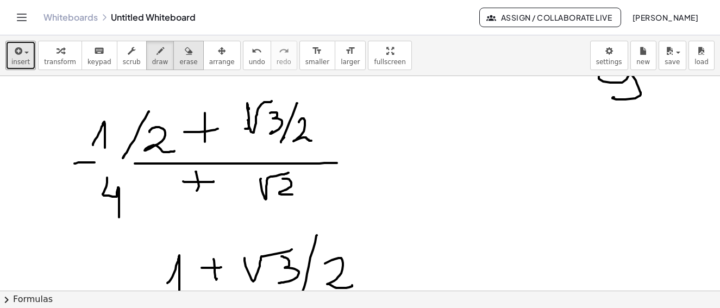
click at [179, 62] on span "erase" at bounding box center [188, 62] width 18 height 8
drag, startPoint x: 285, startPoint y: 186, endPoint x: 148, endPoint y: 57, distance: 188.5
drag, startPoint x: 154, startPoint y: 51, endPoint x: 166, endPoint y: 74, distance: 26.0
click at [154, 54] on button "draw" at bounding box center [160, 55] width 28 height 29
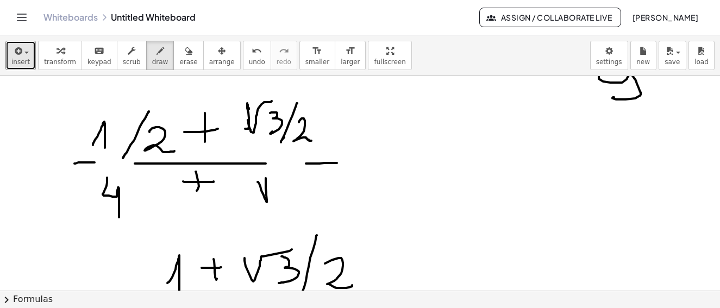
drag, startPoint x: 260, startPoint y: 195, endPoint x: 260, endPoint y: 182, distance: 13.6
drag, startPoint x: 253, startPoint y: 184, endPoint x: 281, endPoint y: 179, distance: 27.6
drag, startPoint x: 279, startPoint y: 178, endPoint x: 287, endPoint y: 190, distance: 13.4
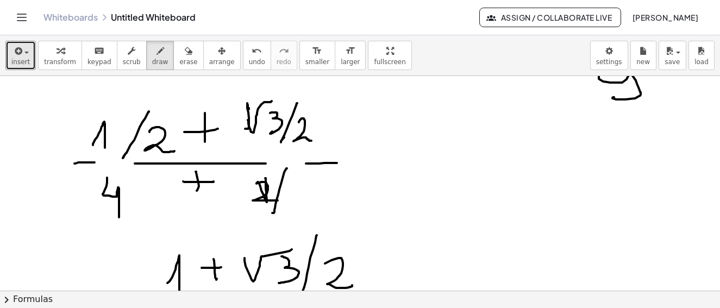
drag, startPoint x: 285, startPoint y: 188, endPoint x: 297, endPoint y: 199, distance: 16.2
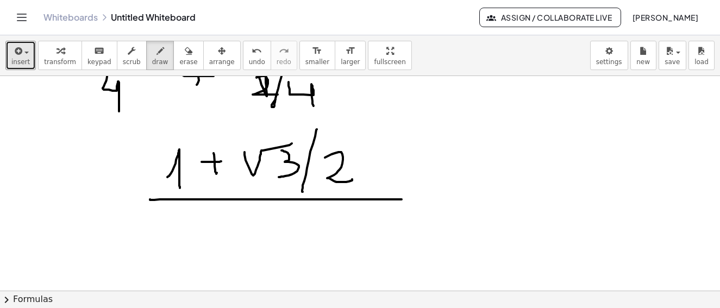
drag, startPoint x: 147, startPoint y: 200, endPoint x: 399, endPoint y: 200, distance: 252.3
click at [179, 52] on div "button" at bounding box center [188, 50] width 18 height 13
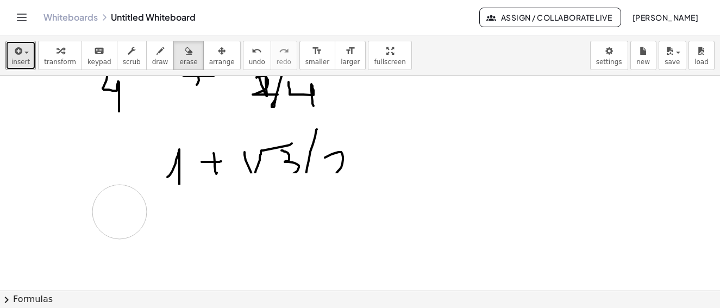
drag, startPoint x: 399, startPoint y: 195, endPoint x: 387, endPoint y: 143, distance: 53.7
drag, startPoint x: 146, startPoint y: 57, endPoint x: 375, endPoint y: 154, distance: 249.2
click at [146, 58] on button "draw" at bounding box center [160, 55] width 28 height 29
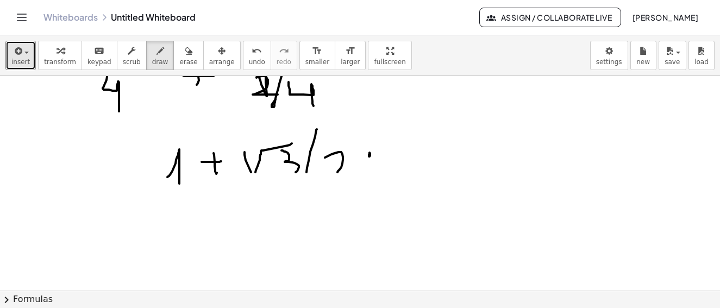
drag, startPoint x: 392, startPoint y: 128, endPoint x: 405, endPoint y: 166, distance: 40.2
drag, startPoint x: 379, startPoint y: 174, endPoint x: 431, endPoint y: 184, distance: 52.0
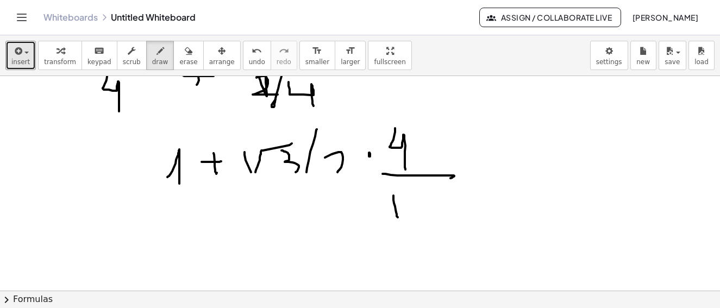
drag, startPoint x: 390, startPoint y: 196, endPoint x: 395, endPoint y: 217, distance: 22.2
drag, startPoint x: 409, startPoint y: 201, endPoint x: 415, endPoint y: 209, distance: 10.0
drag, startPoint x: 391, startPoint y: 115, endPoint x: 401, endPoint y: 204, distance: 89.7
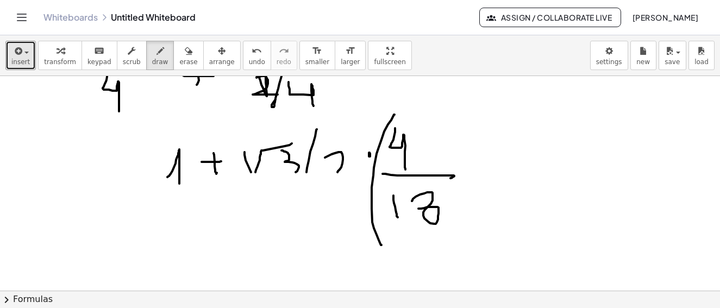
drag, startPoint x: 451, startPoint y: 122, endPoint x: 383, endPoint y: 201, distance: 103.7
drag, startPoint x: 334, startPoint y: 170, endPoint x: 344, endPoint y: 182, distance: 15.5
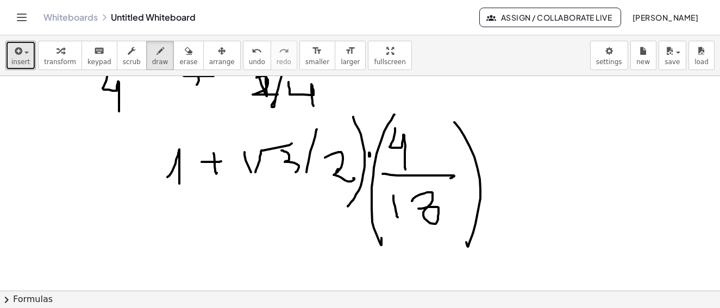
drag, startPoint x: 350, startPoint y: 117, endPoint x: 167, endPoint y: 173, distance: 191.6
drag, startPoint x: 156, startPoint y: 146, endPoint x: 173, endPoint y: 198, distance: 54.8
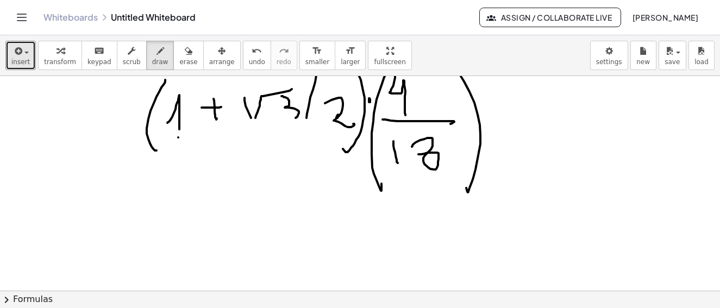
drag, startPoint x: 175, startPoint y: 138, endPoint x: 295, endPoint y: 140, distance: 119.6
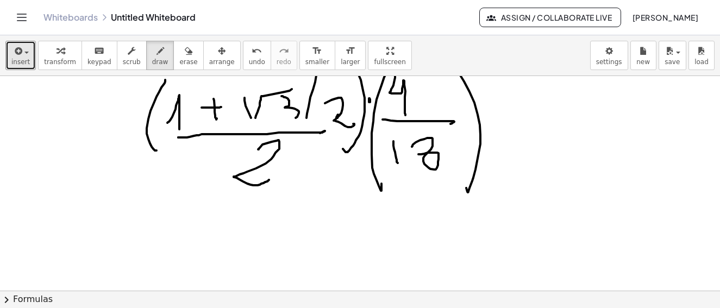
drag, startPoint x: 256, startPoint y: 150, endPoint x: 236, endPoint y: 203, distance: 56.8
drag, startPoint x: 234, startPoint y: 193, endPoint x: 307, endPoint y: 152, distance: 83.0
drag, startPoint x: 398, startPoint y: 107, endPoint x: 379, endPoint y: 132, distance: 31.4
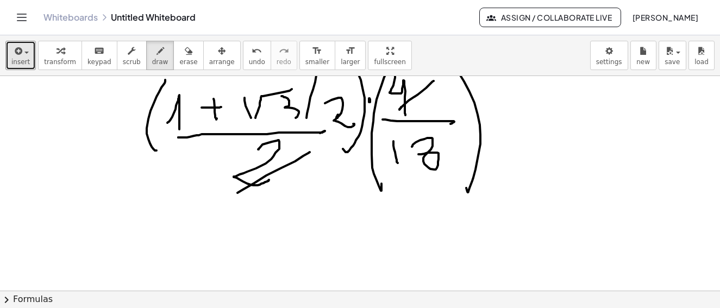
drag, startPoint x: 422, startPoint y: 96, endPoint x: 433, endPoint y: 99, distance: 11.4
drag, startPoint x: 427, startPoint y: 87, endPoint x: 445, endPoint y: 104, distance: 25.0
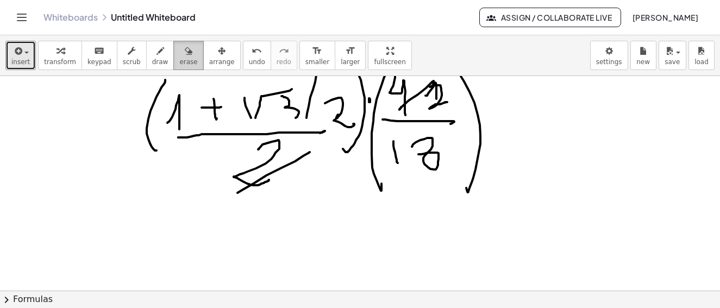
click at [185, 52] on icon "button" at bounding box center [189, 51] width 8 height 13
click at [157, 57] on icon "button" at bounding box center [161, 51] width 8 height 13
drag, startPoint x: 125, startPoint y: 215, endPoint x: 131, endPoint y: 214, distance: 6.1
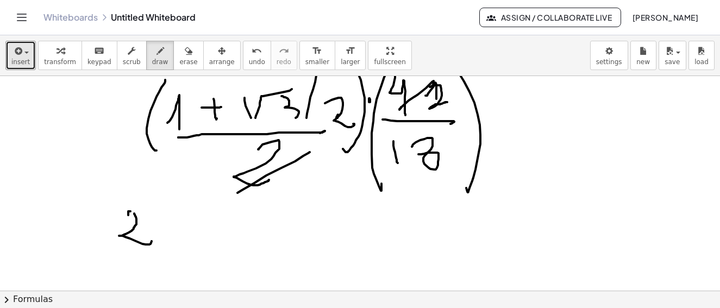
drag, startPoint x: 131, startPoint y: 214, endPoint x: 156, endPoint y: 233, distance: 31.4
drag, startPoint x: 158, startPoint y: 227, endPoint x: 181, endPoint y: 225, distance: 22.4
drag, startPoint x: 172, startPoint y: 216, endPoint x: 197, endPoint y: 232, distance: 29.1
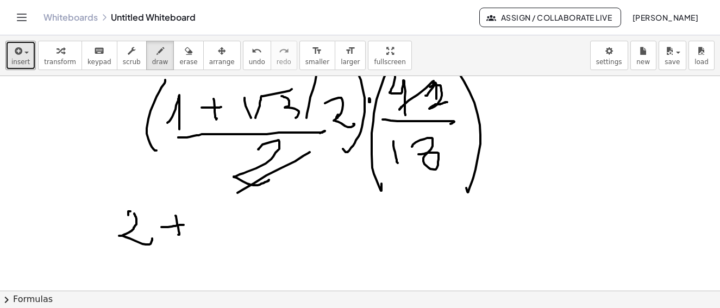
drag, startPoint x: 204, startPoint y: 210, endPoint x: 226, endPoint y: 215, distance: 22.4
drag, startPoint x: 239, startPoint y: 212, endPoint x: 252, endPoint y: 213, distance: 13.1
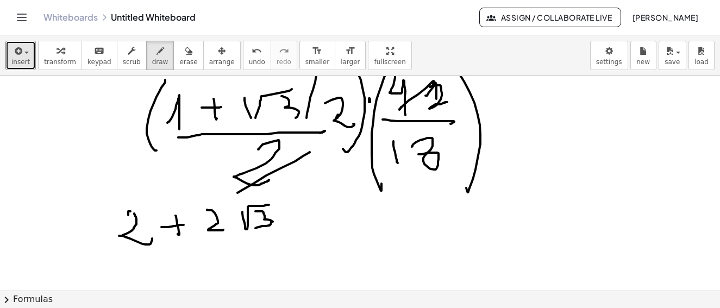
drag, startPoint x: 252, startPoint y: 211, endPoint x: 283, endPoint y: 206, distance: 31.5
drag, startPoint x: 290, startPoint y: 202, endPoint x: 289, endPoint y: 225, distance: 22.4
drag, startPoint x: 292, startPoint y: 219, endPoint x: 310, endPoint y: 239, distance: 26.2
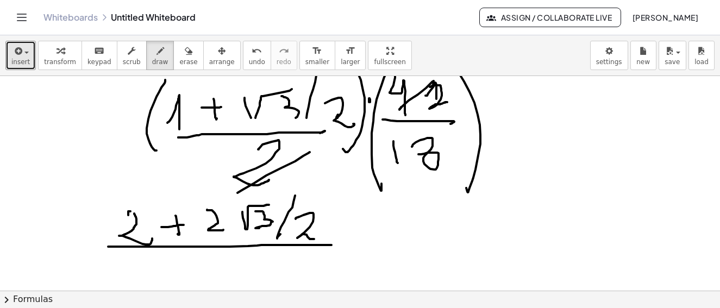
drag, startPoint x: 105, startPoint y: 247, endPoint x: 320, endPoint y: 246, distance: 215.3
drag, startPoint x: 190, startPoint y: 257, endPoint x: 197, endPoint y: 263, distance: 9.3
drag, startPoint x: 206, startPoint y: 257, endPoint x: 213, endPoint y: 262, distance: 8.2
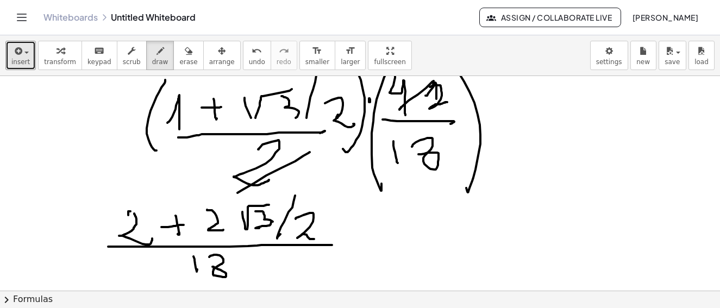
drag, startPoint x: 374, startPoint y: 221, endPoint x: 394, endPoint y: 225, distance: 20.5
drag, startPoint x: 376, startPoint y: 235, endPoint x: 403, endPoint y: 230, distance: 27.6
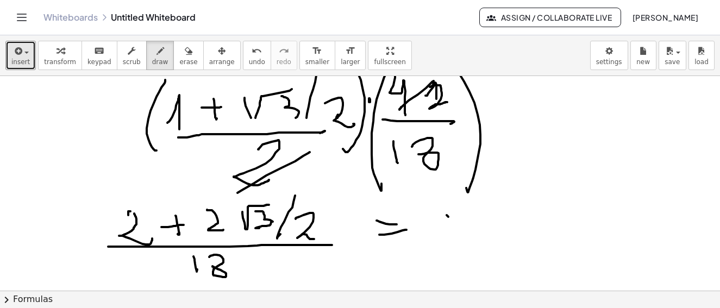
drag, startPoint x: 445, startPoint y: 217, endPoint x: 465, endPoint y: 215, distance: 20.2
drag, startPoint x: 449, startPoint y: 248, endPoint x: 553, endPoint y: 179, distance: 125.2
drag, startPoint x: 526, startPoint y: 123, endPoint x: 546, endPoint y: 126, distance: 19.8
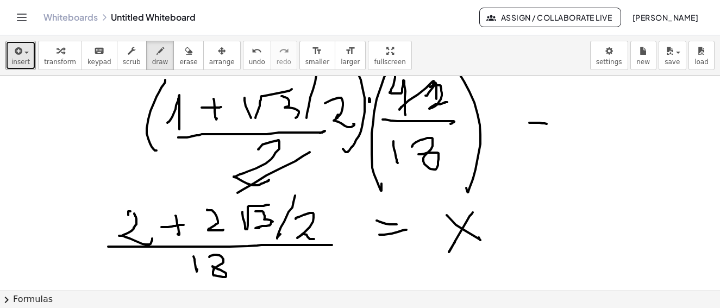
drag, startPoint x: 549, startPoint y: 136, endPoint x: 562, endPoint y: 130, distance: 14.1
drag, startPoint x: 604, startPoint y: 126, endPoint x: 626, endPoint y: 117, distance: 23.2
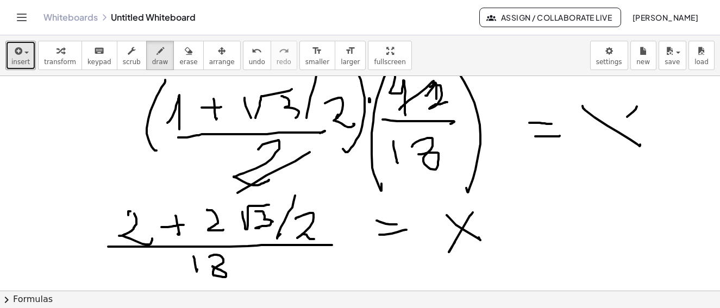
drag, startPoint x: 624, startPoint y: 117, endPoint x: 603, endPoint y: 140, distance: 31.2
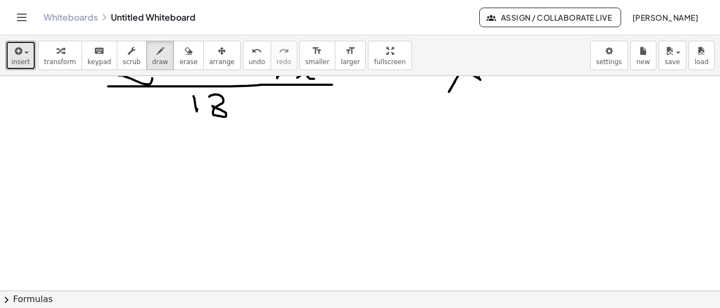
scroll to position [9618, 3]
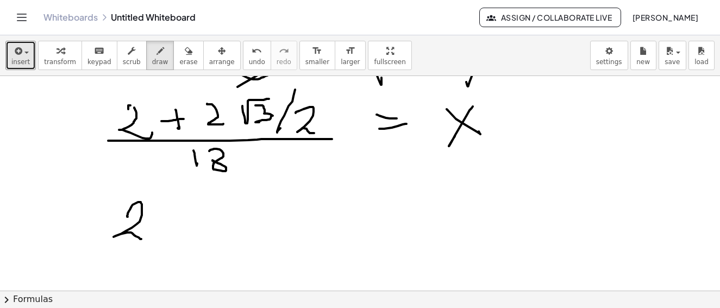
drag, startPoint x: 124, startPoint y: 217, endPoint x: 161, endPoint y: 212, distance: 37.3
drag, startPoint x: 163, startPoint y: 196, endPoint x: 165, endPoint y: 236, distance: 40.3
drag, startPoint x: 167, startPoint y: 233, endPoint x: 193, endPoint y: 231, distance: 25.6
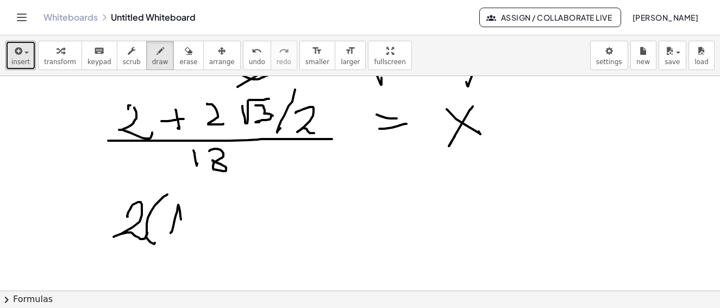
drag, startPoint x: 199, startPoint y: 221, endPoint x: 223, endPoint y: 219, distance: 24.1
drag, startPoint x: 208, startPoint y: 212, endPoint x: 216, endPoint y: 223, distance: 13.6
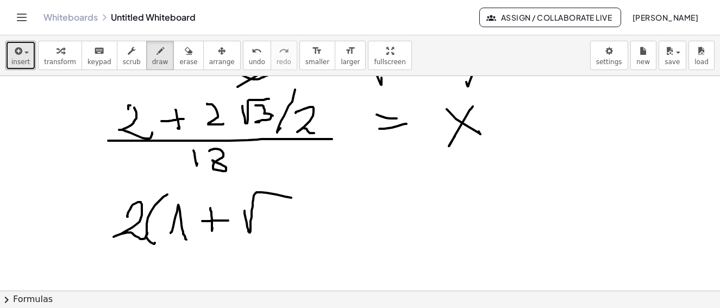
drag, startPoint x: 241, startPoint y: 214, endPoint x: 288, endPoint y: 198, distance: 49.3
drag, startPoint x: 266, startPoint y: 207, endPoint x: 266, endPoint y: 227, distance: 20.7
drag, startPoint x: 300, startPoint y: 191, endPoint x: 294, endPoint y: 228, distance: 38.0
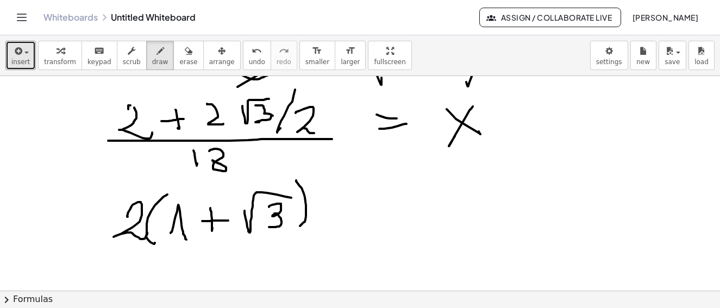
drag, startPoint x: 157, startPoint y: 246, endPoint x: 291, endPoint y: 246, distance: 134.3
drag, startPoint x: 235, startPoint y: 257, endPoint x: 259, endPoint y: 273, distance: 29.1
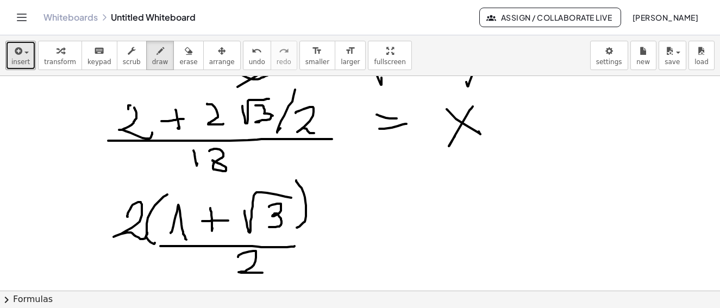
scroll to position [9672, 3]
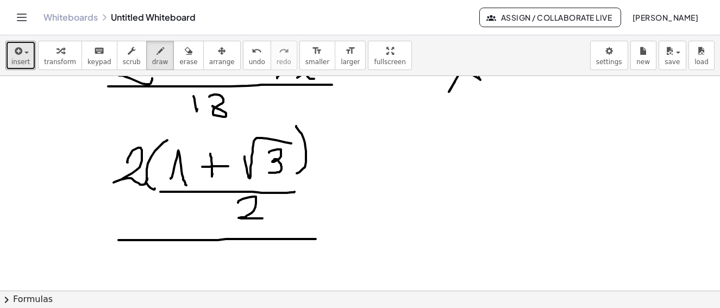
drag, startPoint x: 115, startPoint y: 240, endPoint x: 241, endPoint y: 247, distance: 126.3
drag, startPoint x: 231, startPoint y: 247, endPoint x: 242, endPoint y: 258, distance: 15.8
drag, startPoint x: 273, startPoint y: 256, endPoint x: 258, endPoint y: 257, distance: 15.3
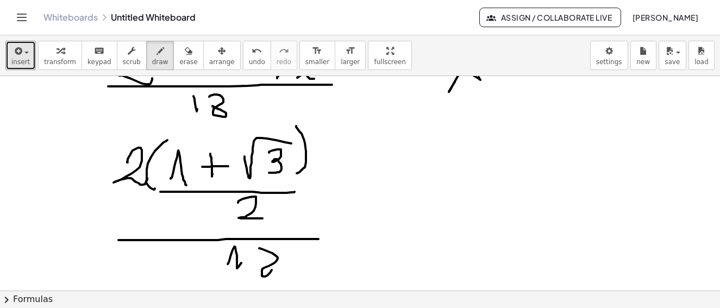
drag, startPoint x: 223, startPoint y: 222, endPoint x: 273, endPoint y: 202, distance: 53.7
drag, startPoint x: 95, startPoint y: 177, endPoint x: 147, endPoint y: 166, distance: 53.8
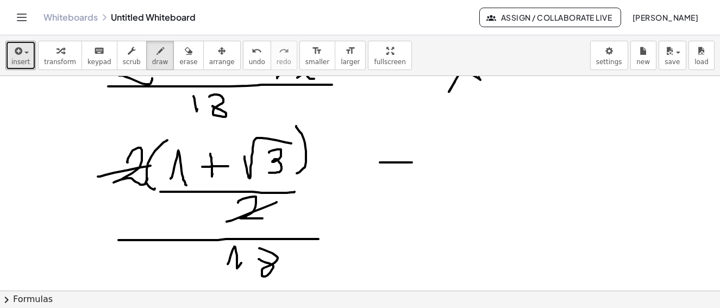
drag, startPoint x: 377, startPoint y: 163, endPoint x: 412, endPoint y: 163, distance: 35.3
drag, startPoint x: 377, startPoint y: 219, endPoint x: 390, endPoint y: 224, distance: 13.4
drag, startPoint x: 402, startPoint y: 228, endPoint x: 410, endPoint y: 209, distance: 20.7
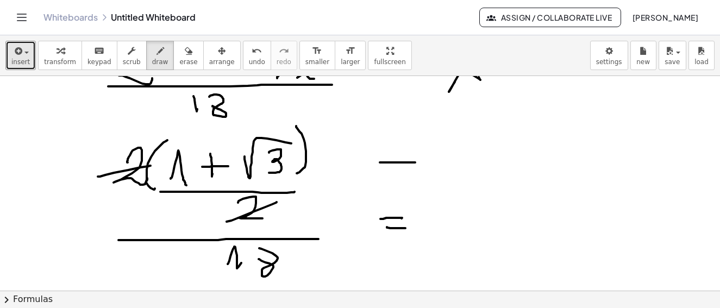
drag, startPoint x: 473, startPoint y: 182, endPoint x: 507, endPoint y: 177, distance: 34.6
drag, startPoint x: 468, startPoint y: 232, endPoint x: 455, endPoint y: 219, distance: 18.5
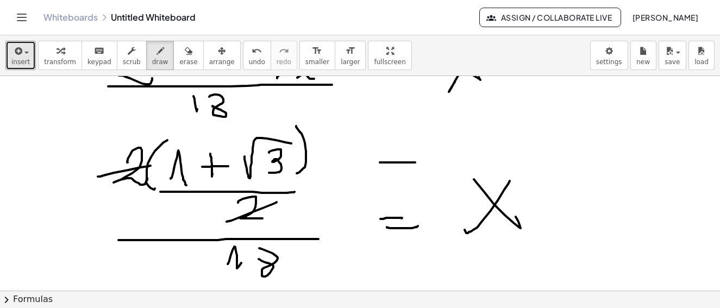
scroll to position [9726, 3]
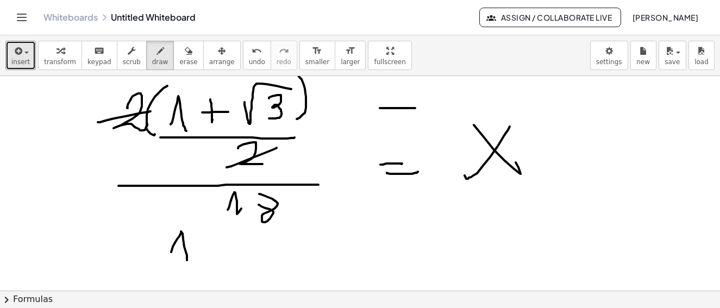
drag, startPoint x: 169, startPoint y: 251, endPoint x: 197, endPoint y: 231, distance: 34.7
drag, startPoint x: 248, startPoint y: 195, endPoint x: 266, endPoint y: 231, distance: 39.9
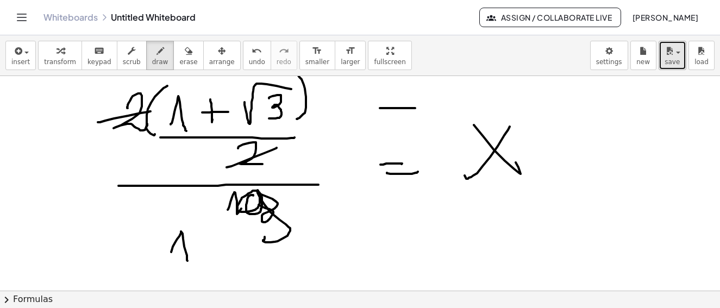
click at [676, 60] on span "save" at bounding box center [672, 62] width 15 height 8
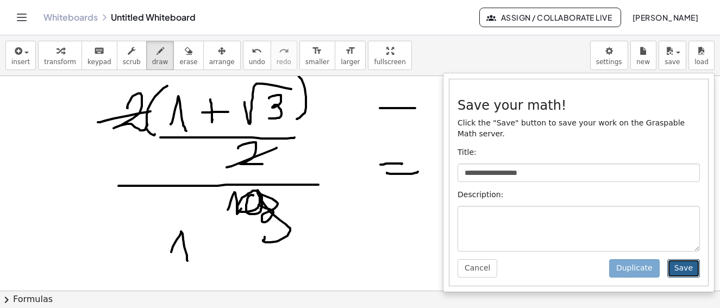
click at [682, 262] on button "Save" at bounding box center [684, 268] width 33 height 18
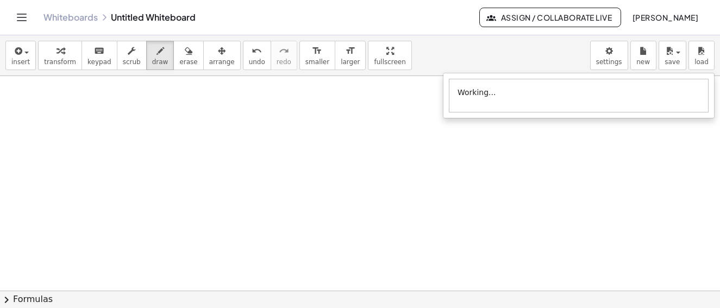
scroll to position [10156, 3]
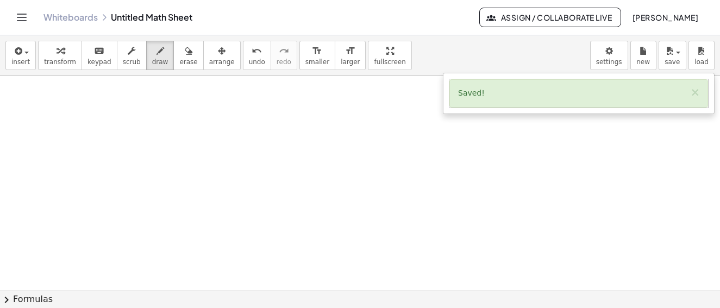
drag, startPoint x: 144, startPoint y: 58, endPoint x: 144, endPoint y: 106, distance: 47.8
click at [152, 58] on span "draw" at bounding box center [160, 62] width 16 height 8
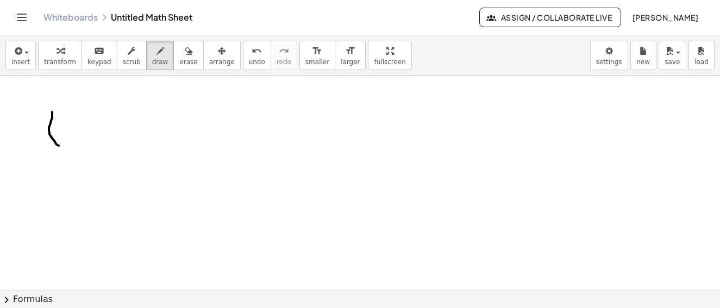
drag, startPoint x: 49, startPoint y: 112, endPoint x: 54, endPoint y: 139, distance: 27.6
drag, startPoint x: 36, startPoint y: 133, endPoint x: 60, endPoint y: 131, distance: 24.5
drag, startPoint x: 73, startPoint y: 133, endPoint x: 85, endPoint y: 158, distance: 27.2
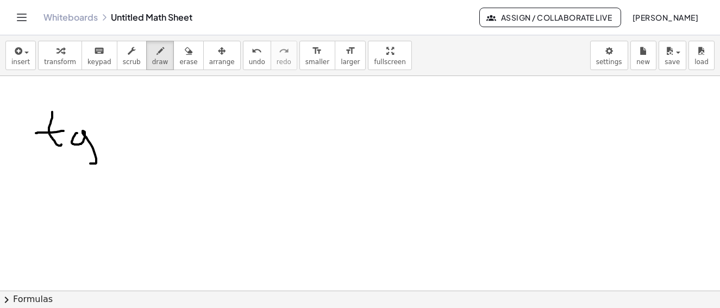
drag, startPoint x: 97, startPoint y: 107, endPoint x: 120, endPoint y: 118, distance: 25.8
drag, startPoint x: 134, startPoint y: 115, endPoint x: 154, endPoint y: 132, distance: 26.3
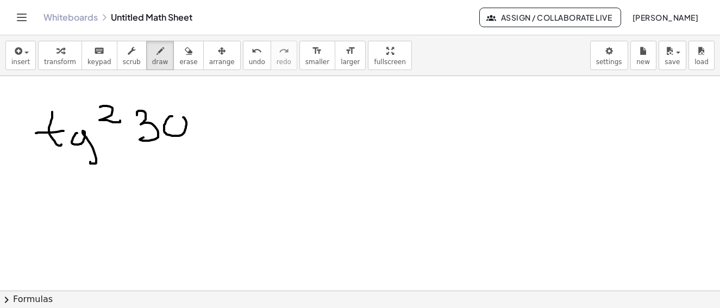
drag, startPoint x: 163, startPoint y: 122, endPoint x: 169, endPoint y: 120, distance: 6.2
drag, startPoint x: 216, startPoint y: 124, endPoint x: 239, endPoint y: 123, distance: 23.4
drag, startPoint x: 233, startPoint y: 113, endPoint x: 233, endPoint y: 133, distance: 20.1
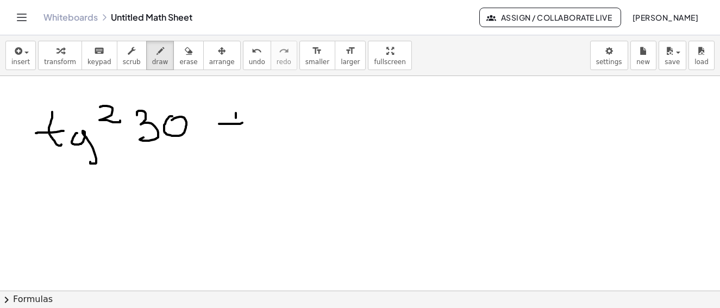
drag, startPoint x: 266, startPoint y: 129, endPoint x: 345, endPoint y: 125, distance: 79.0
drag, startPoint x: 355, startPoint y: 99, endPoint x: 363, endPoint y: 114, distance: 16.5
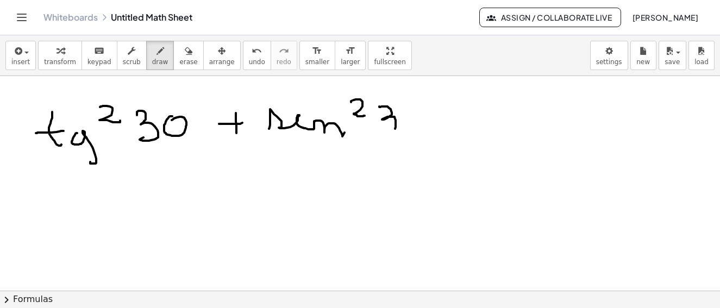
drag, startPoint x: 376, startPoint y: 107, endPoint x: 391, endPoint y: 127, distance: 25.7
drag, startPoint x: 404, startPoint y: 109, endPoint x: 389, endPoint y: 114, distance: 15.5
drag, startPoint x: 429, startPoint y: 98, endPoint x: 411, endPoint y: 121, distance: 28.6
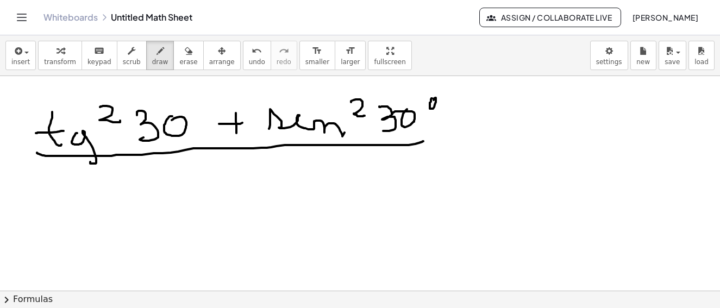
drag, startPoint x: 34, startPoint y: 153, endPoint x: 294, endPoint y: 153, distance: 259.9
drag, startPoint x: 69, startPoint y: 175, endPoint x: 130, endPoint y: 202, distance: 66.5
drag, startPoint x: 134, startPoint y: 169, endPoint x: 154, endPoint y: 181, distance: 23.6
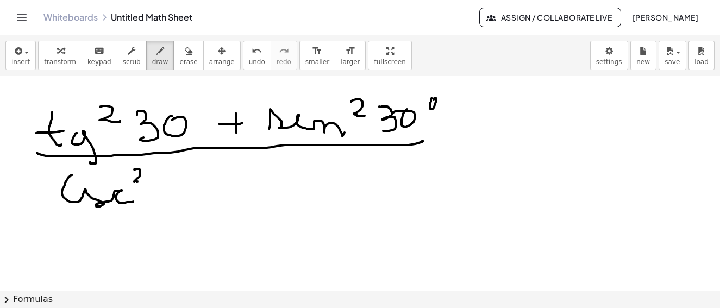
drag, startPoint x: 158, startPoint y: 182, endPoint x: 170, endPoint y: 192, distance: 15.8
drag, startPoint x: 186, startPoint y: 172, endPoint x: 192, endPoint y: 187, distance: 16.4
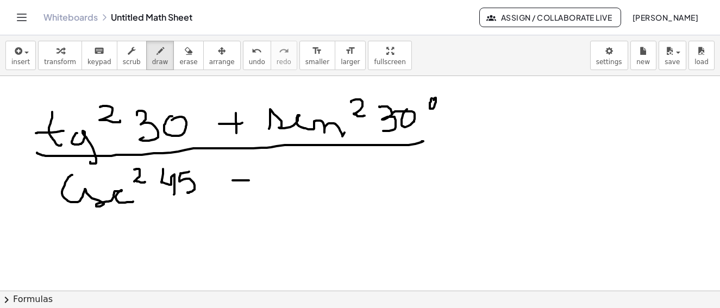
drag, startPoint x: 229, startPoint y: 181, endPoint x: 248, endPoint y: 181, distance: 18.5
drag, startPoint x: 283, startPoint y: 171, endPoint x: 349, endPoint y: 186, distance: 67.9
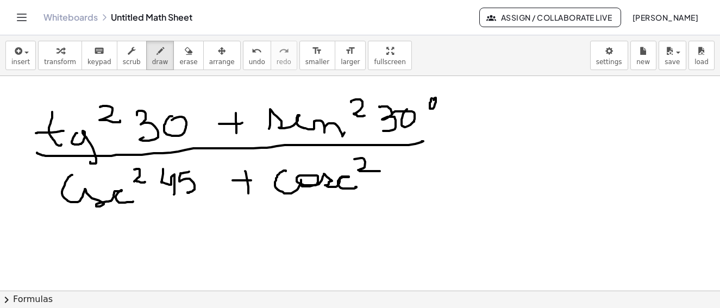
drag, startPoint x: 351, startPoint y: 159, endPoint x: 379, endPoint y: 171, distance: 30.7
drag, startPoint x: 407, startPoint y: 161, endPoint x: 444, endPoint y: 172, distance: 39.2
drag, startPoint x: 464, startPoint y: 159, endPoint x: 487, endPoint y: 152, distance: 23.2
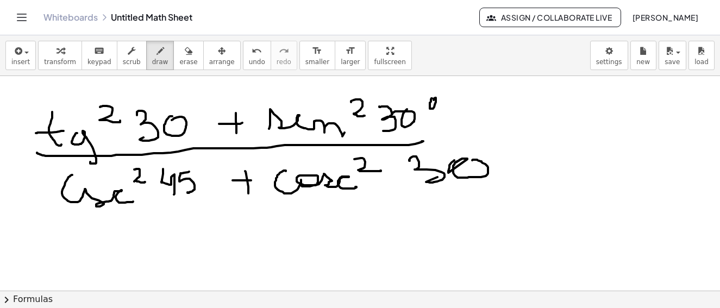
drag, startPoint x: 419, startPoint y: 142, endPoint x: 512, endPoint y: 136, distance: 92.6
drag, startPoint x: 552, startPoint y: 126, endPoint x: 567, endPoint y: 130, distance: 15.8
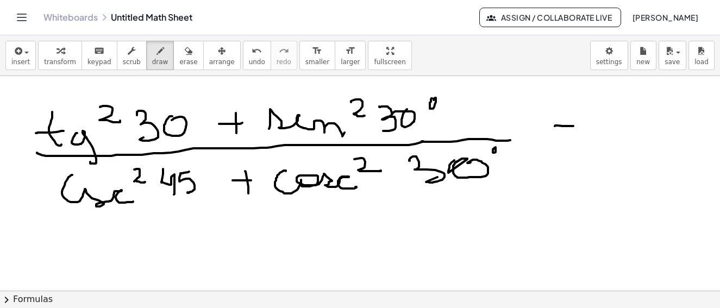
drag, startPoint x: 575, startPoint y: 137, endPoint x: 589, endPoint y: 131, distance: 14.8
drag, startPoint x: 599, startPoint y: 101, endPoint x: 625, endPoint y: 113, distance: 29.2
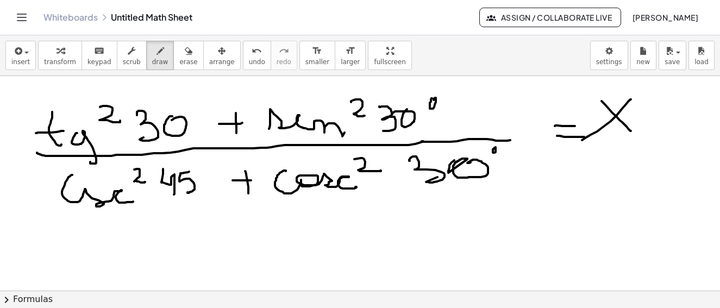
drag, startPoint x: 628, startPoint y: 99, endPoint x: 577, endPoint y: 137, distance: 63.4
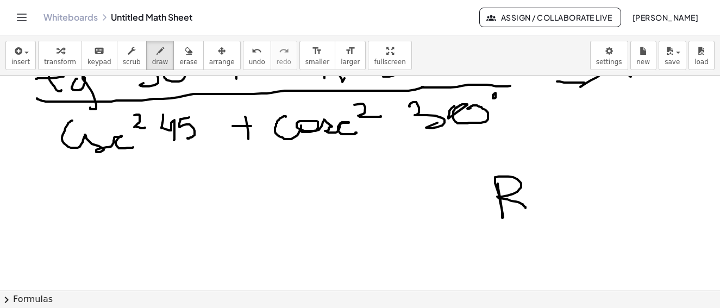
drag, startPoint x: 499, startPoint y: 217, endPoint x: 530, endPoint y: 192, distance: 39.8
drag, startPoint x: 531, startPoint y: 191, endPoint x: 544, endPoint y: 197, distance: 13.6
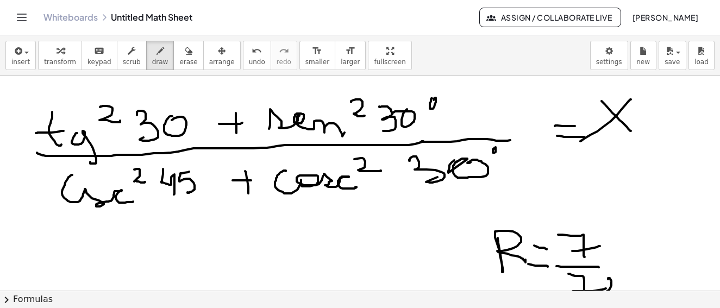
drag, startPoint x: 291, startPoint y: 122, endPoint x: 297, endPoint y: 127, distance: 7.4
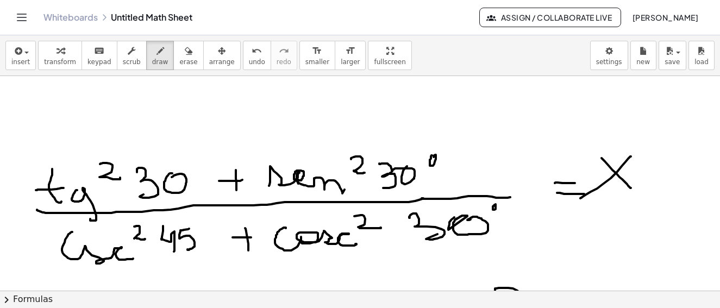
scroll to position [10262, 3]
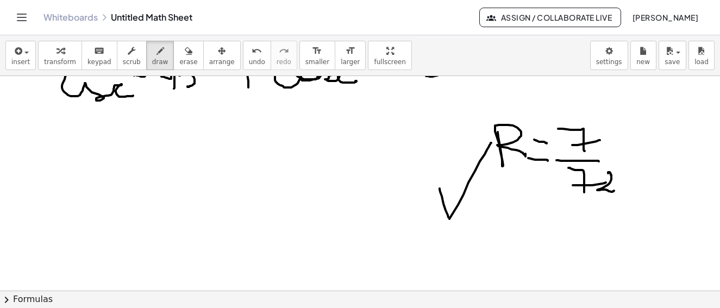
drag, startPoint x: 445, startPoint y: 215, endPoint x: 488, endPoint y: 143, distance: 84.4
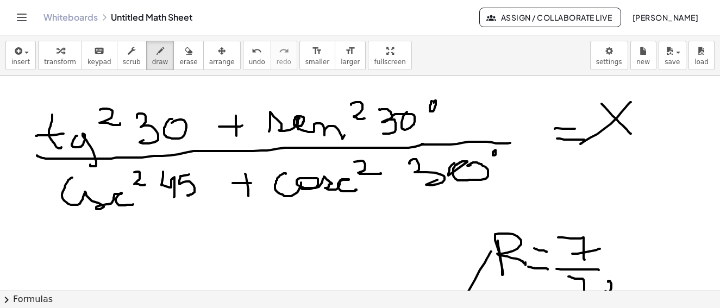
scroll to position [10208, 3]
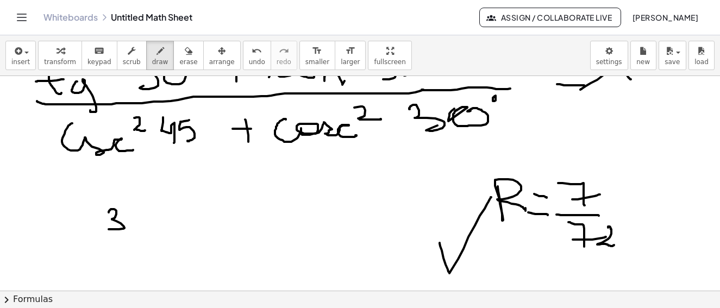
drag, startPoint x: 105, startPoint y: 213, endPoint x: 109, endPoint y: 225, distance: 12.6
drag, startPoint x: 127, startPoint y: 206, endPoint x: 124, endPoint y: 229, distance: 24.1
drag, startPoint x: 143, startPoint y: 210, endPoint x: 152, endPoint y: 215, distance: 10.0
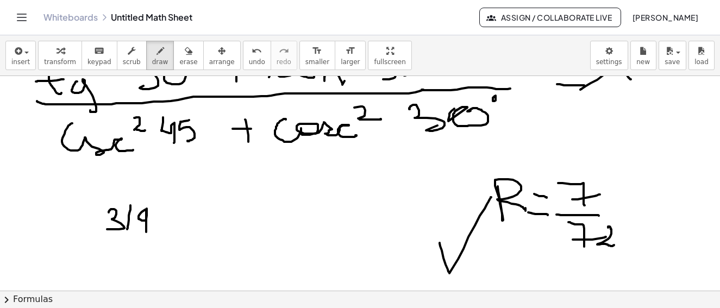
drag, startPoint x: 184, startPoint y: 205, endPoint x: 204, endPoint y: 206, distance: 20.7
drag, startPoint x: 196, startPoint y: 197, endPoint x: 198, endPoint y: 216, distance: 18.6
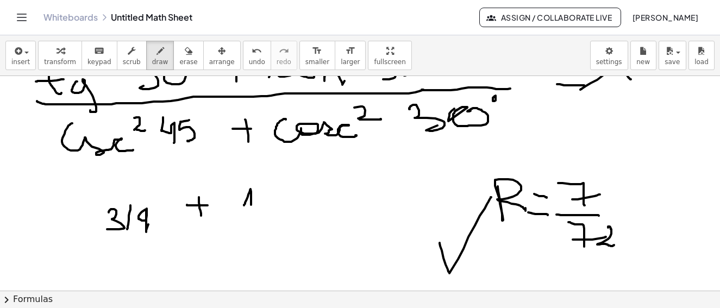
drag, startPoint x: 241, startPoint y: 206, endPoint x: 248, endPoint y: 207, distance: 7.3
drag, startPoint x: 263, startPoint y: 190, endPoint x: 262, endPoint y: 204, distance: 14.7
drag, startPoint x: 264, startPoint y: 203, endPoint x: 247, endPoint y: 236, distance: 36.5
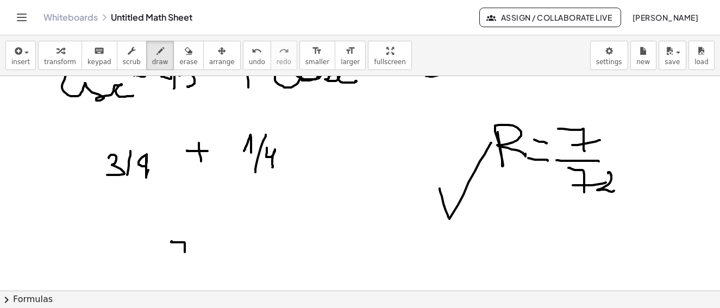
drag, startPoint x: 169, startPoint y: 241, endPoint x: 177, endPoint y: 259, distance: 19.2
drag, startPoint x: 171, startPoint y: 257, endPoint x: 185, endPoint y: 266, distance: 17.3
drag, startPoint x: 176, startPoint y: 271, endPoint x: 193, endPoint y: 268, distance: 17.6
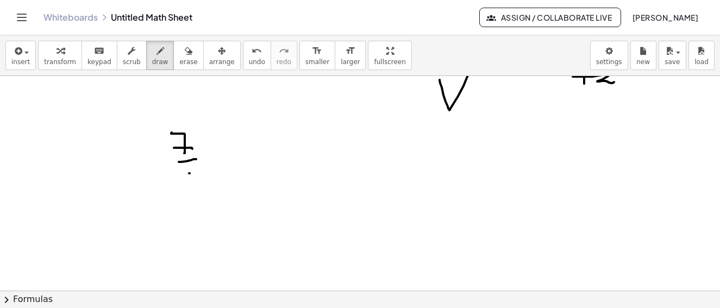
drag, startPoint x: 186, startPoint y: 173, endPoint x: 182, endPoint y: 191, distance: 17.9
drag, startPoint x: 194, startPoint y: 175, endPoint x: 208, endPoint y: 191, distance: 21.9
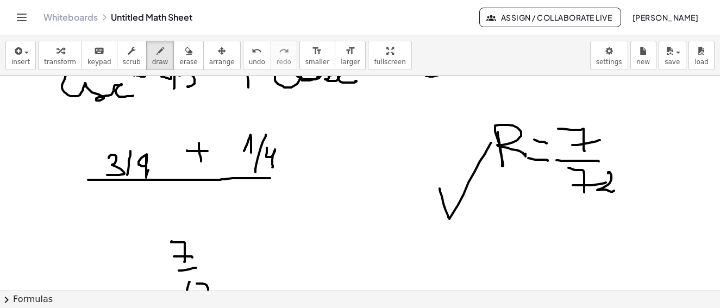
drag, startPoint x: 85, startPoint y: 180, endPoint x: 289, endPoint y: 178, distance: 203.9
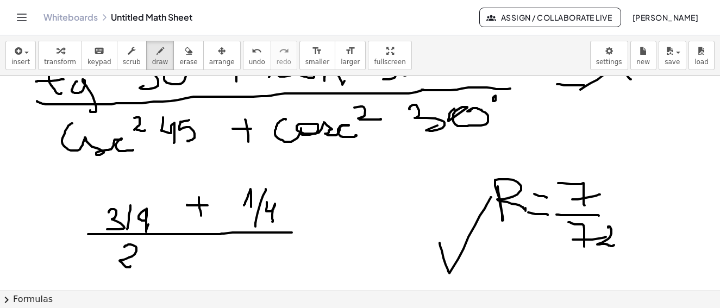
drag, startPoint x: 121, startPoint y: 247, endPoint x: 138, endPoint y: 263, distance: 22.7
drag, startPoint x: 181, startPoint y: 256, endPoint x: 207, endPoint y: 253, distance: 26.2
drag, startPoint x: 198, startPoint y: 245, endPoint x: 201, endPoint y: 263, distance: 17.7
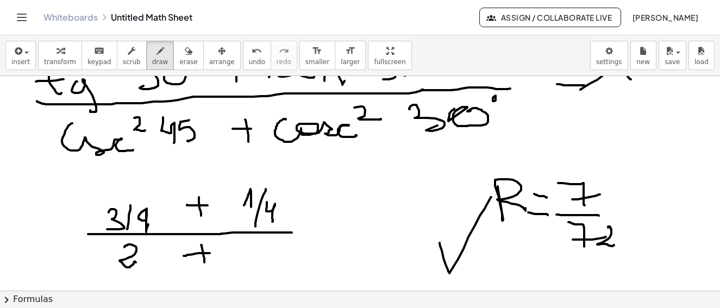
drag, startPoint x: 244, startPoint y: 242, endPoint x: 269, endPoint y: 262, distance: 31.4
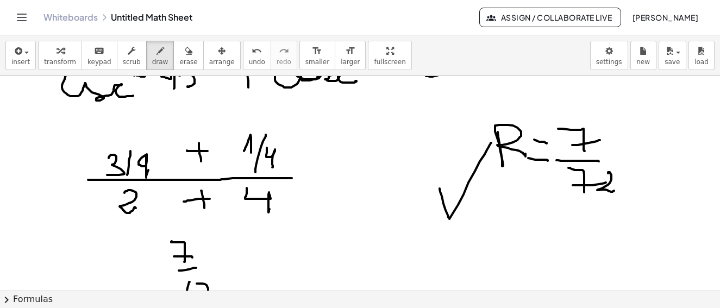
scroll to position [10316, 3]
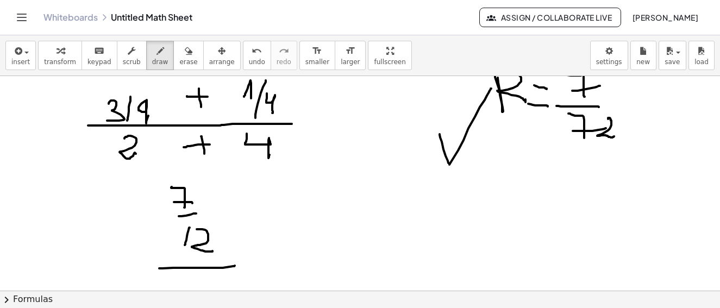
drag, startPoint x: 156, startPoint y: 269, endPoint x: 232, endPoint y: 266, distance: 75.6
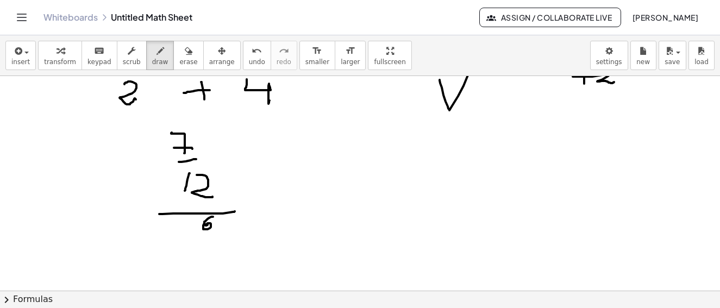
drag, startPoint x: 219, startPoint y: 243, endPoint x: 213, endPoint y: 248, distance: 7.3
drag, startPoint x: 207, startPoint y: 255, endPoint x: 242, endPoint y: 222, distance: 48.5
drag, startPoint x: 252, startPoint y: 201, endPoint x: 266, endPoint y: 202, distance: 14.7
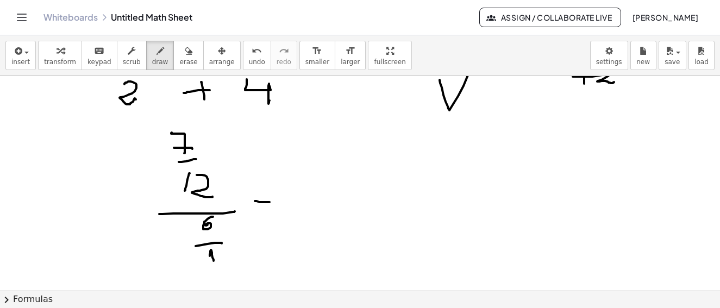
drag, startPoint x: 198, startPoint y: 146, endPoint x: 219, endPoint y: 236, distance: 91.9
drag, startPoint x: 207, startPoint y: 185, endPoint x: 214, endPoint y: 210, distance: 25.8
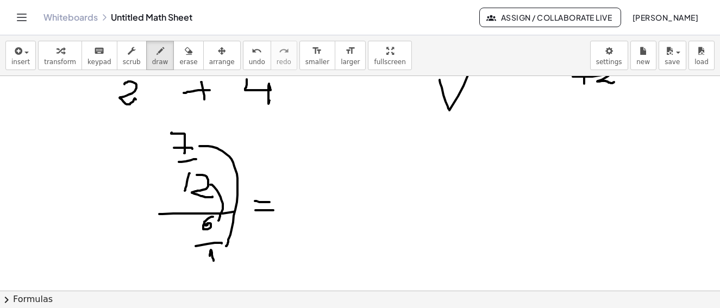
drag, startPoint x: 214, startPoint y: 210, endPoint x: 289, endPoint y: 189, distance: 77.8
drag, startPoint x: 298, startPoint y: 176, endPoint x: 327, endPoint y: 205, distance: 40.4
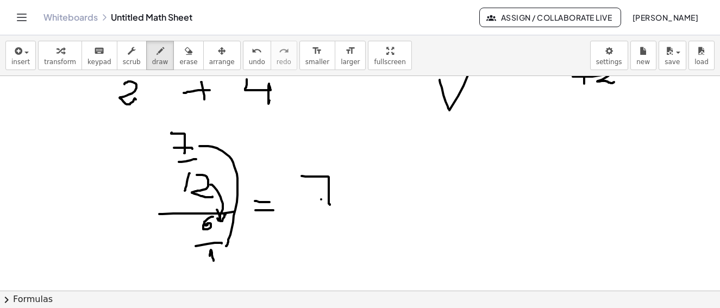
drag, startPoint x: 318, startPoint y: 200, endPoint x: 344, endPoint y: 200, distance: 26.1
drag, startPoint x: 292, startPoint y: 219, endPoint x: 343, endPoint y: 219, distance: 50.6
drag, startPoint x: 313, startPoint y: 223, endPoint x: 323, endPoint y: 236, distance: 17.0
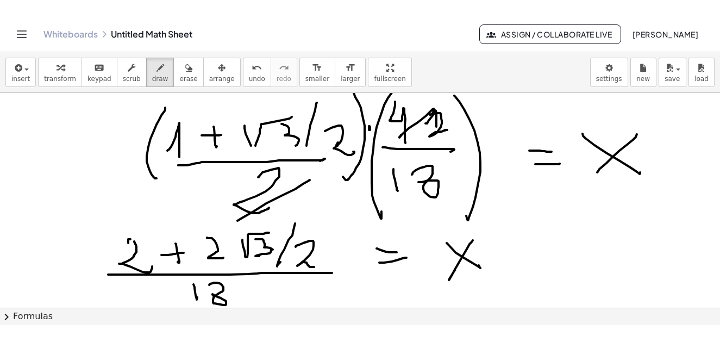
scroll to position [9773, 3]
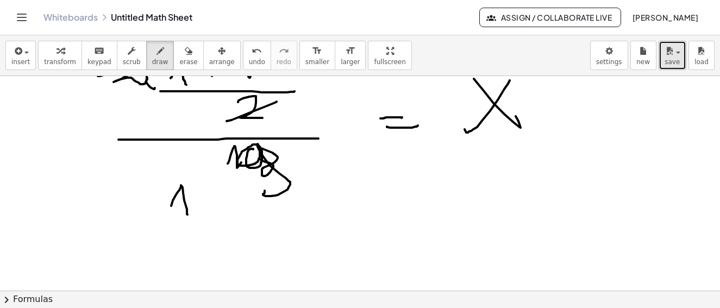
click at [672, 55] on icon "button" at bounding box center [670, 51] width 10 height 13
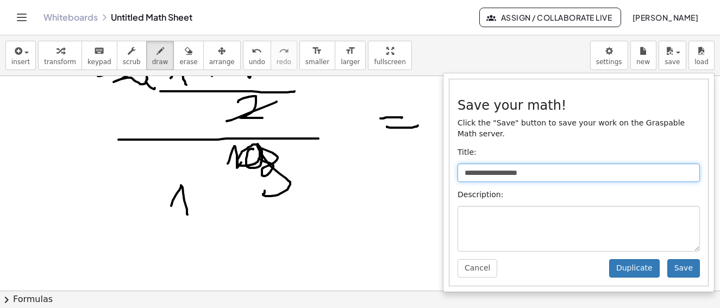
click at [494, 164] on input "**********" at bounding box center [579, 173] width 242 height 18
click at [525, 164] on input "**********" at bounding box center [579, 173] width 242 height 18
type input "*"
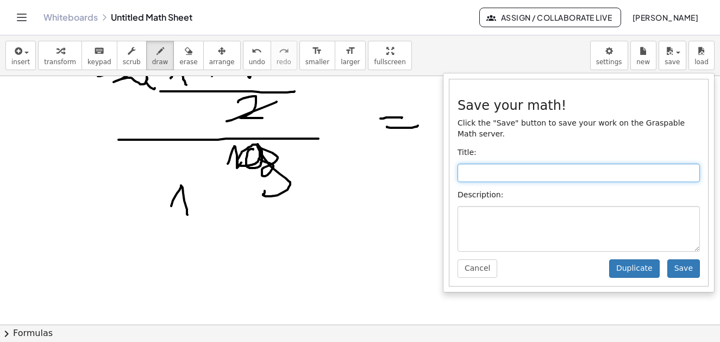
click at [506, 165] on input "text" at bounding box center [579, 173] width 242 height 18
click at [508, 164] on input "********" at bounding box center [579, 173] width 242 height 18
type input "**********"
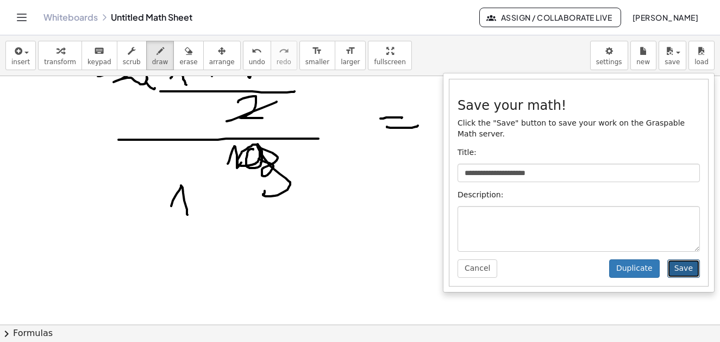
click at [689, 264] on button "Save" at bounding box center [684, 268] width 33 height 18
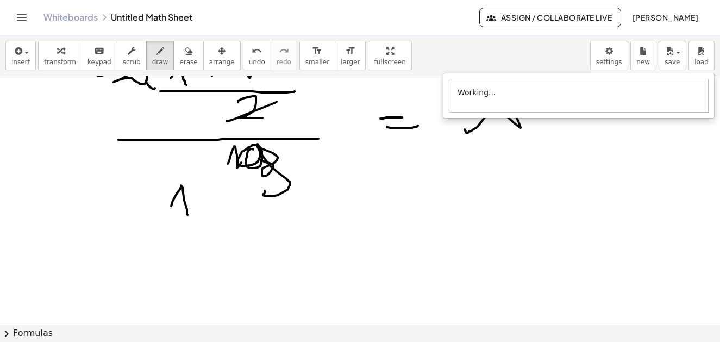
scroll to position [9609, 3]
